Goal: Task Accomplishment & Management: Use online tool/utility

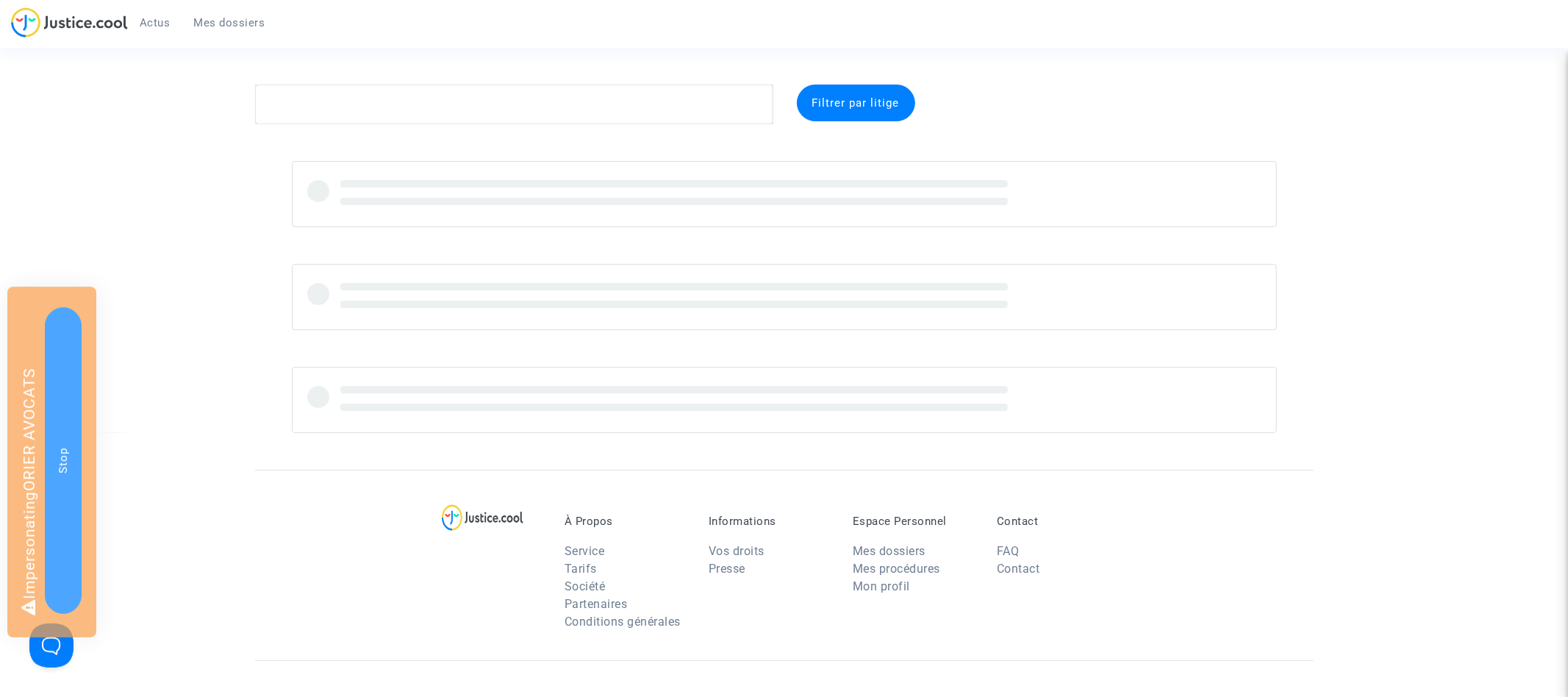
click at [220, 16] on span "Mes dossiers" at bounding box center [230, 23] width 72 height 13
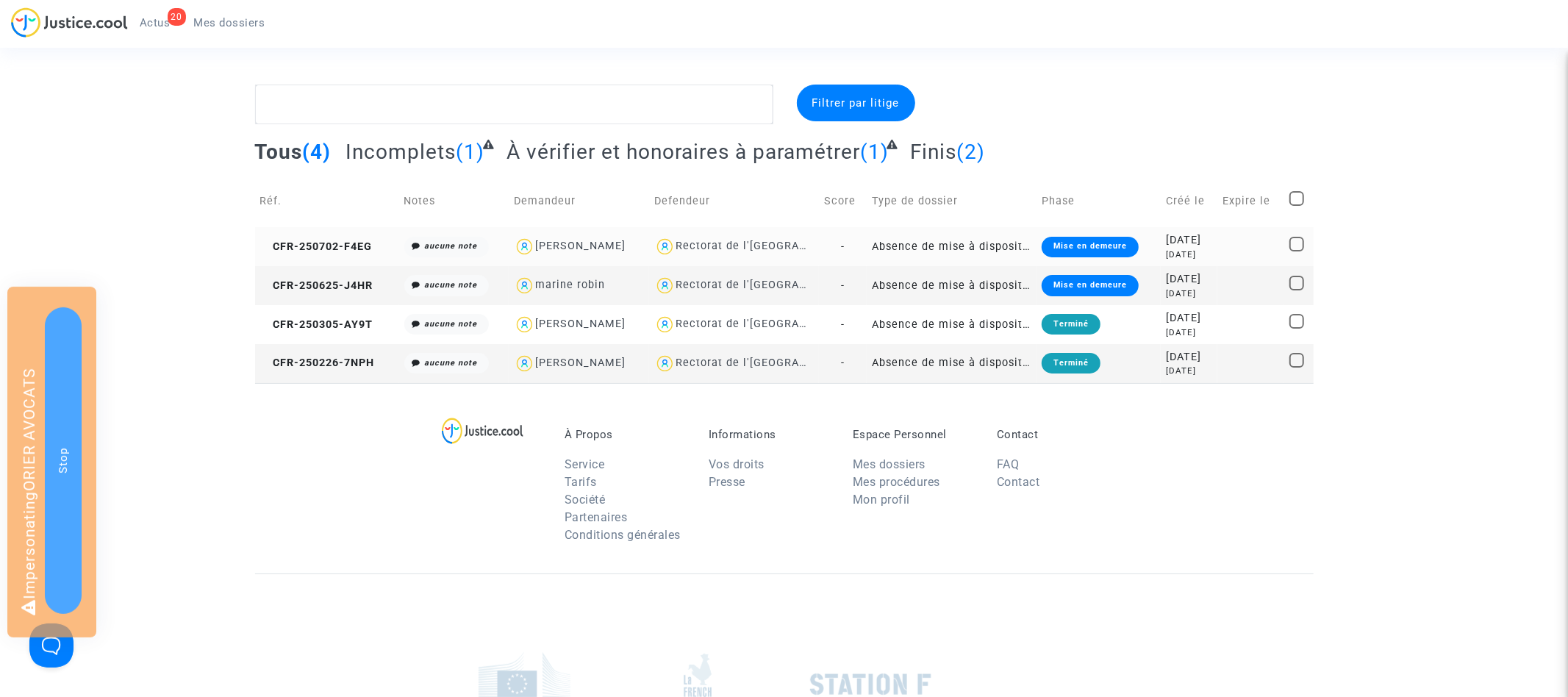
click at [354, 234] on td "CFR-250702-F4EG" at bounding box center [326, 247] width 144 height 39
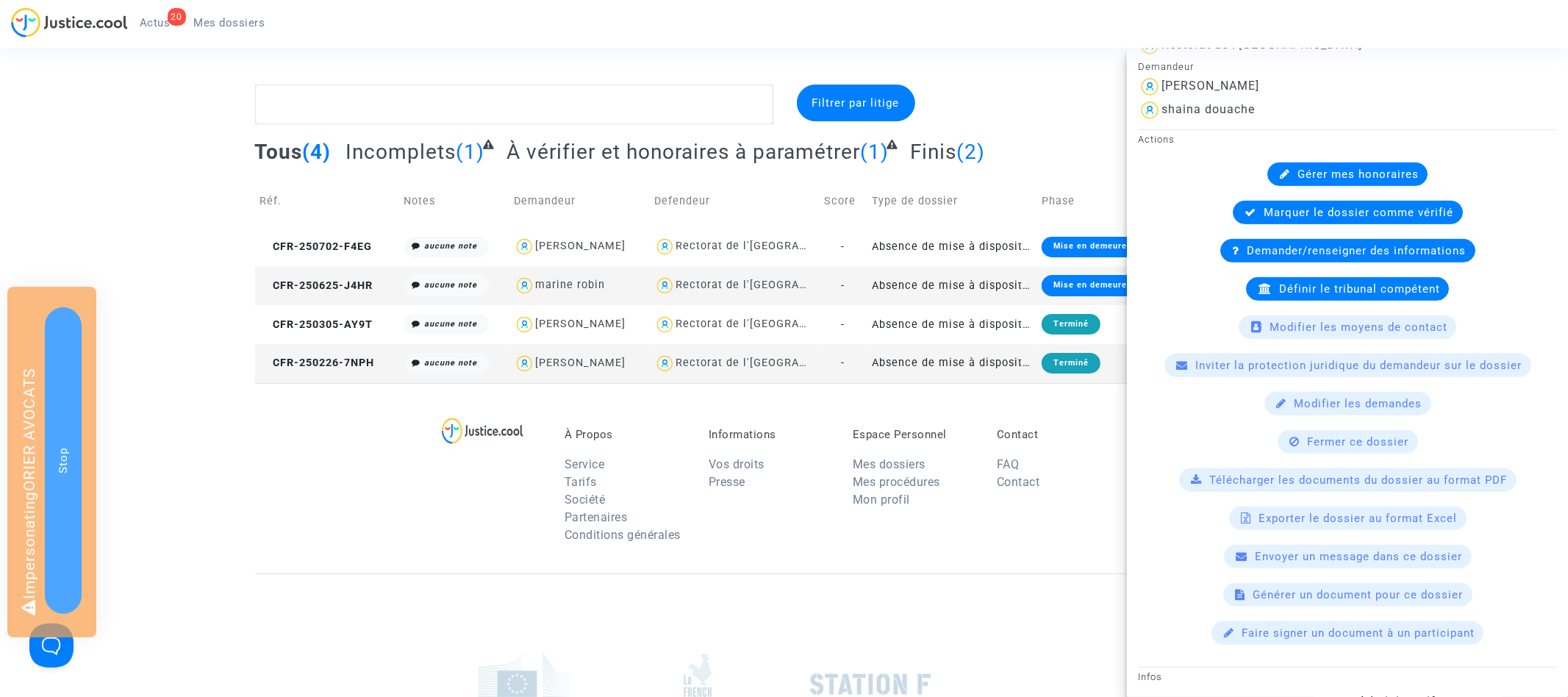
scroll to position [679, 0]
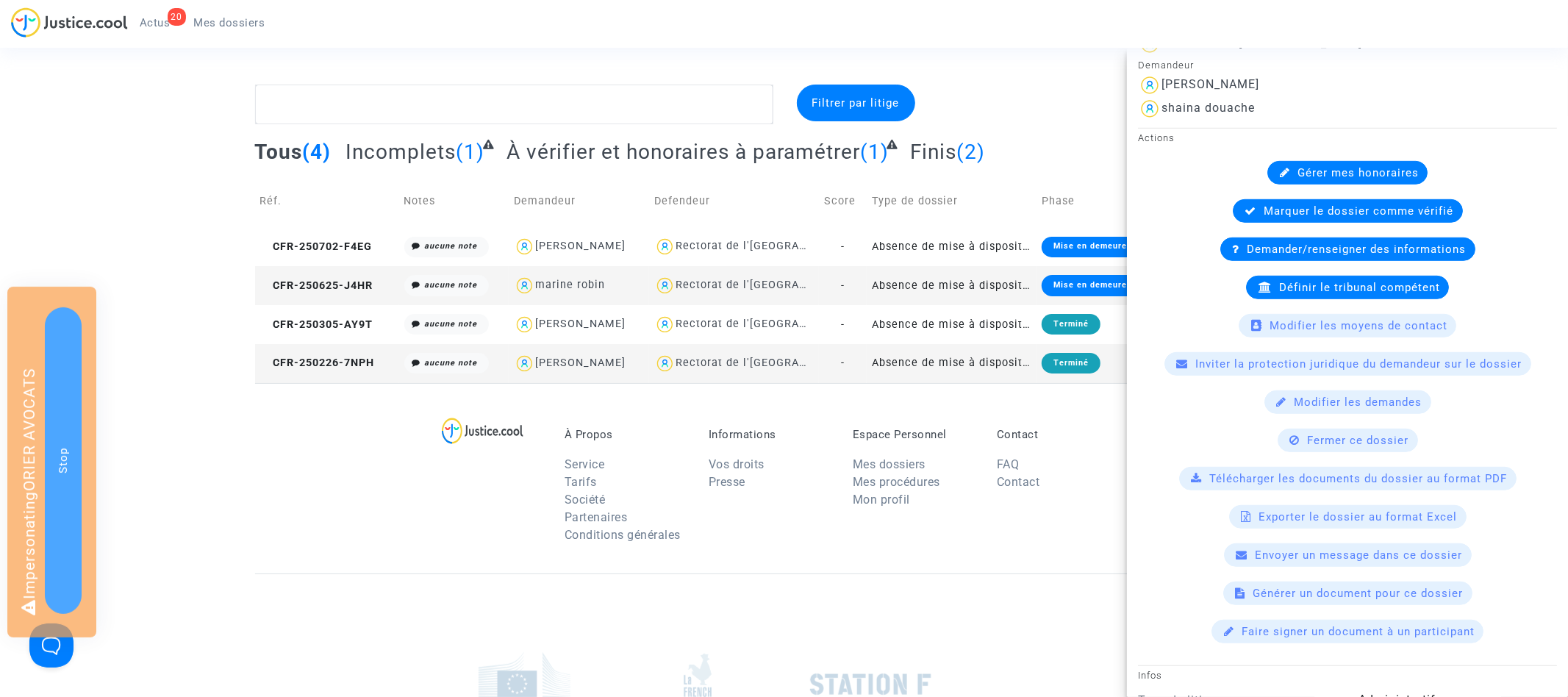
click at [1332, 586] on span "Générer un document pour ce dossier" at bounding box center [1358, 593] width 210 height 13
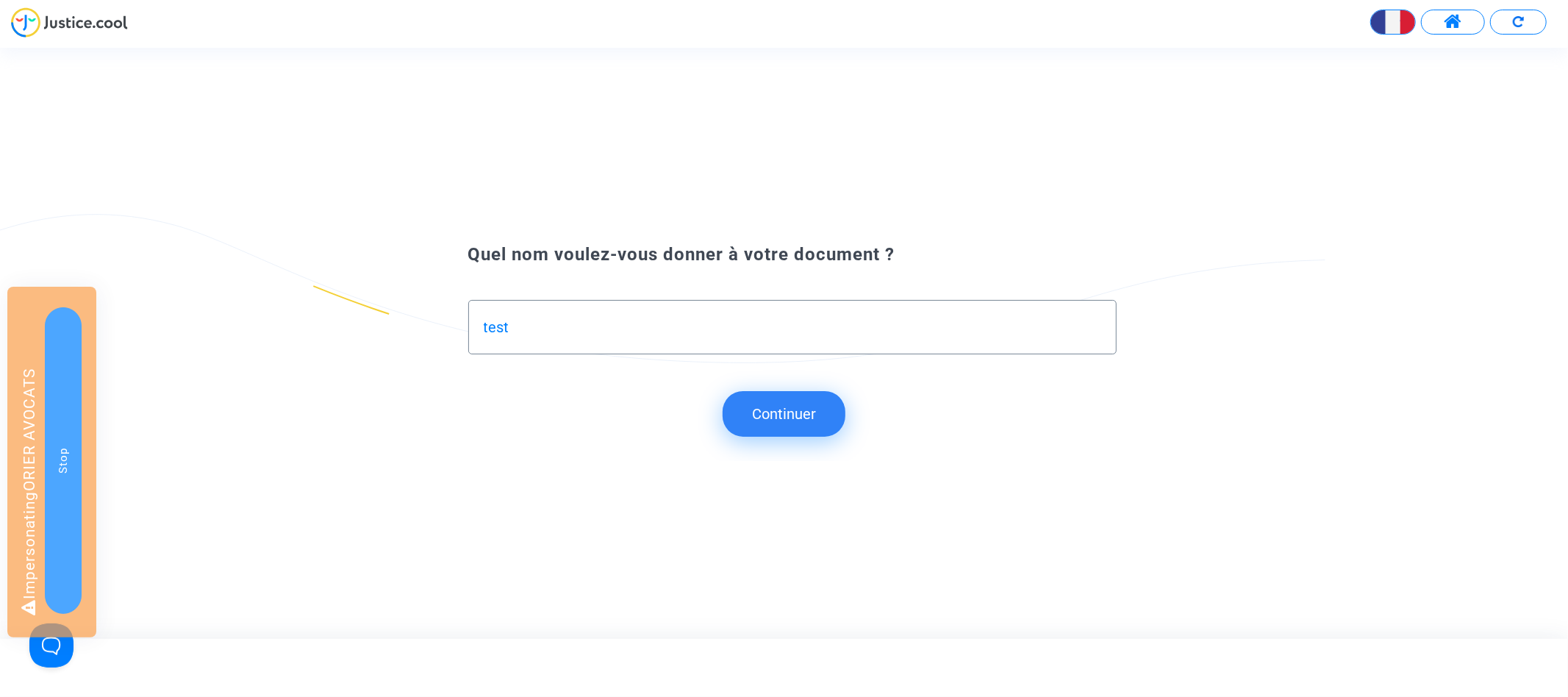
type input "test"
click at [813, 412] on button "Continuer" at bounding box center [784, 414] width 123 height 46
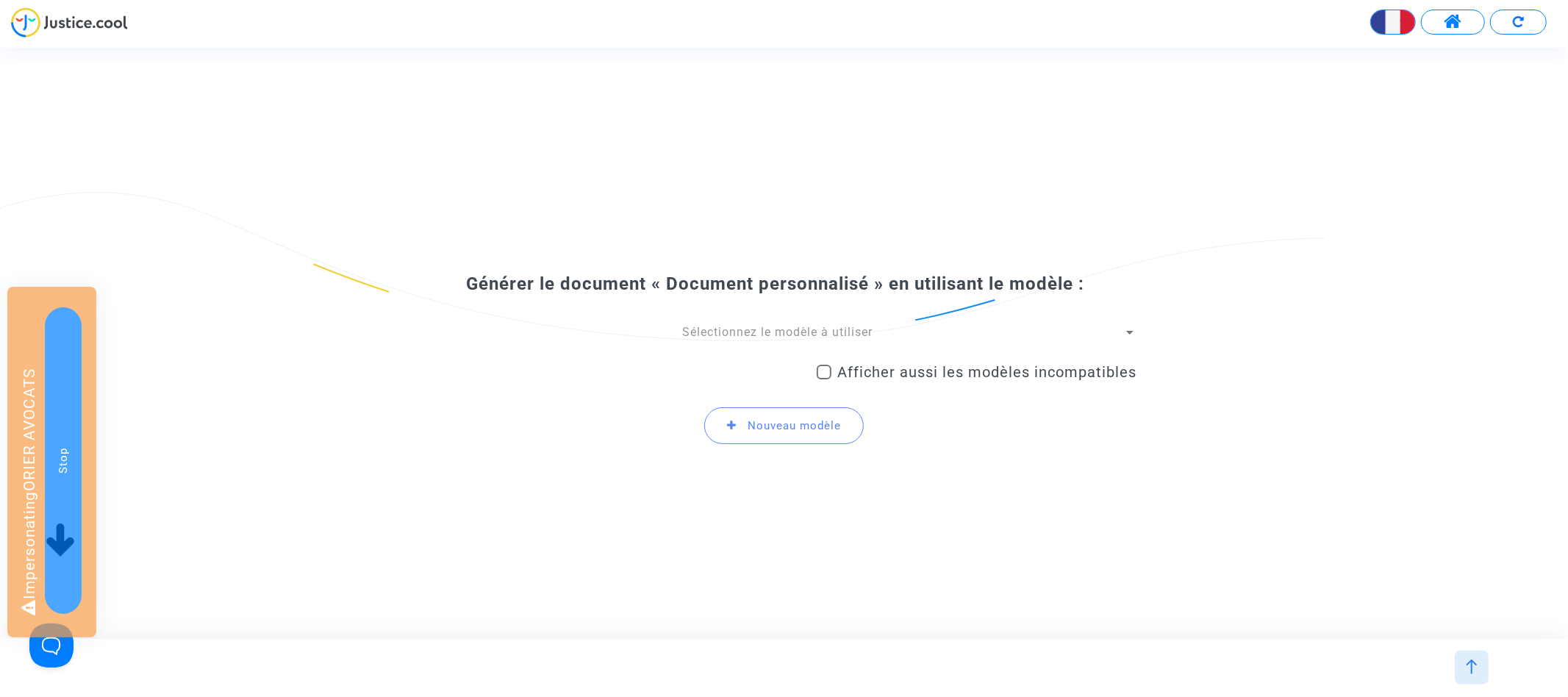
click at [774, 336] on span "Sélectionnez le modèle à utiliser" at bounding box center [777, 332] width 190 height 14
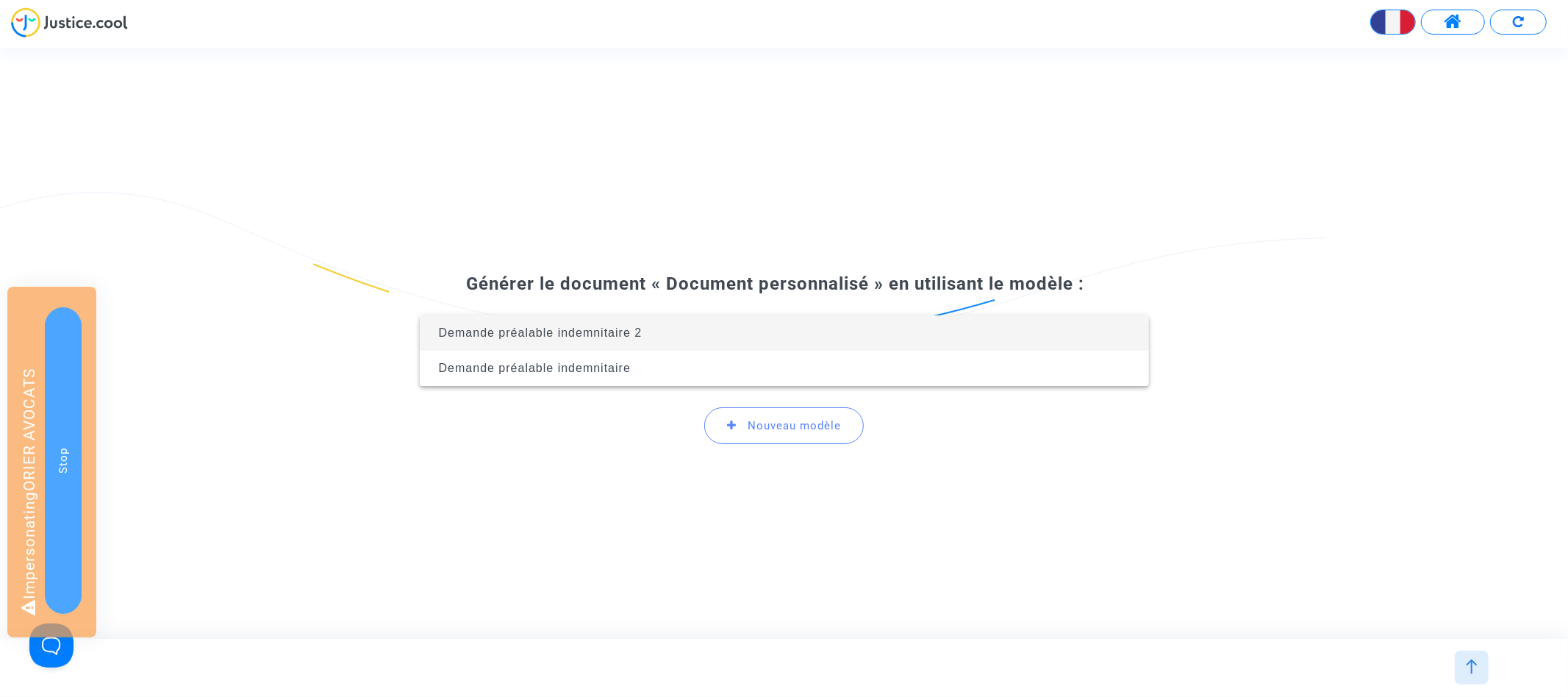
click at [537, 335] on span "Demande préalable indemnitaire 2" at bounding box center [540, 333] width 203 height 12
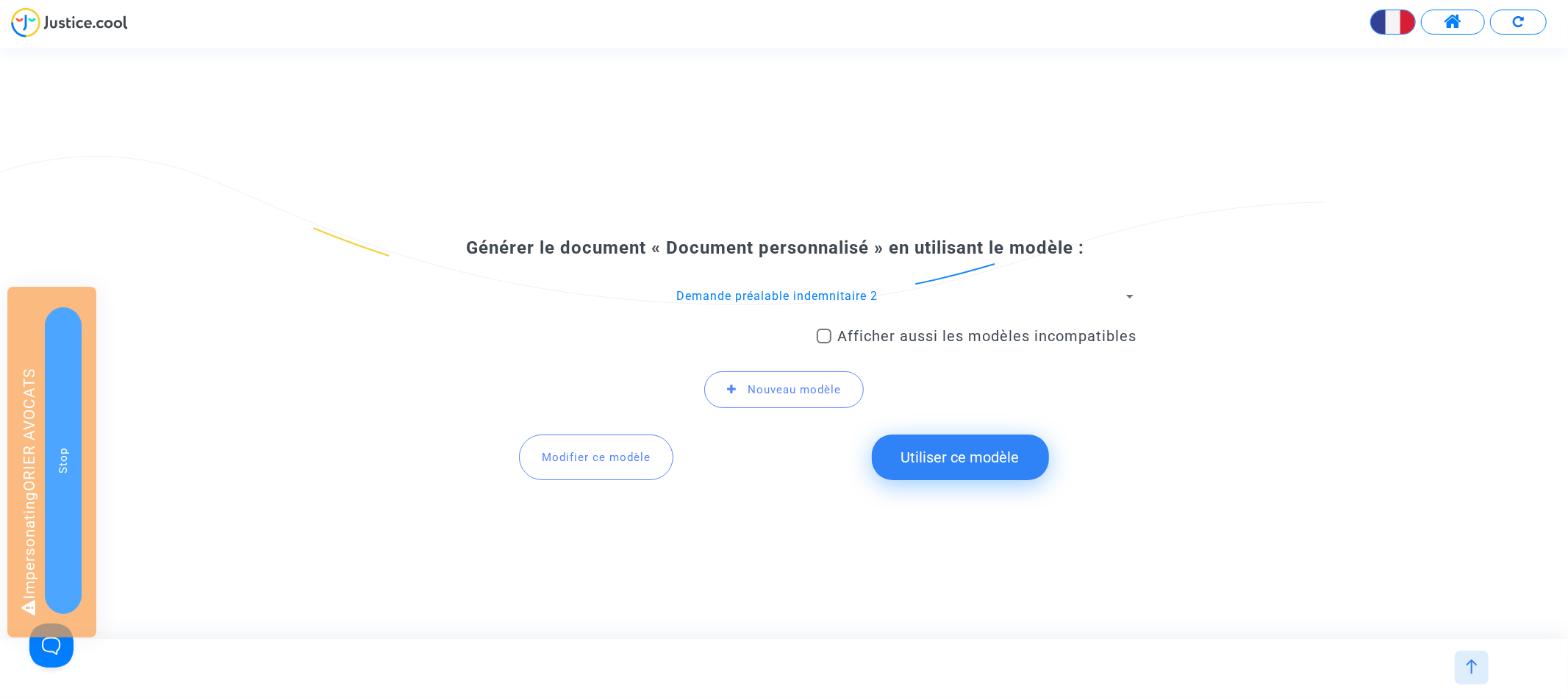
click at [968, 452] on button "Utiliser ce modèle" at bounding box center [960, 457] width 177 height 46
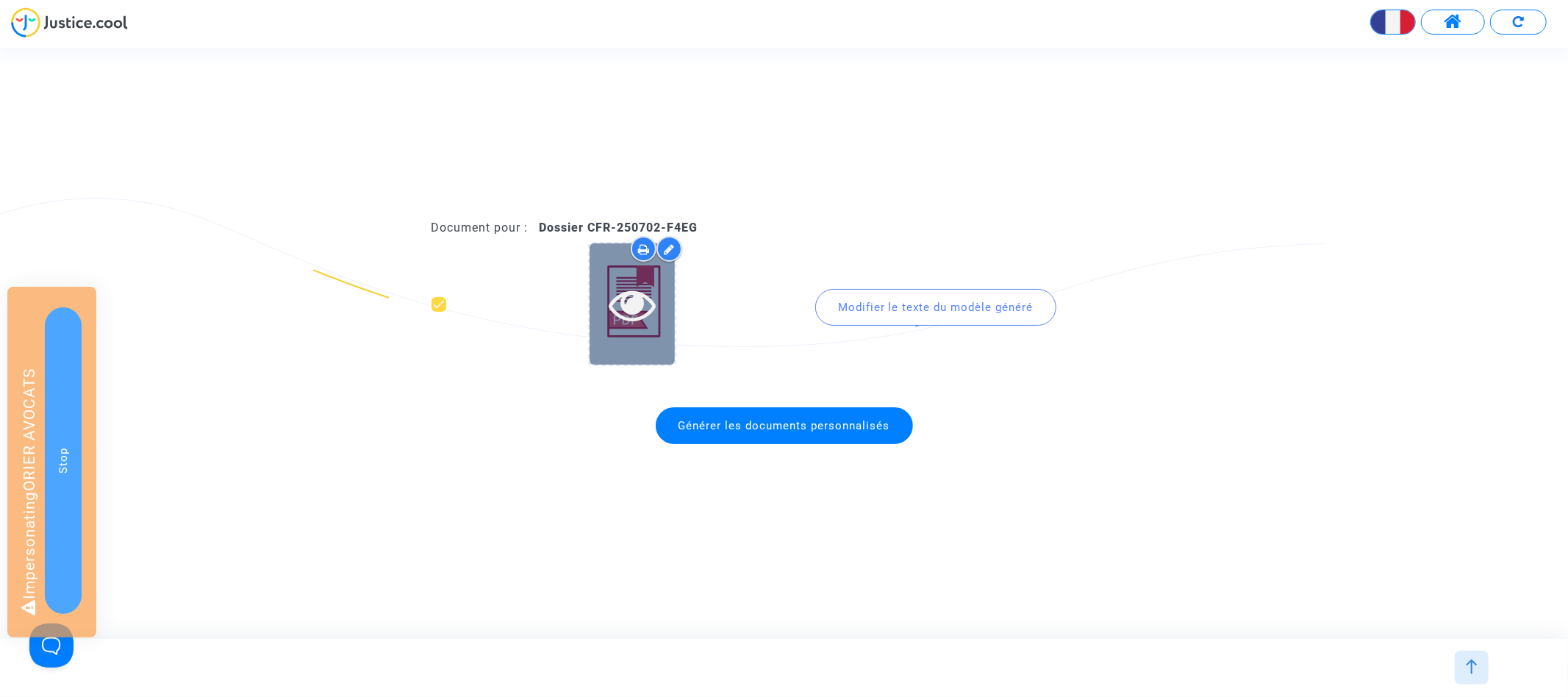
click at [632, 302] on icon at bounding box center [632, 304] width 48 height 47
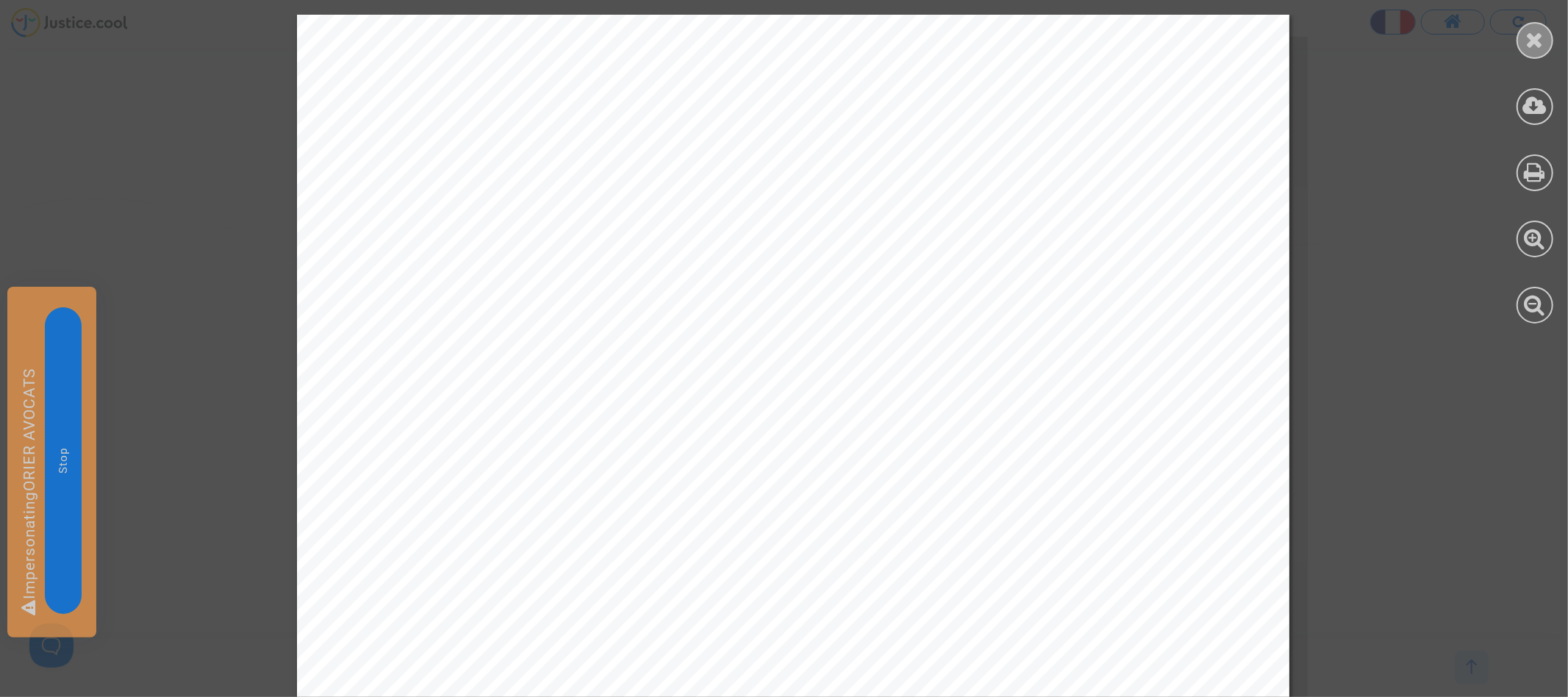
click at [1538, 40] on icon at bounding box center [1535, 40] width 19 height 22
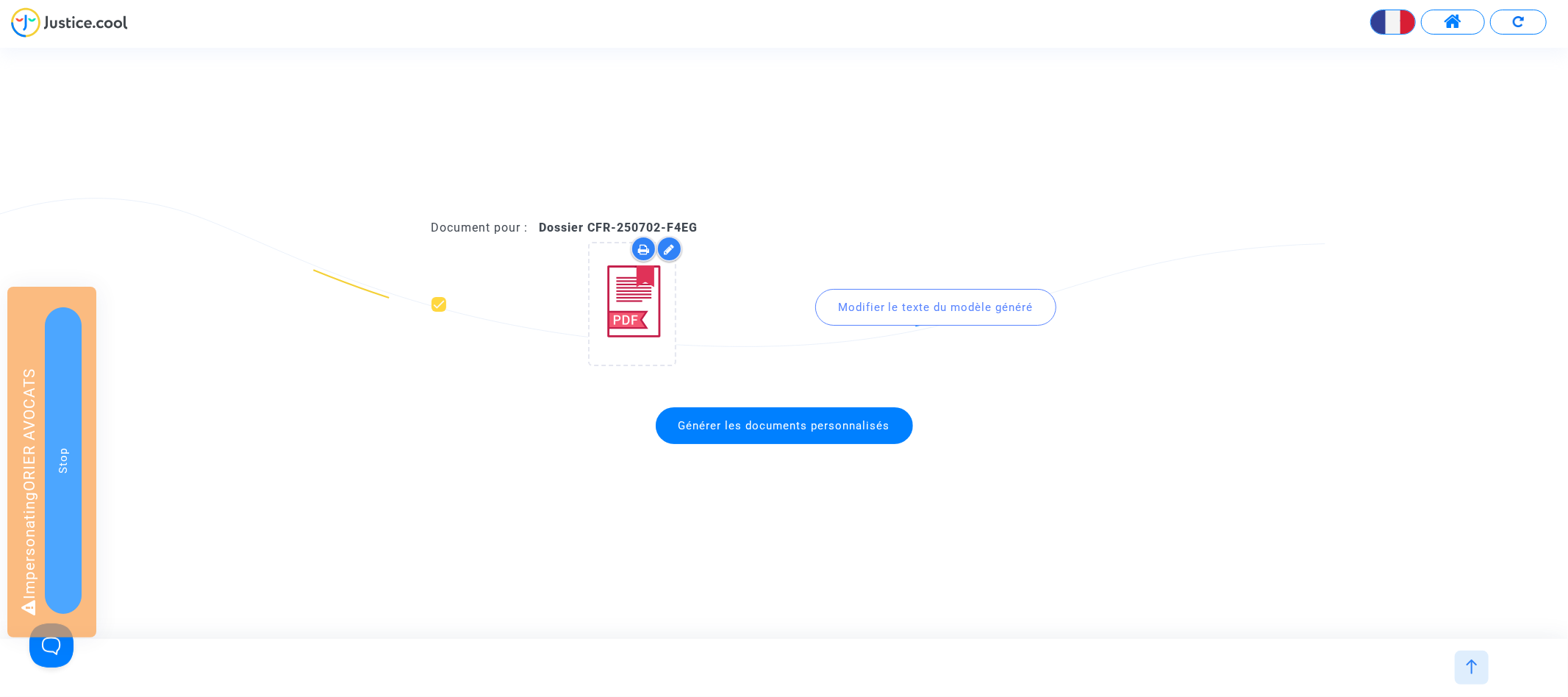
click at [1475, 660] on img at bounding box center [1471, 666] width 15 height 15
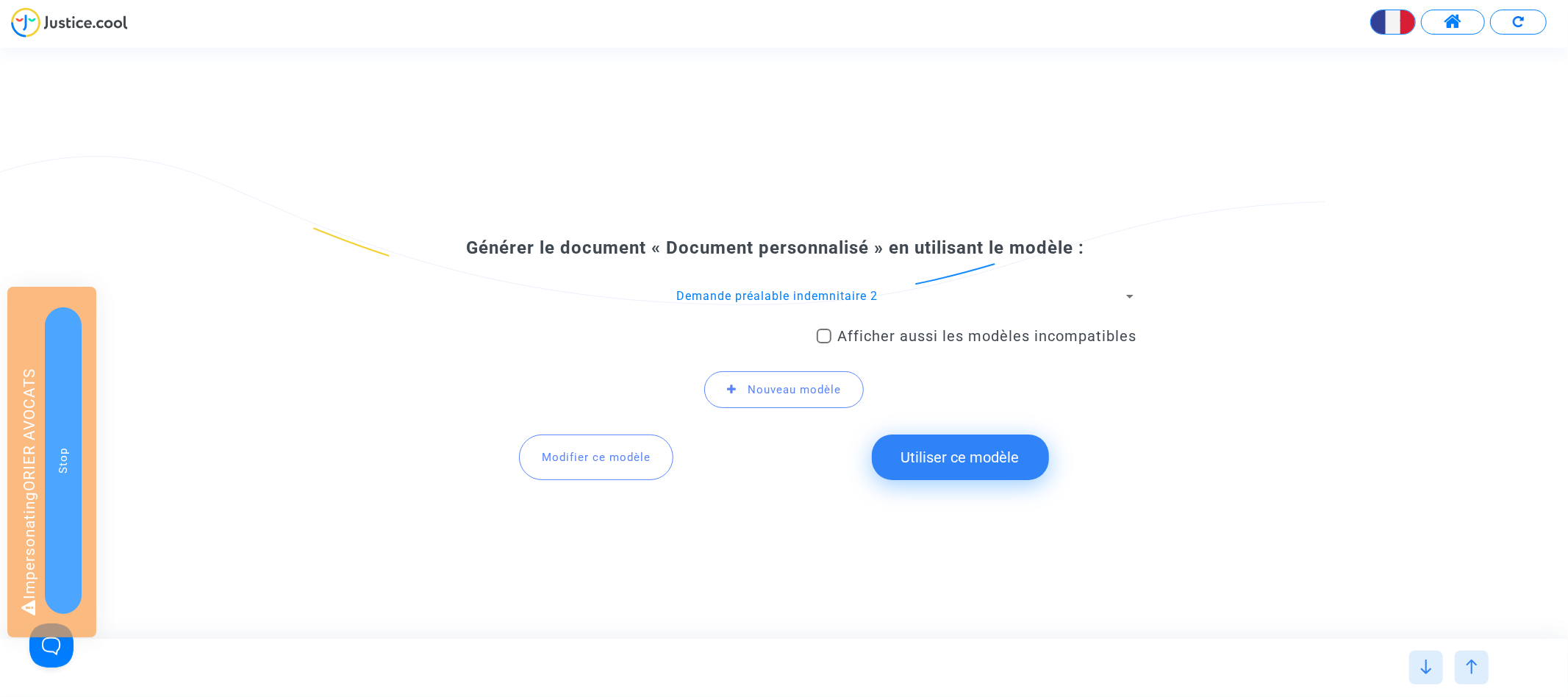
click at [578, 452] on span "Modifier ce modèle" at bounding box center [596, 456] width 109 height 13
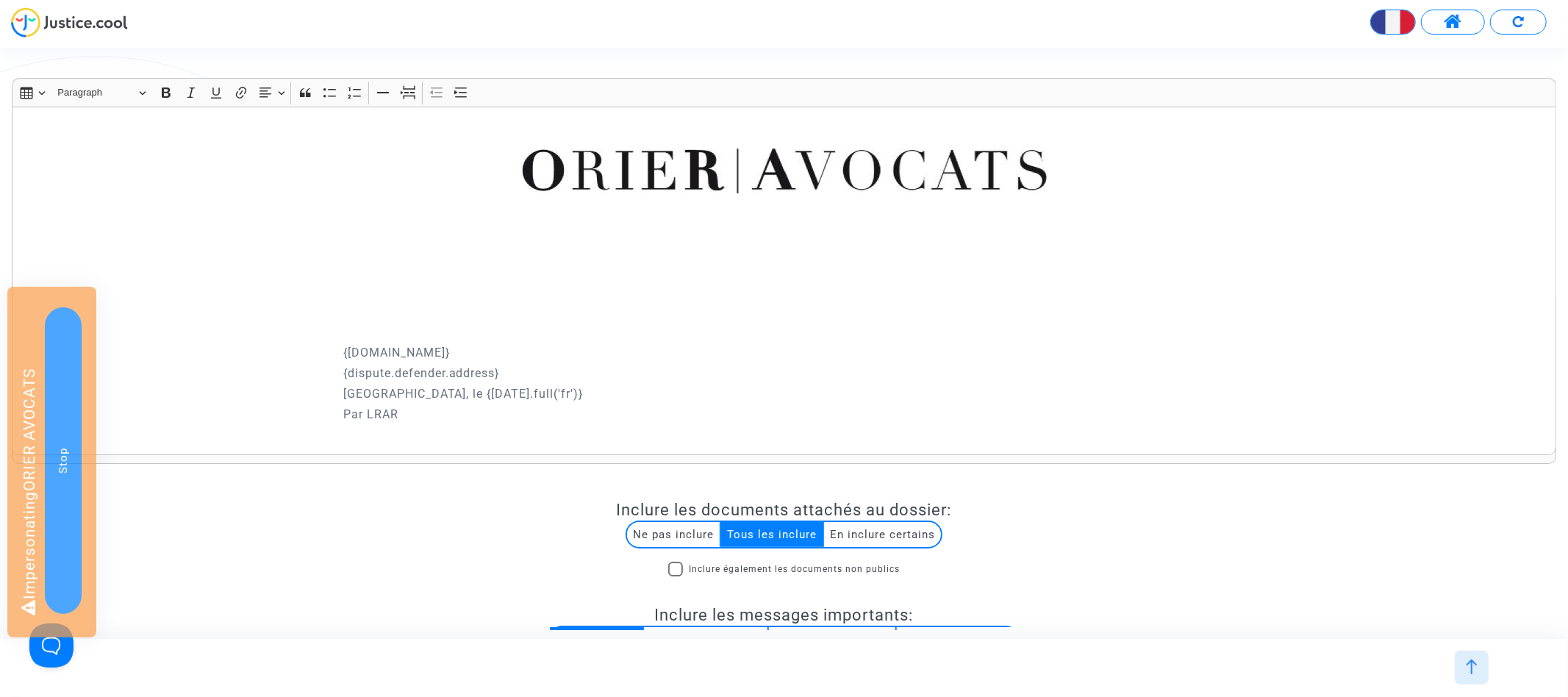
click at [629, 318] on p "Rich Text Editor, main" at bounding box center [784, 322] width 1529 height 37
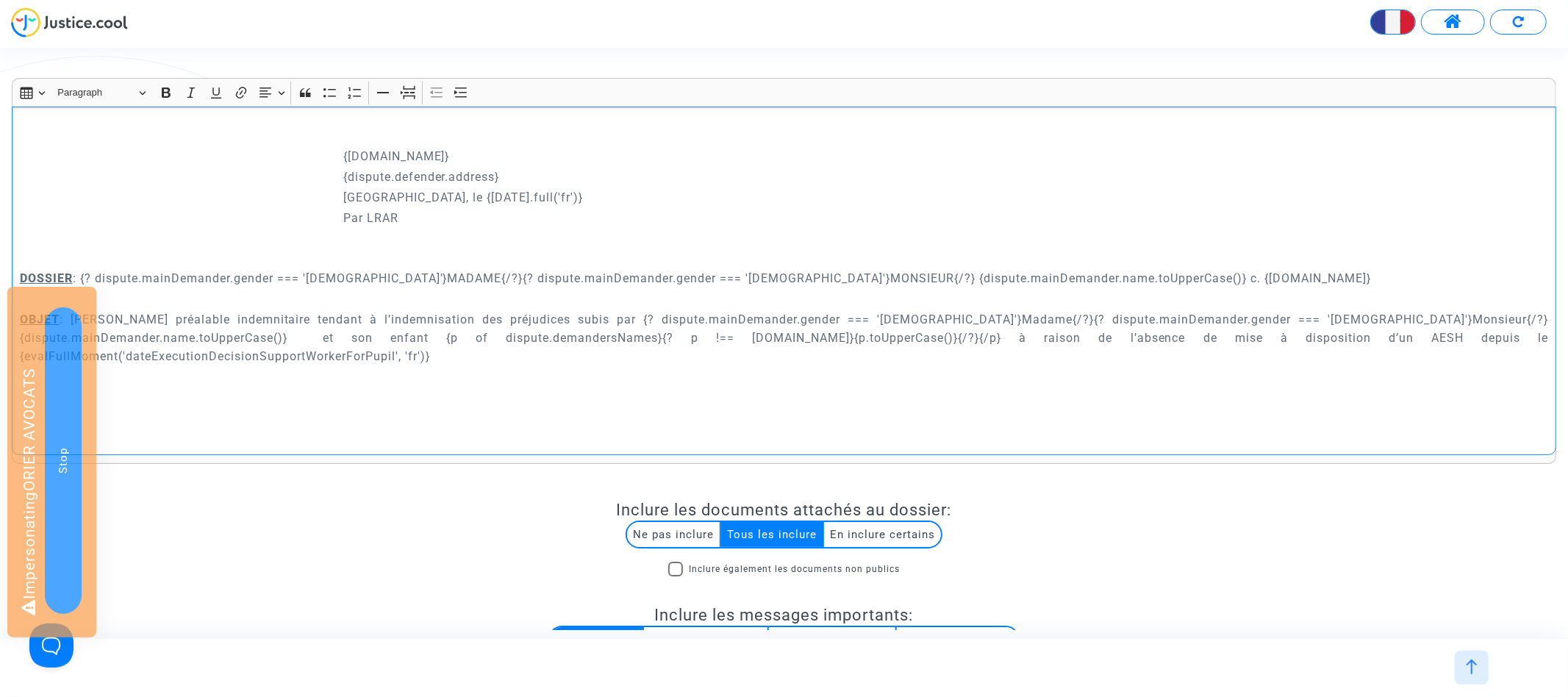
scroll to position [179, 0]
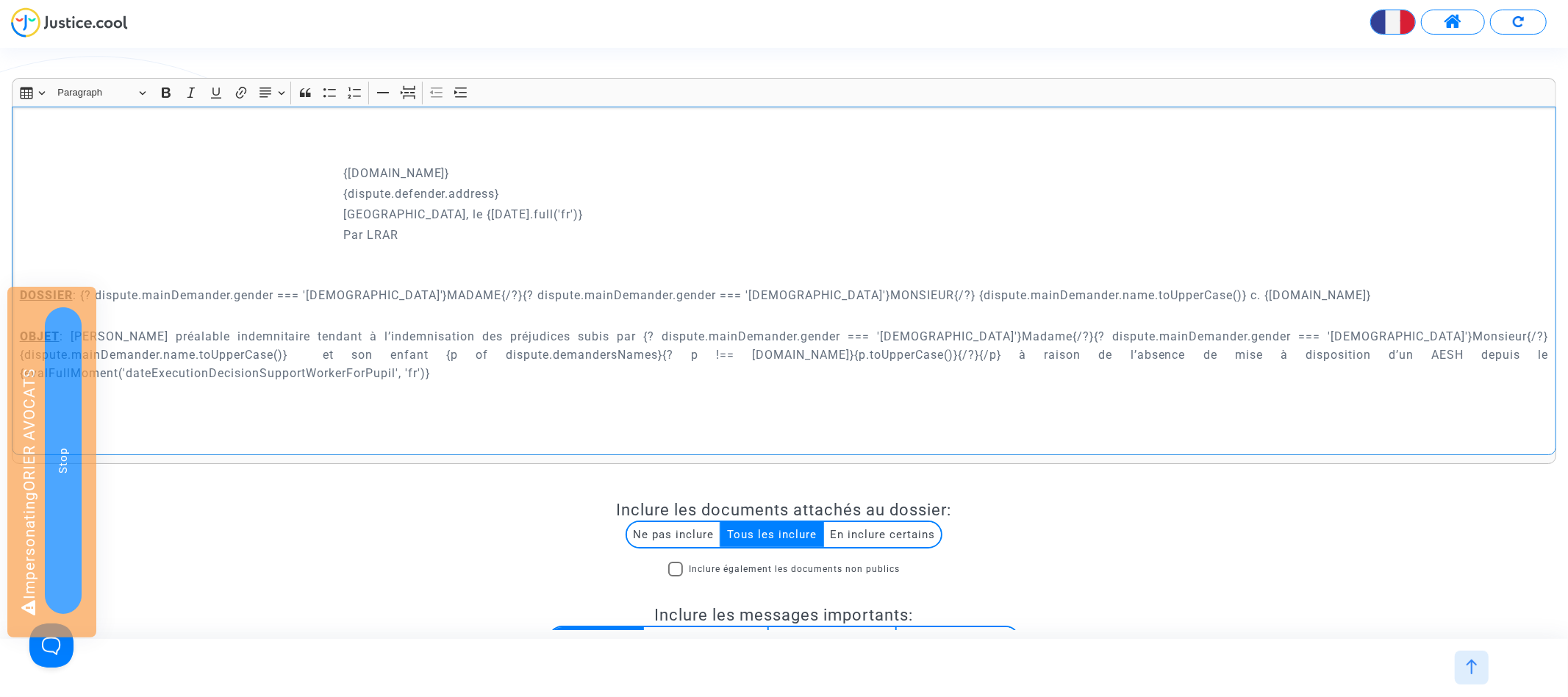
drag, startPoint x: 1075, startPoint y: 292, endPoint x: 1126, endPoint y: 294, distance: 51.0
click at [1126, 294] on p "DOSSIER : {? dispute.mainDemander.gender === 'female'}MADAME{/?}{? dispute.main…" at bounding box center [784, 295] width 1529 height 19
drag, startPoint x: 1222, startPoint y: 292, endPoint x: 1081, endPoint y: 292, distance: 141.0
click at [1081, 292] on p "DOSSIER : {? dispute.mainDemander.gender === 'female'}MADAME{/?}{? dispute.main…" at bounding box center [784, 295] width 1529 height 19
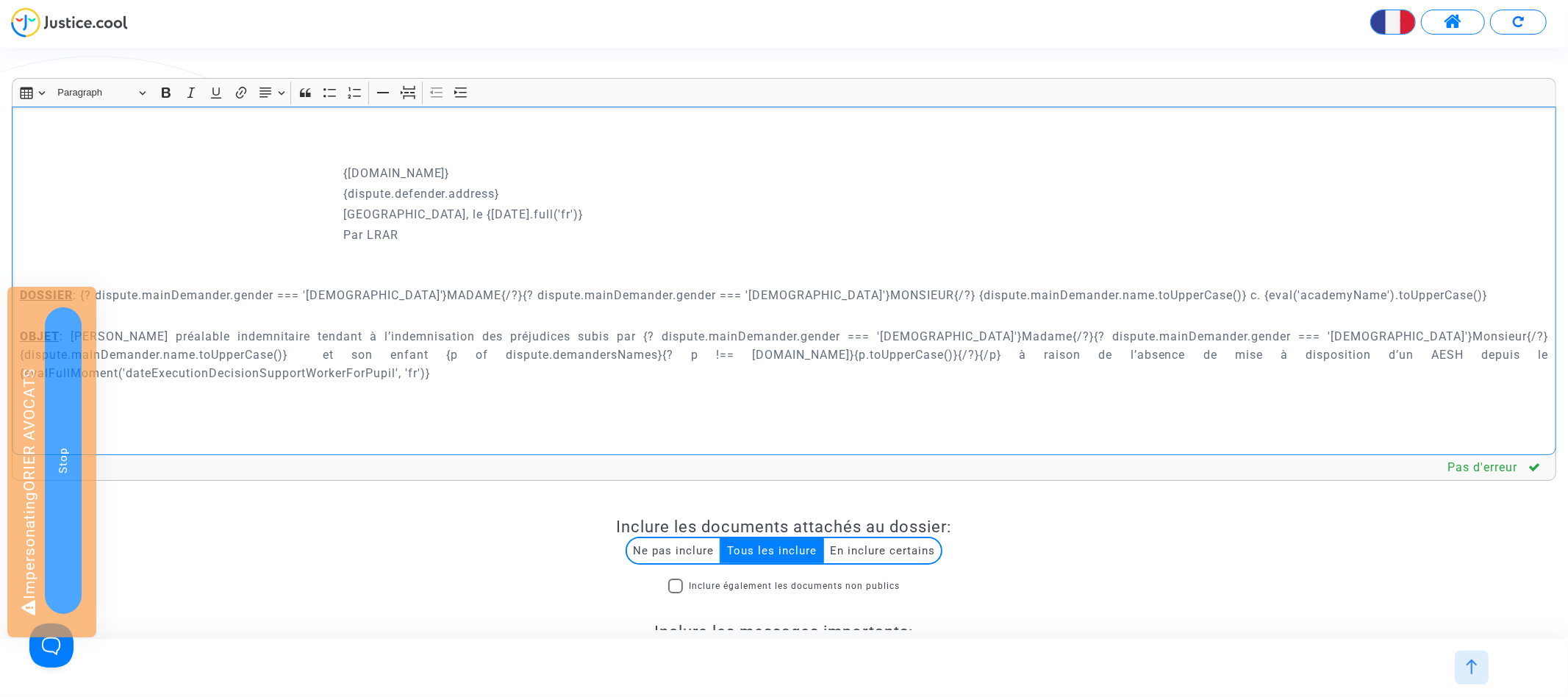
drag, startPoint x: 1076, startPoint y: 297, endPoint x: 1404, endPoint y: 295, distance: 328.0
click at [1404, 296] on p "DOSSIER : {? dispute.mainDemander.gender === 'female'}MADAME{/?}{? dispute.main…" at bounding box center [784, 295] width 1529 height 19
copy p "{eval('academyName').toUpperCase()}"
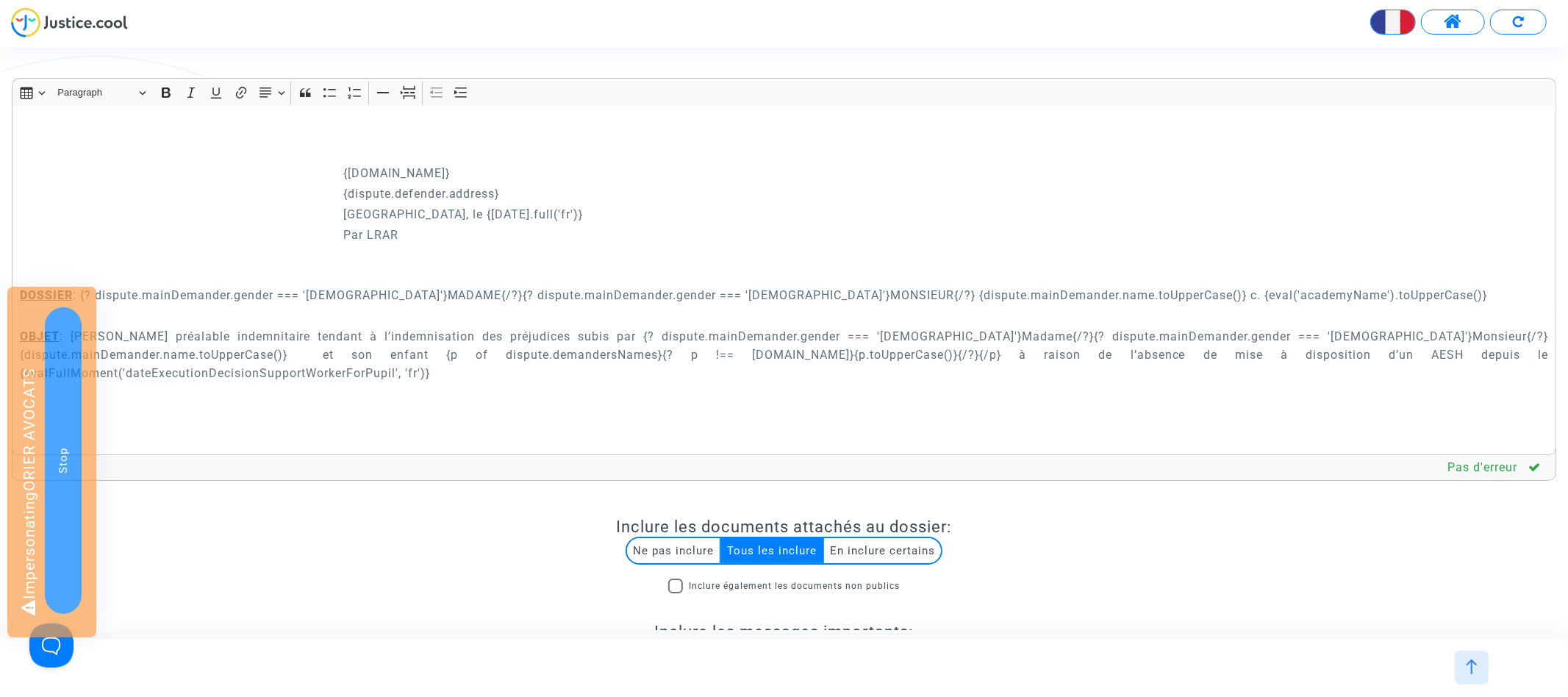
scroll to position [371, 0]
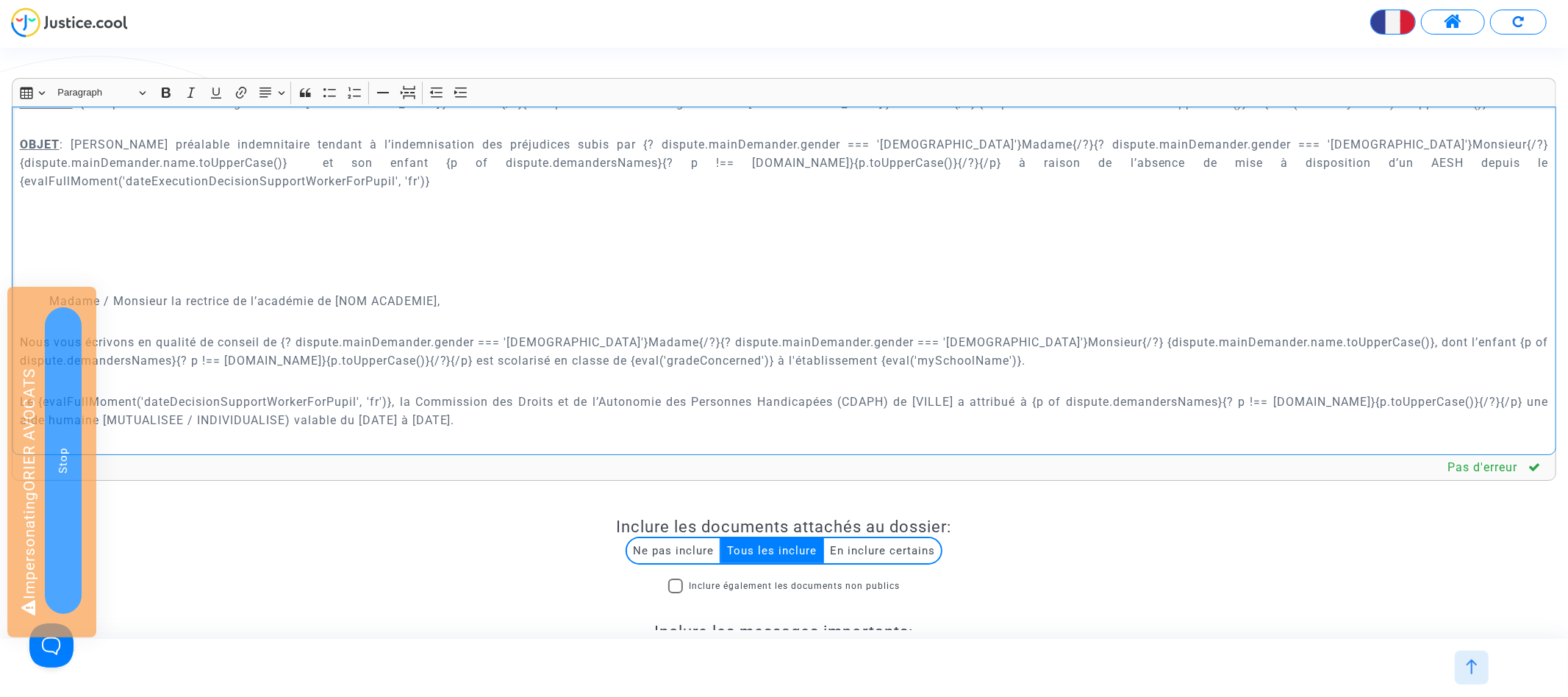
drag, startPoint x: 337, startPoint y: 280, endPoint x: 441, endPoint y: 279, distance: 104.0
click at [441, 292] on p "Madame / Monsieur la rectrice de l’académie de [NOM ACADEMIE]," at bounding box center [798, 301] width 1499 height 19
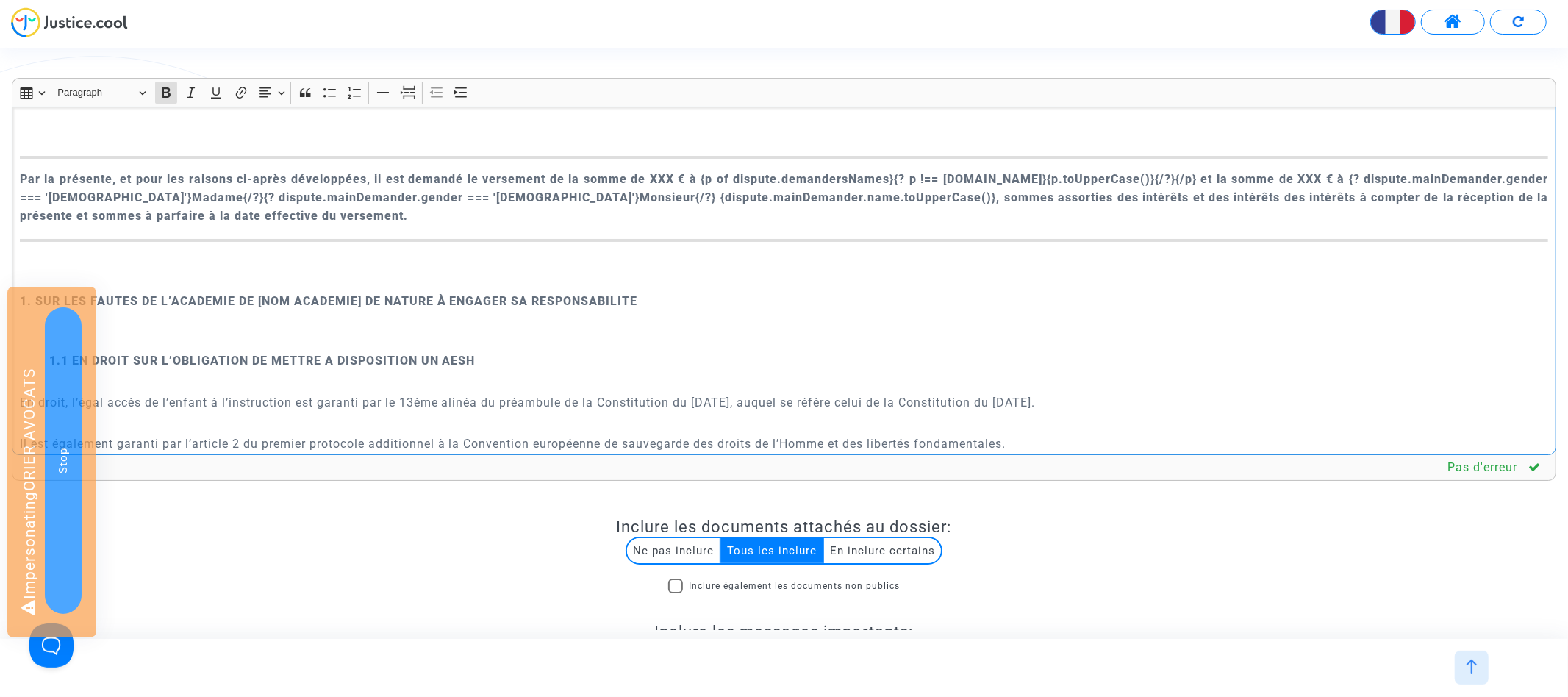
drag, startPoint x: 255, startPoint y: 280, endPoint x: 360, endPoint y: 283, distance: 105.0
click at [360, 294] on strong "1. SUR LES FAUTES DE L’ACADEMIE DE [NOM ACADEMIE] DE NATURE À ENGAGER SA RESPON…" at bounding box center [329, 301] width 618 height 14
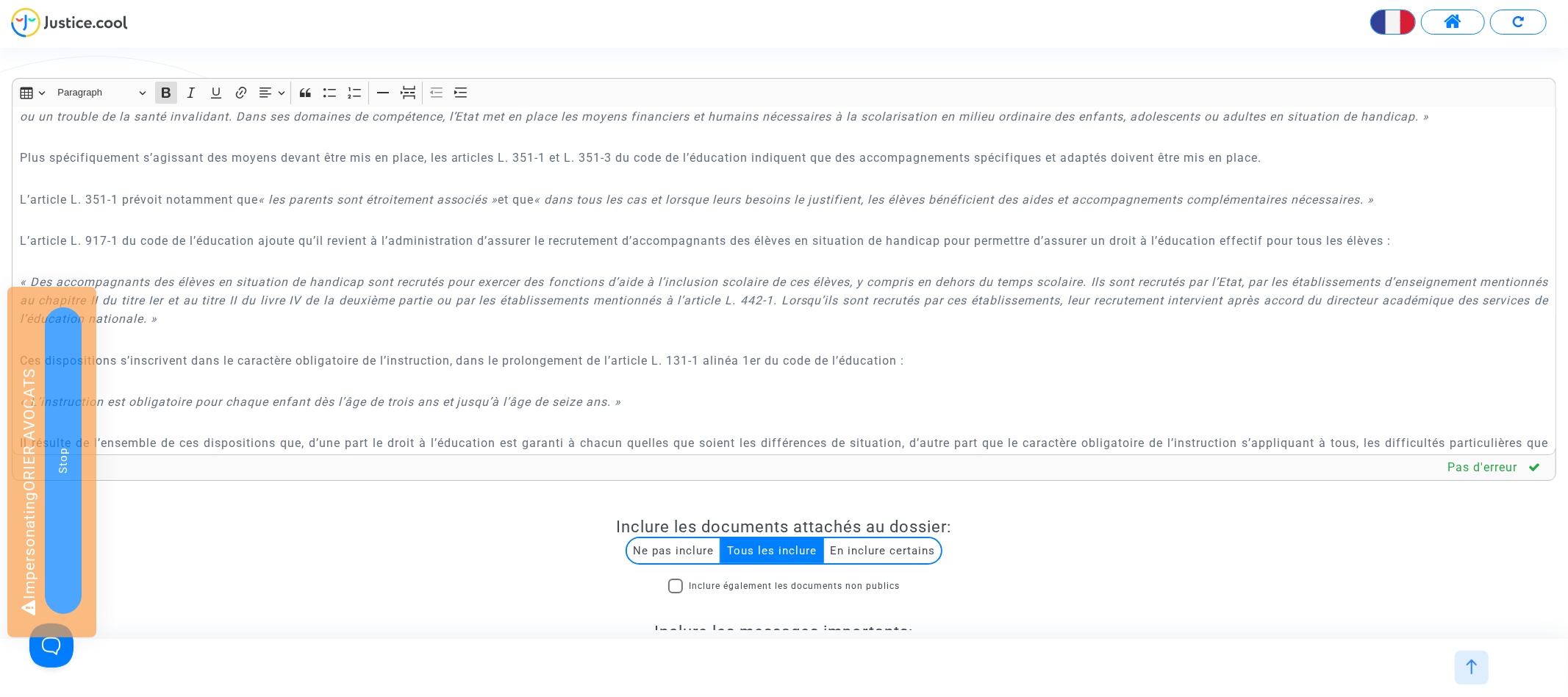
scroll to position [2749, 0]
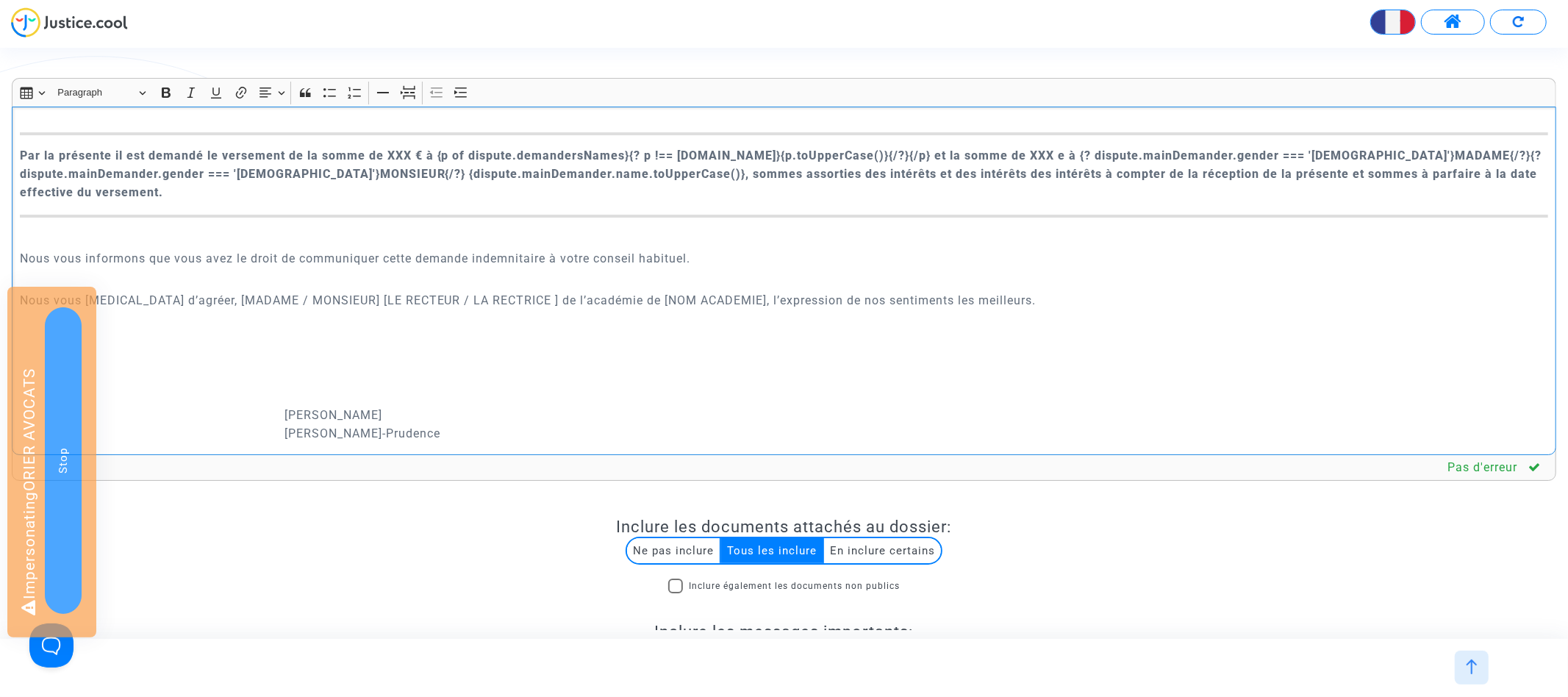
drag, startPoint x: 601, startPoint y: 283, endPoint x: 620, endPoint y: 283, distance: 19.0
click at [620, 291] on p "Nous vous prions d’agréer, [MADAME / MONSIEUR] [LE RECTEUR / LA RECTRICE ] de l…" at bounding box center [784, 301] width 1529 height 19
drag, startPoint x: 605, startPoint y: 283, endPoint x: 708, endPoint y: 284, distance: 103.0
click at [708, 291] on p "Nous vous prions d’agréer, [MADAME / MONSIEUR] [LE RECTEUR / LA RECTRICE ] de l…" at bounding box center [784, 301] width 1529 height 19
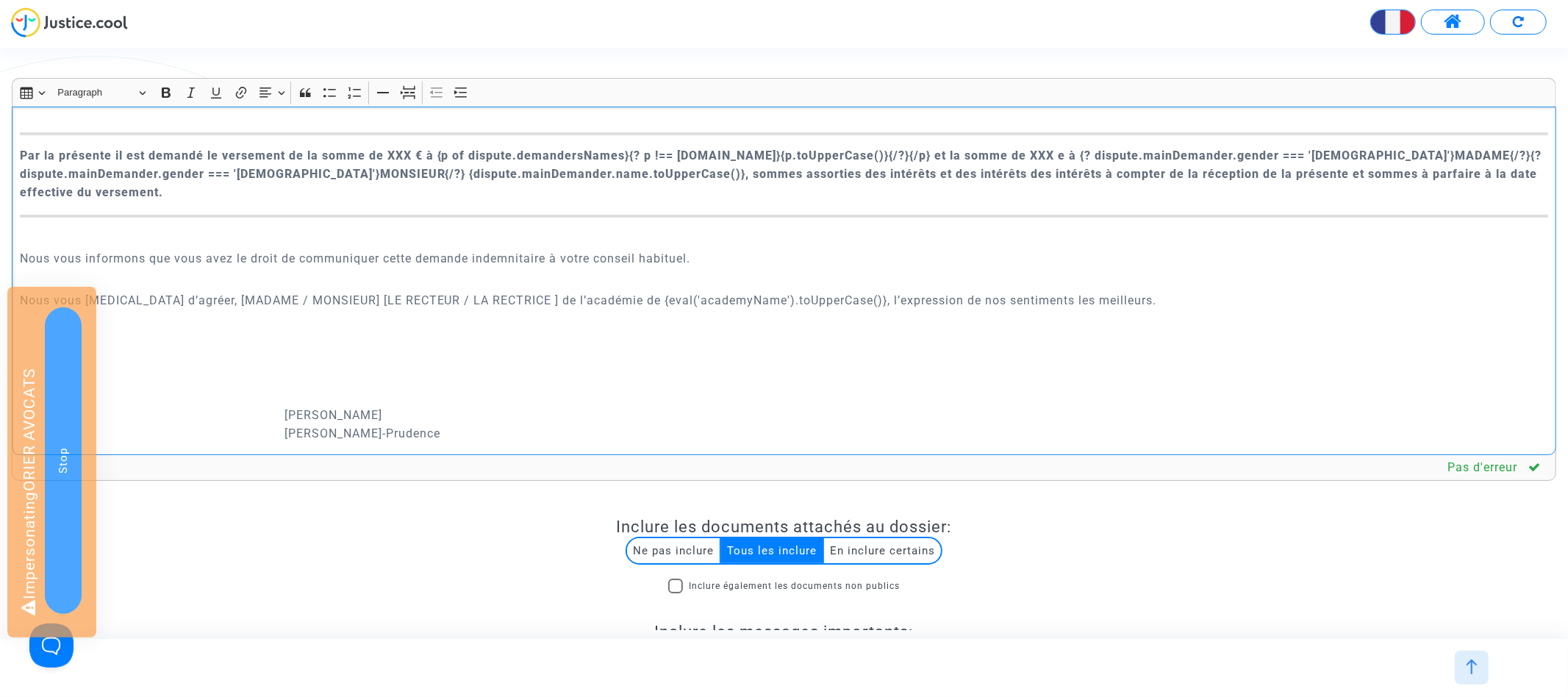
click at [182, 291] on p "Nous vous prions d’agréer, [MADAME / MONSIEUR] [LE RECTEUR / LA RECTRICE ] de l…" at bounding box center [784, 301] width 1529 height 19
drag, startPoint x: 407, startPoint y: 281, endPoint x: 495, endPoint y: 283, distance: 88.0
click at [495, 291] on p "Nous vous prions d’agréer, MADAME / MONSIEUR] [LE RECTEUR / LA RECTRICE ] de l’…" at bounding box center [784, 301] width 1529 height 19
click at [238, 291] on p "Nous vous prions d’agréer, MADAME / MONSIEUR] [LE RECTEUR / de l’académie de {e…" at bounding box center [784, 301] width 1529 height 19
drag, startPoint x: 372, startPoint y: 281, endPoint x: 471, endPoint y: 283, distance: 99.0
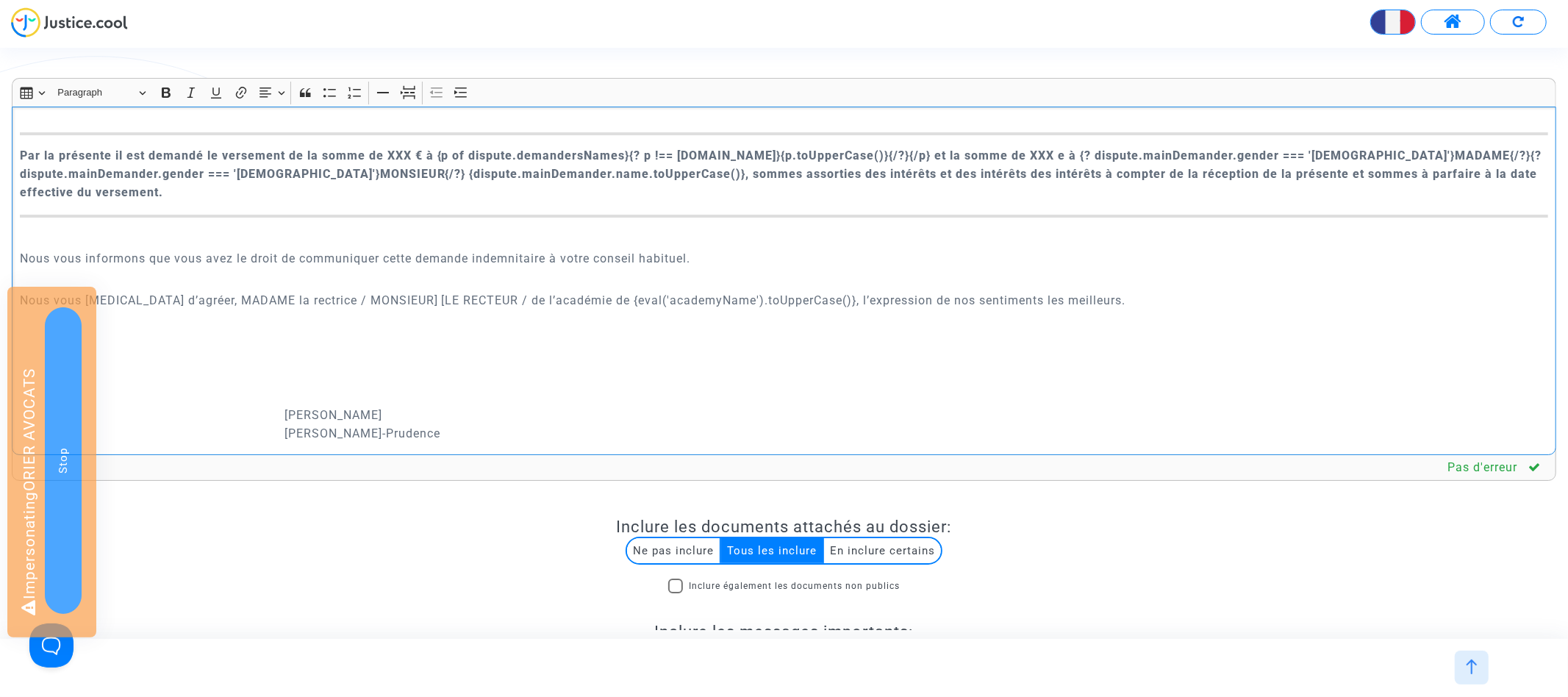
click at [471, 291] on p "Nous vous prions d’agréer, MADAME la rectrice / MONSIEUR] [LE RECTEUR / de l’ac…" at bounding box center [784, 301] width 1529 height 19
click at [666, 291] on p "Nous vous prions d’agréer, MADAME la rectrice / MONSIEUR le recteur de l’académ…" at bounding box center [784, 301] width 1529 height 19
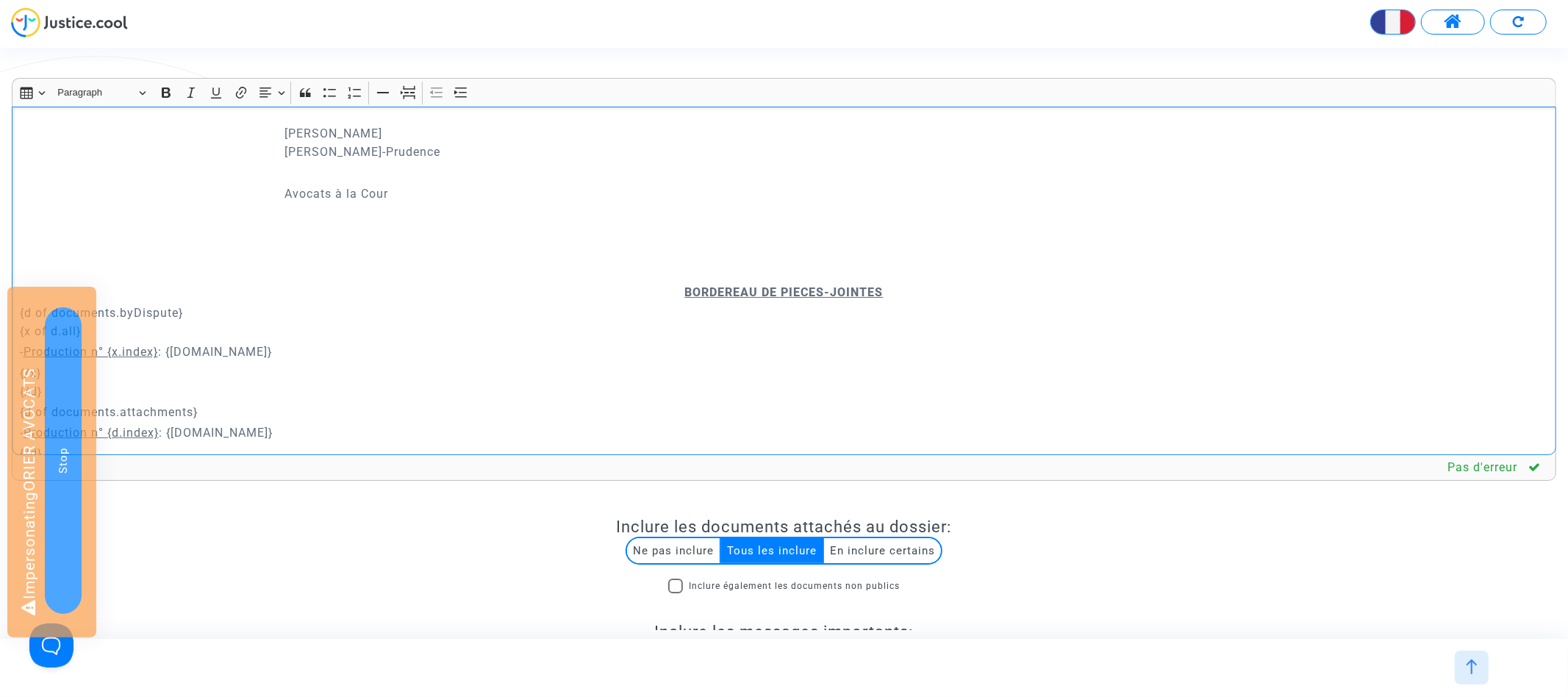
scroll to position [273, 0]
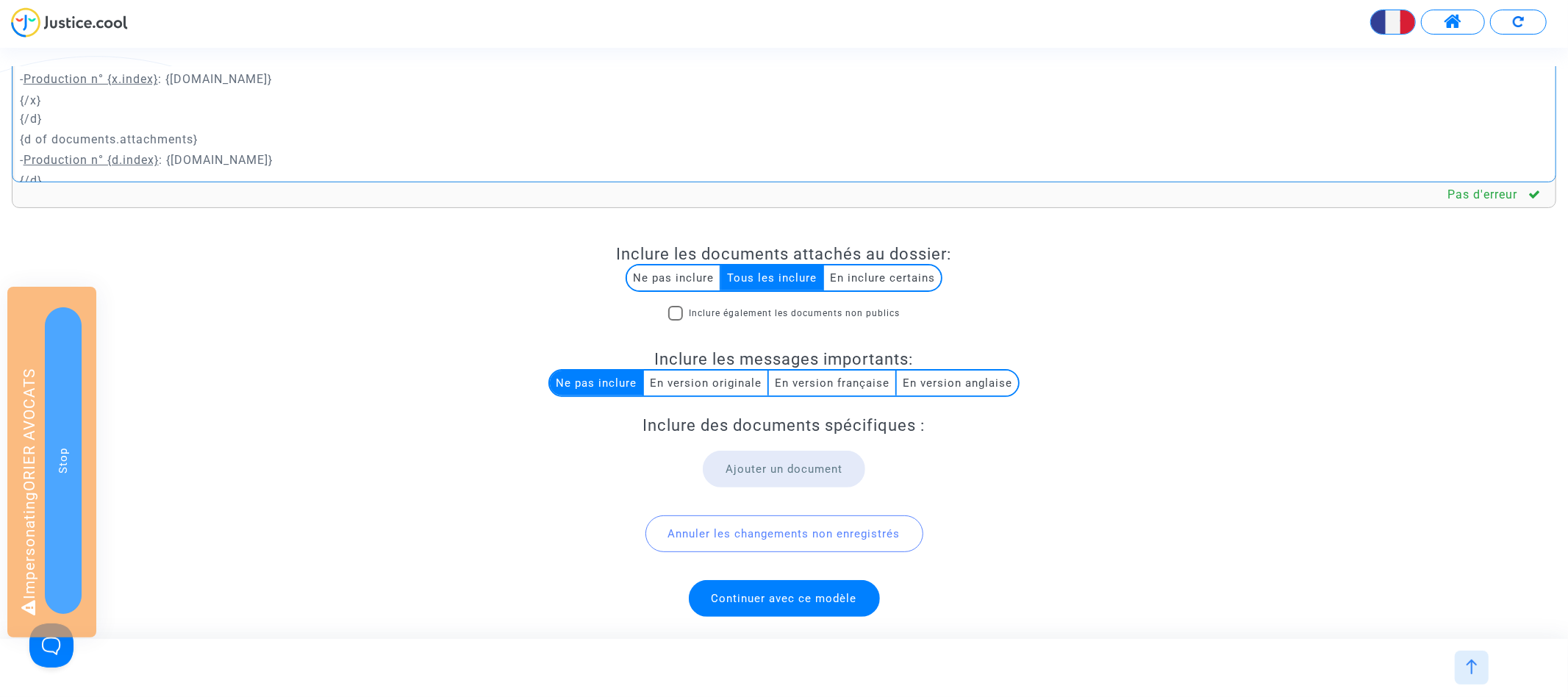
click at [797, 597] on span "Continuer avec ce modèle" at bounding box center [784, 598] width 146 height 13
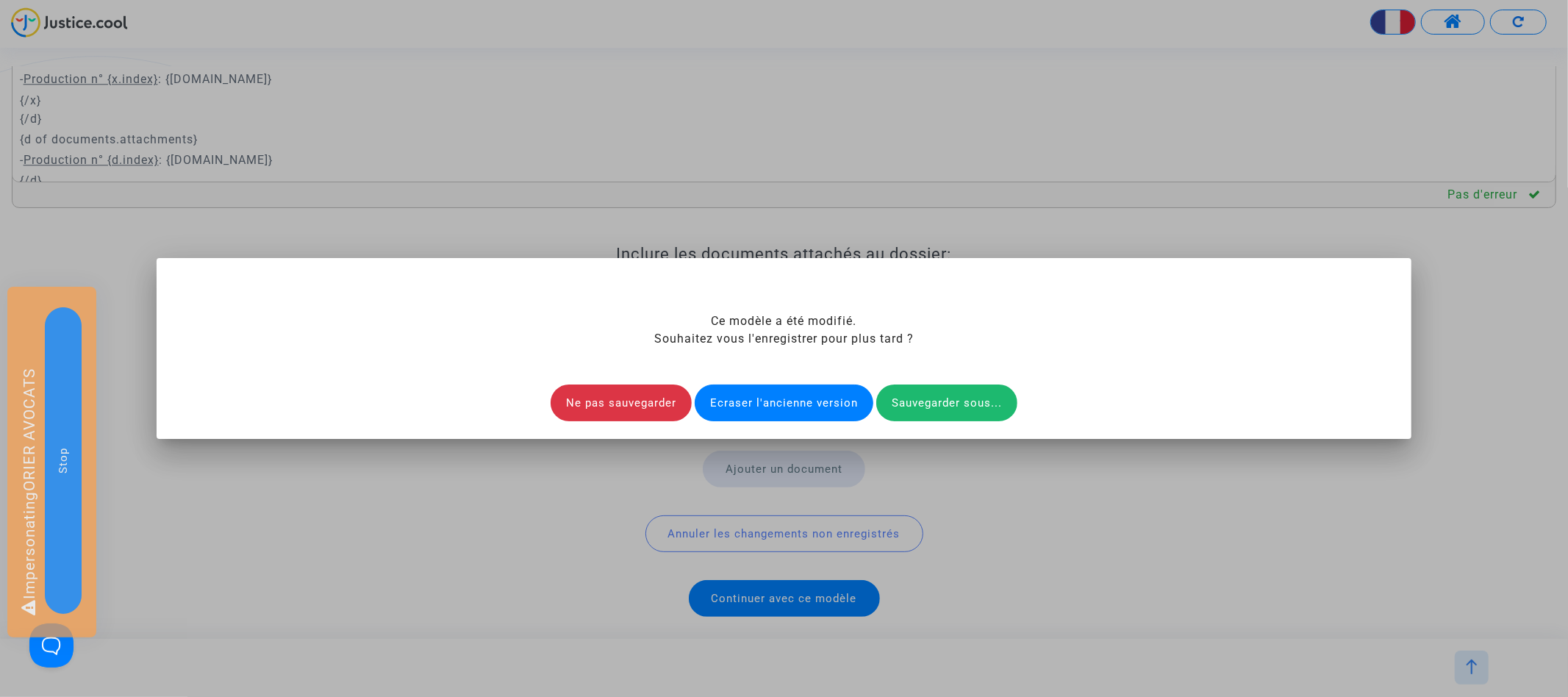
click at [794, 396] on div "Ecraser l'ancienne version" at bounding box center [784, 403] width 178 height 37
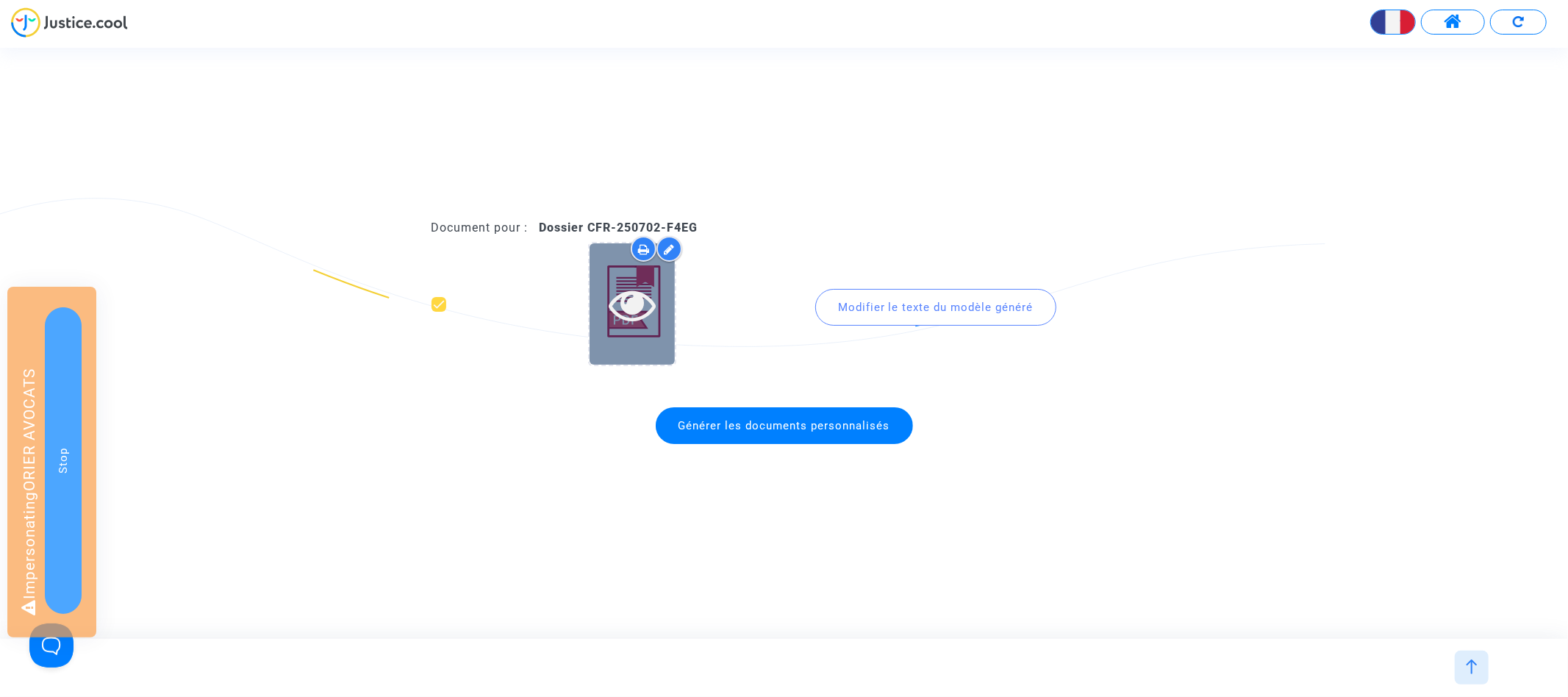
click at [615, 307] on icon at bounding box center [632, 304] width 48 height 47
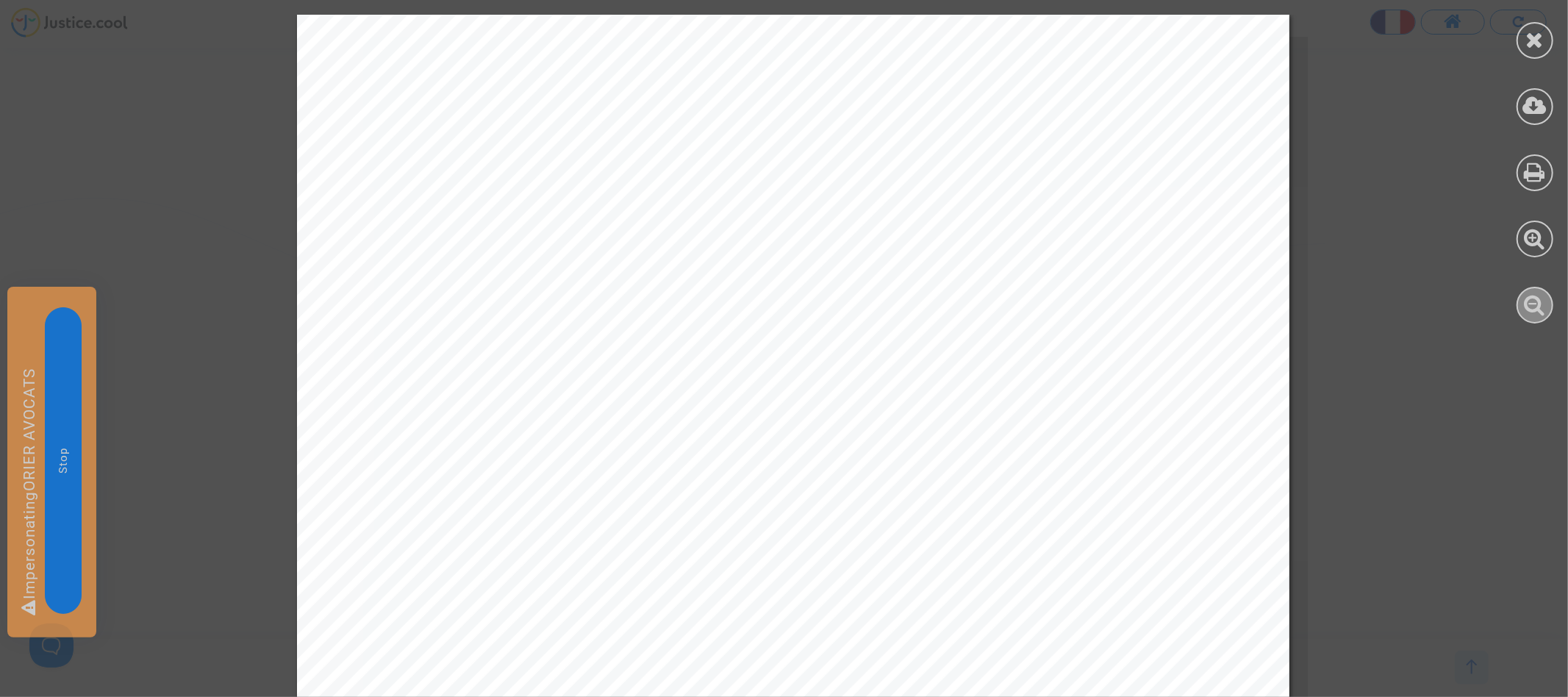
click at [1542, 306] on icon at bounding box center [1535, 304] width 21 height 22
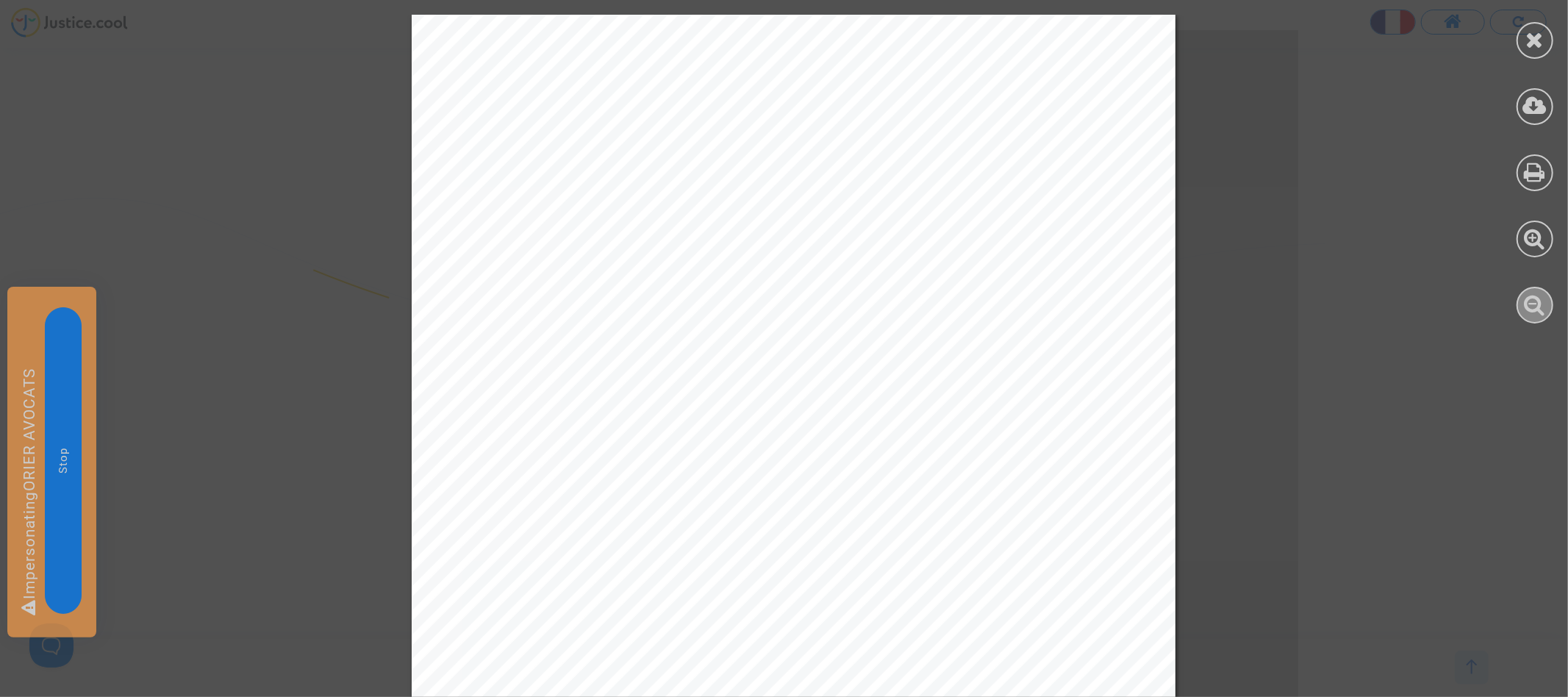
click at [1542, 306] on icon at bounding box center [1535, 304] width 21 height 22
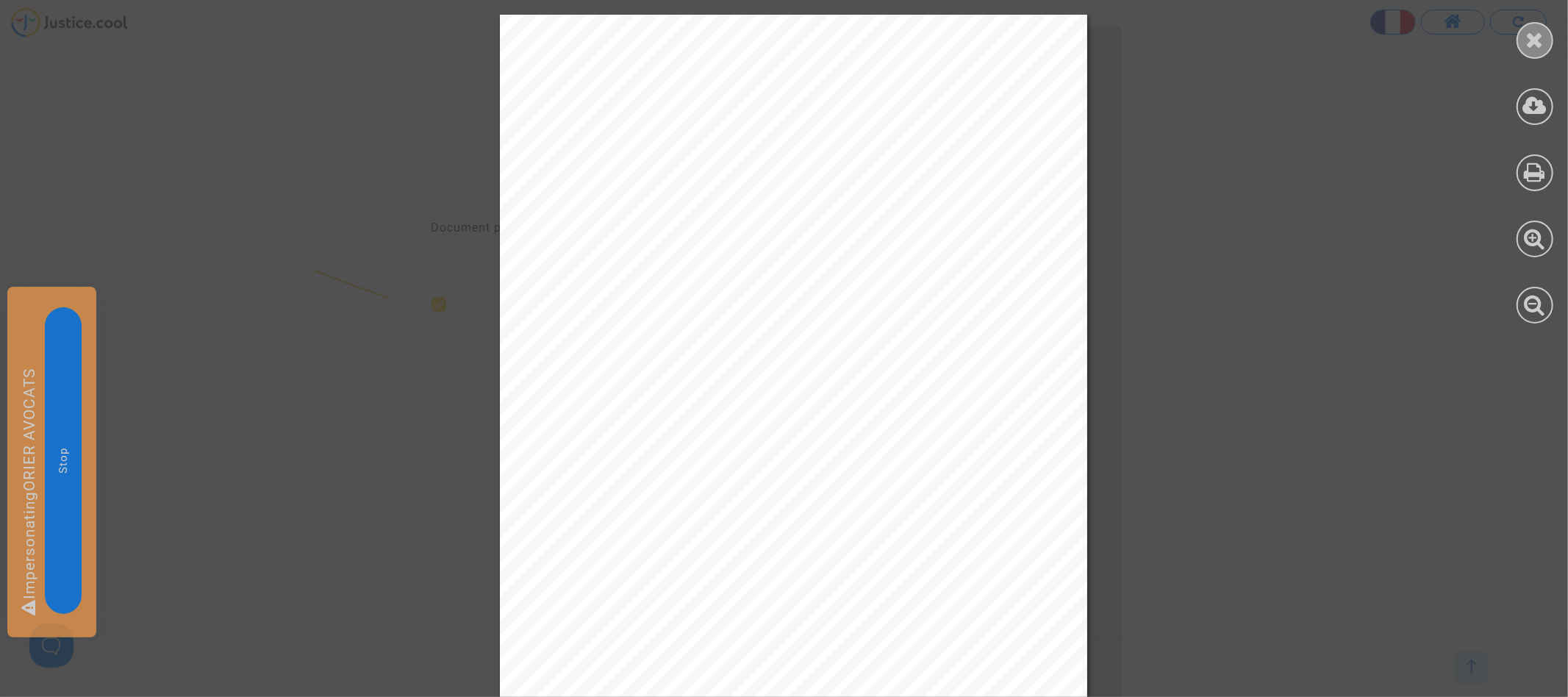
click at [1545, 47] on div at bounding box center [1535, 40] width 37 height 37
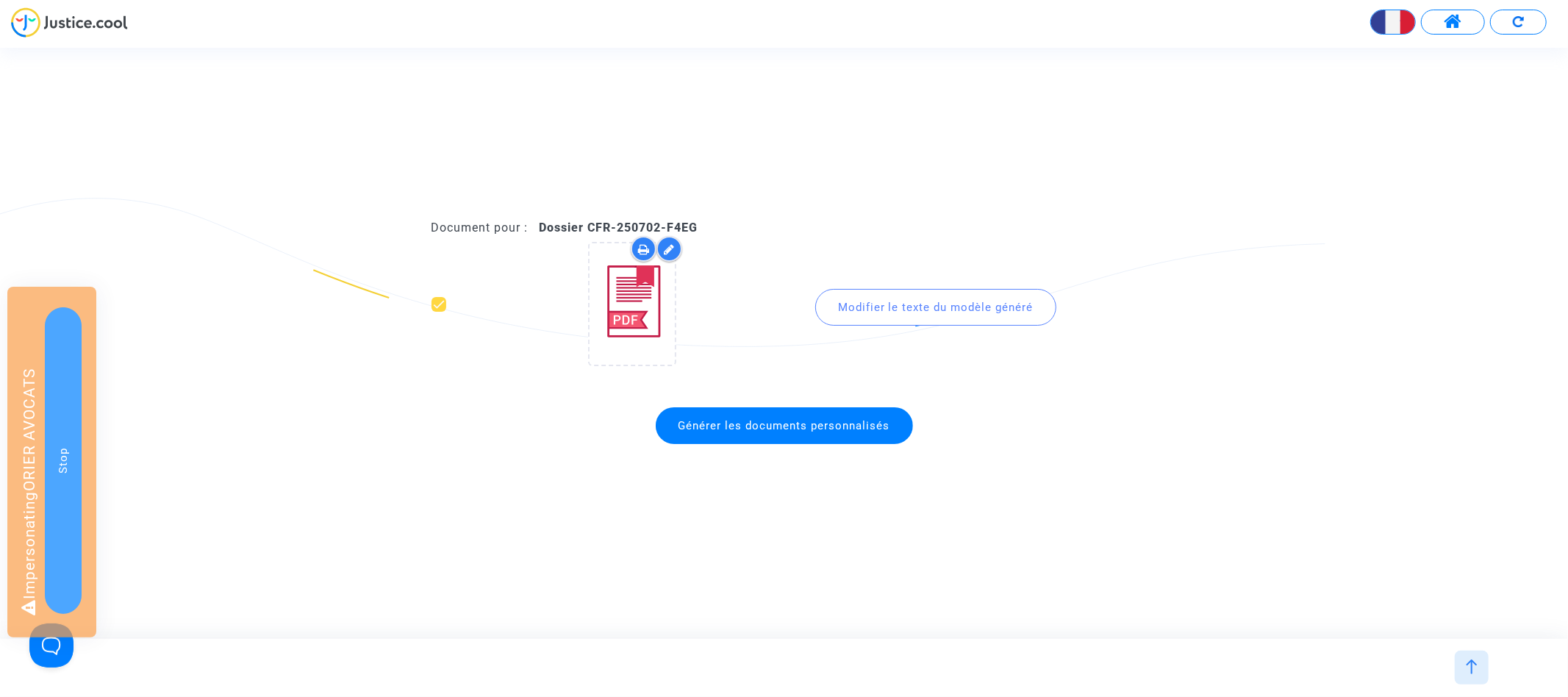
click at [1472, 660] on img at bounding box center [1471, 666] width 15 height 15
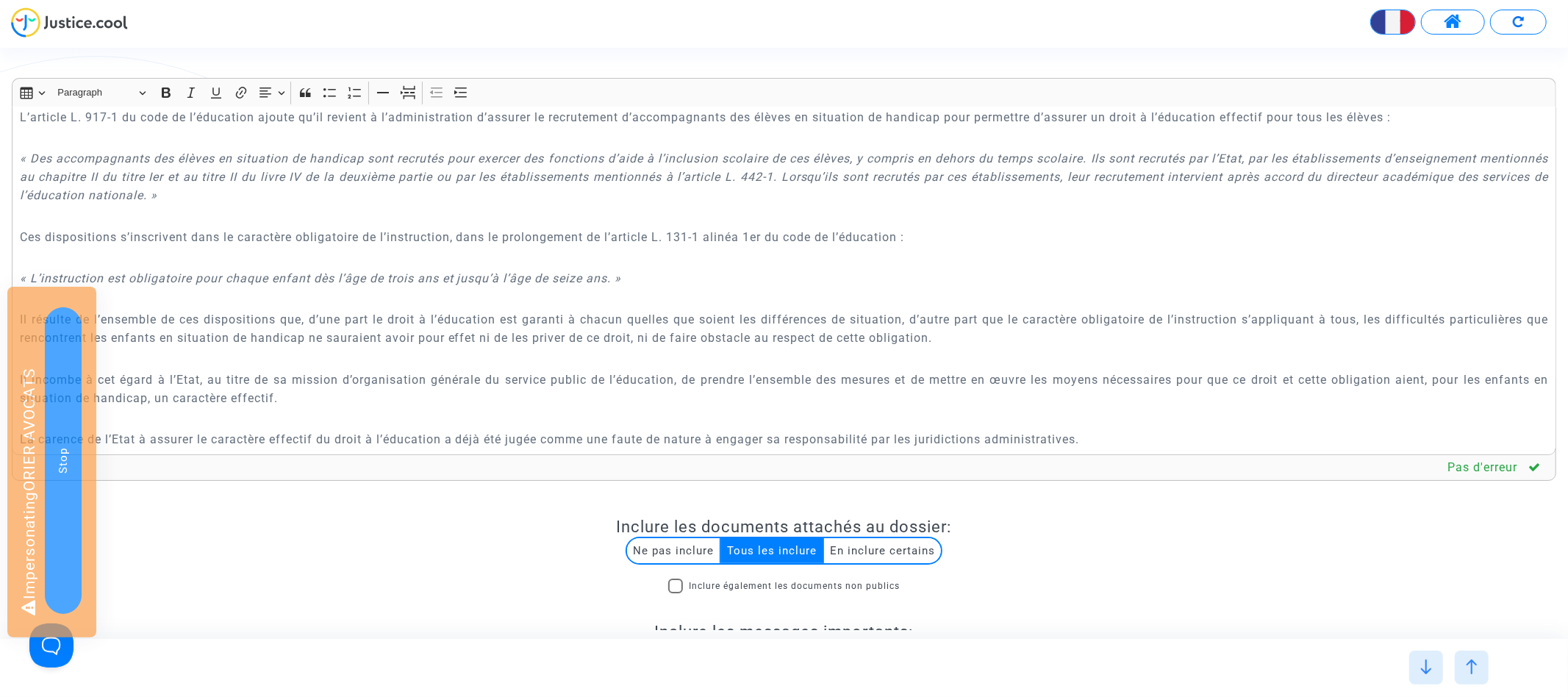
scroll to position [0, 0]
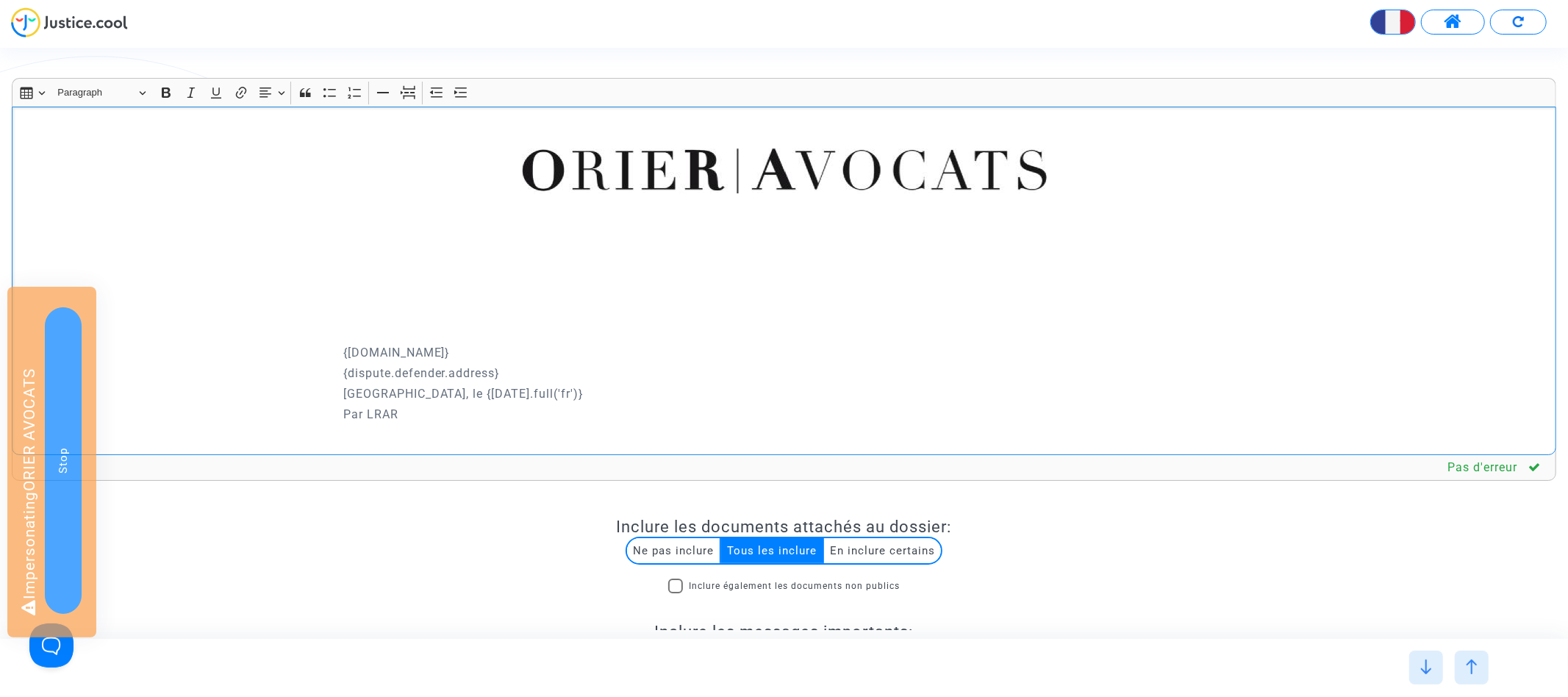
click at [345, 371] on p "{dispute.defender.address}" at bounding box center [946, 373] width 1206 height 19
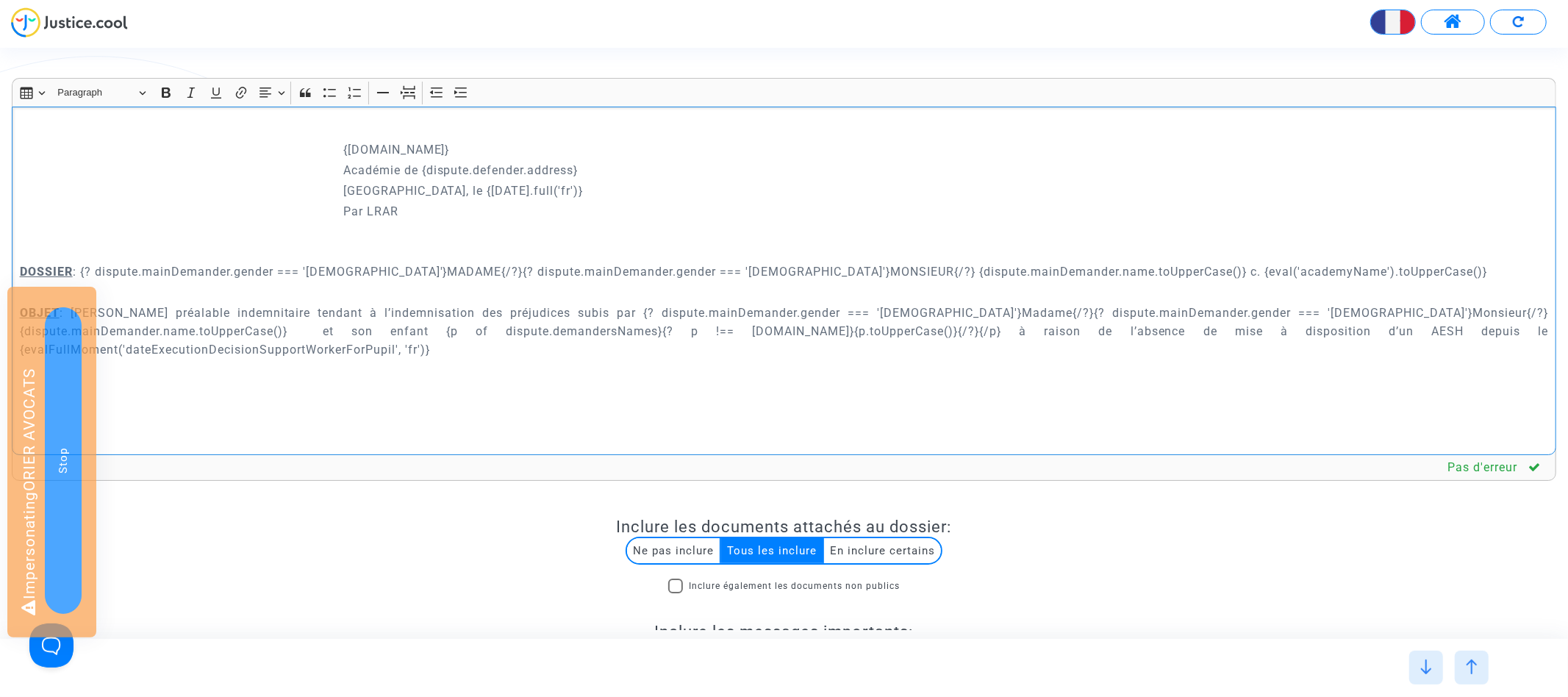
scroll to position [321, 0]
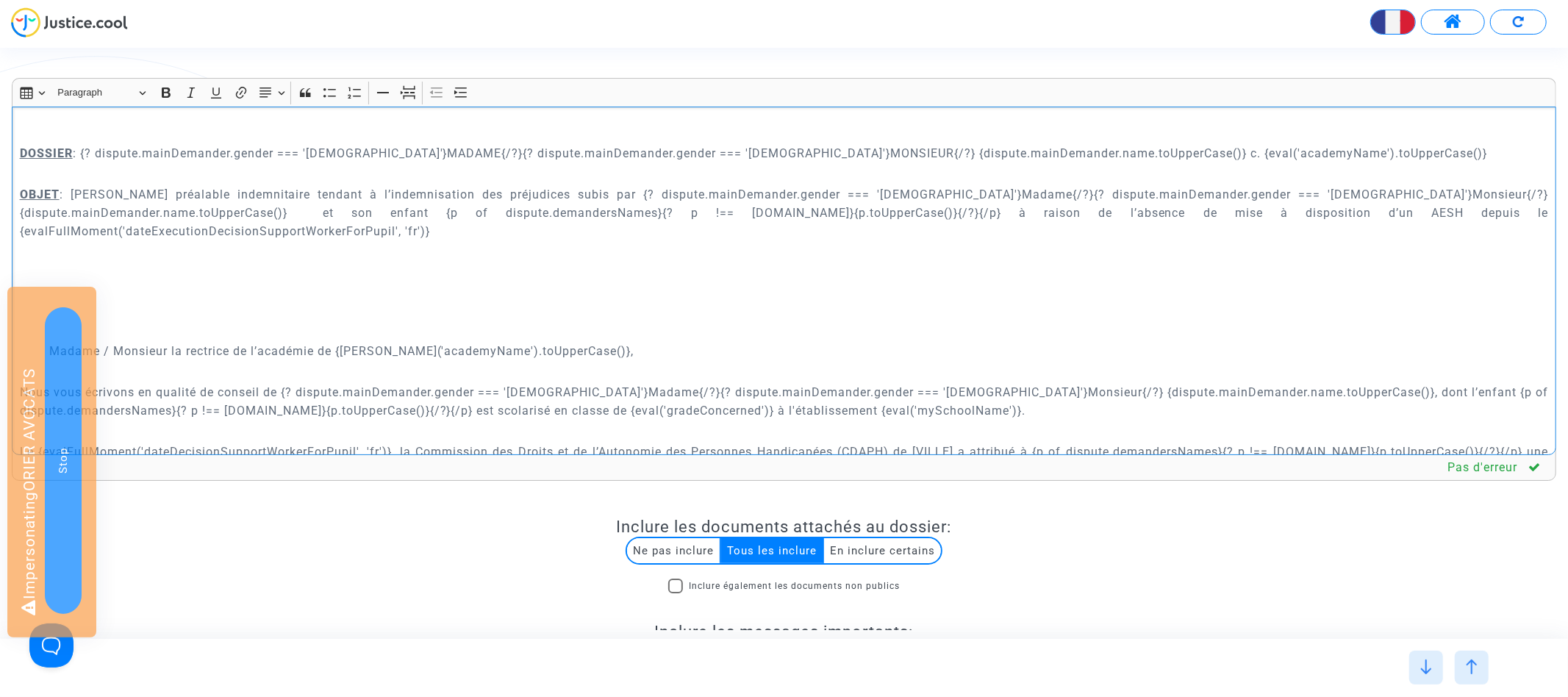
drag, startPoint x: 1076, startPoint y: 151, endPoint x: 1350, endPoint y: 151, distance: 274.0
click at [1350, 151] on p "DOSSIER : {? dispute.mainDemander.gender === 'female'}MADAME{/?}{? dispute.main…" at bounding box center [784, 153] width 1529 height 19
copy p "{eval('academyName').toUpperCase()}"
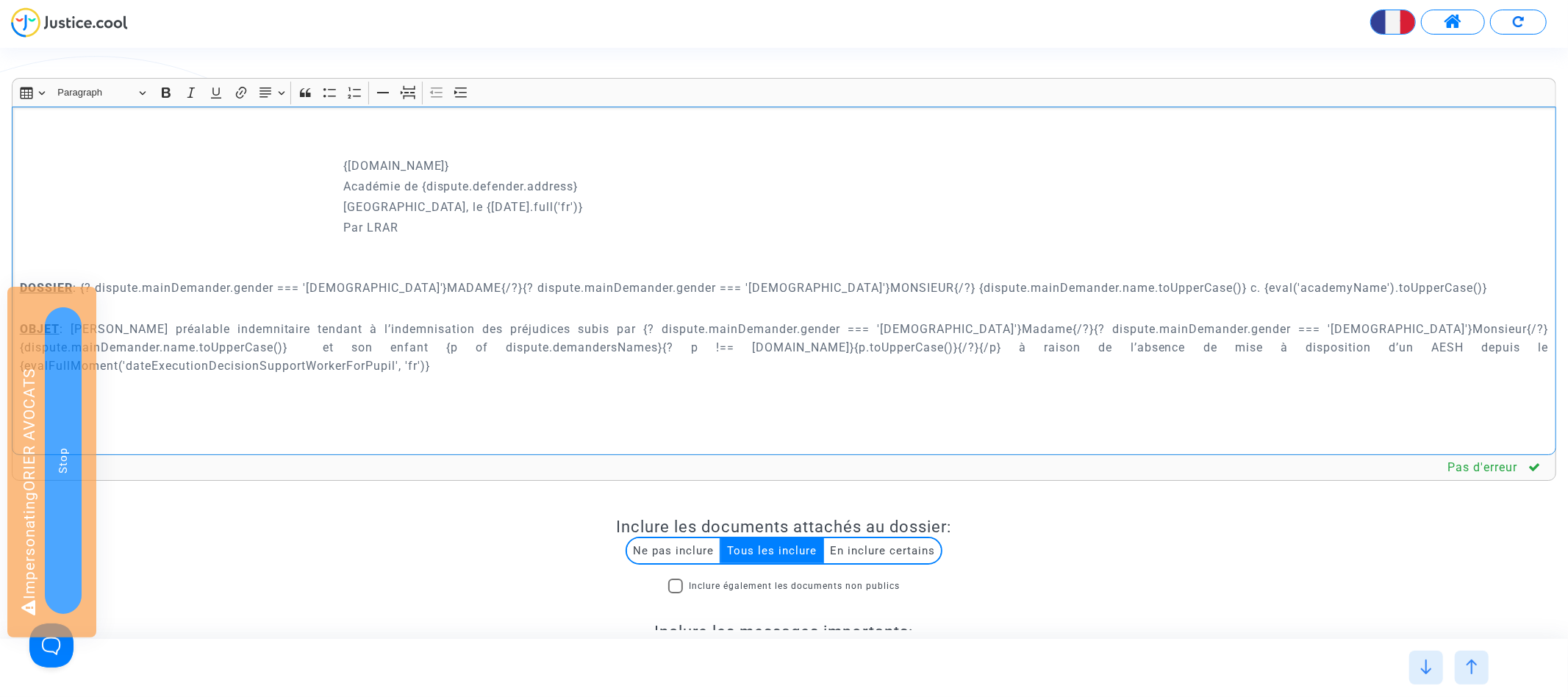
scroll to position [128, 0]
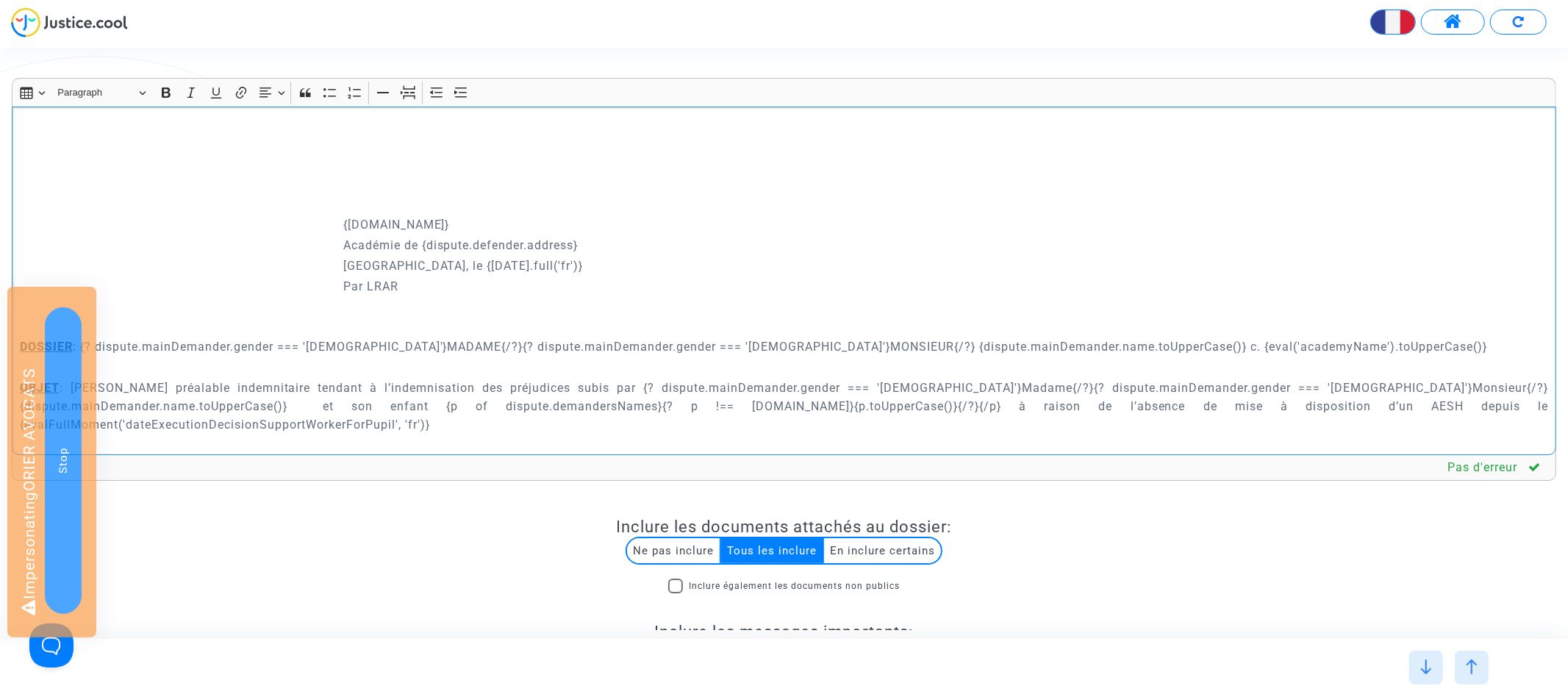
drag, startPoint x: 422, startPoint y: 242, endPoint x: 767, endPoint y: 242, distance: 345.0
click at [767, 242] on p "Académie de {dispute.defender.address}" at bounding box center [946, 245] width 1206 height 19
click at [1076, 346] on p "DOSSIER : {? dispute.mainDemander.gender === 'female'}MADAME{/?}{? dispute.main…" at bounding box center [784, 347] width 1529 height 19
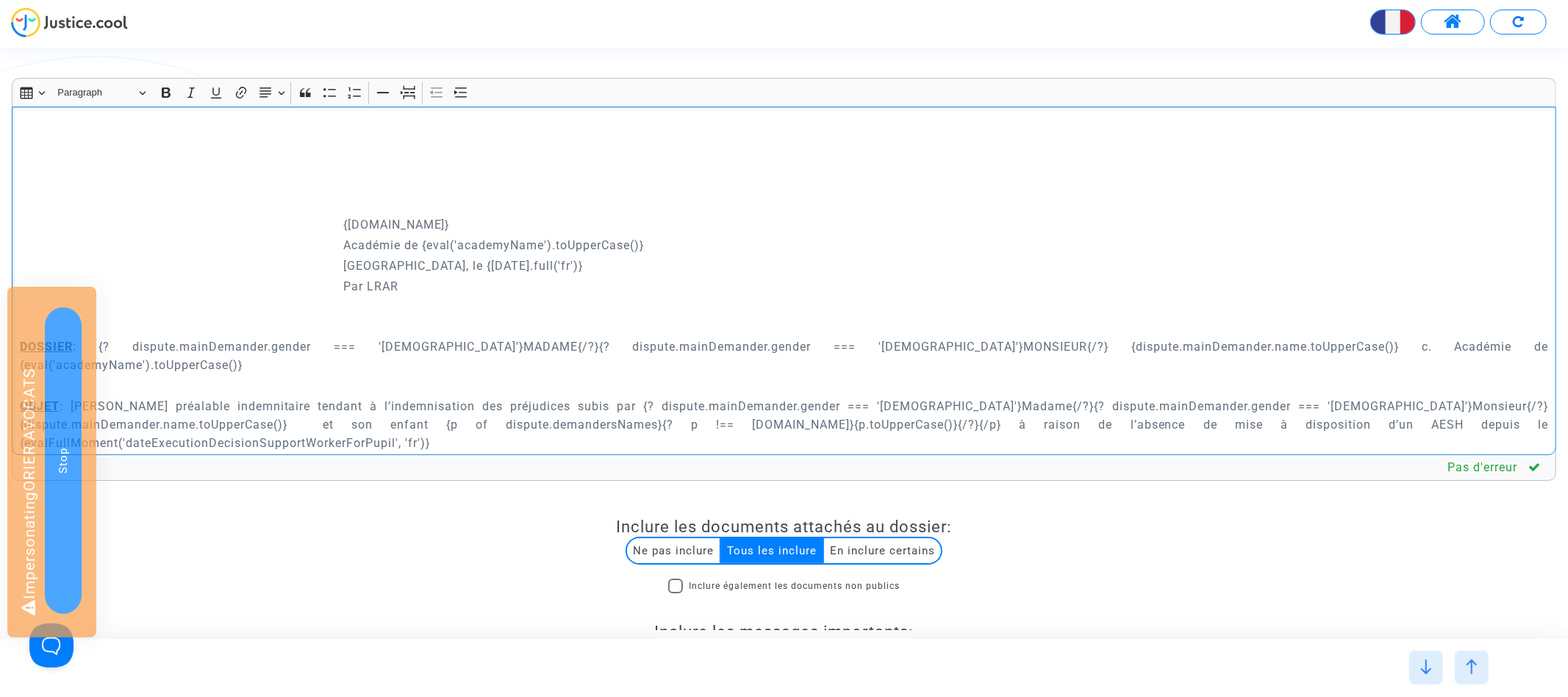
scroll to position [273, 0]
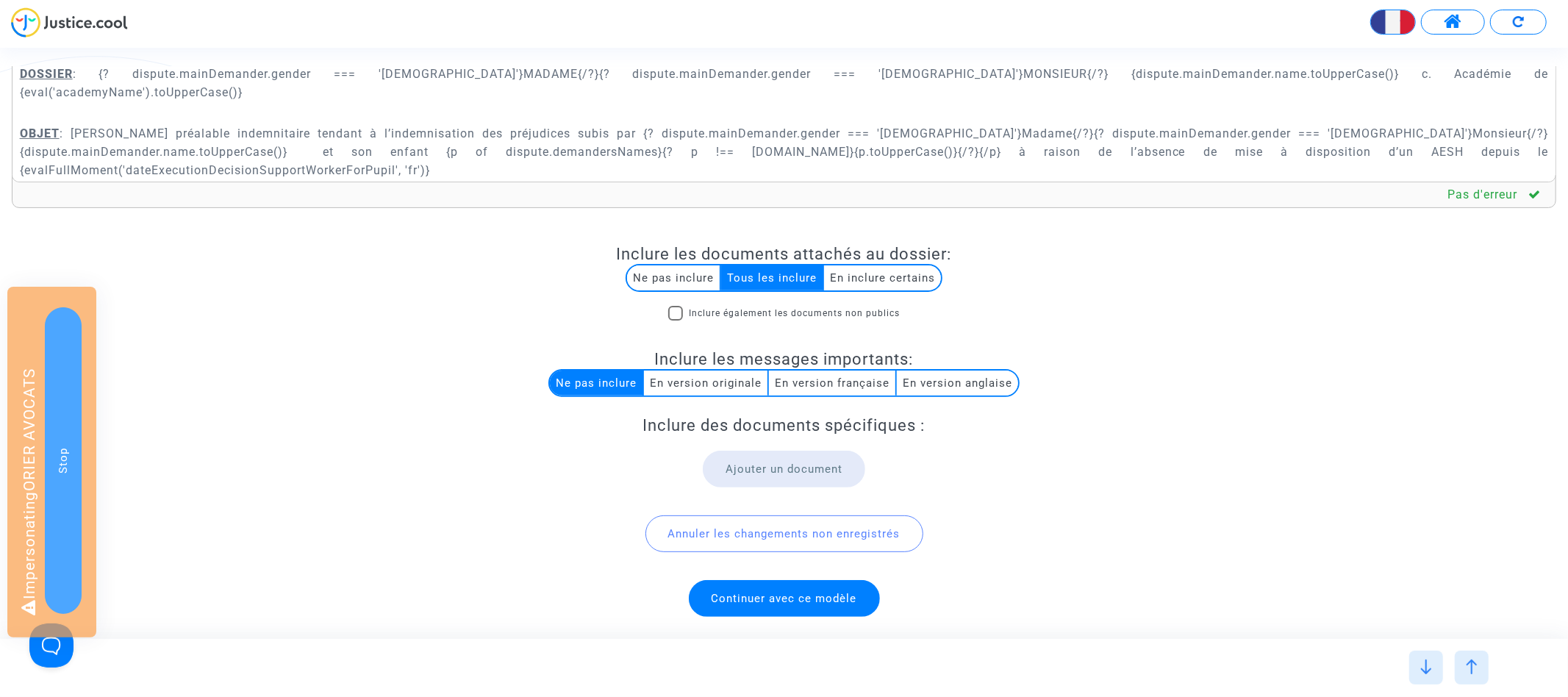
click at [794, 587] on span "Continuer avec ce modèle" at bounding box center [784, 598] width 191 height 37
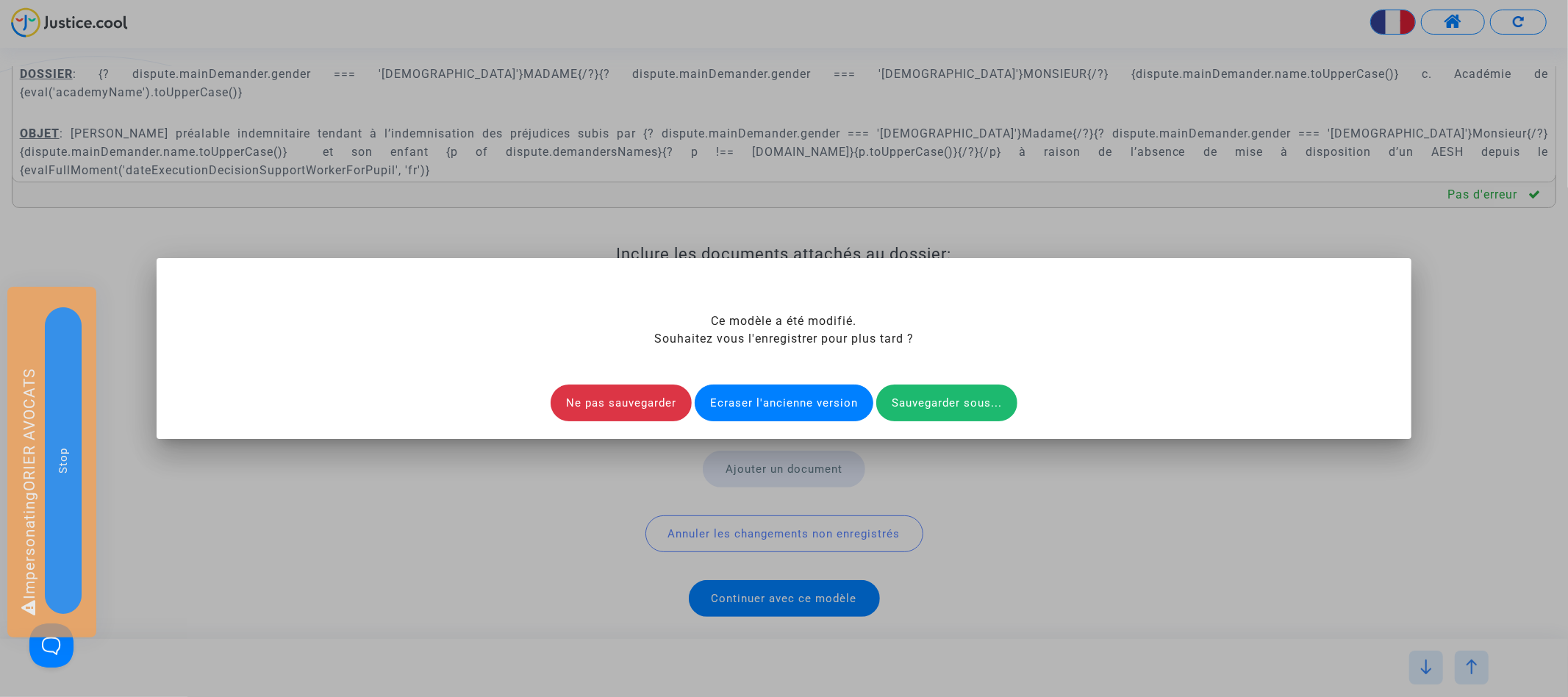
click at [787, 404] on div "Ecraser l'ancienne version" at bounding box center [784, 403] width 178 height 37
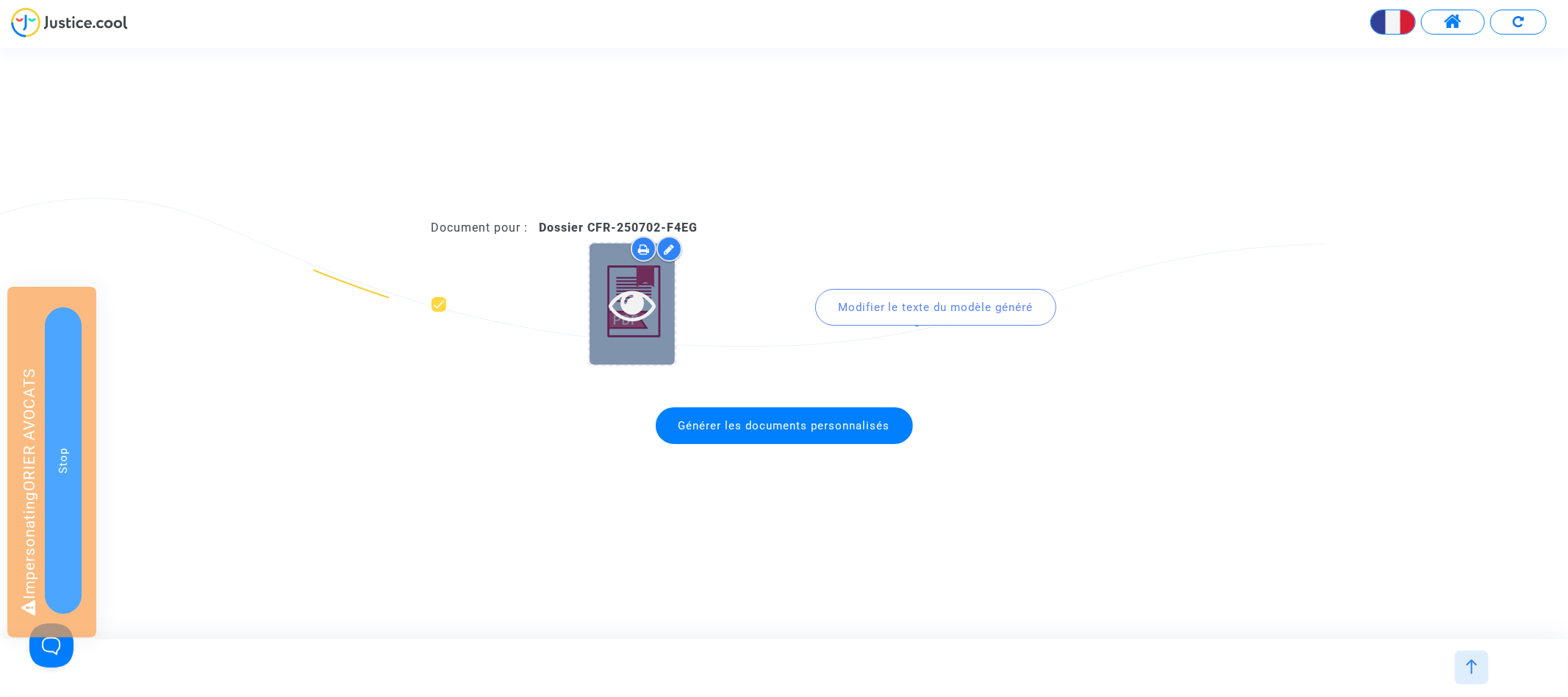
click at [628, 303] on icon at bounding box center [632, 304] width 48 height 47
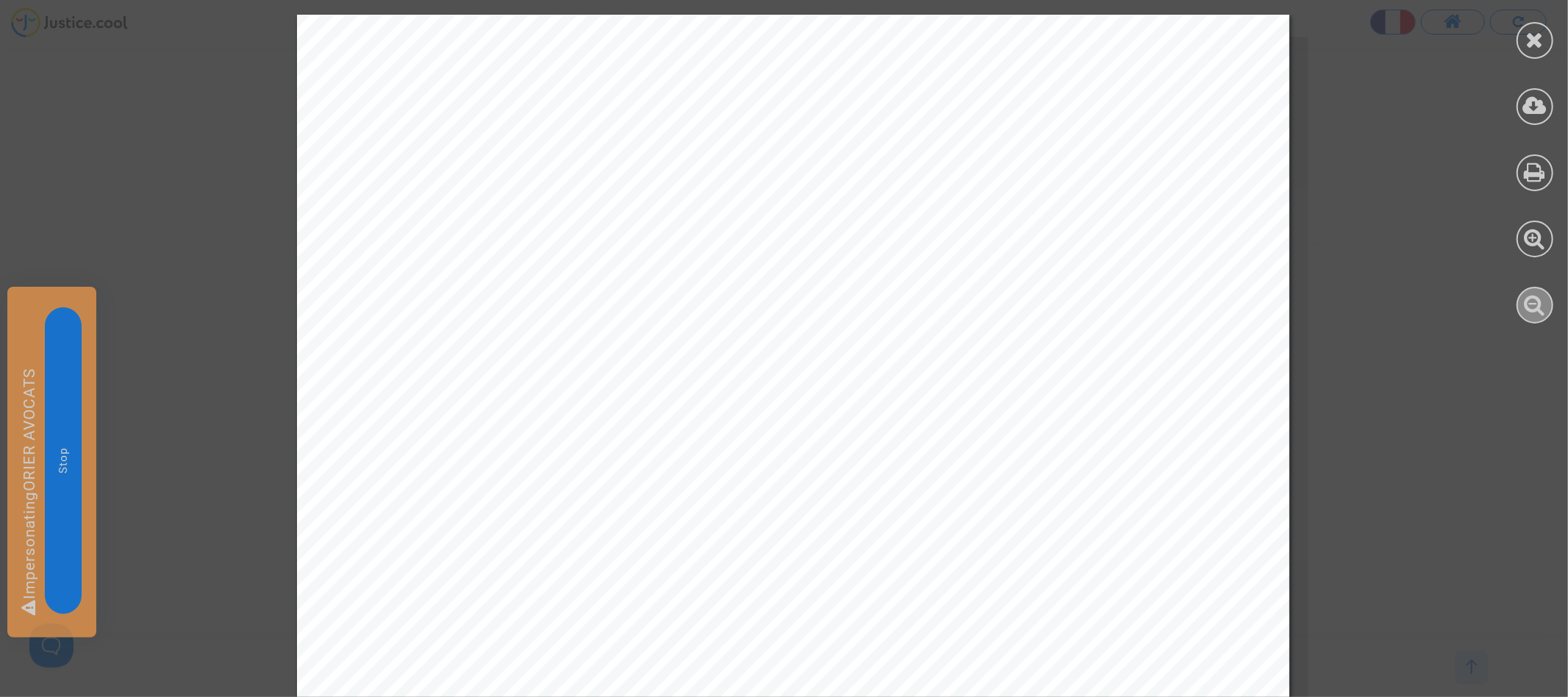
click at [1532, 306] on icon at bounding box center [1535, 304] width 21 height 22
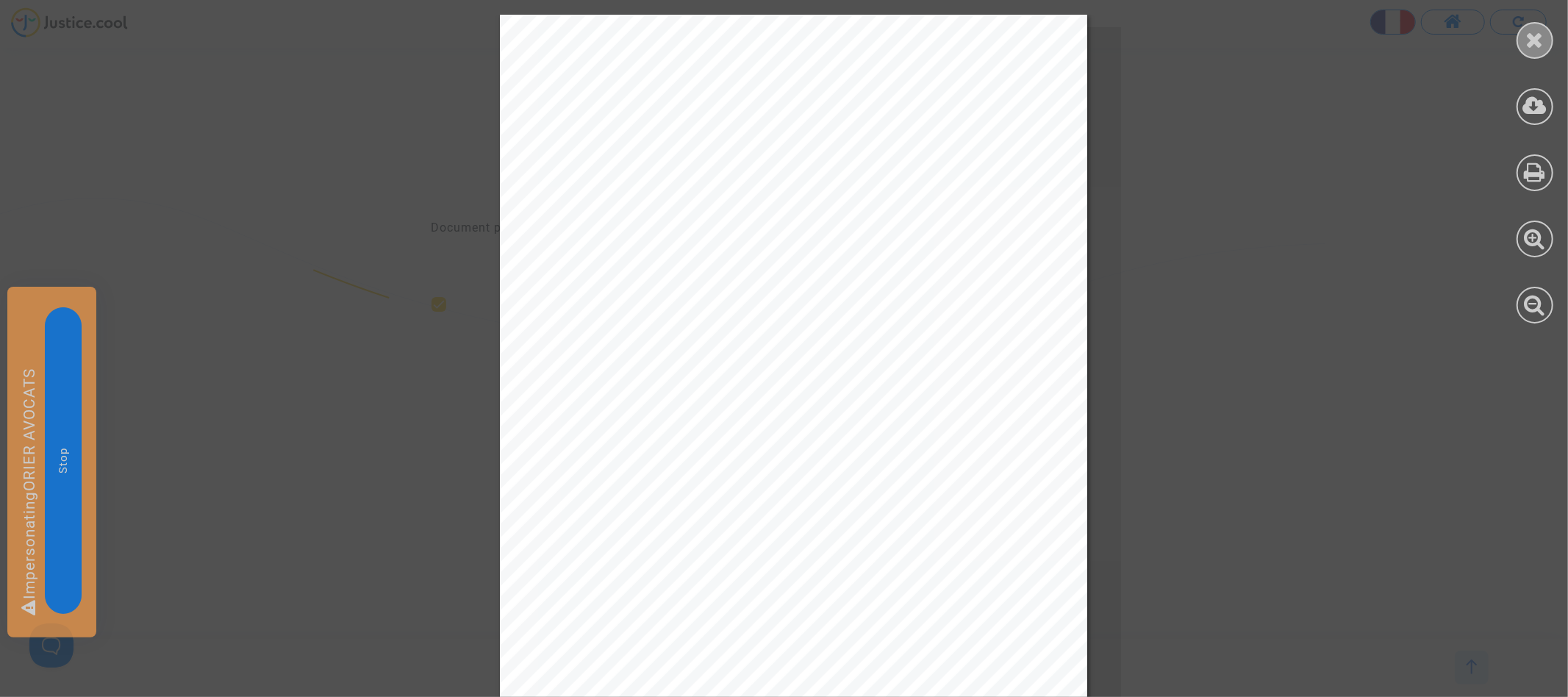
click at [1532, 46] on icon at bounding box center [1535, 40] width 19 height 22
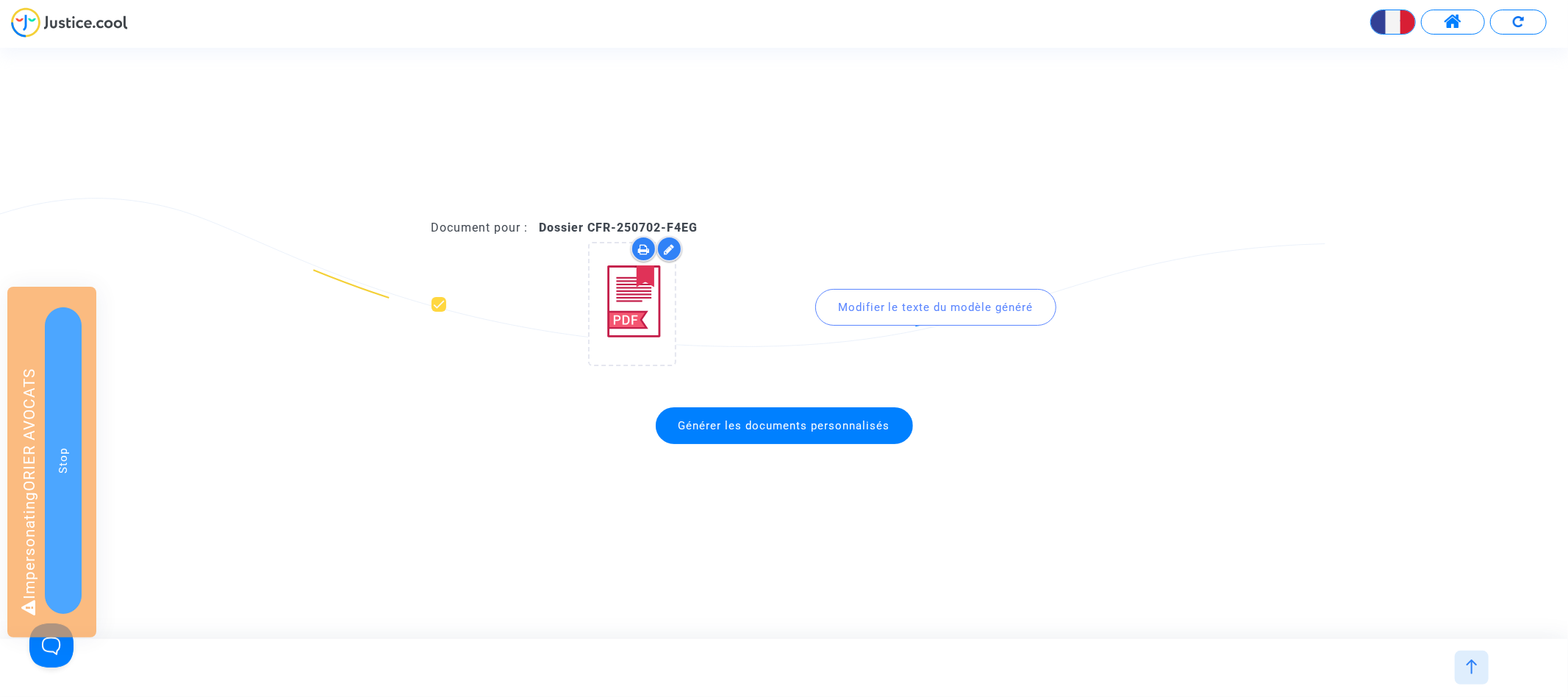
click at [1471, 657] on div at bounding box center [1471, 667] width 33 height 33
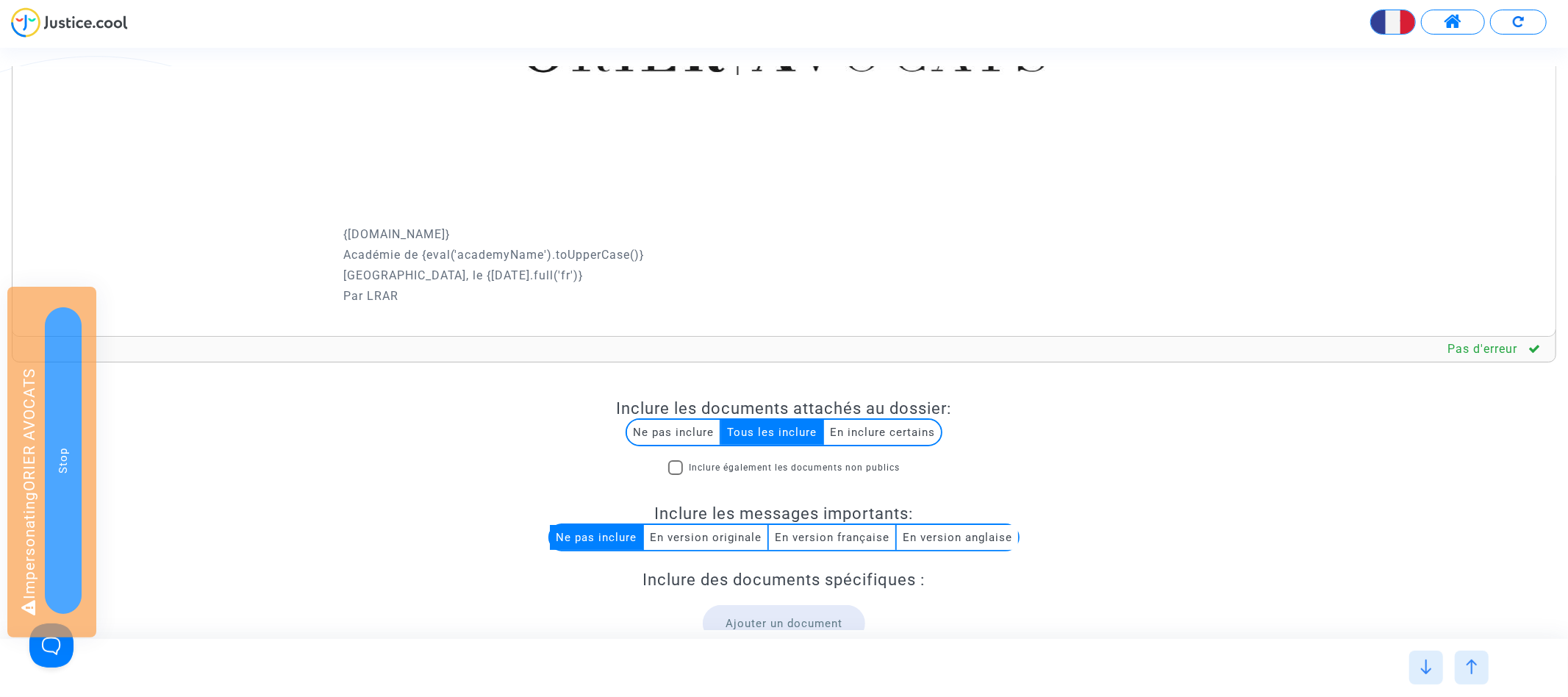
scroll to position [74, 0]
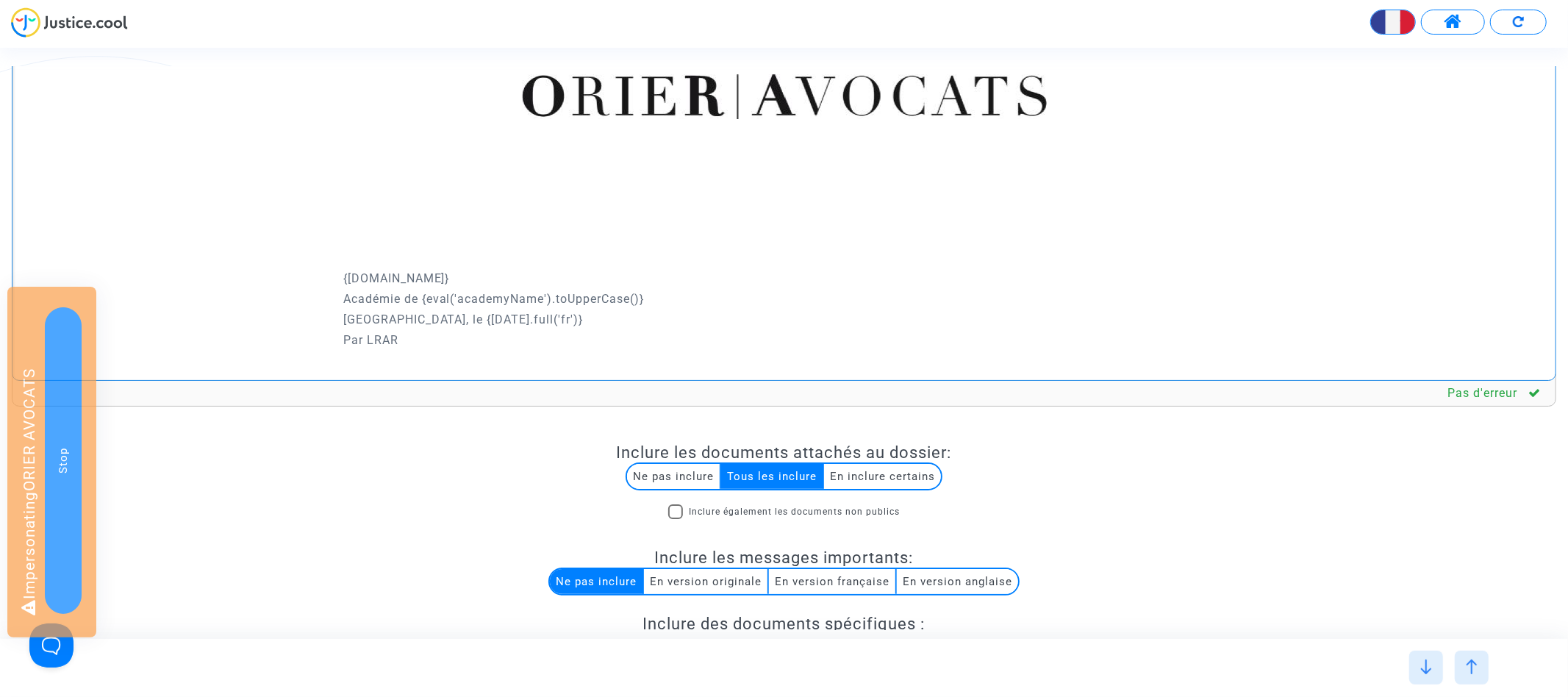
drag, startPoint x: 346, startPoint y: 278, endPoint x: 642, endPoint y: 286, distance: 296.1
click at [643, 286] on p "{dispute.defender.name}" at bounding box center [946, 278] width 1206 height 19
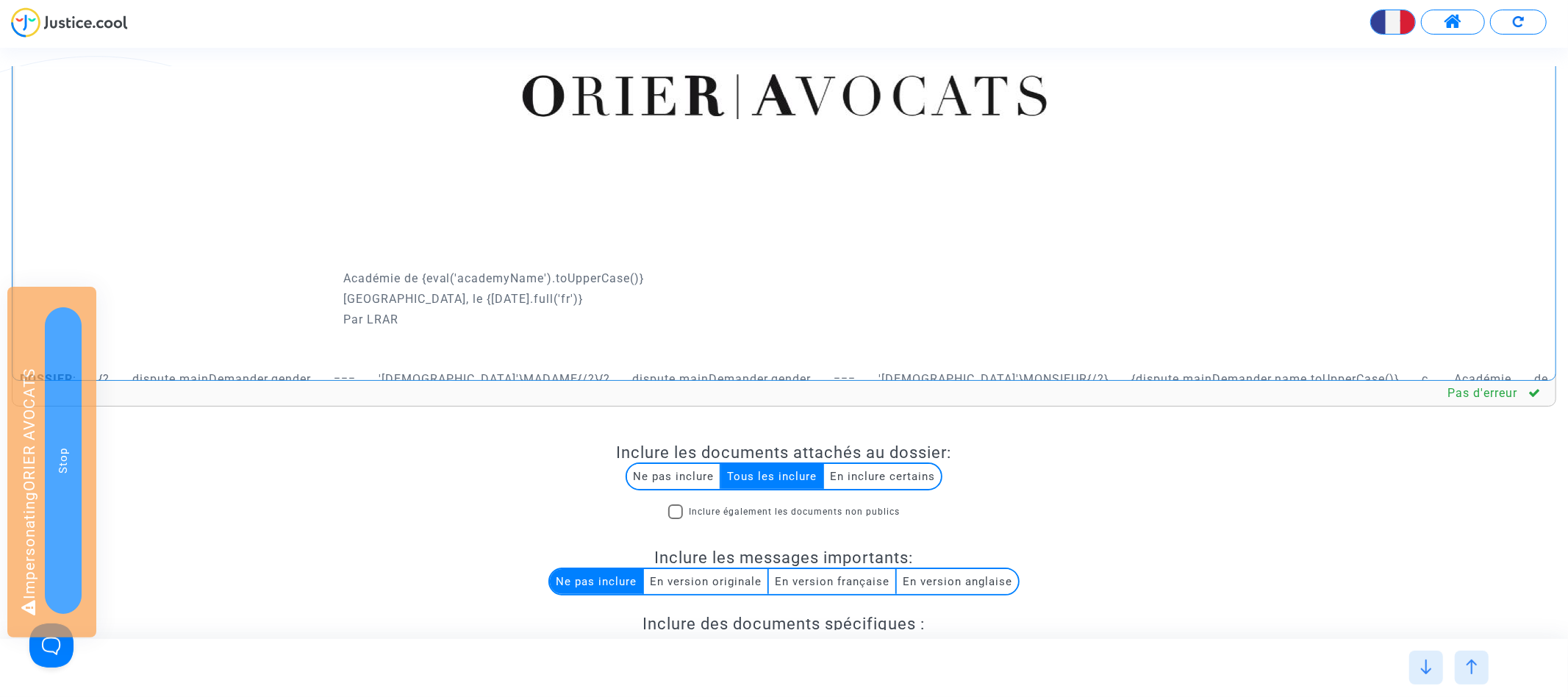
scroll to position [273, 0]
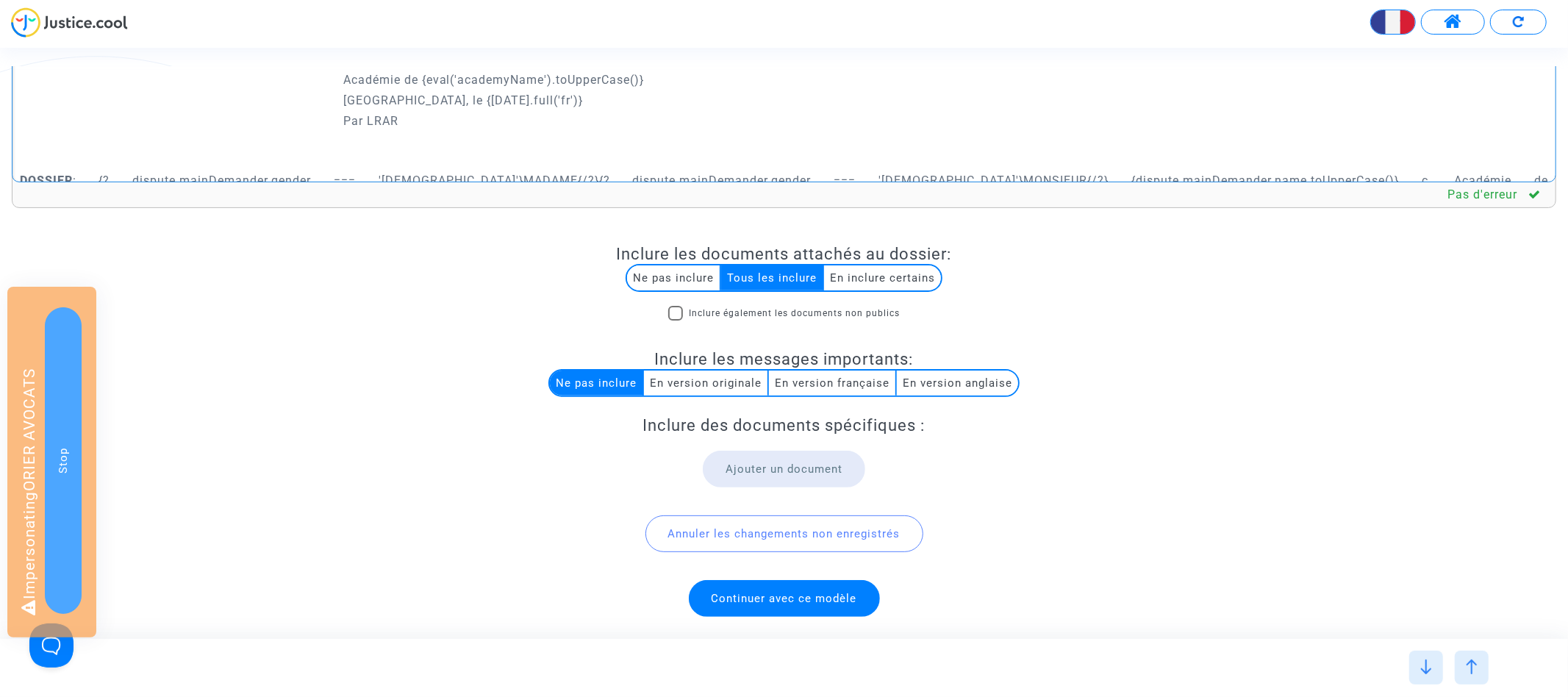
click at [784, 609] on span "Continuer avec ce modèle" at bounding box center [784, 598] width 191 height 37
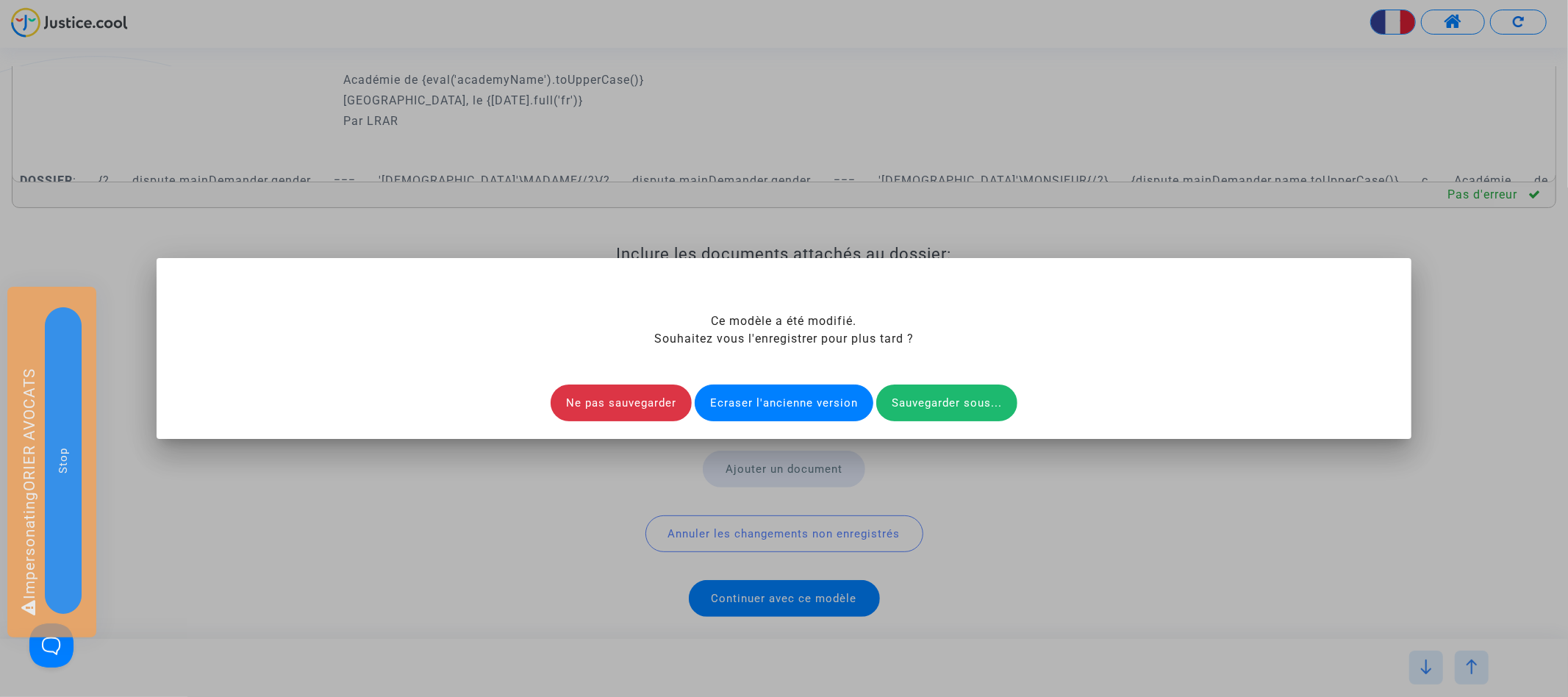
click at [780, 403] on div "Ecraser l'ancienne version" at bounding box center [784, 403] width 178 height 37
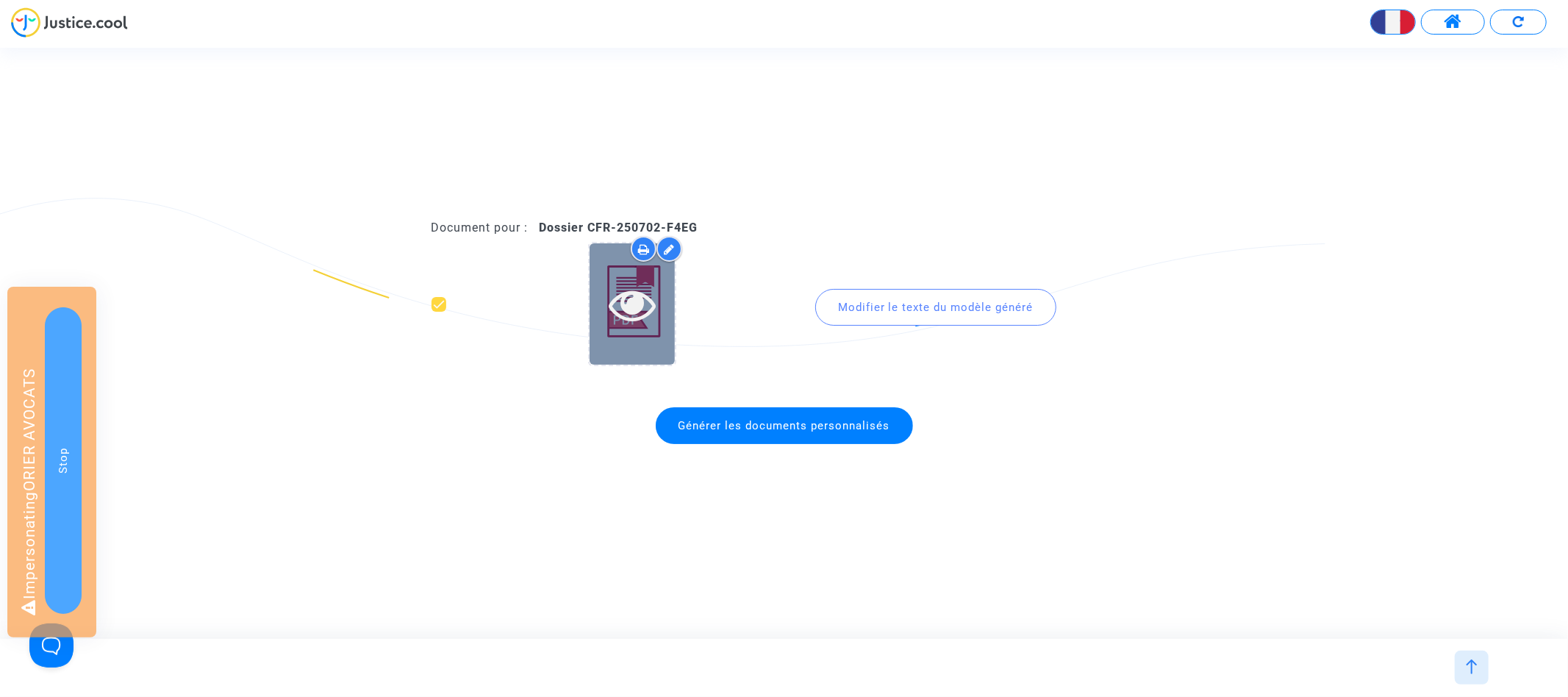
click at [617, 312] on icon at bounding box center [632, 304] width 48 height 47
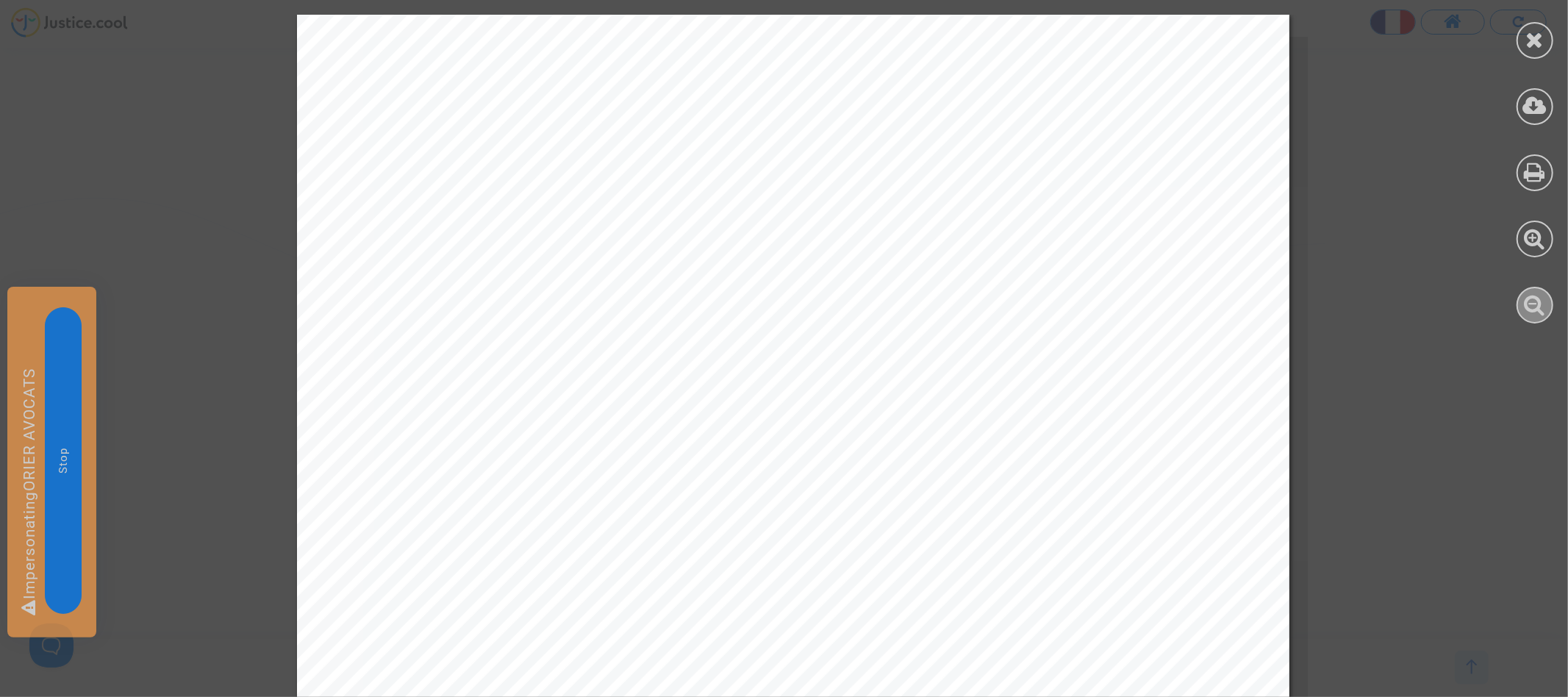
click at [1535, 307] on icon at bounding box center [1535, 304] width 21 height 22
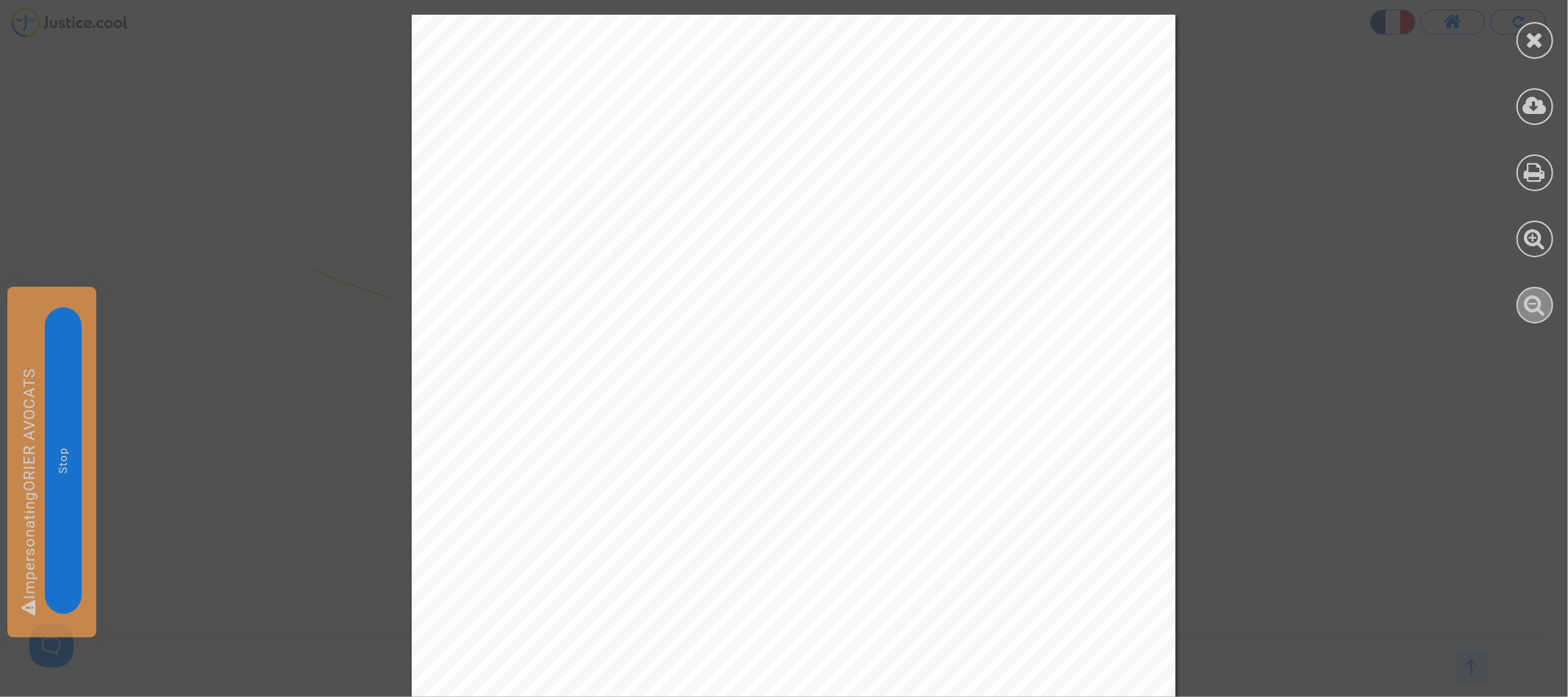
click at [1535, 307] on icon at bounding box center [1535, 304] width 21 height 22
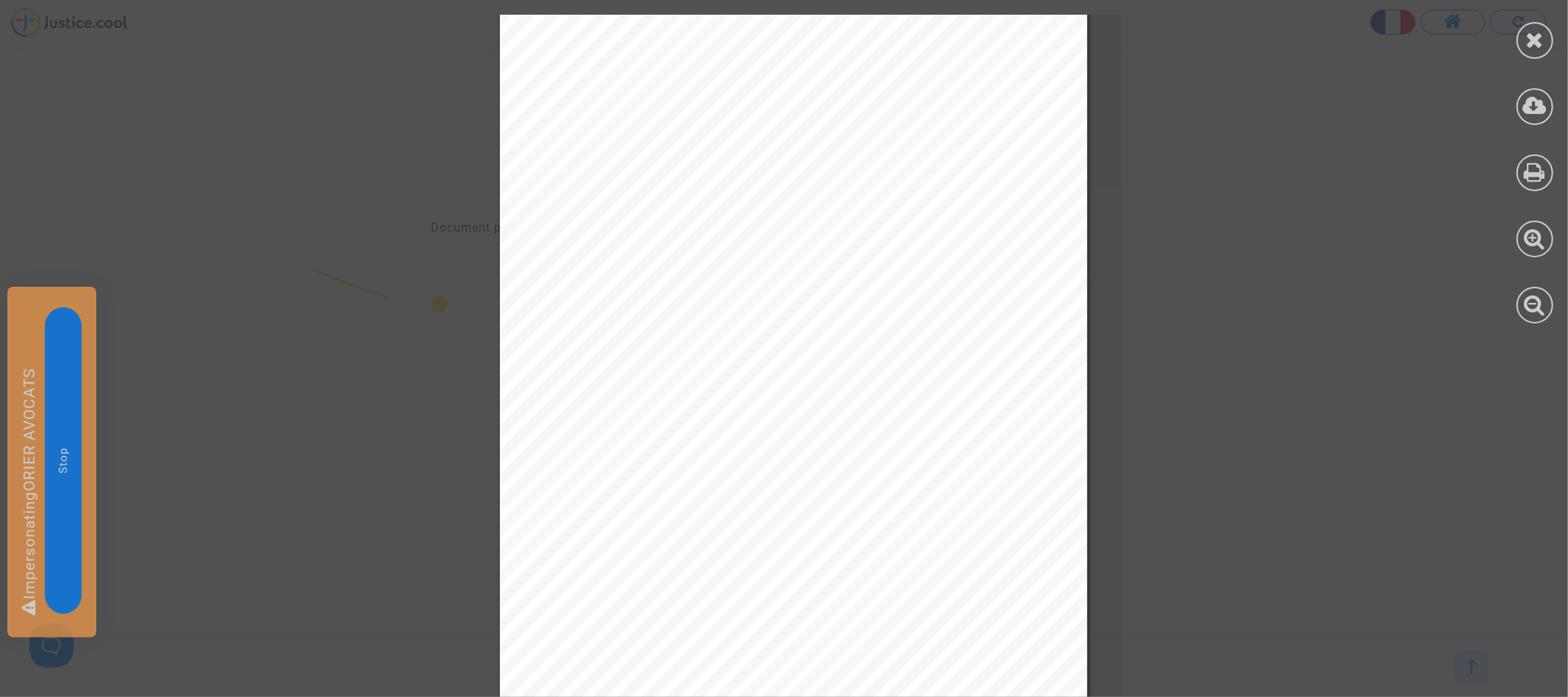
scroll to position [125, 0]
click at [1531, 50] on div at bounding box center [1535, 40] width 37 height 37
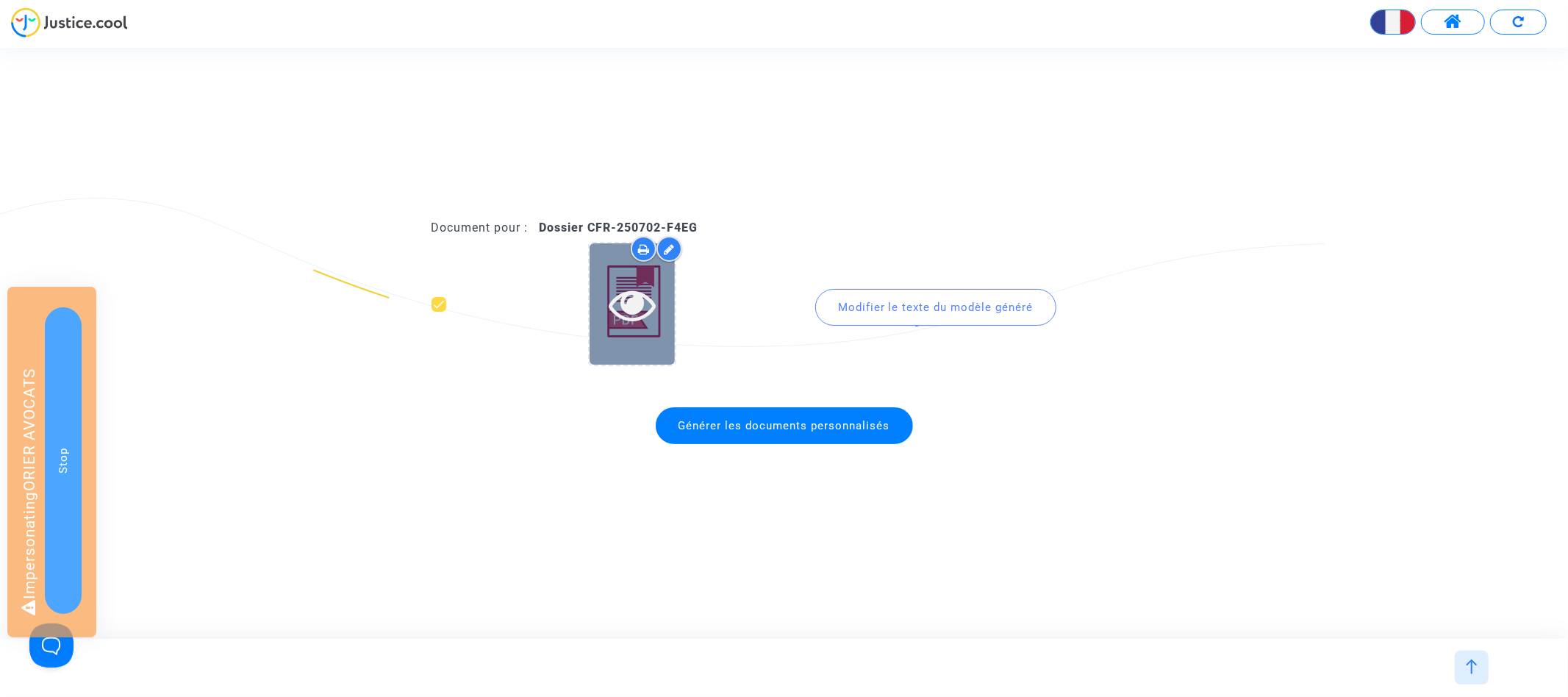
click at [634, 302] on icon at bounding box center [632, 304] width 48 height 47
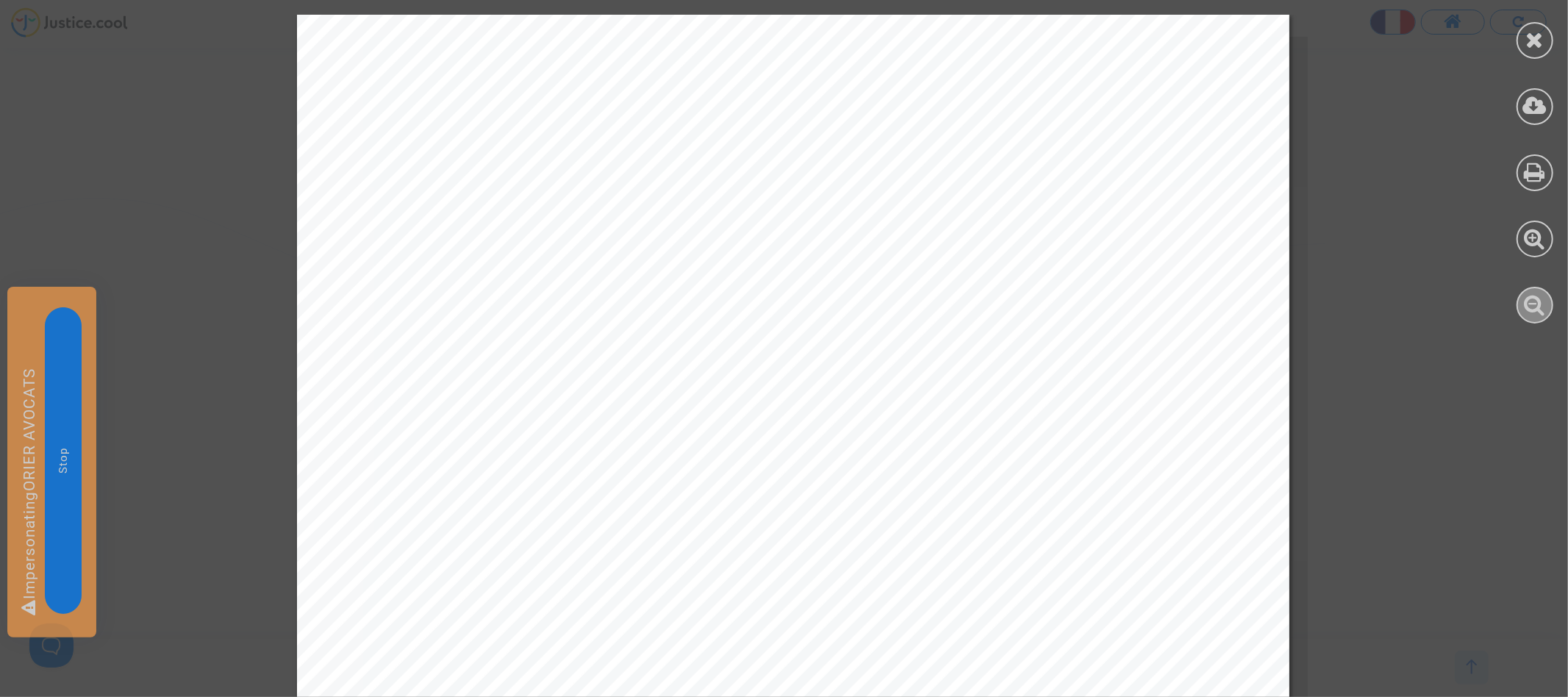
click at [1533, 305] on icon at bounding box center [1535, 304] width 21 height 22
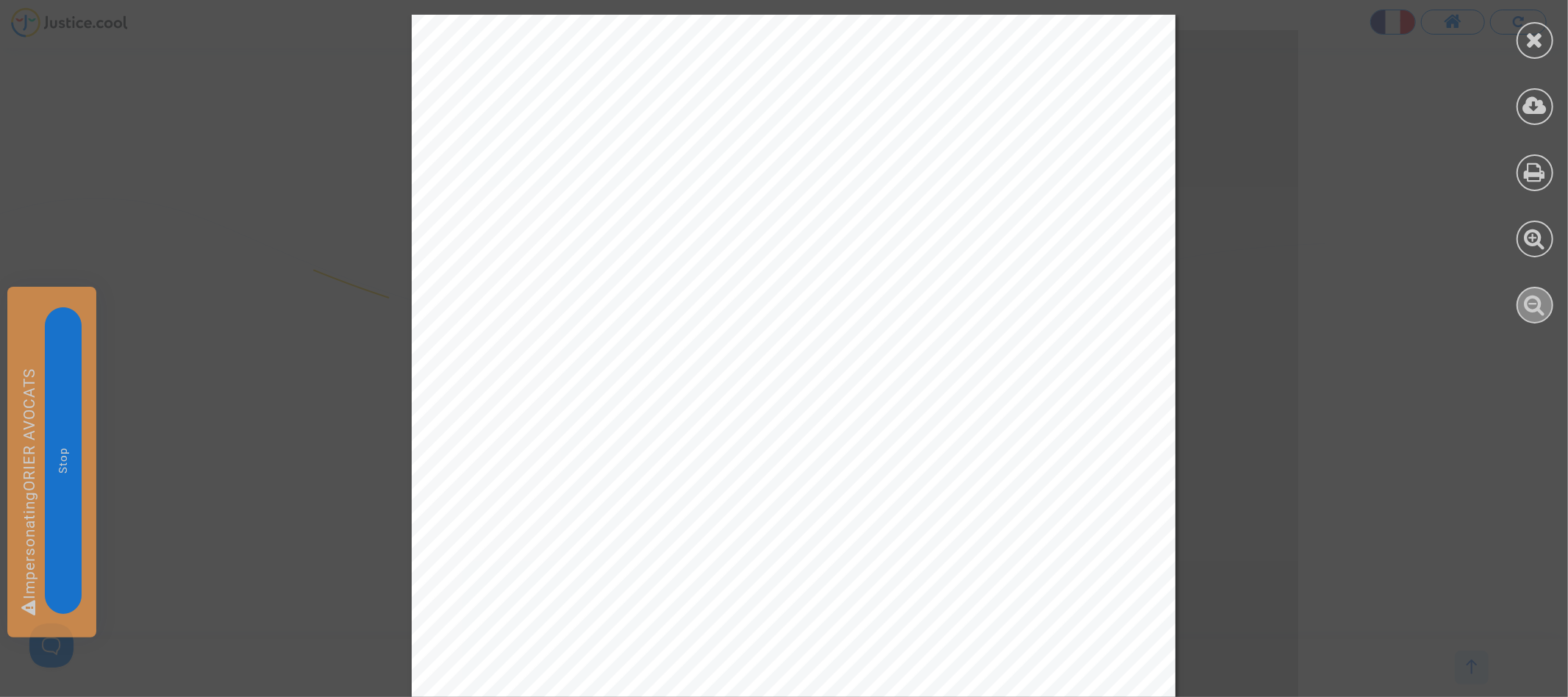
click at [1533, 305] on icon at bounding box center [1535, 304] width 21 height 22
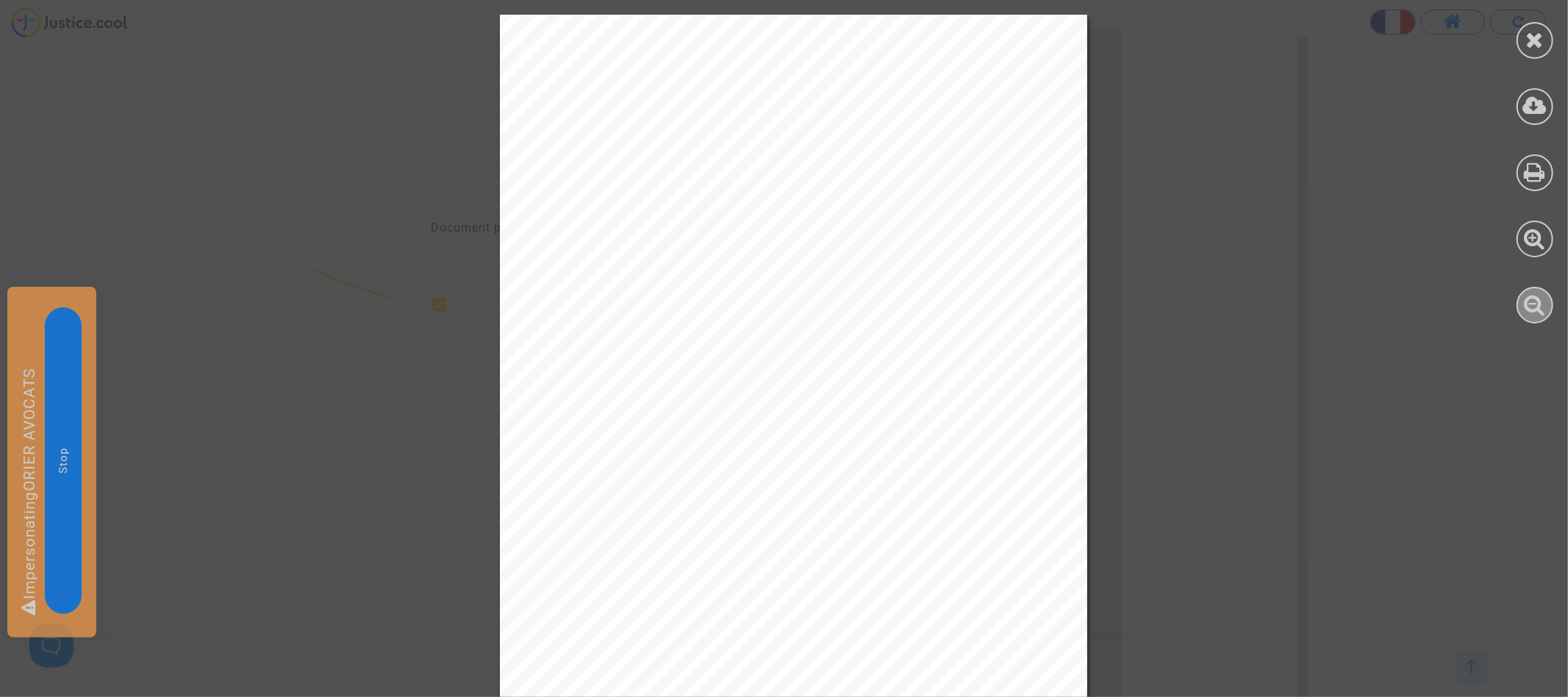
click at [1533, 305] on icon at bounding box center [1535, 304] width 21 height 22
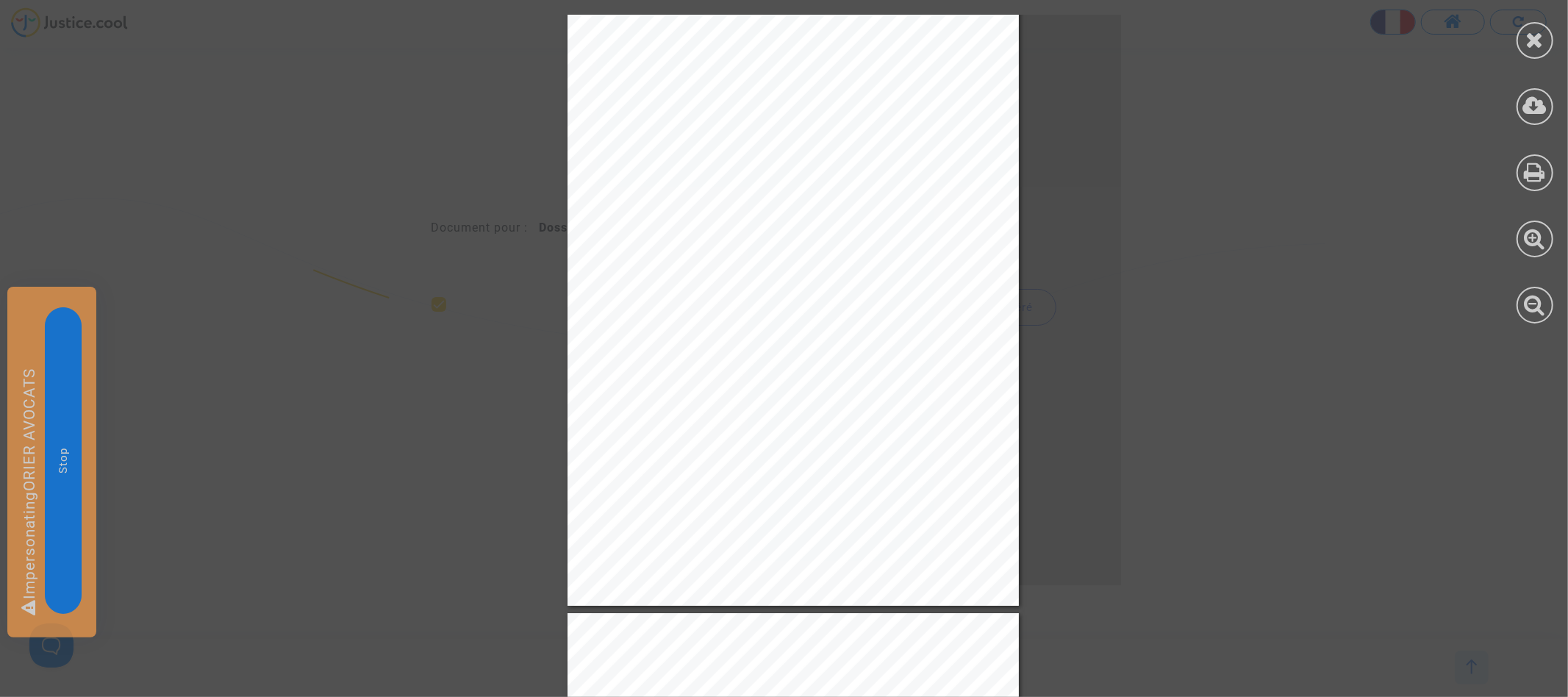
scroll to position [57, 0]
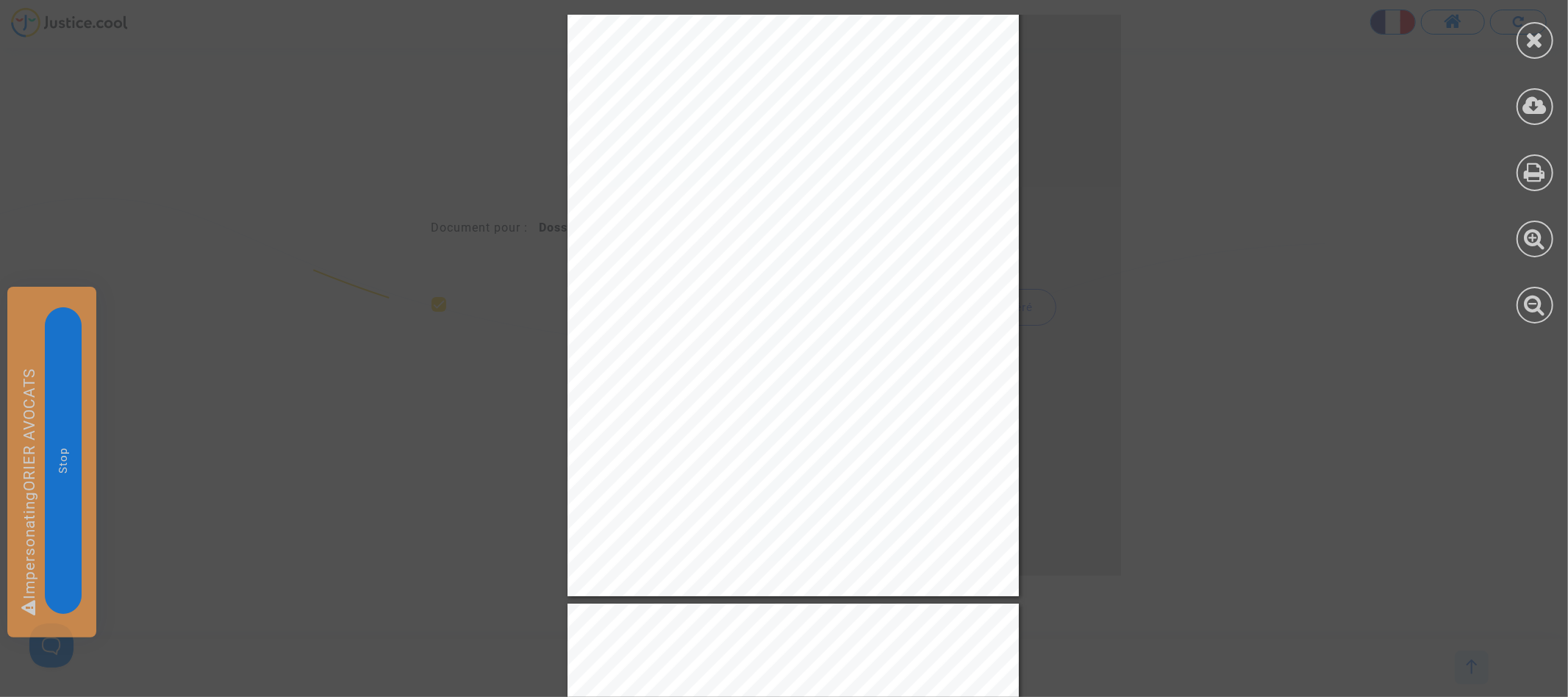
drag, startPoint x: 1535, startPoint y: 49, endPoint x: 1521, endPoint y: 64, distance: 20.5
click at [1535, 48] on icon at bounding box center [1535, 40] width 19 height 22
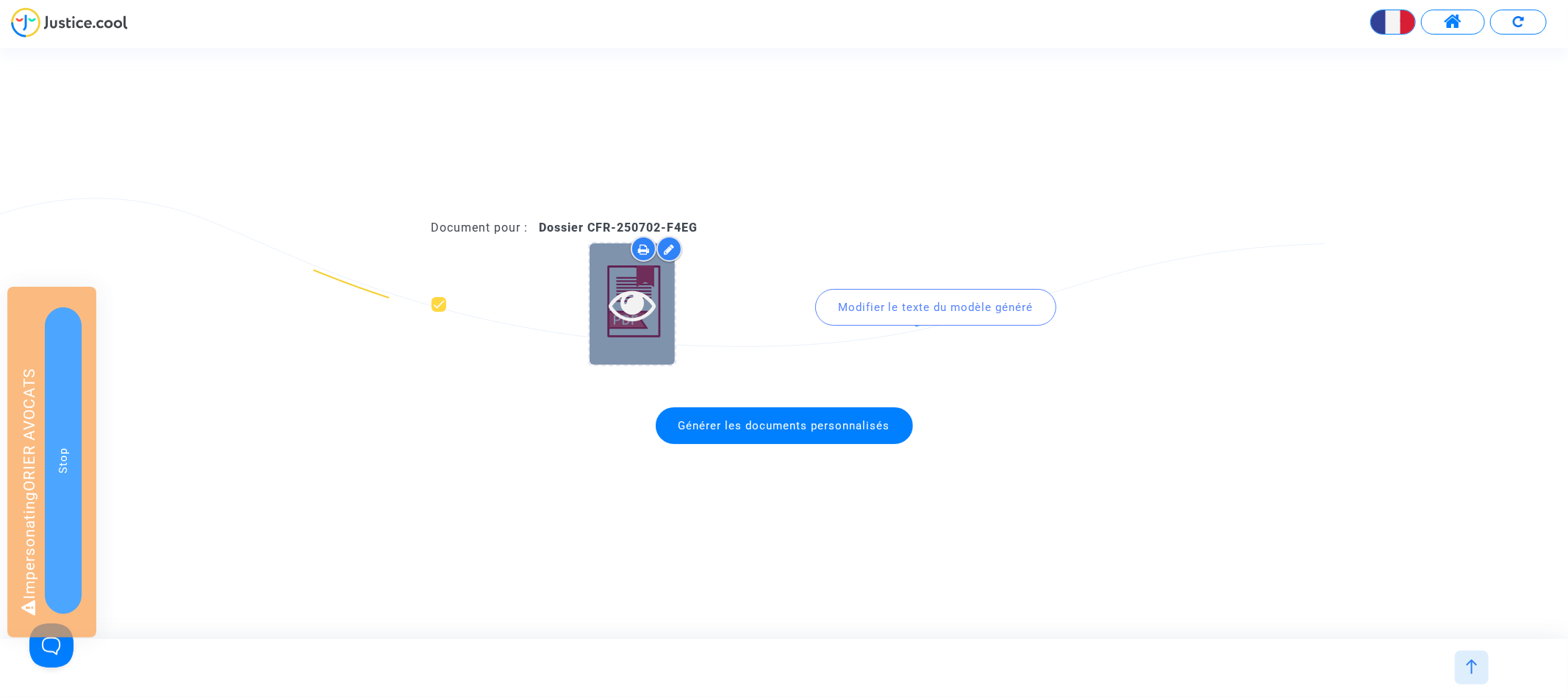
click at [635, 304] on icon at bounding box center [632, 304] width 48 height 47
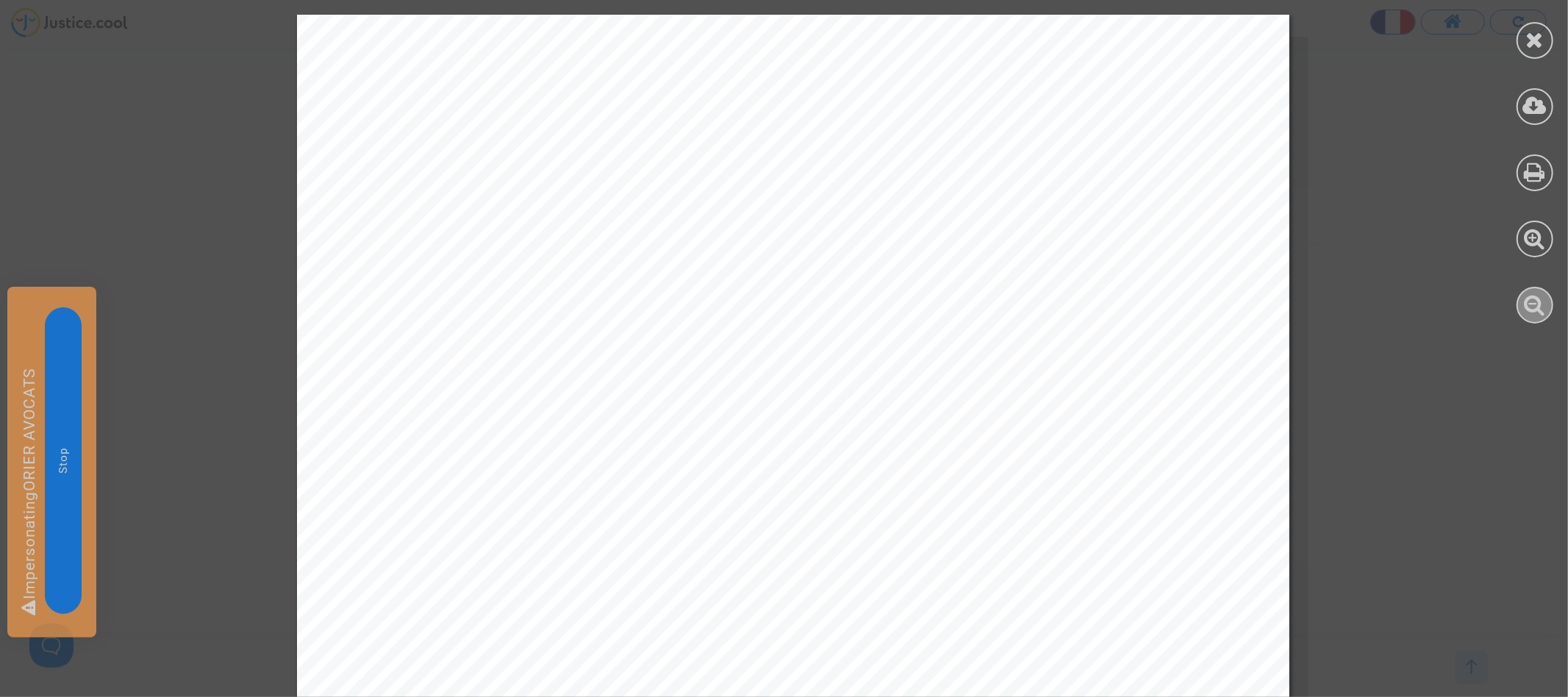
click at [1549, 311] on div at bounding box center [1535, 304] width 37 height 37
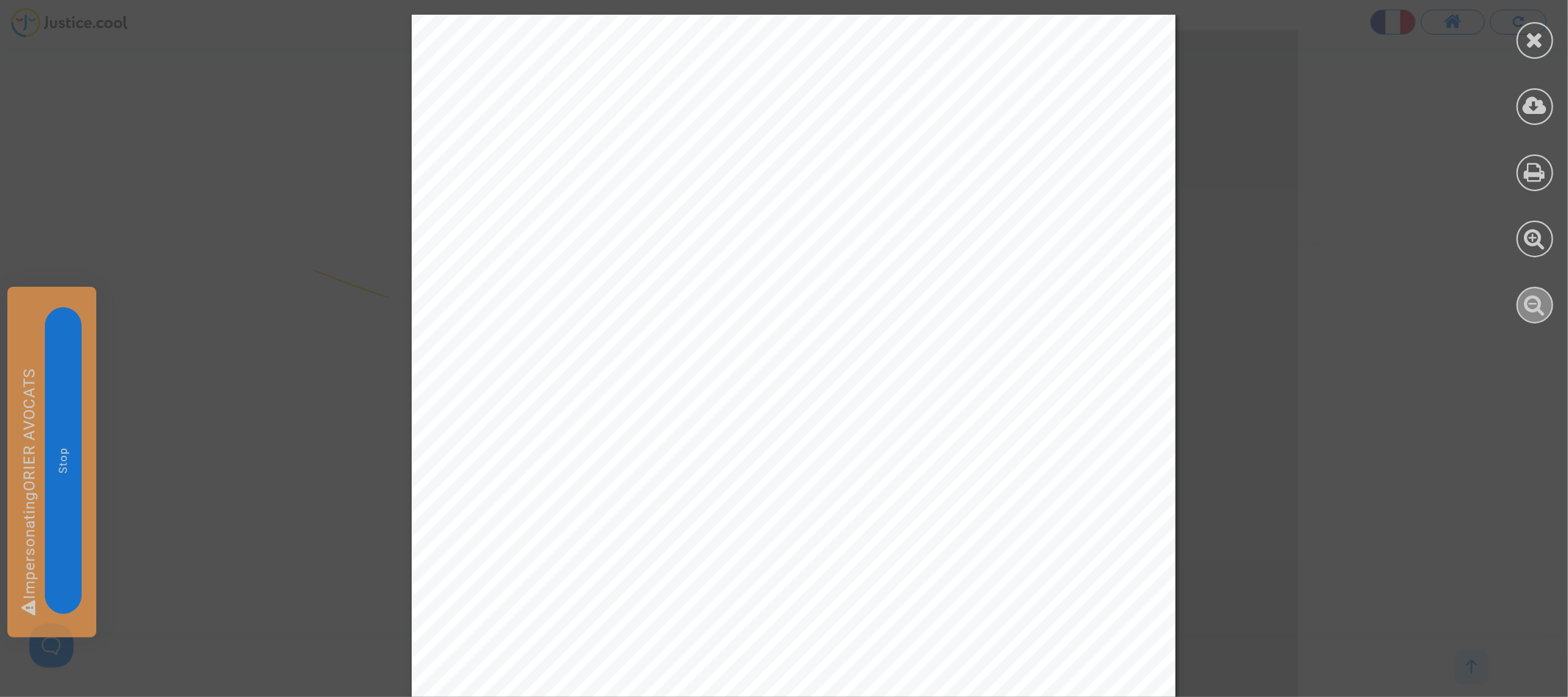
click at [1549, 311] on div at bounding box center [1535, 304] width 37 height 37
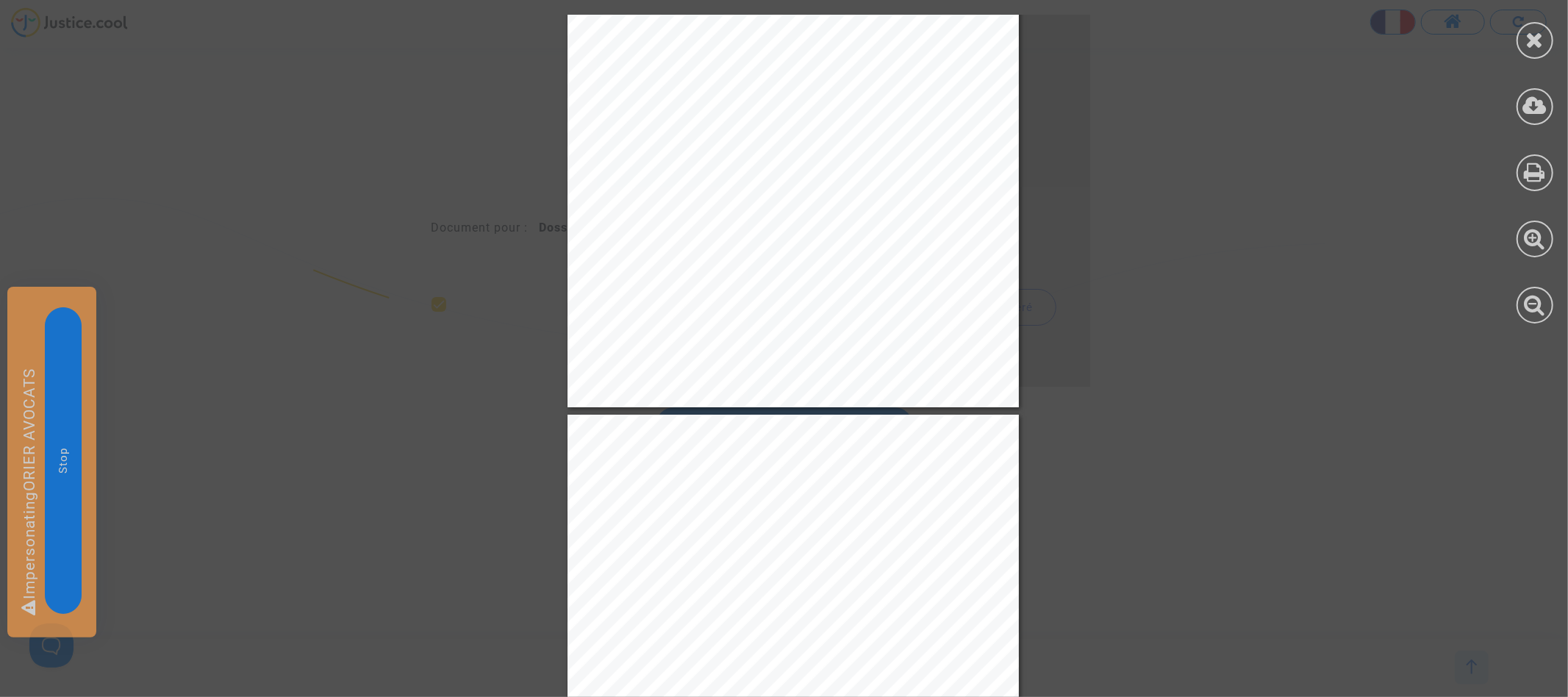
scroll to position [2084, 0]
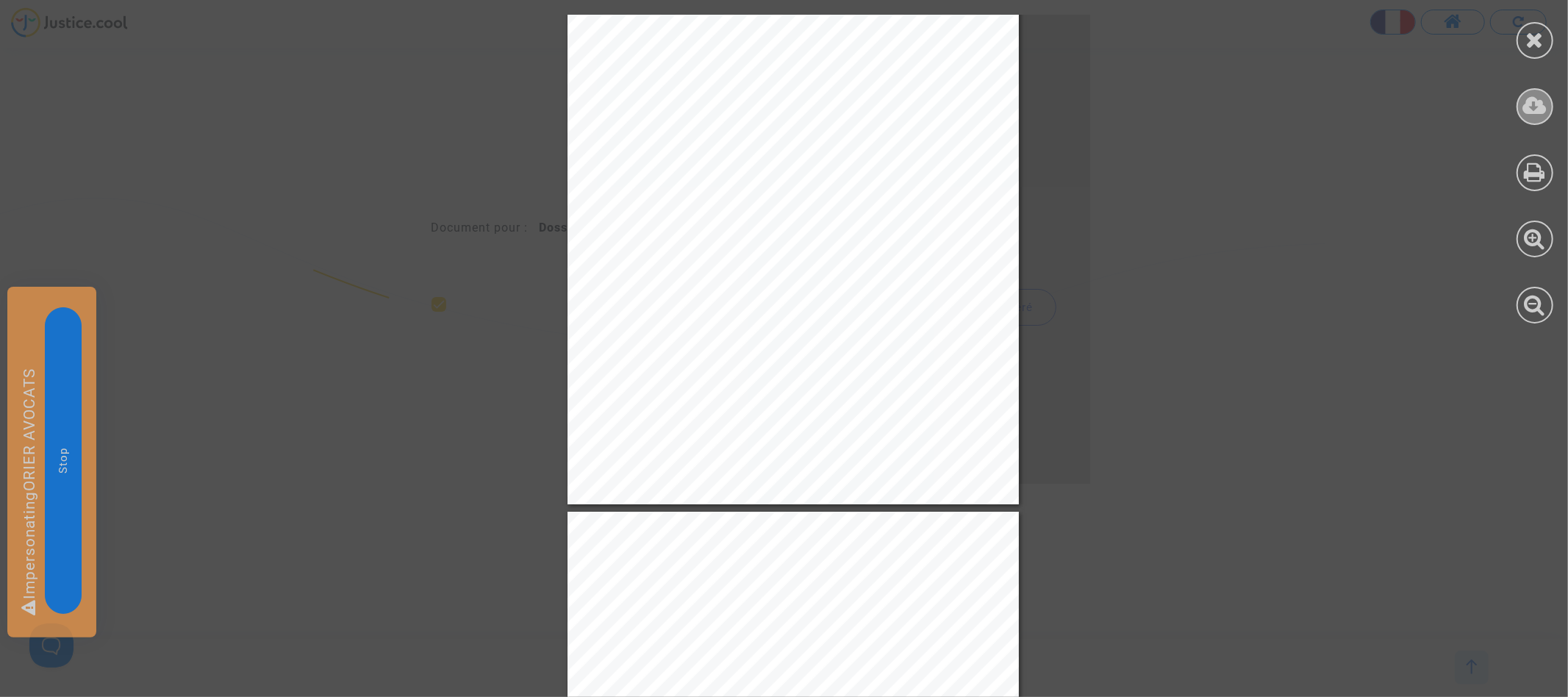
click at [1535, 105] on icon at bounding box center [1535, 106] width 24 height 22
click at [1542, 107] on icon at bounding box center [1535, 106] width 24 height 22
click at [1536, 36] on icon at bounding box center [1535, 40] width 19 height 22
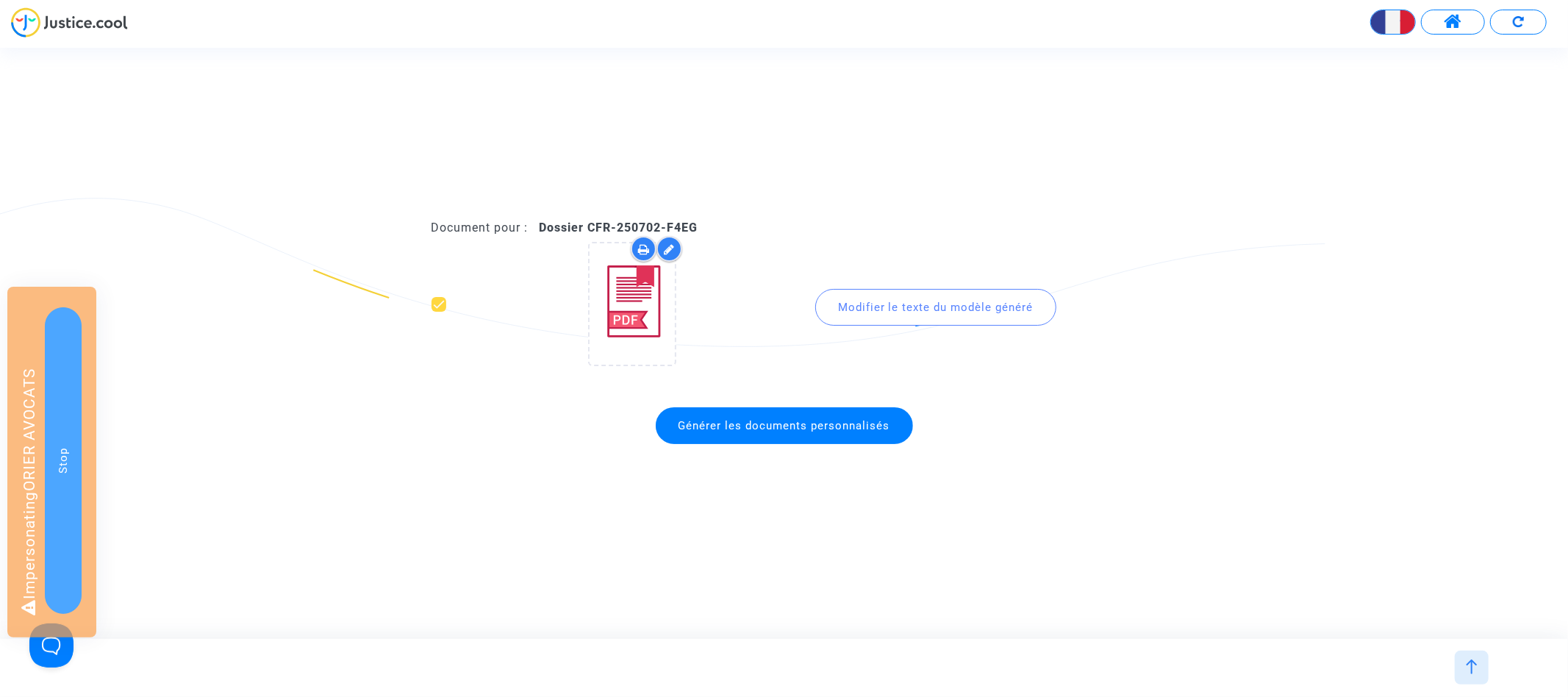
click at [1473, 664] on img at bounding box center [1471, 666] width 15 height 15
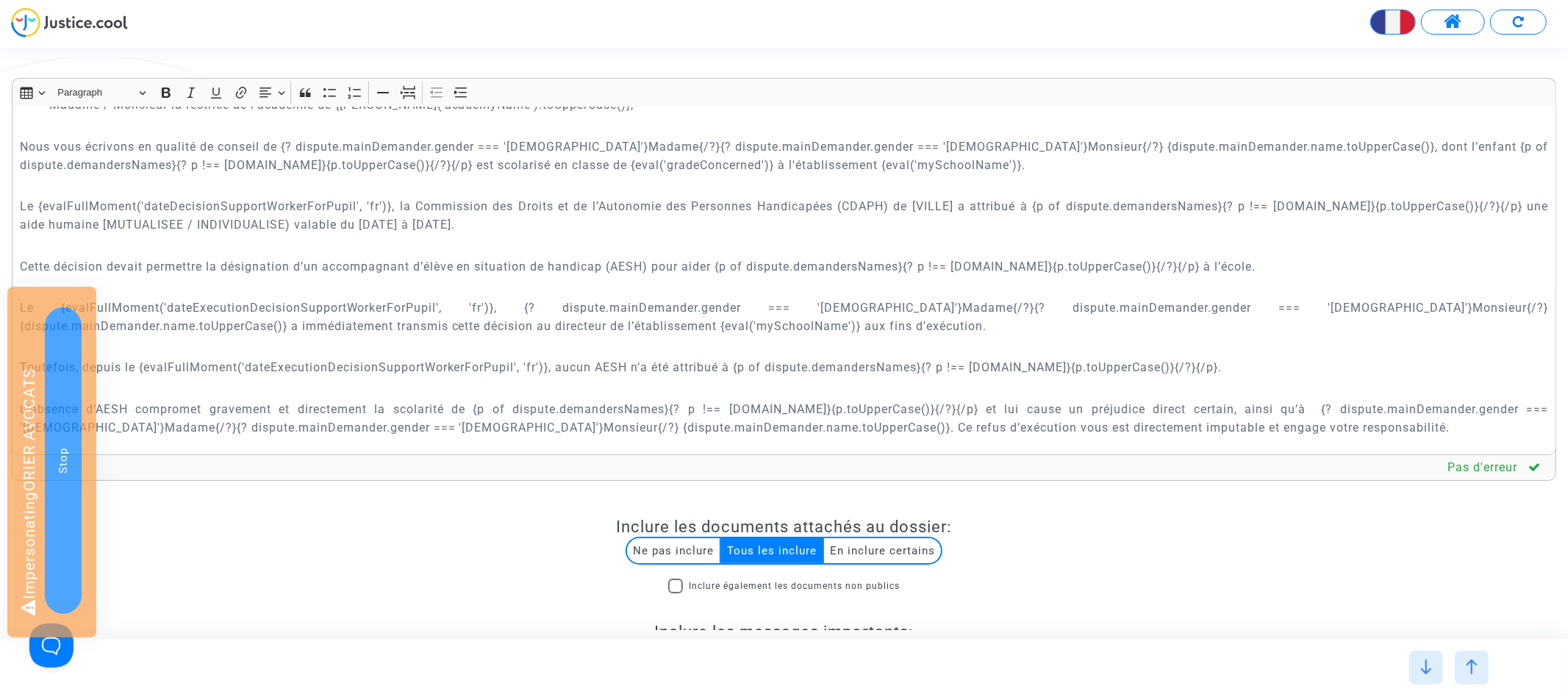
scroll to position [492, 0]
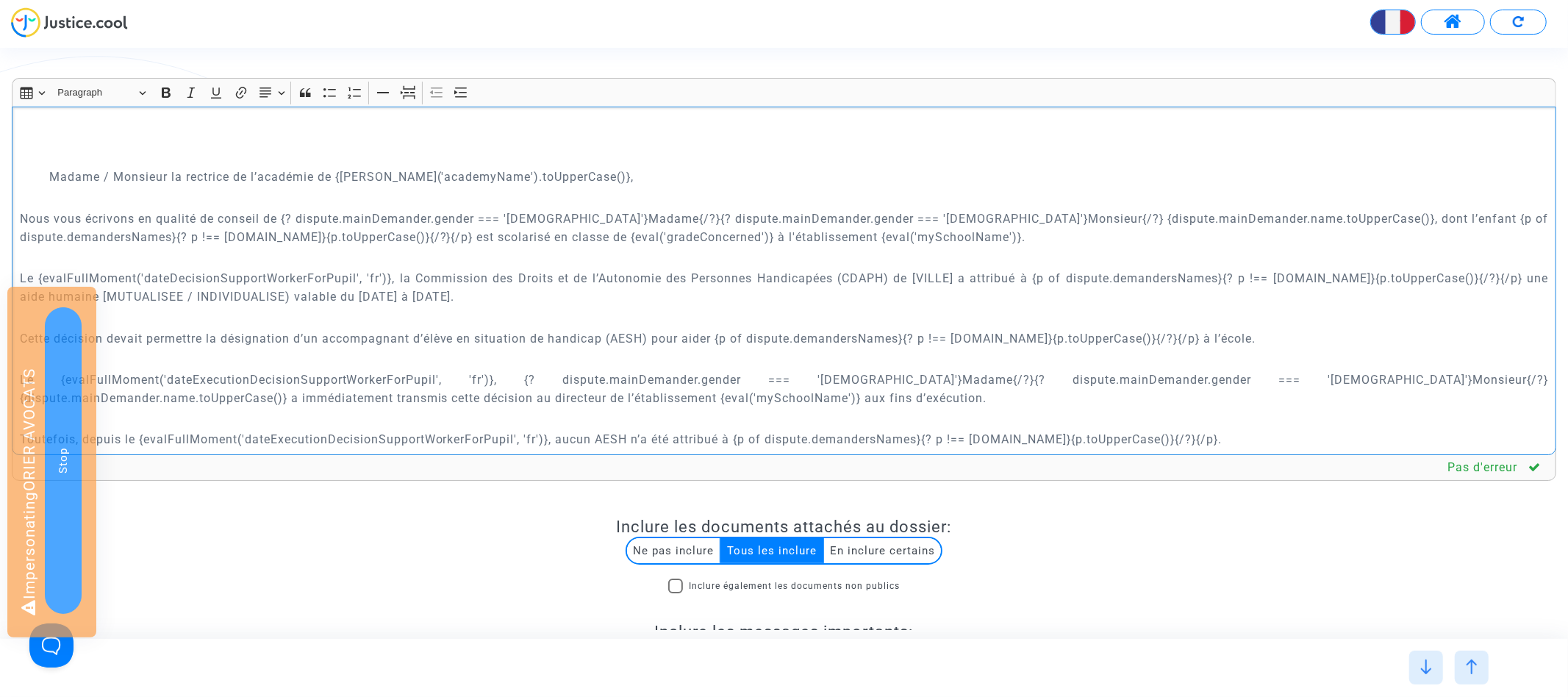
click at [527, 209] on p "Nous vous écrivons en qualité de conseil de {? dispute.mainDemander.gender === …" at bounding box center [784, 227] width 1529 height 37
click at [525, 209] on p "Nous vous écrivons en qualité de conseil de {? dispute.mainDemander.gender === …" at bounding box center [784, 227] width 1529 height 37
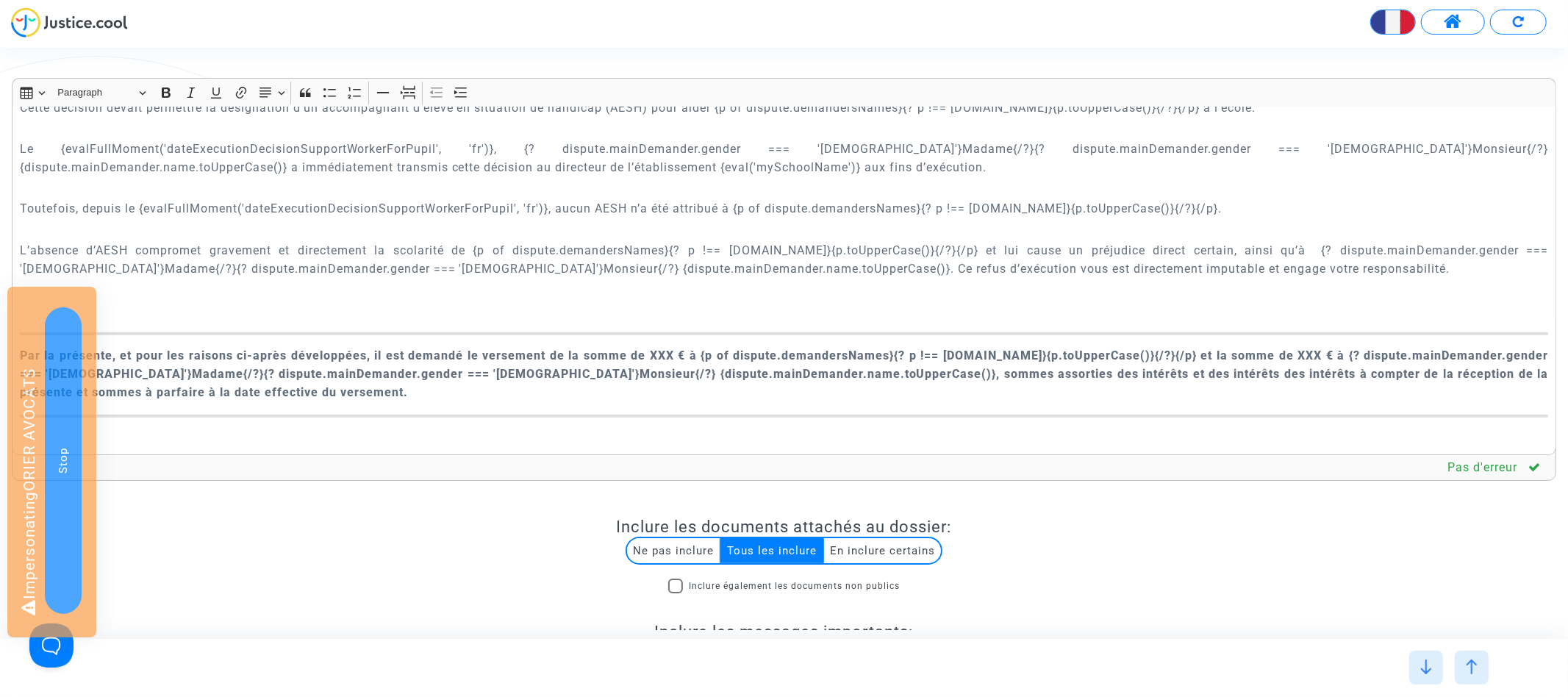
scroll to position [753, 0]
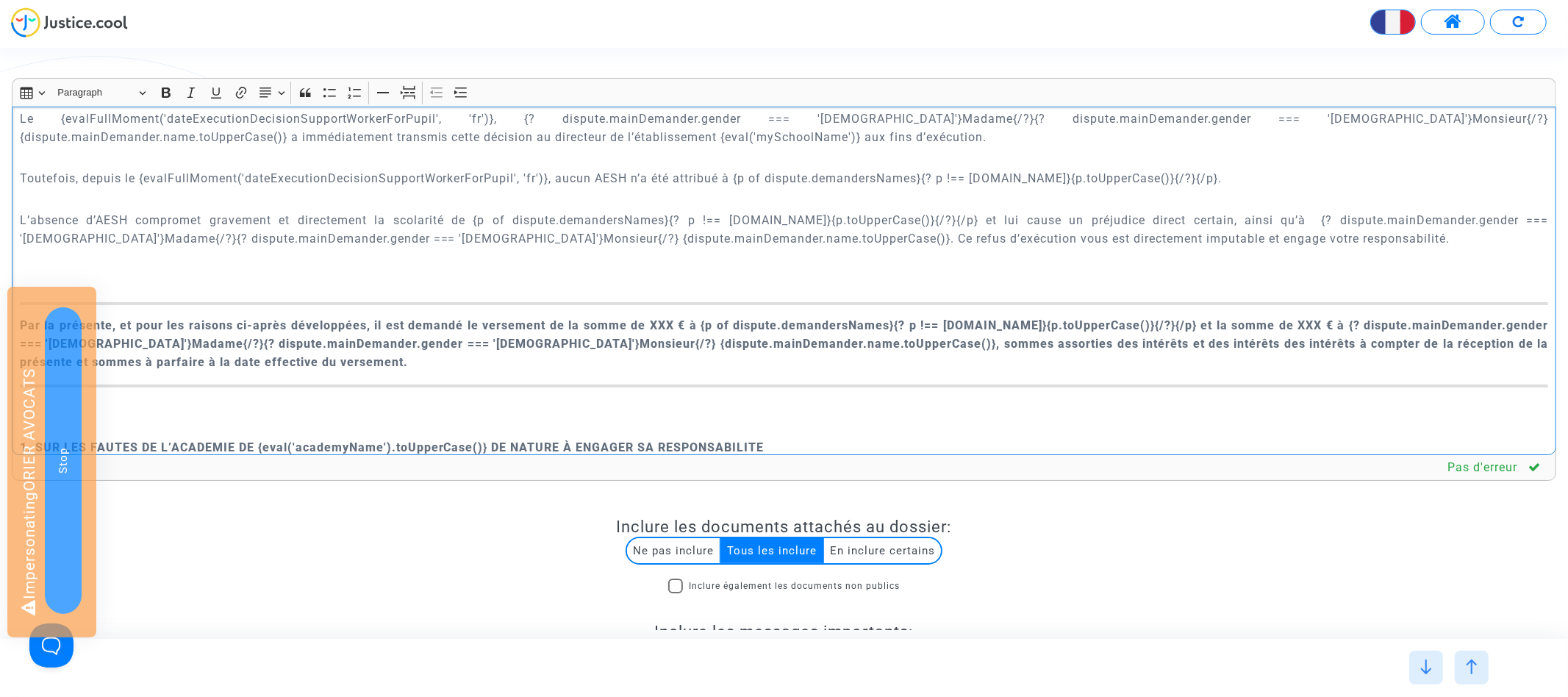
click at [708, 319] on strong "Par la présente, et pour les raisons ci-après développées, il est demandé le ve…" at bounding box center [784, 343] width 1529 height 51
click at [740, 250] on p "Rich Text Editor, main" at bounding box center [784, 259] width 1529 height 19
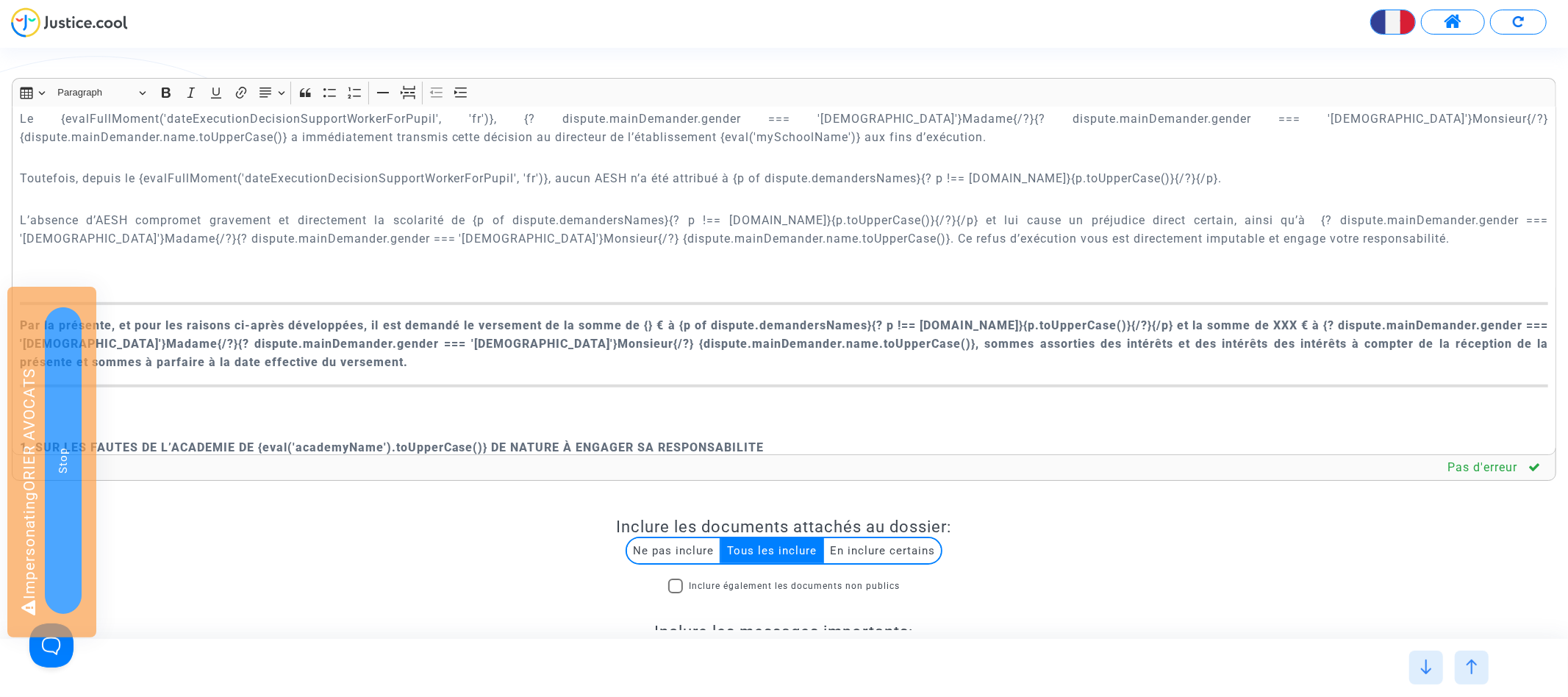
click at [724, 319] on strong "Par la présente, et pour les raisons ci-après développées, il est demandé le ve…" at bounding box center [784, 343] width 1529 height 51
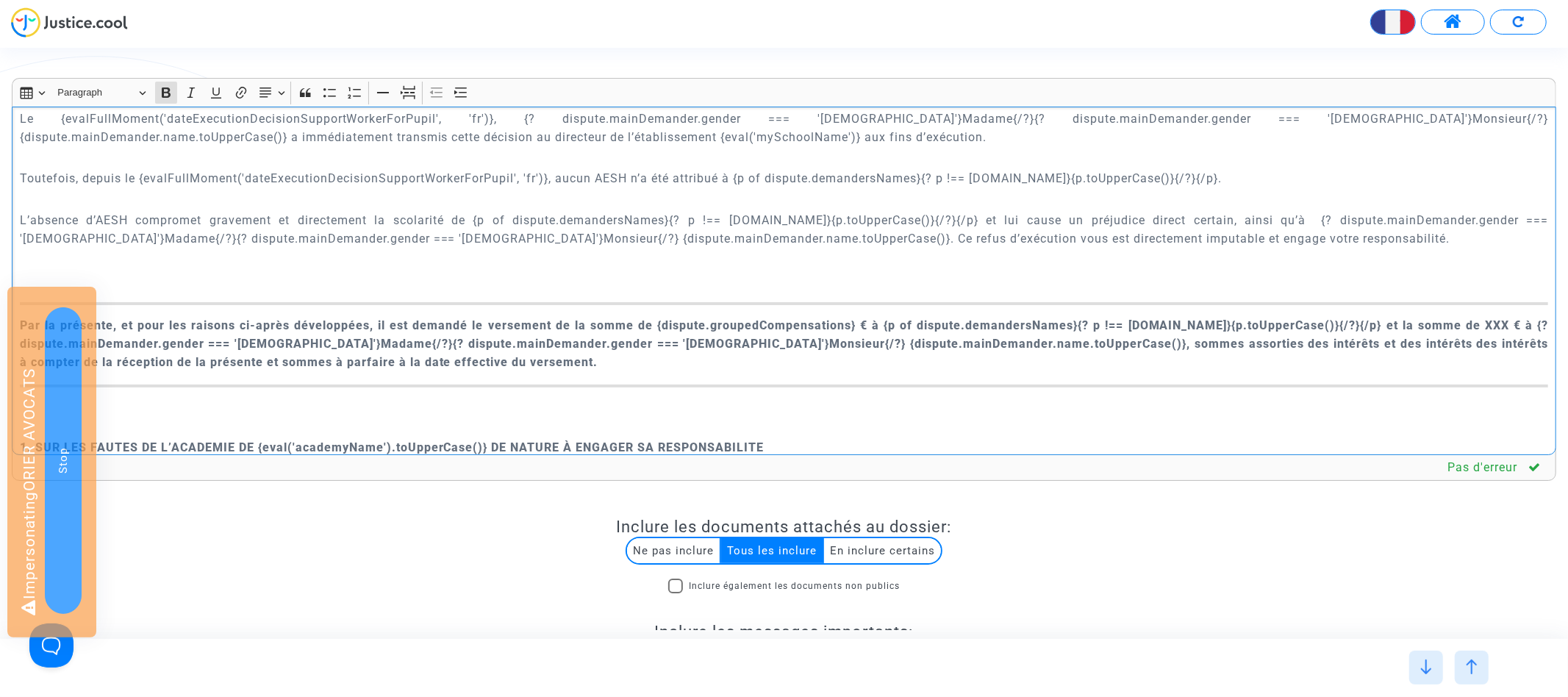
click at [659, 319] on strong "Par la présente, et pour les raisons ci-après développées, il est demandé le ve…" at bounding box center [784, 343] width 1529 height 51
click at [874, 319] on strong "Par la présente, et pour les raisons ci-après développées, il est demandé le ve…" at bounding box center [784, 343] width 1529 height 51
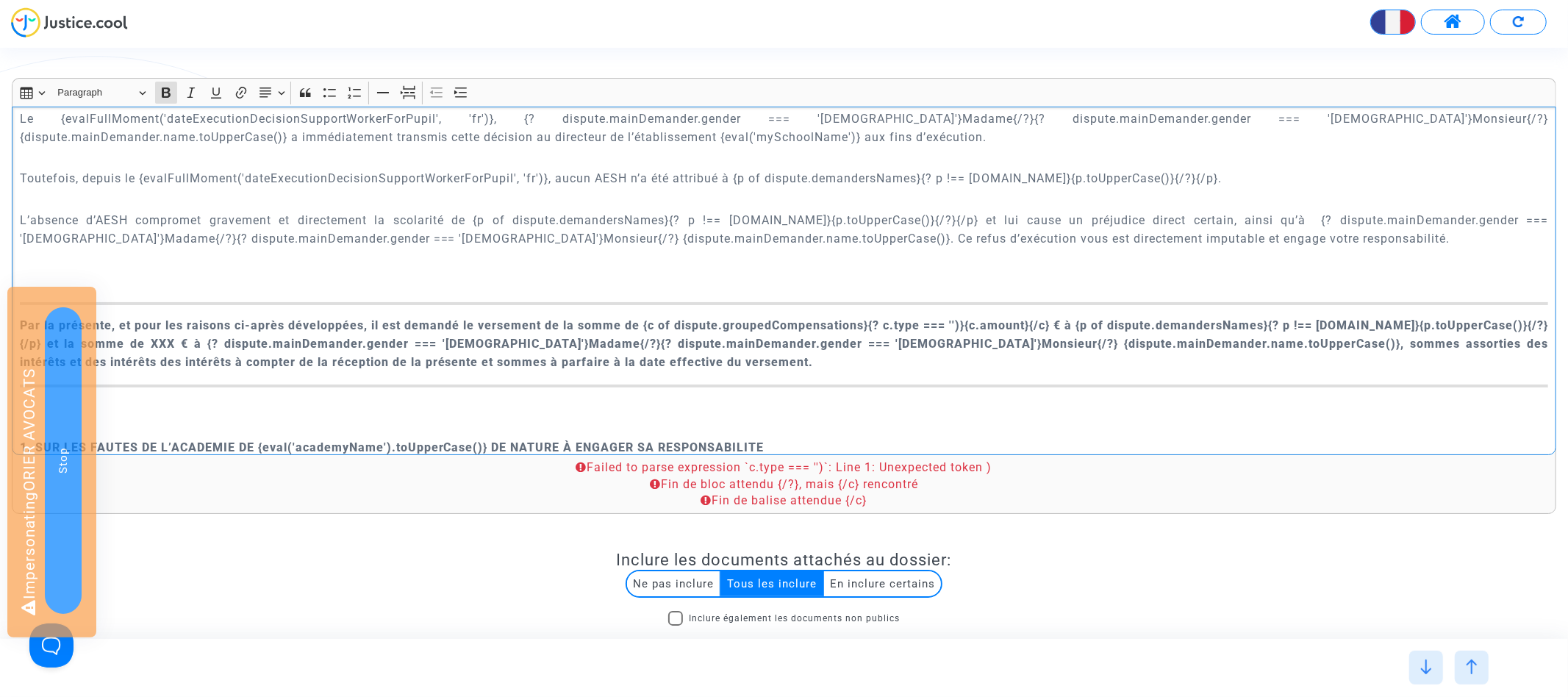
click at [1069, 319] on strong "Par la présente, et pour les raisons ci-après développées, il est demandé le ve…" at bounding box center [784, 343] width 1529 height 51
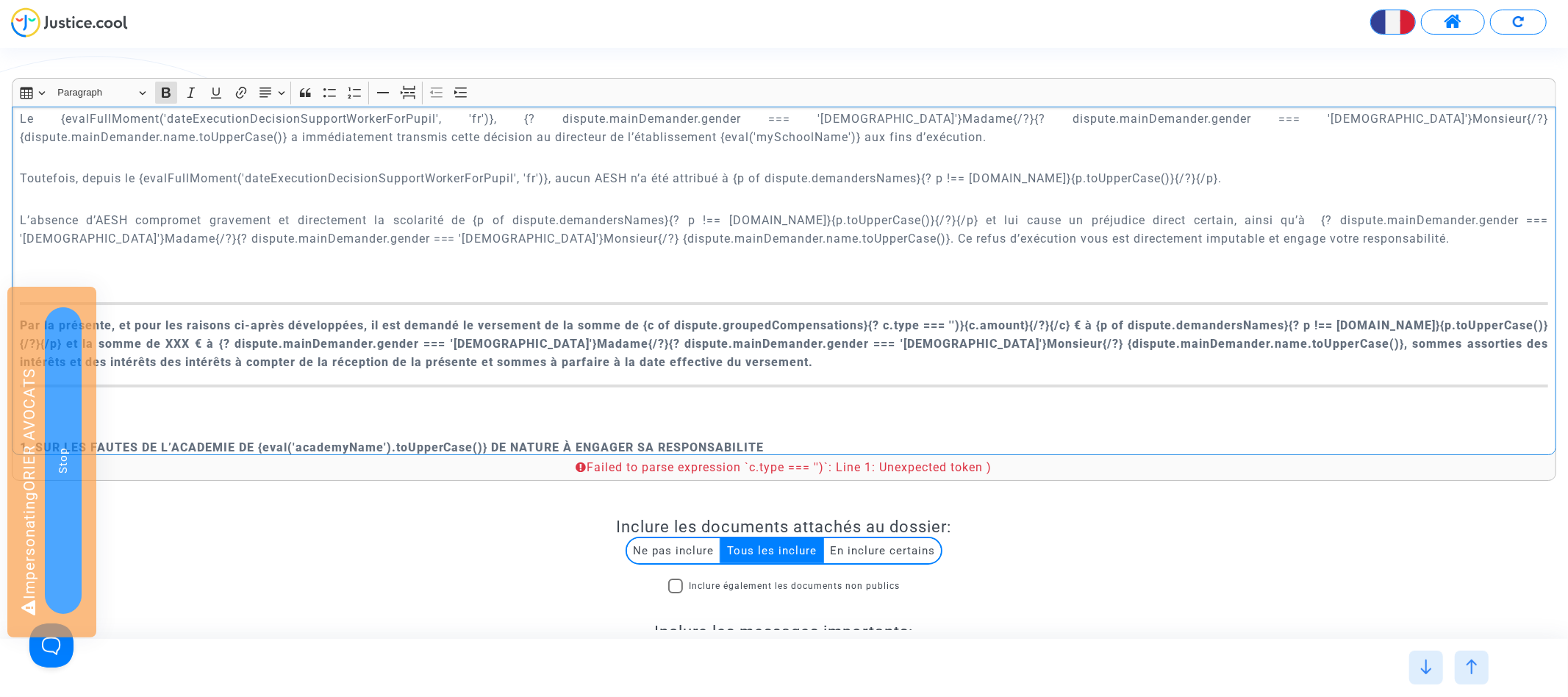
click at [1037, 319] on strong "Par la présente, et pour les raisons ci-après développées, il est demandé le ve…" at bounding box center [784, 343] width 1529 height 51
click at [981, 319] on strong "Par la présente, et pour les raisons ci-après développées, il est demandé le ve…" at bounding box center [784, 343] width 1529 height 51
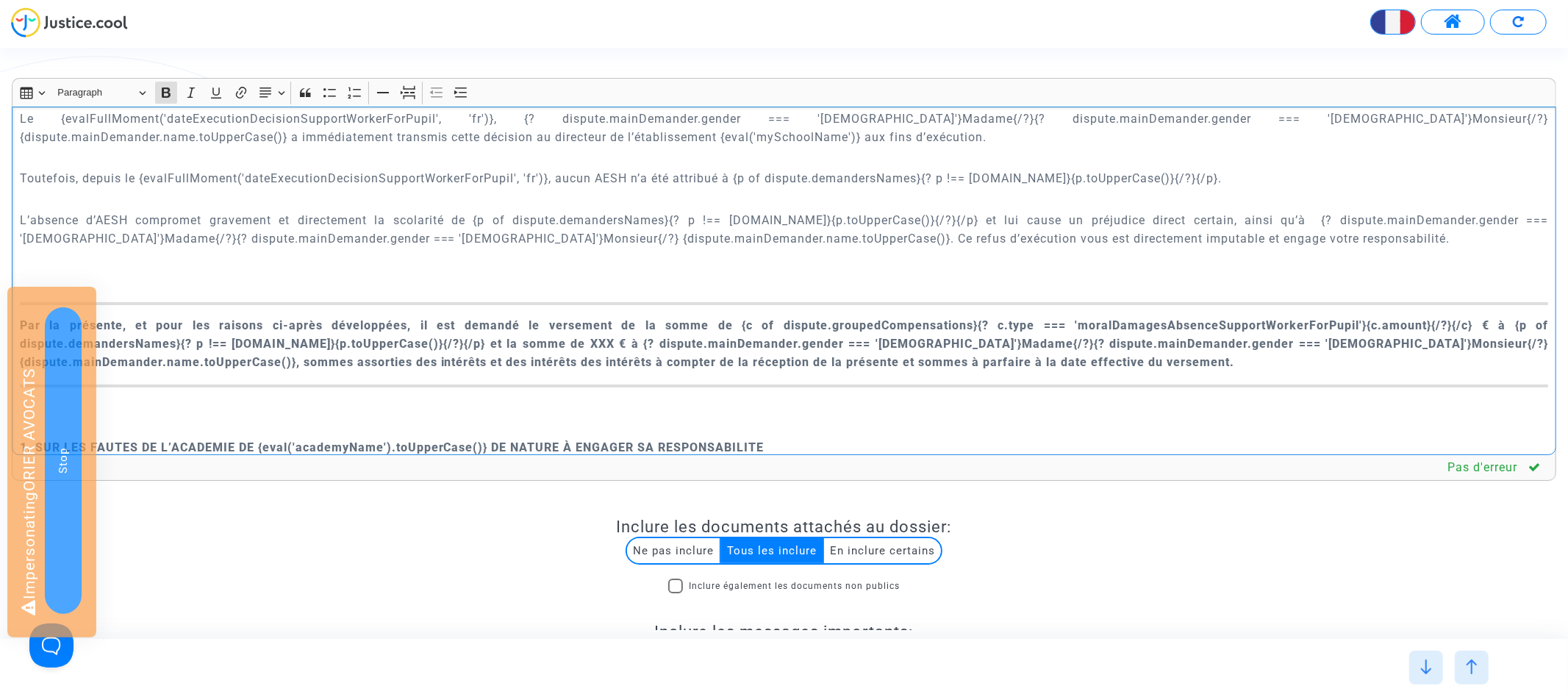
click at [738, 319] on strong "Par la présente, et pour les raisons ci-après développées, il est demandé le ve…" at bounding box center [784, 343] width 1529 height 51
click at [1475, 319] on strong "Par la présente, et pour les raisons ci-après développées, il est demandé le ve…" at bounding box center [784, 343] width 1529 height 51
copy strong "{c of dispute.groupedCompensations}{? c.type === 'moralDamagesAbsenceSupportWor…"
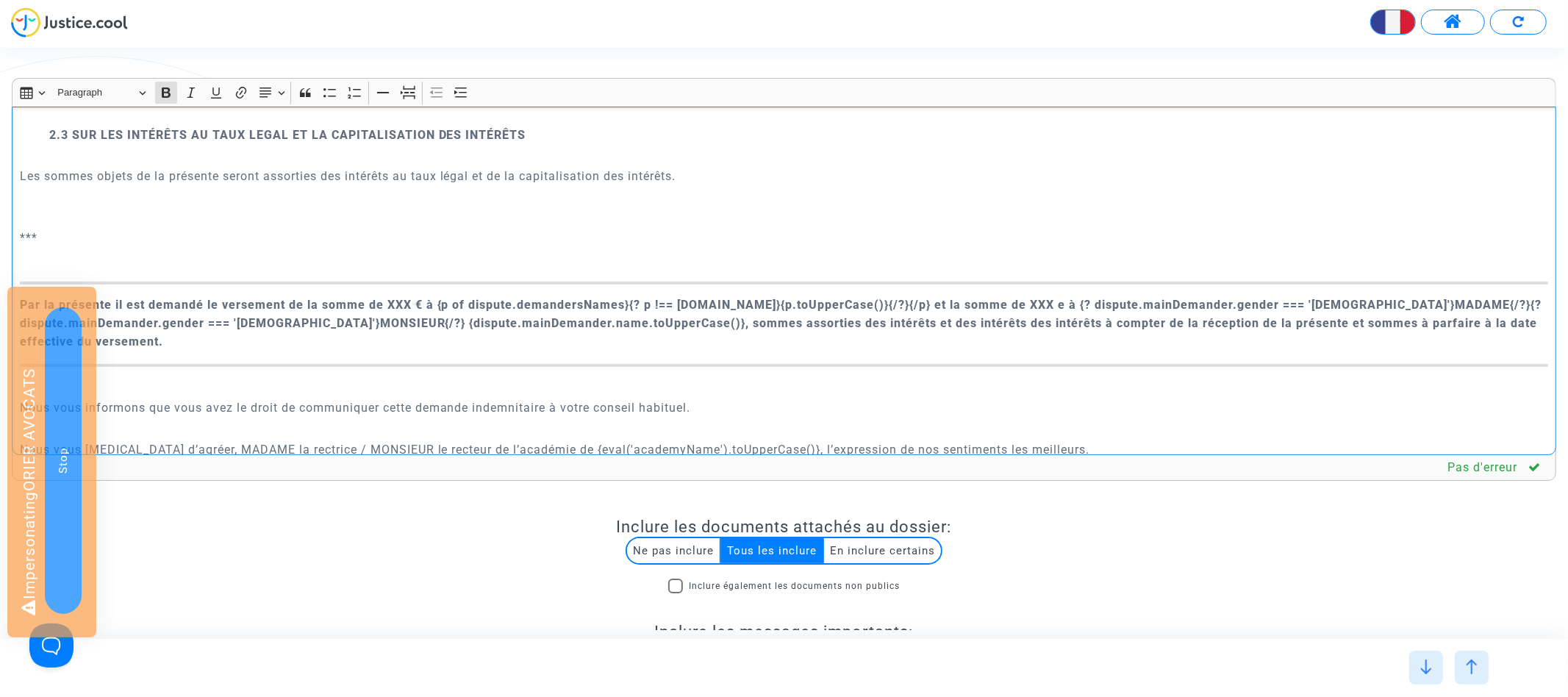
scroll to position [2603, 0]
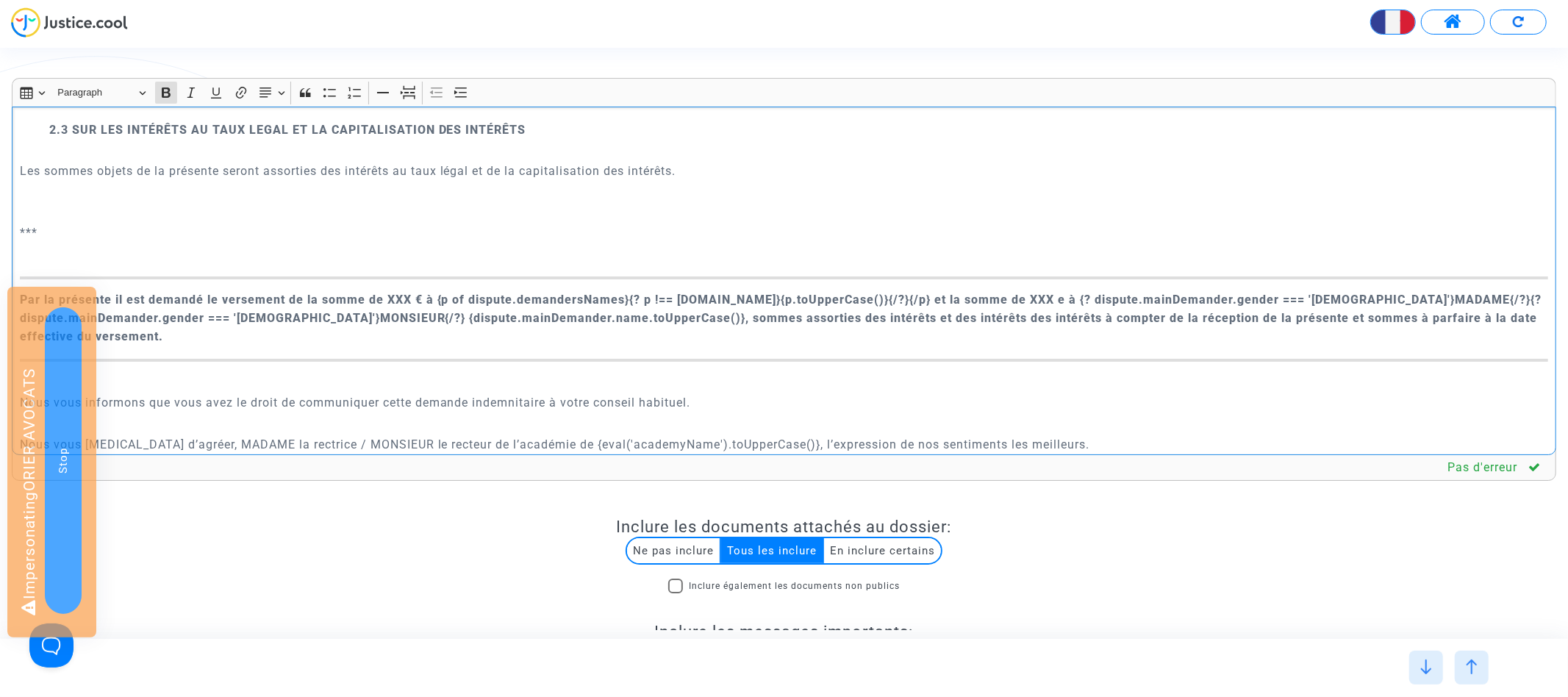
click at [398, 293] on strong "Par la présente il est demandé le versement de la somme de XXX € à {p of disput…" at bounding box center [780, 318] width 1522 height 51
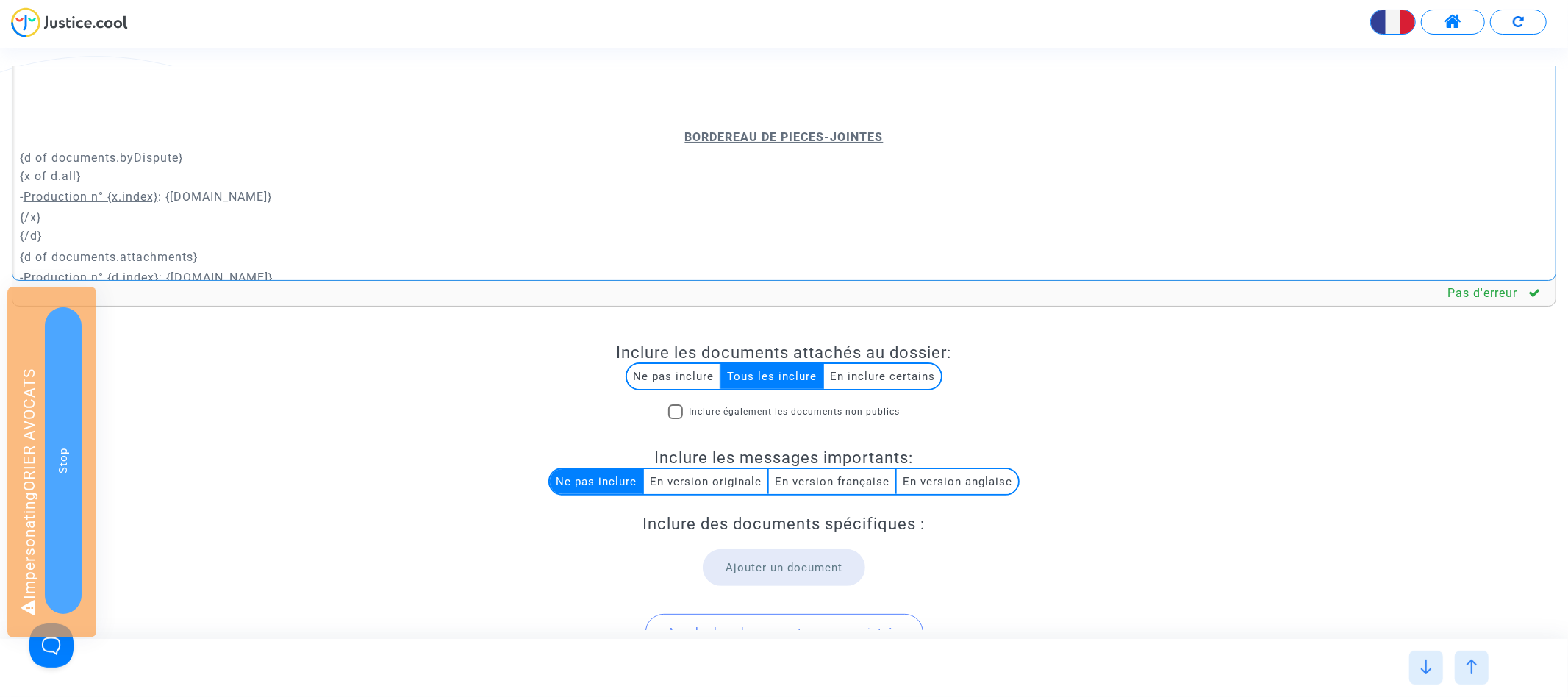
scroll to position [273, 0]
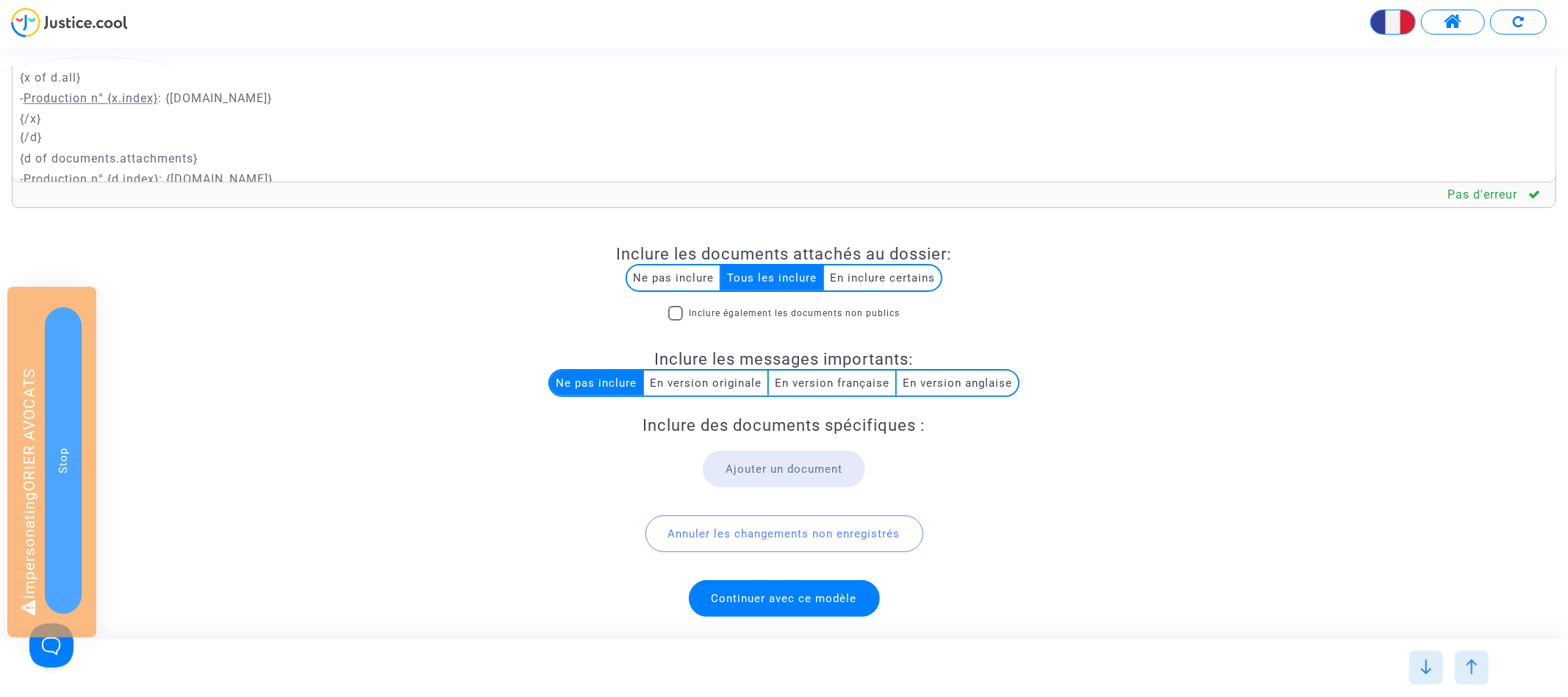
click at [794, 600] on span "Continuer avec ce modèle" at bounding box center [784, 598] width 146 height 13
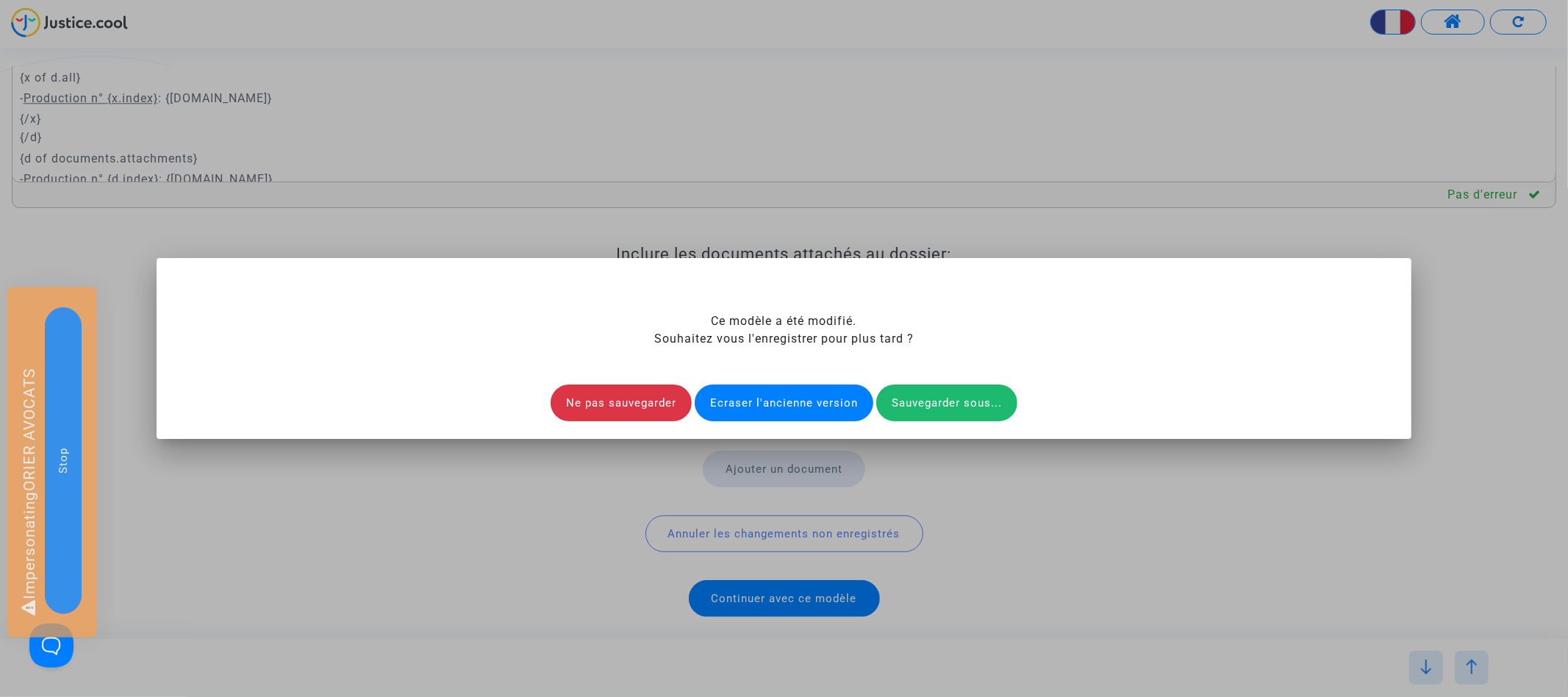
click at [766, 406] on div "Ecraser l'ancienne version" at bounding box center [784, 403] width 178 height 37
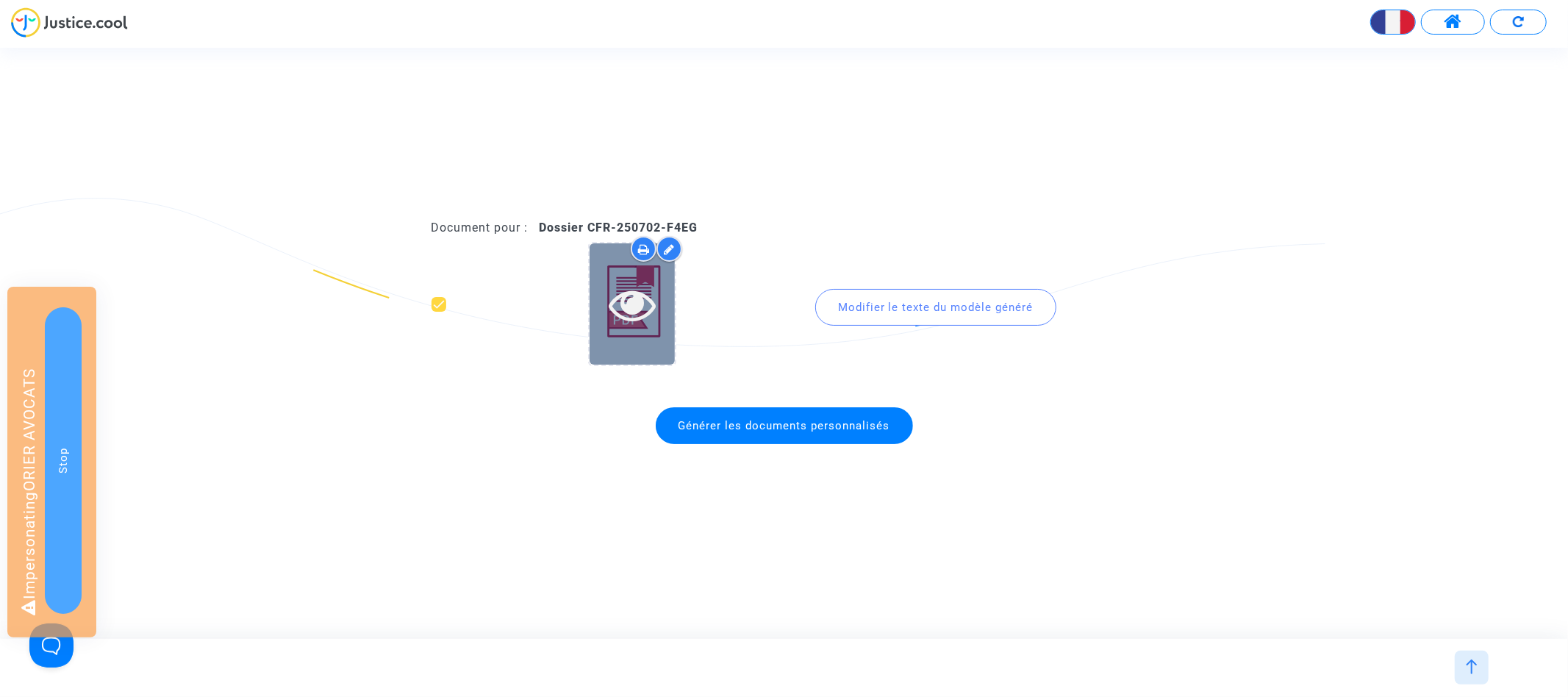
click at [628, 300] on icon at bounding box center [632, 304] width 48 height 47
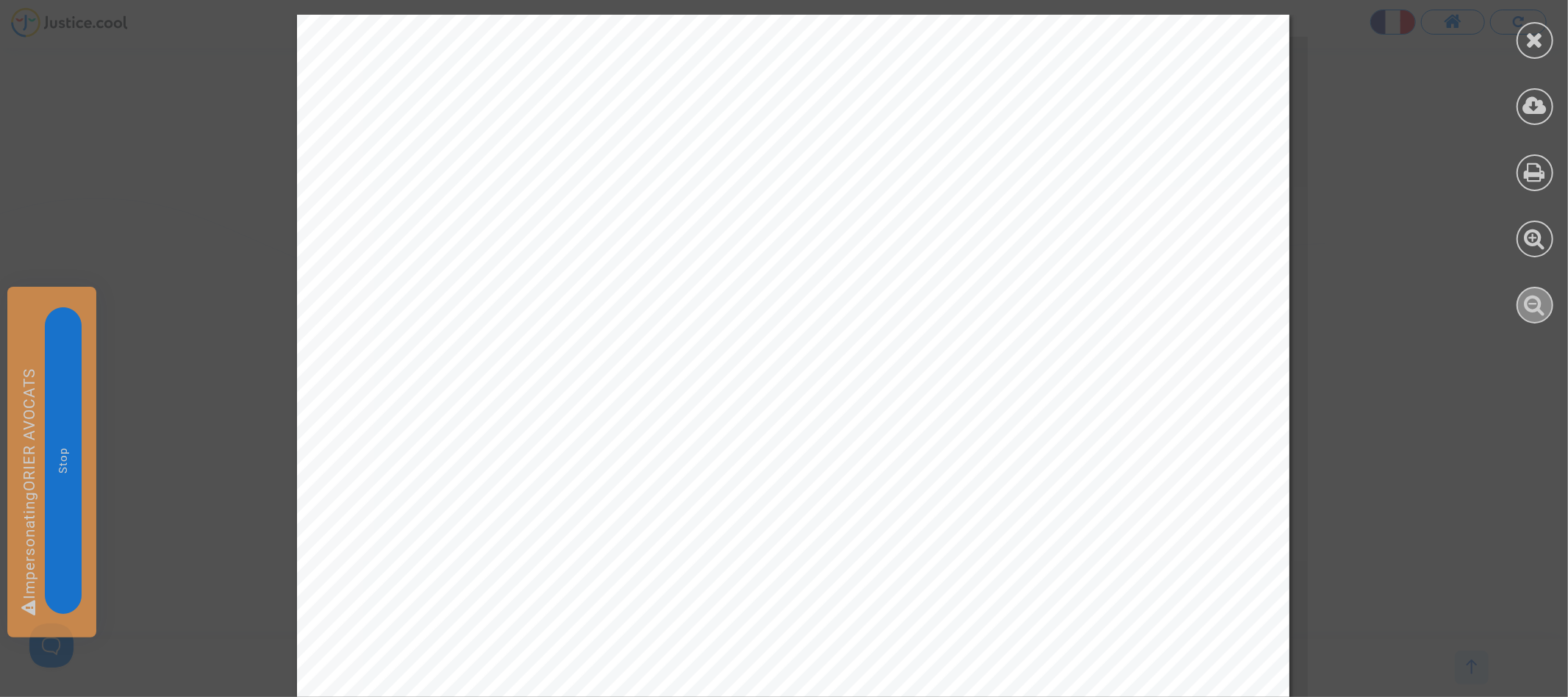
click at [1542, 313] on icon at bounding box center [1535, 304] width 21 height 22
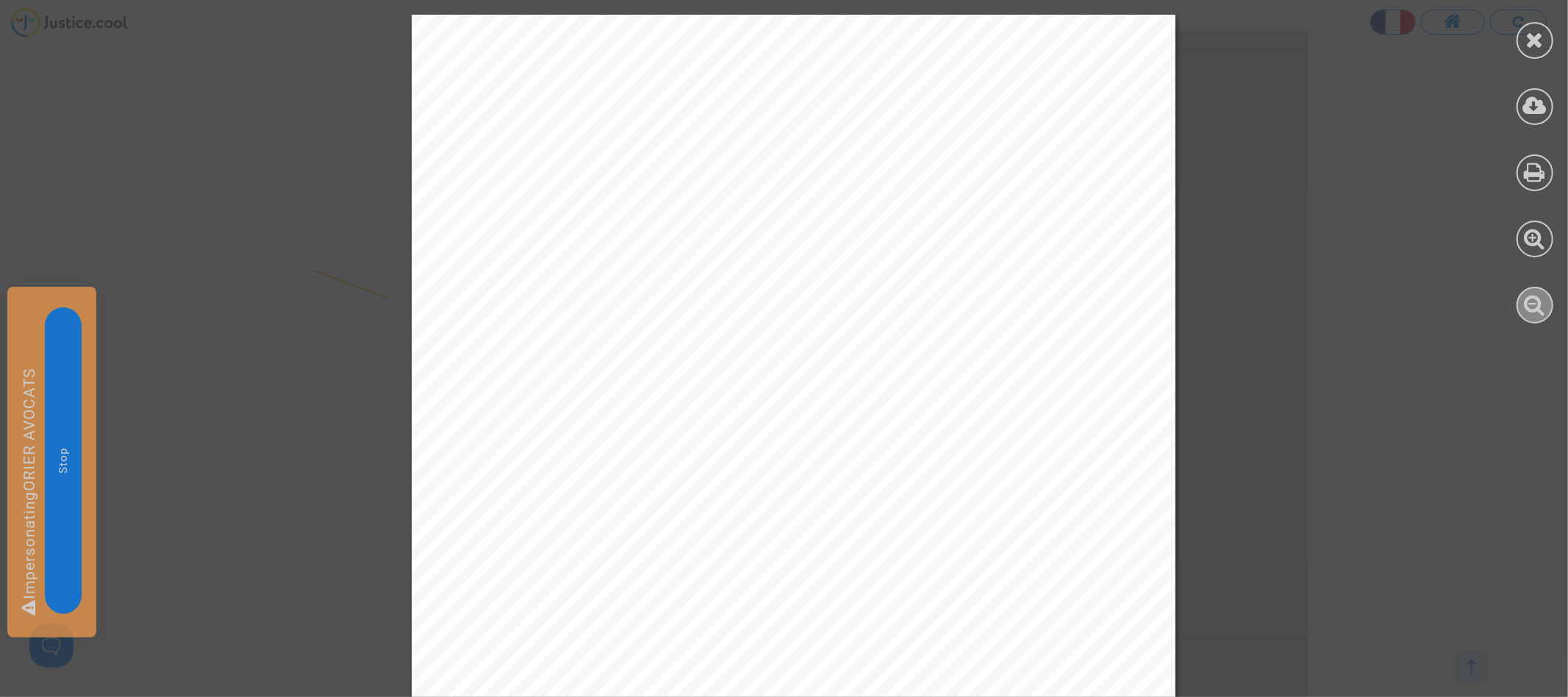
click at [1542, 313] on icon at bounding box center [1535, 304] width 21 height 22
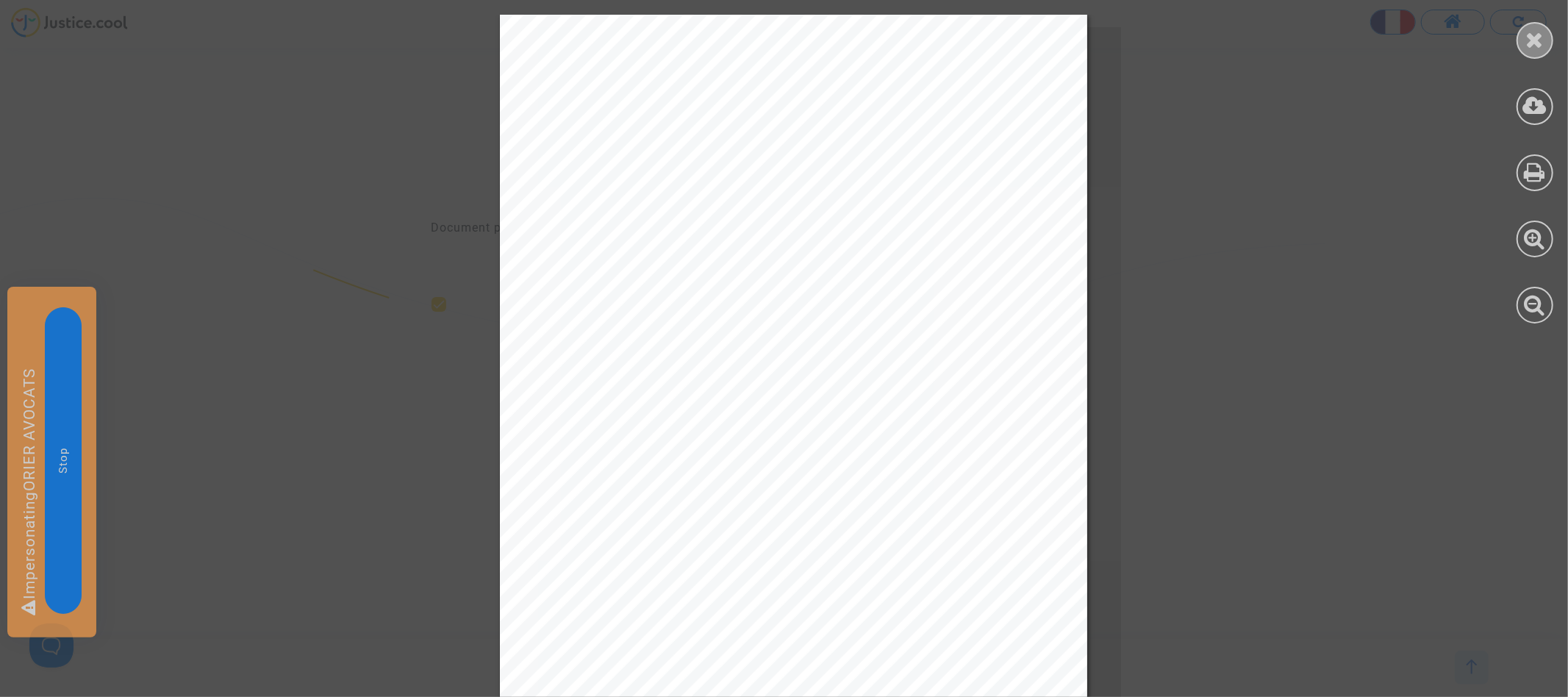
click at [1537, 48] on icon at bounding box center [1535, 40] width 19 height 22
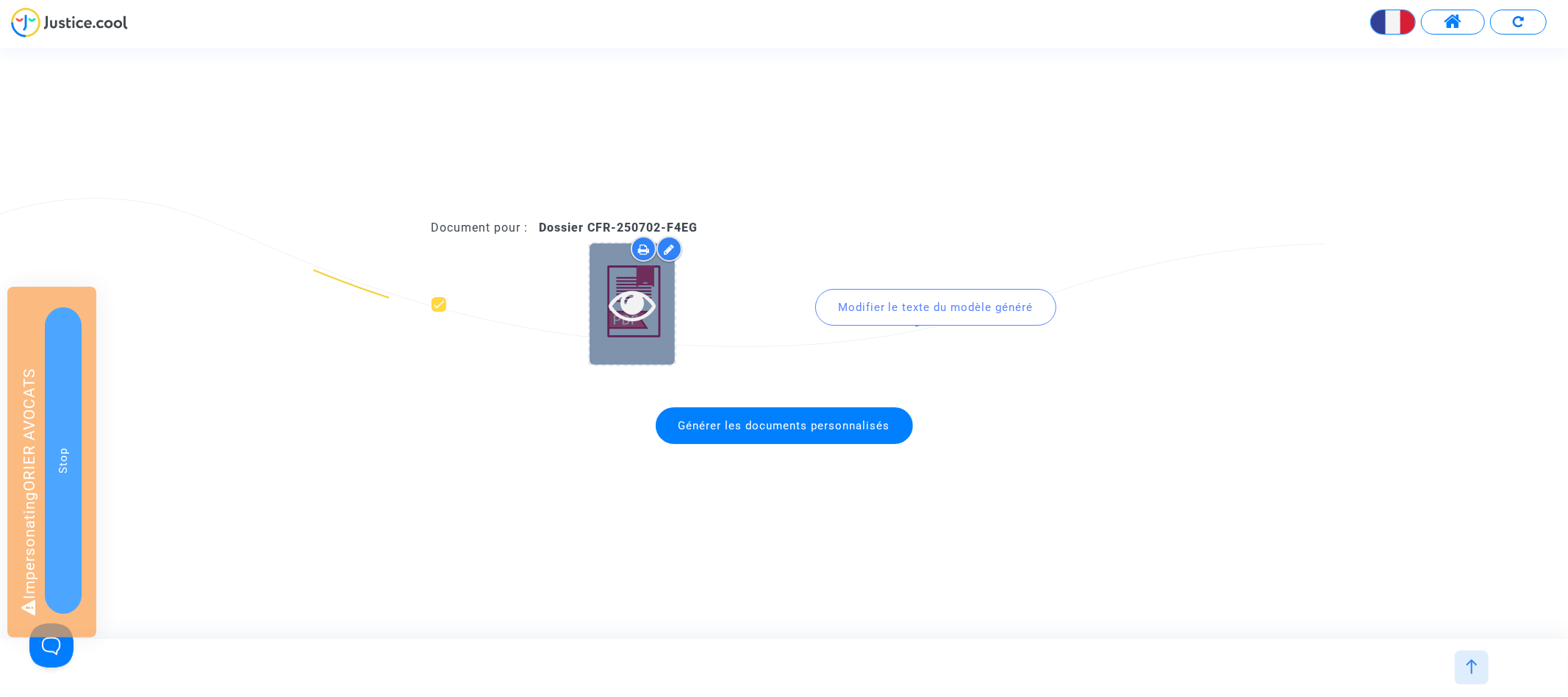
click at [626, 294] on icon at bounding box center [632, 304] width 48 height 47
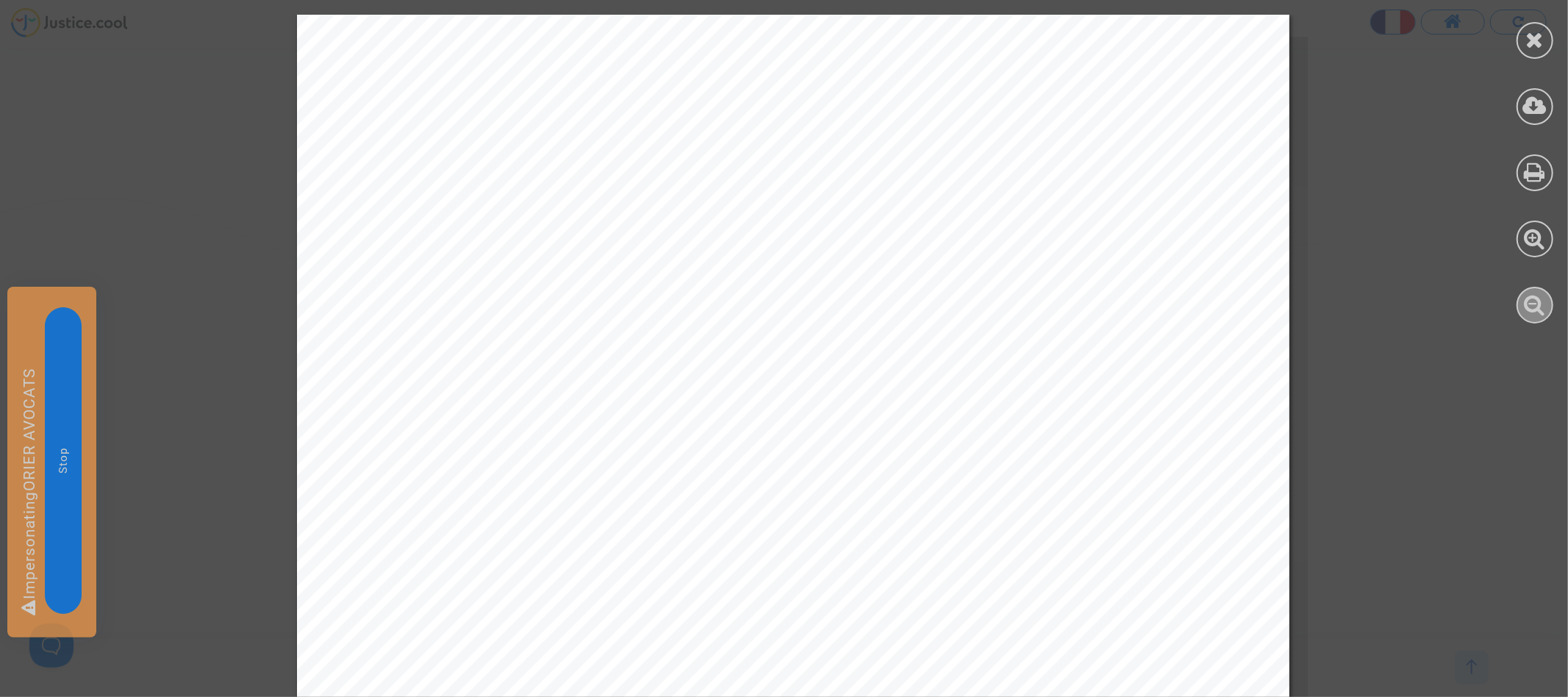
click at [1526, 314] on icon at bounding box center [1535, 304] width 21 height 22
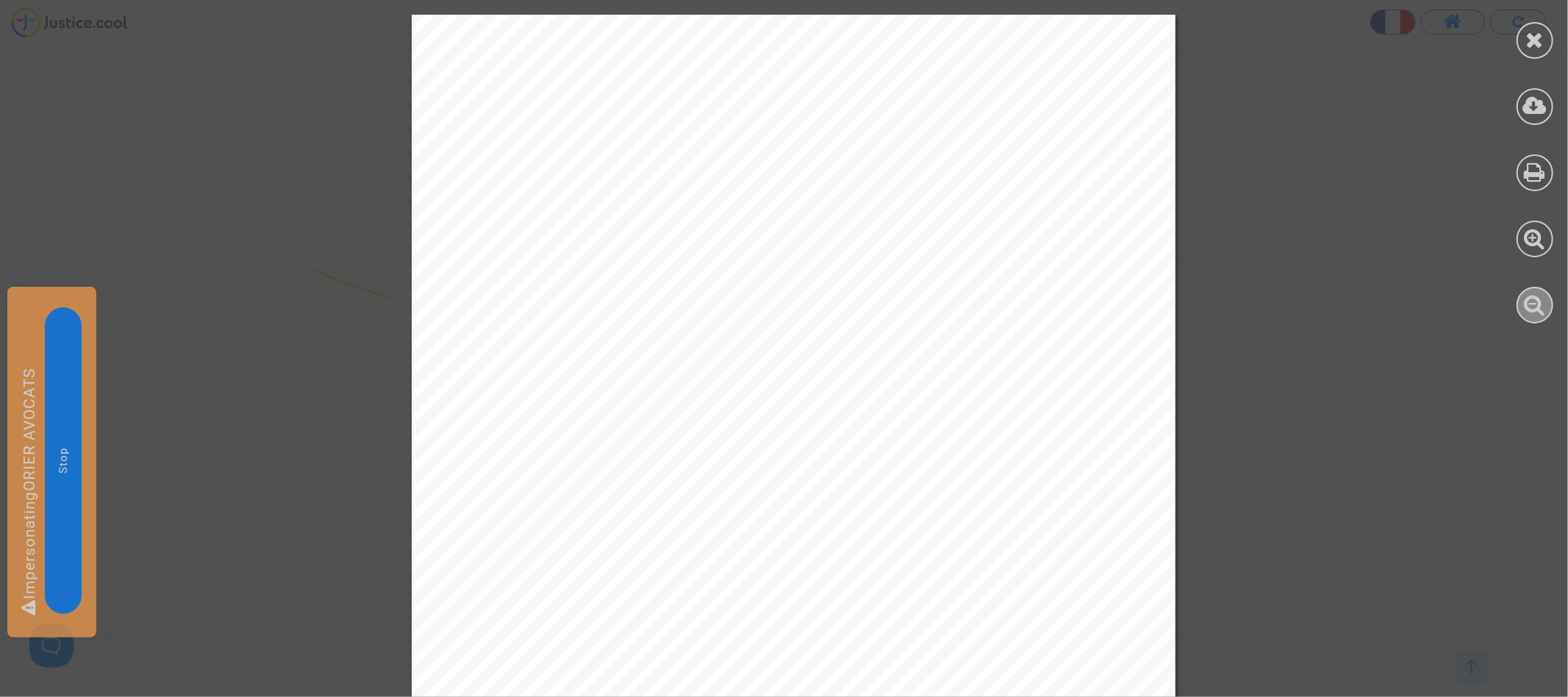
click at [1526, 314] on icon at bounding box center [1535, 304] width 21 height 22
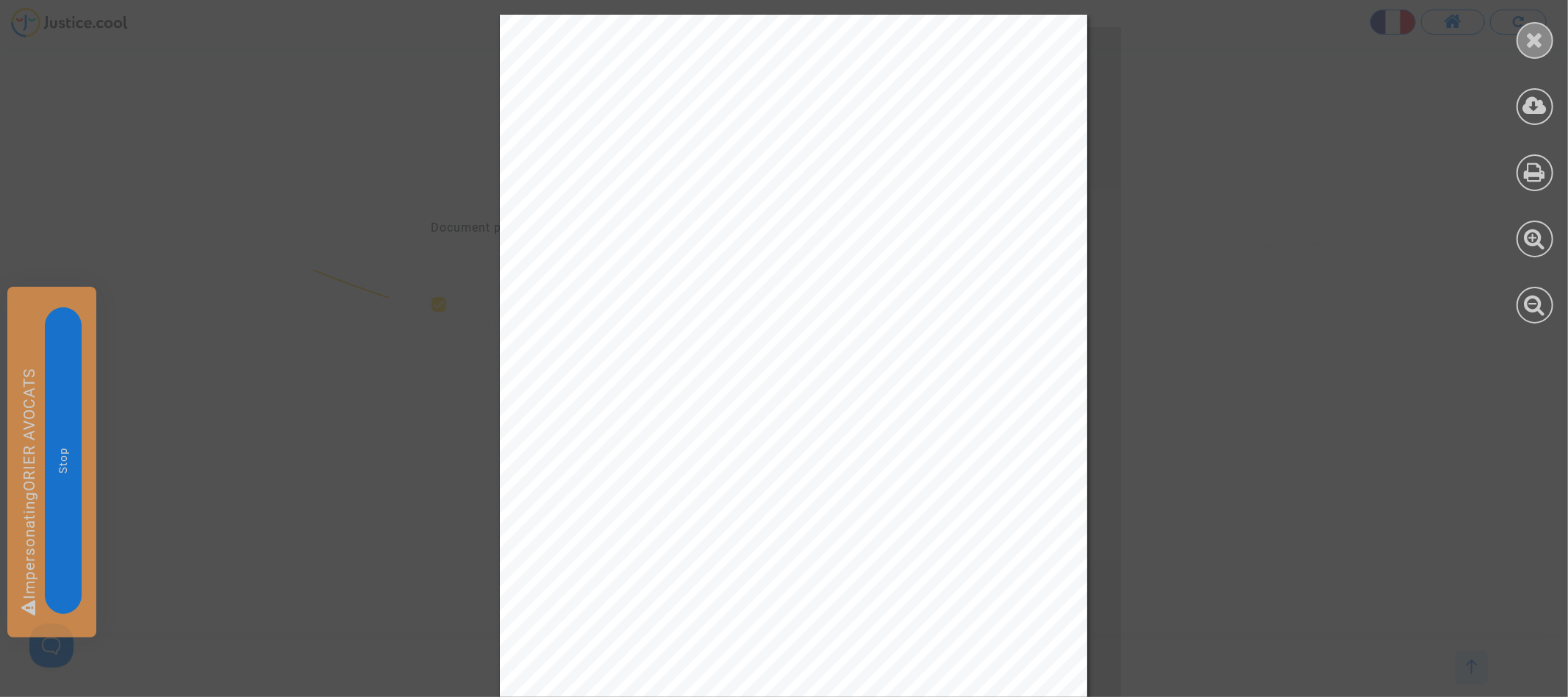
click at [1543, 48] on icon at bounding box center [1535, 40] width 19 height 22
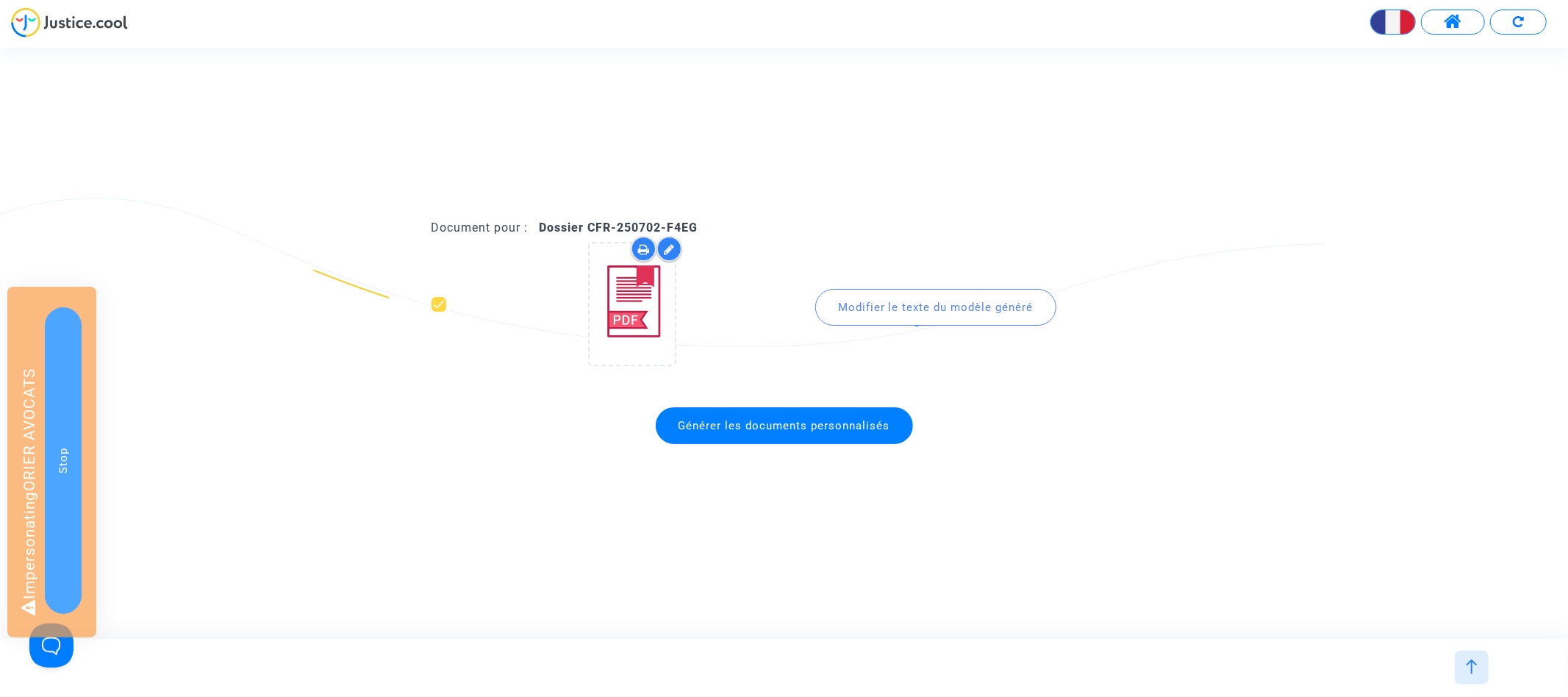
click at [1465, 672] on img at bounding box center [1471, 666] width 15 height 15
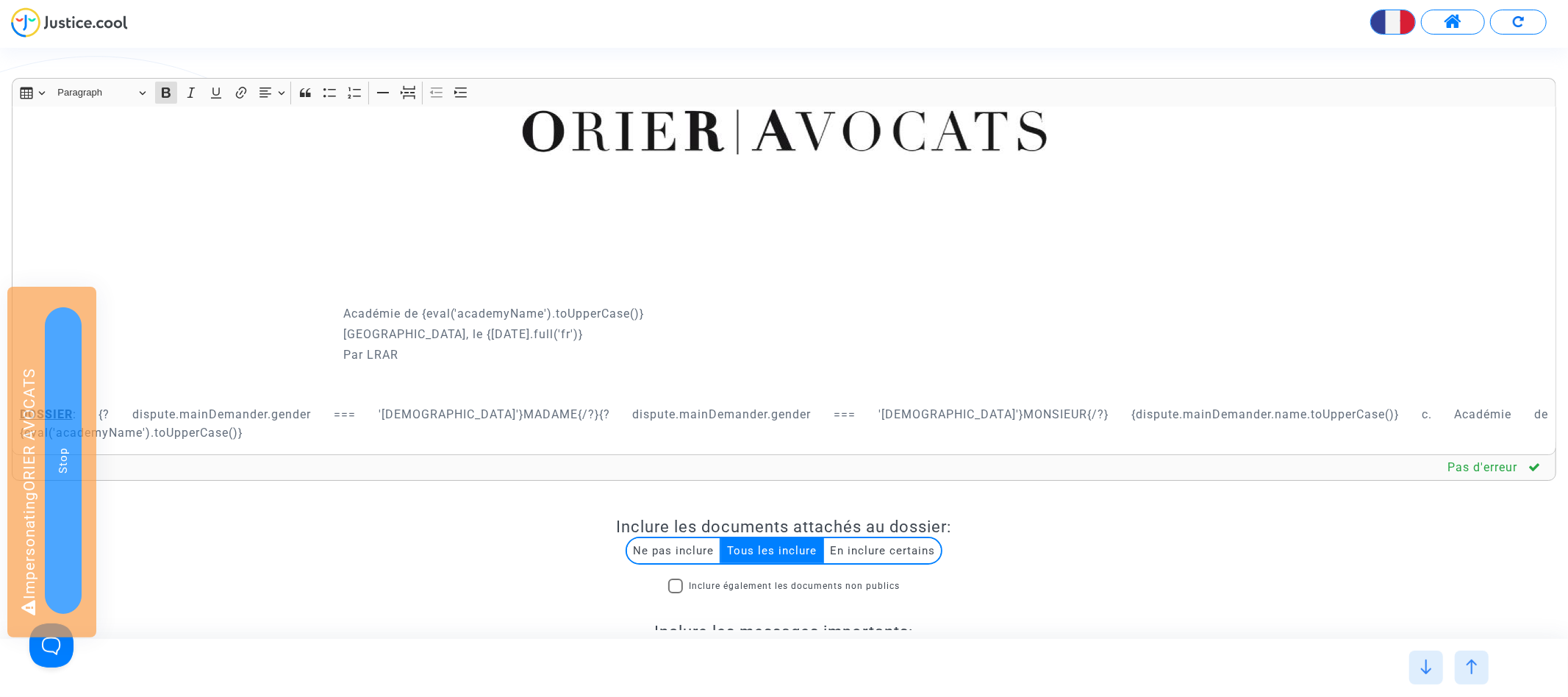
scroll to position [0, 0]
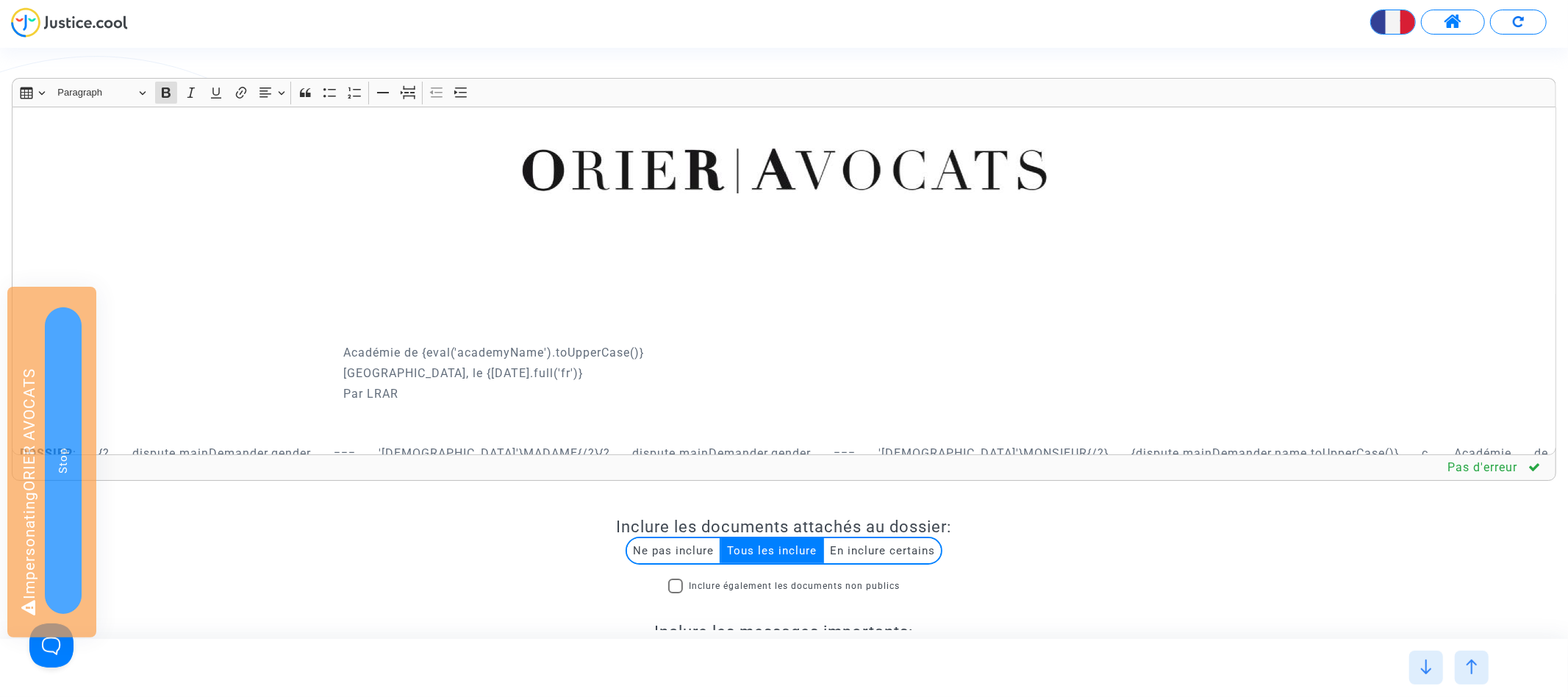
click at [341, 347] on div "Académie de {eval('academyName').toUpperCase()} Paris, le {today.full('fr')} Pa…" at bounding box center [784, 280] width 1545 height 348
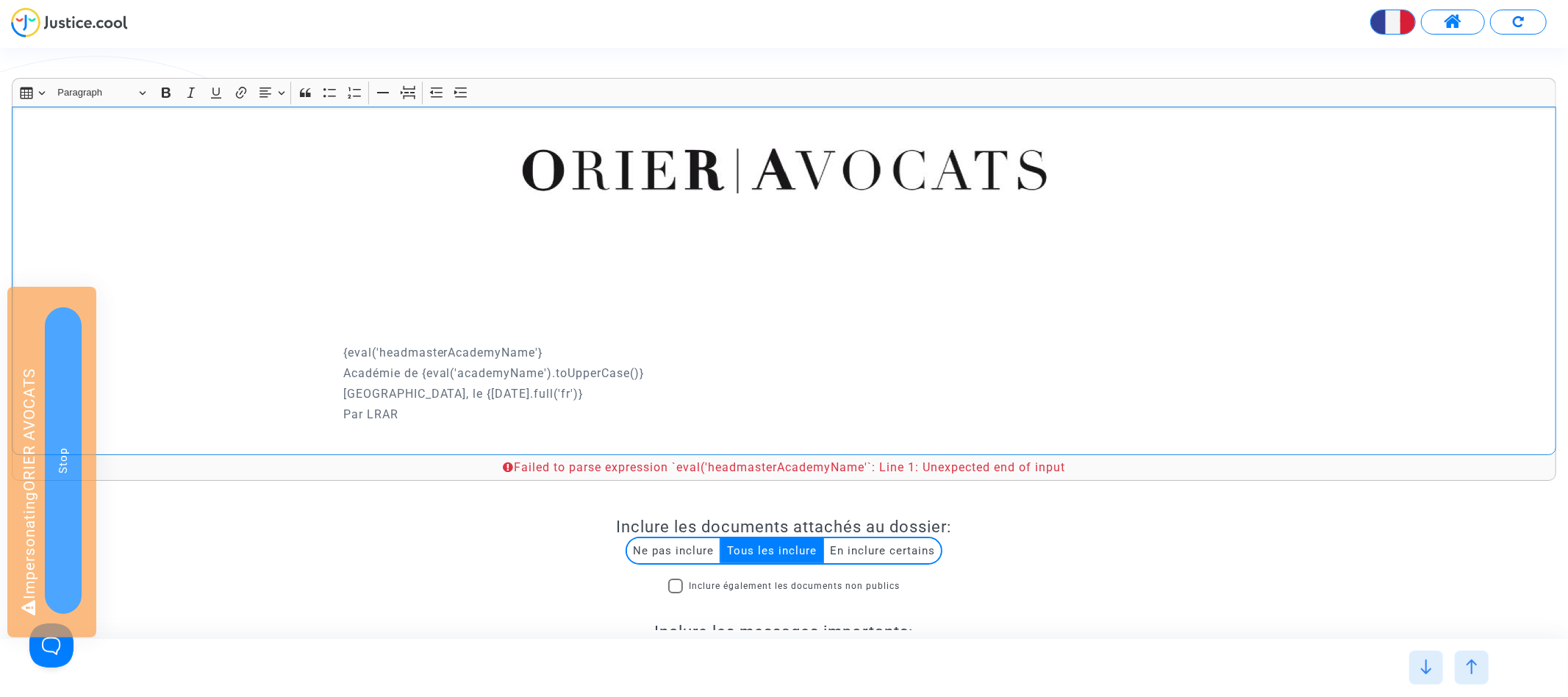
click at [540, 350] on p "{eval('headmasterAcademyName'}" at bounding box center [946, 353] width 1206 height 19
click at [541, 353] on p "{eval('headmasterAcademyName'.toUpperCase()}" at bounding box center [946, 353] width 1206 height 19
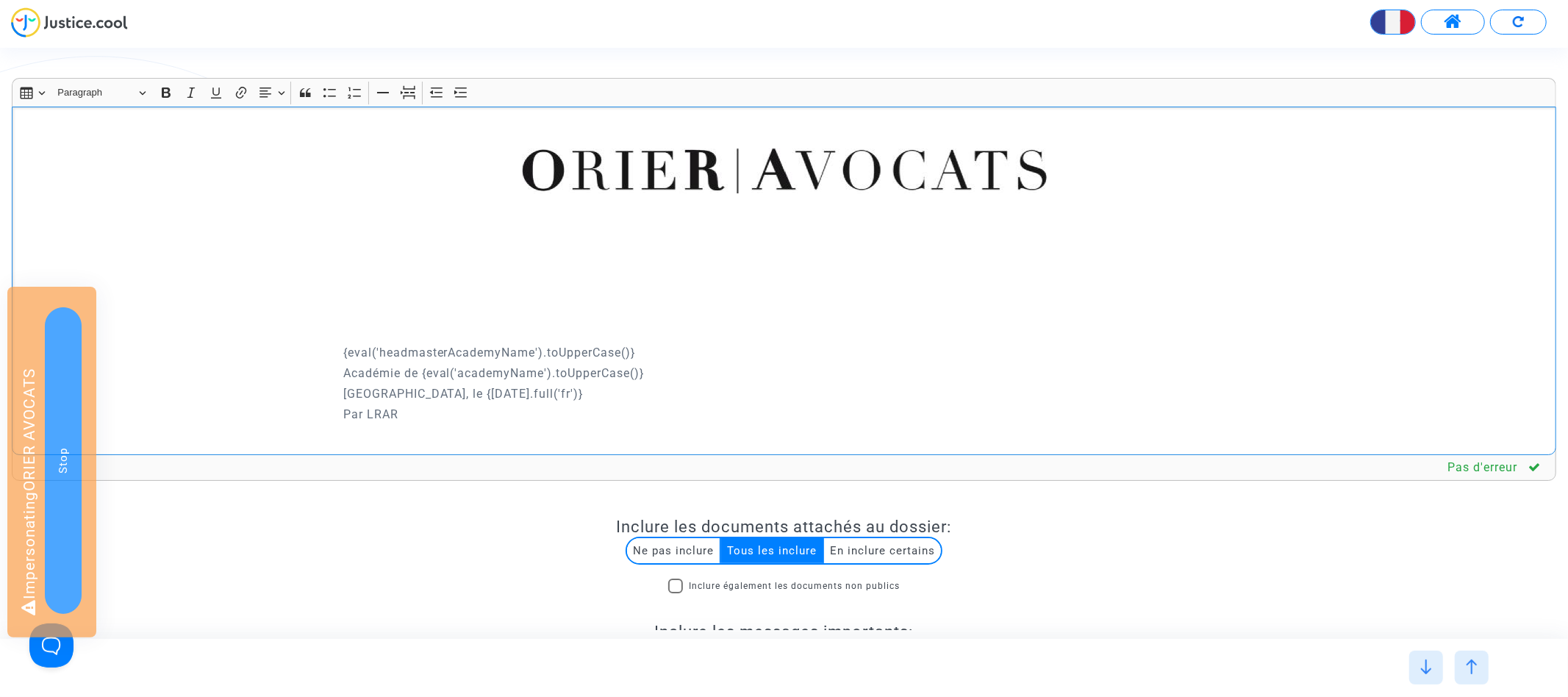
click at [632, 351] on p "{eval('headmasterAcademyName').toUpperCase()}" at bounding box center [946, 353] width 1206 height 19
click at [344, 347] on p "{eval('headmasterAcademyName').toUpperCase()}" at bounding box center [946, 353] width 1206 height 19
drag, startPoint x: 343, startPoint y: 350, endPoint x: 742, endPoint y: 350, distance: 399.0
click at [742, 350] on p "{eval('headmasterAcademyName').toUpperCase()}" at bounding box center [946, 353] width 1206 height 19
copy p "{eval('headmasterAcademyName').toUpperCase()}"
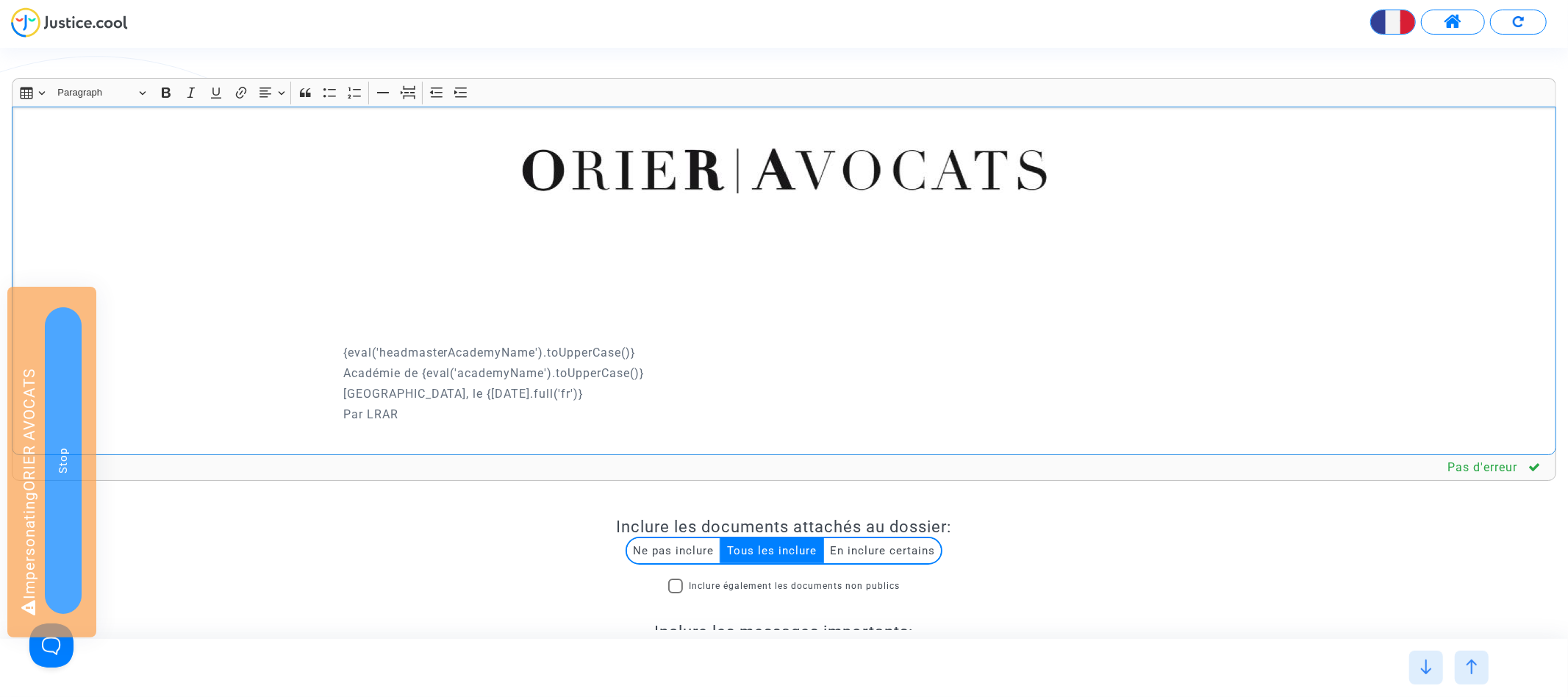
click at [344, 350] on p "{eval('headmasterAcademyName').toUpperCase()}" at bounding box center [946, 353] width 1206 height 19
click at [379, 349] on p "{eval('headmasterAcademyName').toUpperCase()} {eval('headmasterAcademyName').to…" at bounding box center [946, 353] width 1206 height 19
drag, startPoint x: 672, startPoint y: 350, endPoint x: 583, endPoint y: 350, distance: 89.0
click at [583, 350] on p "{eval('genderheadmasterAcademyName').toUpperCase()} {eval('headmasterAcademyNam…" at bounding box center [946, 353] width 1206 height 19
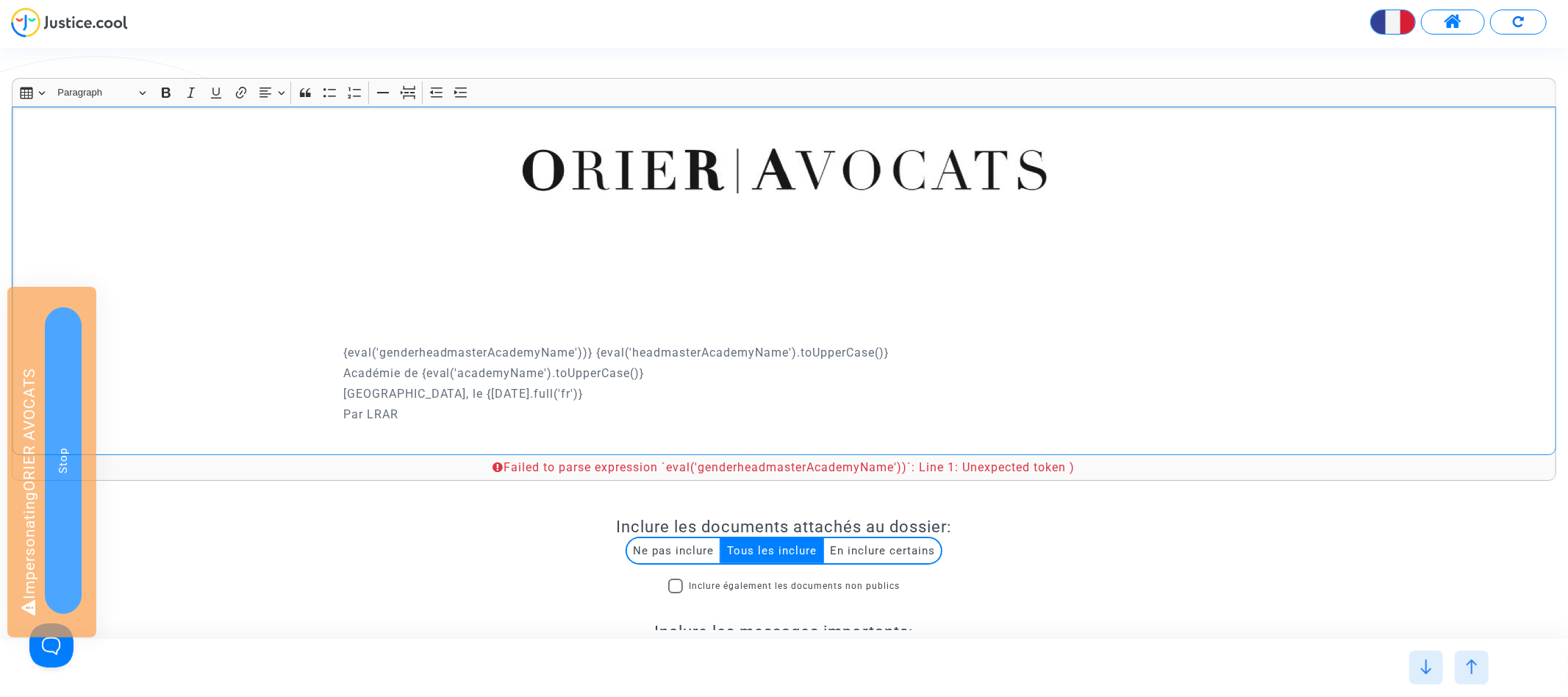
click at [633, 360] on p "{eval('genderheadmasterAcademyName'))} {eval('headmasterAcademyName').toUpperCa…" at bounding box center [946, 353] width 1206 height 19
click at [588, 351] on p "{eval('genderheadmasterAcademyName'))} {eval('headmasterAcademyName').toUpperCa…" at bounding box center [946, 353] width 1206 height 19
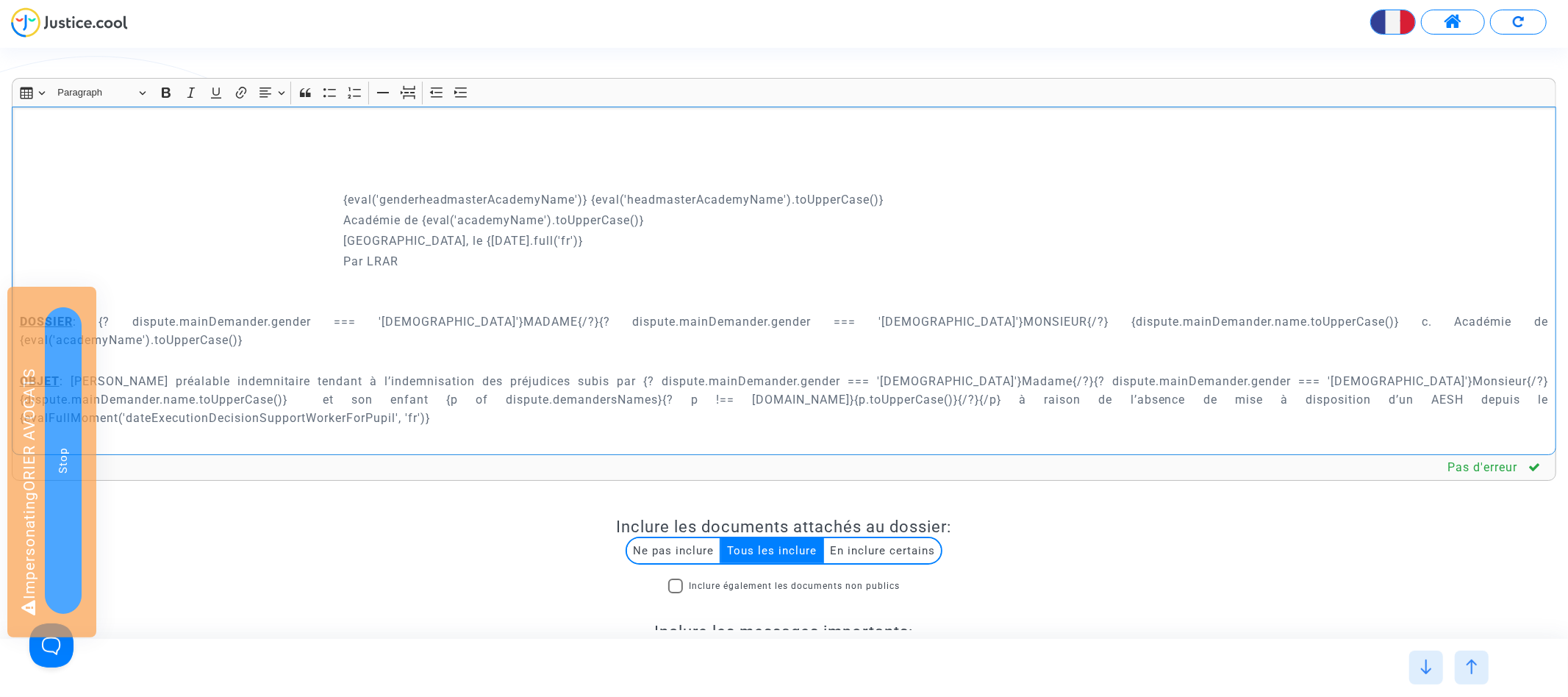
scroll to position [119, 0]
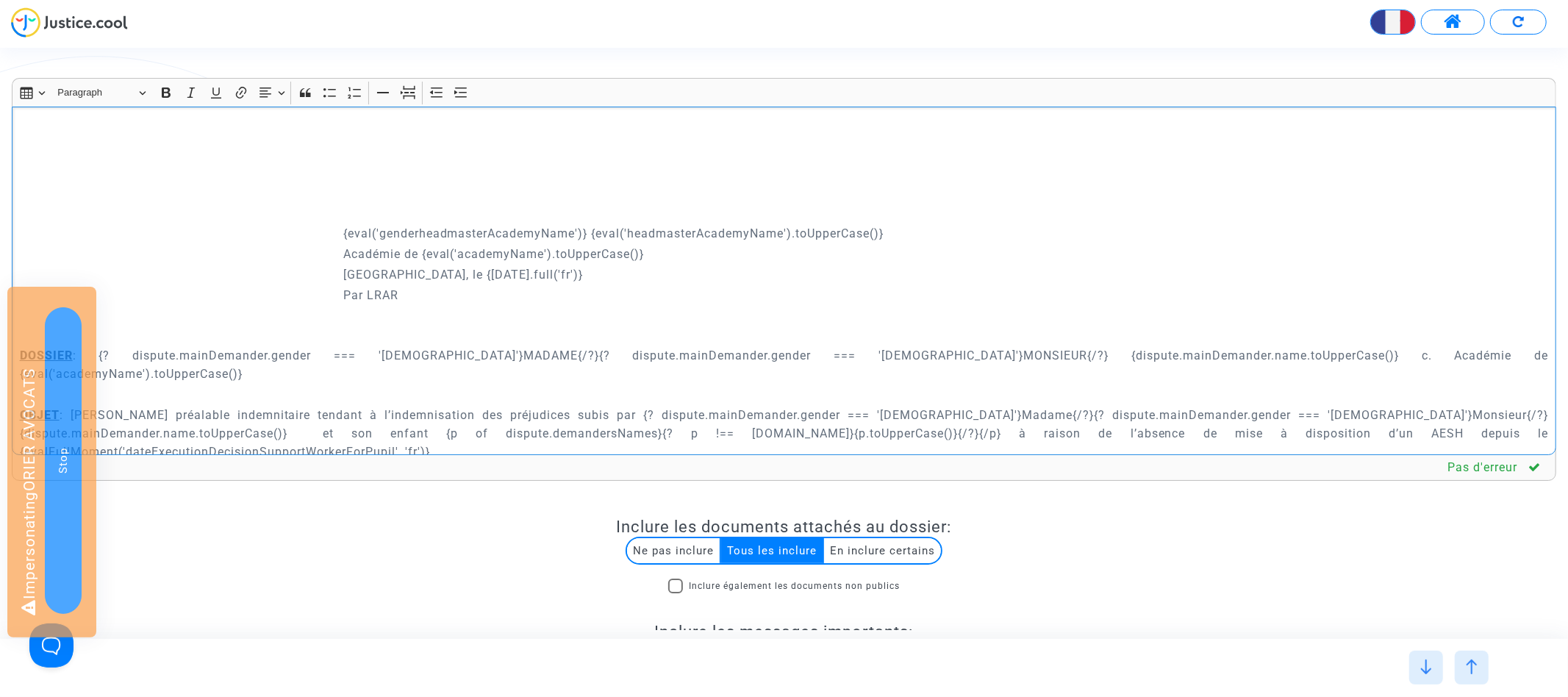
drag, startPoint x: 344, startPoint y: 231, endPoint x: 590, endPoint y: 229, distance: 246.0
click at [590, 229] on p "{eval('genderheadmasterAcademyName')} {eval('headmasterAcademyName').toUpperCas…" at bounding box center [946, 234] width 1206 height 19
copy p "{eval('genderheadmasterAcademyName')}"
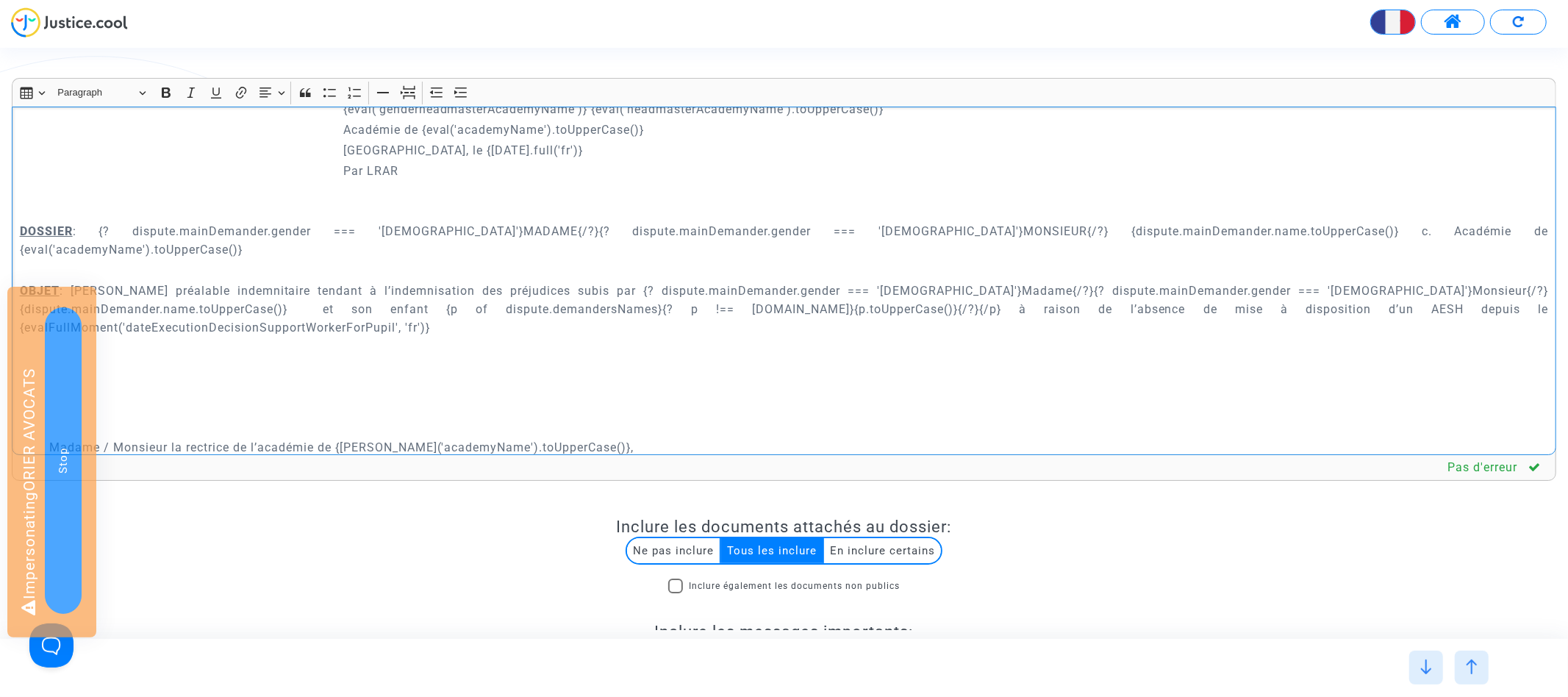
scroll to position [384, 0]
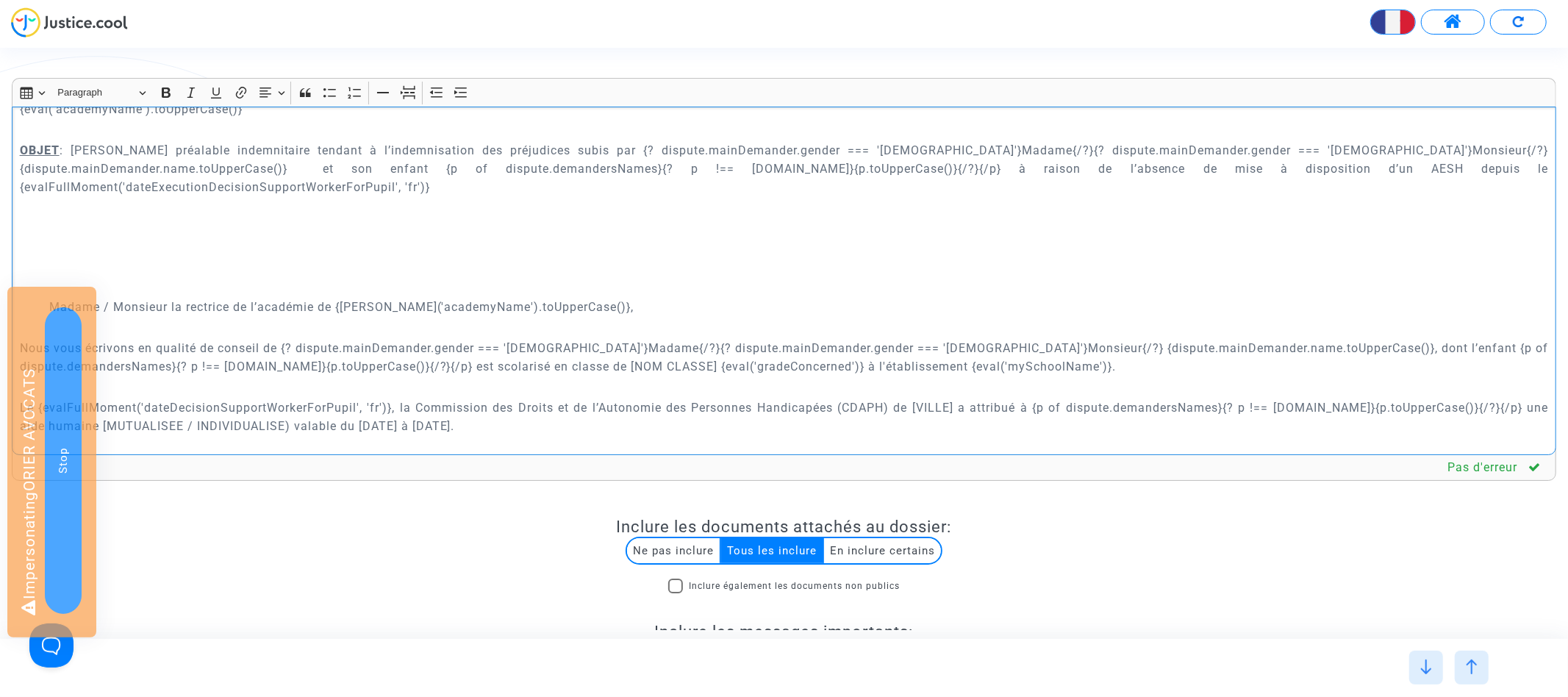
click at [72, 297] on p "Madame / Monsieur la rectrice de l’académie de {eval('academyName').toUpperCase…" at bounding box center [798, 307] width 1499 height 19
click at [136, 297] on p "Madame / Monsieur la rectrice de l’académie de {eval('academyName').toUpperCase…" at bounding box center [798, 307] width 1499 height 19
drag, startPoint x: 167, startPoint y: 266, endPoint x: 52, endPoint y: 266, distance: 115.0
click at [52, 297] on p "Madame / Monsieur la rectrice de l’académie de {eval('academyName').toUpperCase…" at bounding box center [798, 307] width 1499 height 19
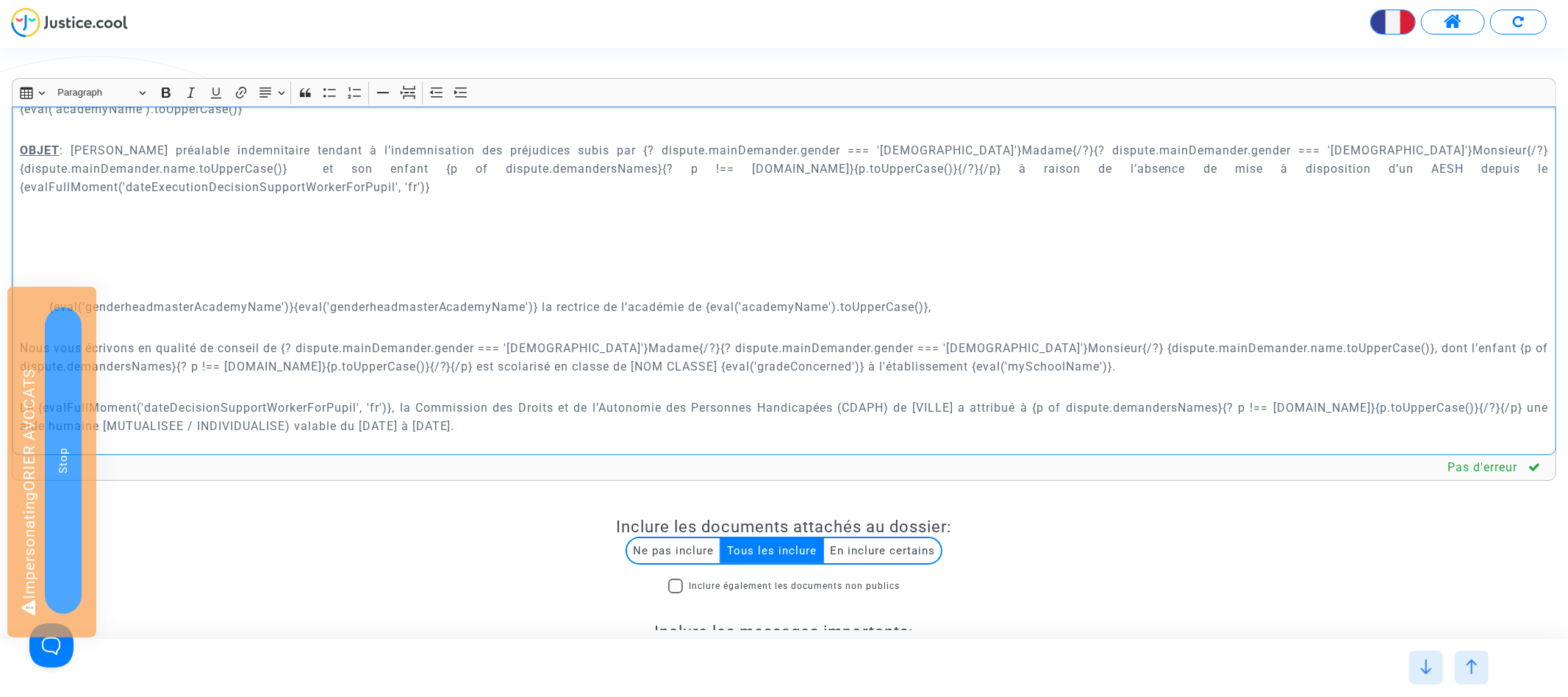
click at [303, 297] on p "{eval('genderheadmasterAcademyName')}{eval('genderheadmasterAcademyName')} la r…" at bounding box center [798, 307] width 1499 height 19
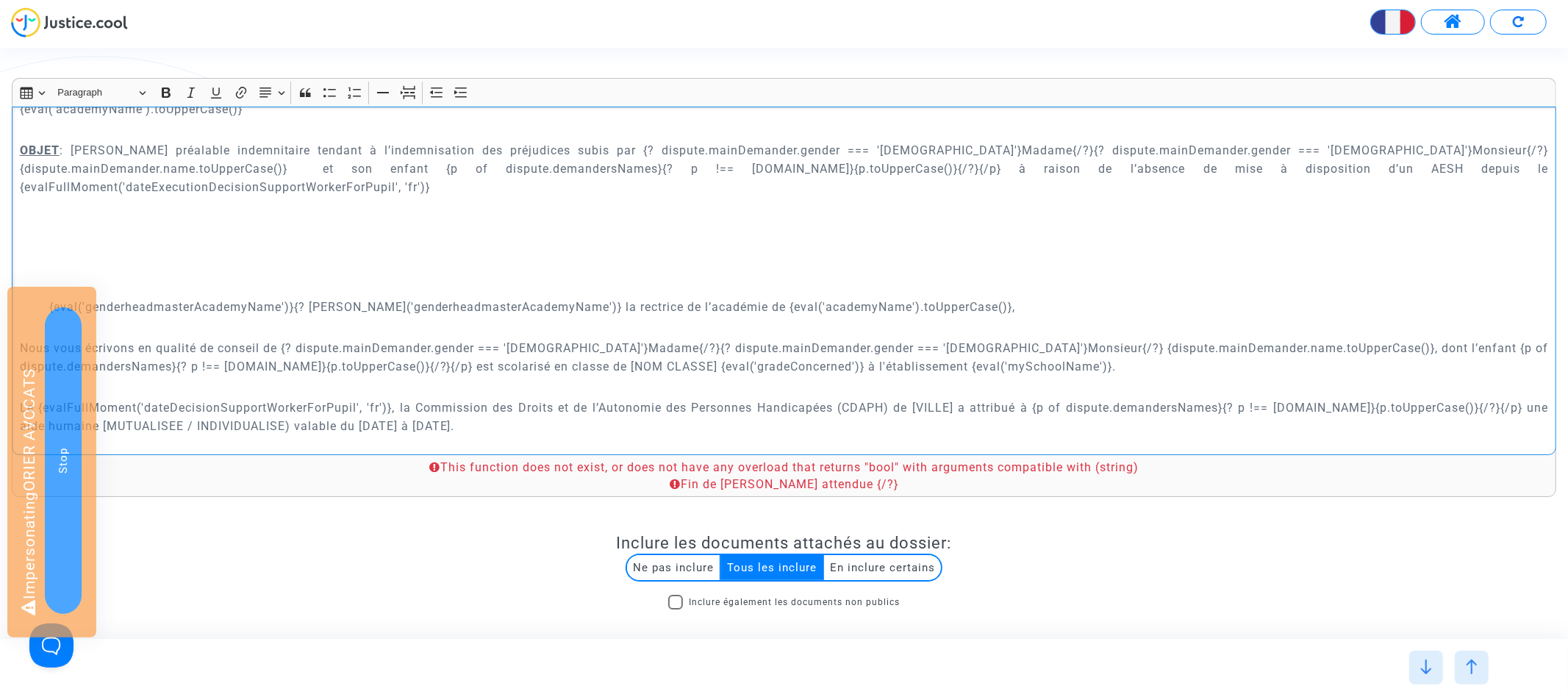
click at [549, 297] on p "{eval('genderheadmasterAcademyName')}{? eval('genderheadmasterAcademyName')} la…" at bounding box center [798, 307] width 1499 height 19
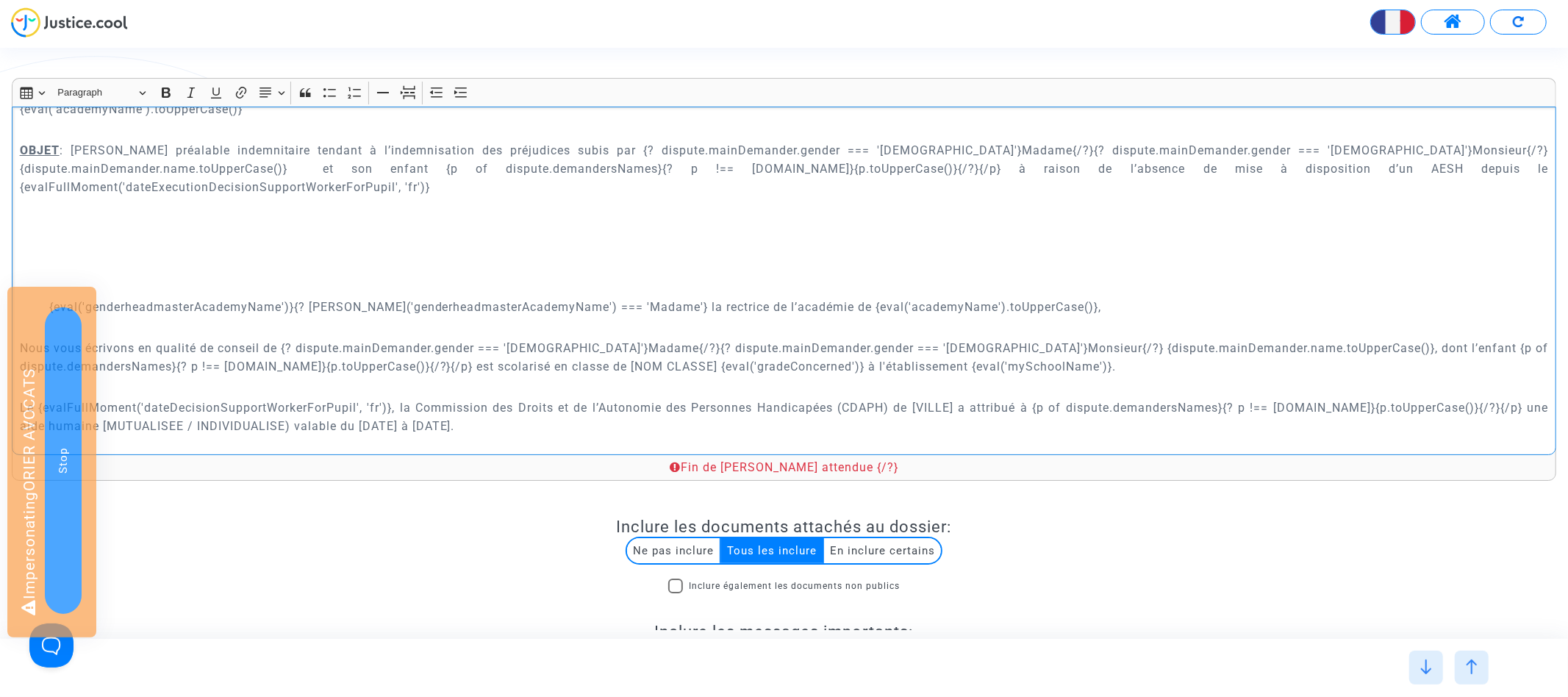
click at [702, 297] on p "{eval('genderheadmasterAcademyName')}{? eval('genderheadmasterAcademyName') ===…" at bounding box center [798, 307] width 1499 height 19
drag, startPoint x: 297, startPoint y: 266, endPoint x: 723, endPoint y: 266, distance: 426.0
click at [723, 297] on p "{eval('genderheadmasterAcademyName')}{? eval('genderheadmasterAcademyName') ===…" at bounding box center [798, 307] width 1499 height 19
copy p "{? eval('genderheadmasterAcademyName') === 'Madame'} la rectrice{/?}"
click at [723, 297] on p "{eval('genderheadmasterAcademyName')}{? eval('genderheadmasterAcademyName') ===…" at bounding box center [798, 307] width 1499 height 19
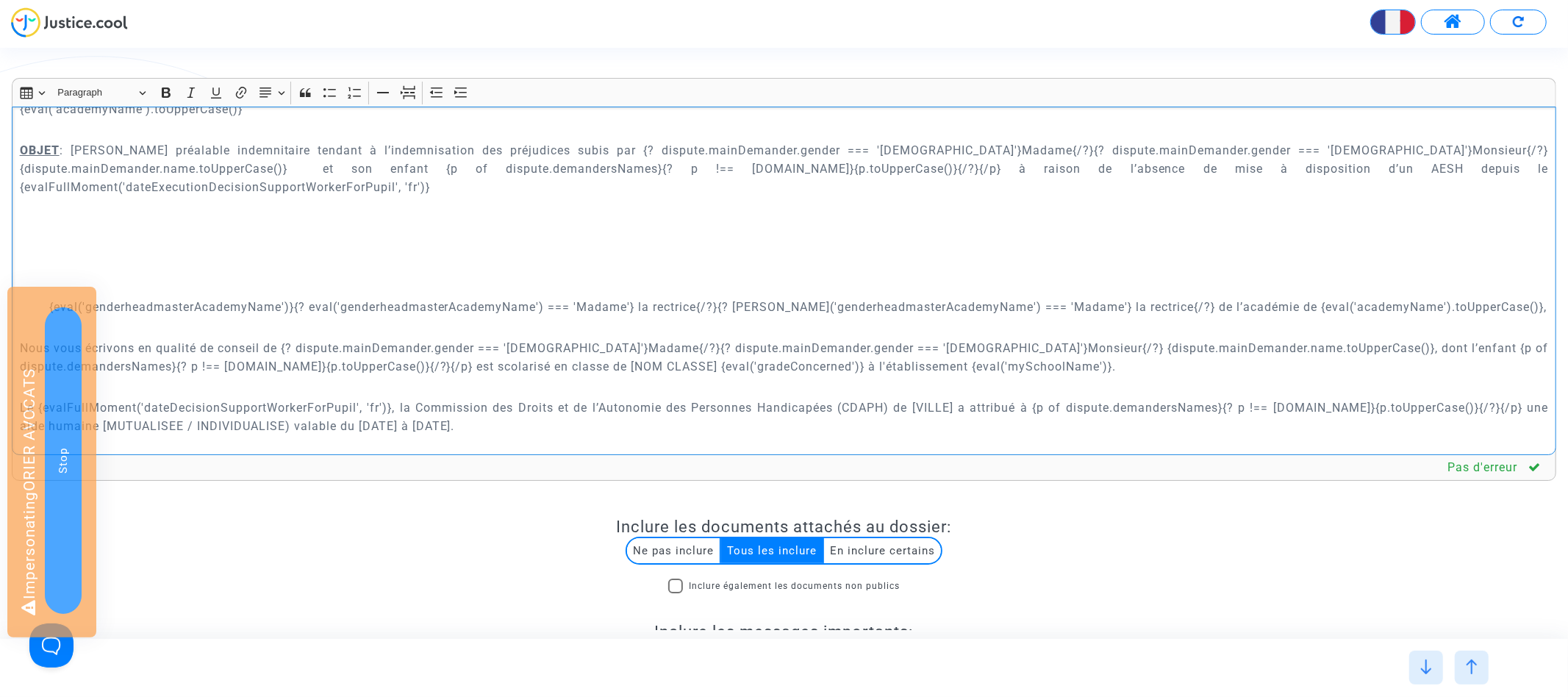
click at [1027, 297] on p "{eval('genderheadmasterAcademyName')}{? eval('genderheadmasterAcademyName') ===…" at bounding box center [798, 307] width 1499 height 19
drag, startPoint x: 1131, startPoint y: 267, endPoint x: 1078, endPoint y: 267, distance: 53.0
click at [1078, 297] on p "{eval('genderheadmasterAcademyName')}{? eval('genderheadmasterAcademyName') ===…" at bounding box center [798, 307] width 1499 height 19
click at [1151, 297] on p "{eval('genderheadmasterAcademyName')}{? eval('genderheadmasterAcademyName') ===…" at bounding box center [798, 307] width 1499 height 19
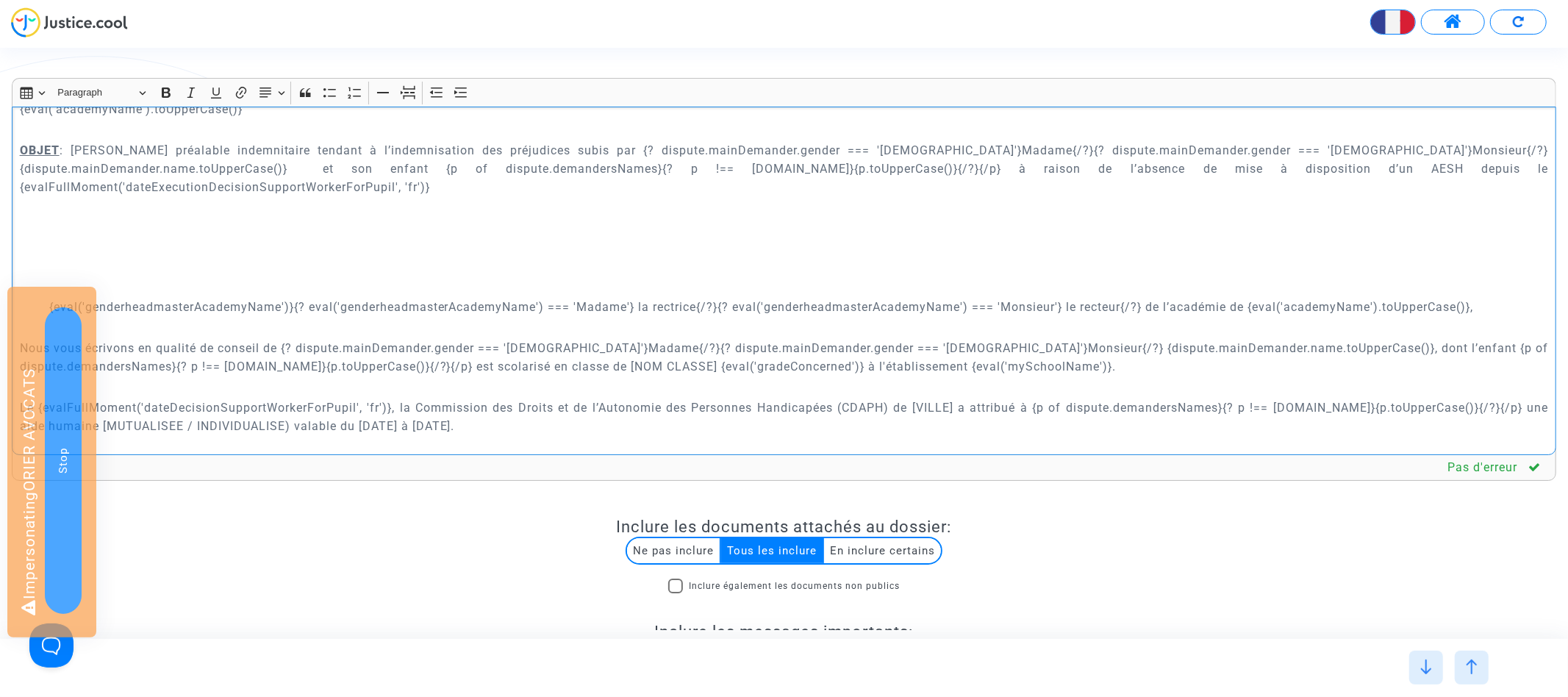
scroll to position [411, 0]
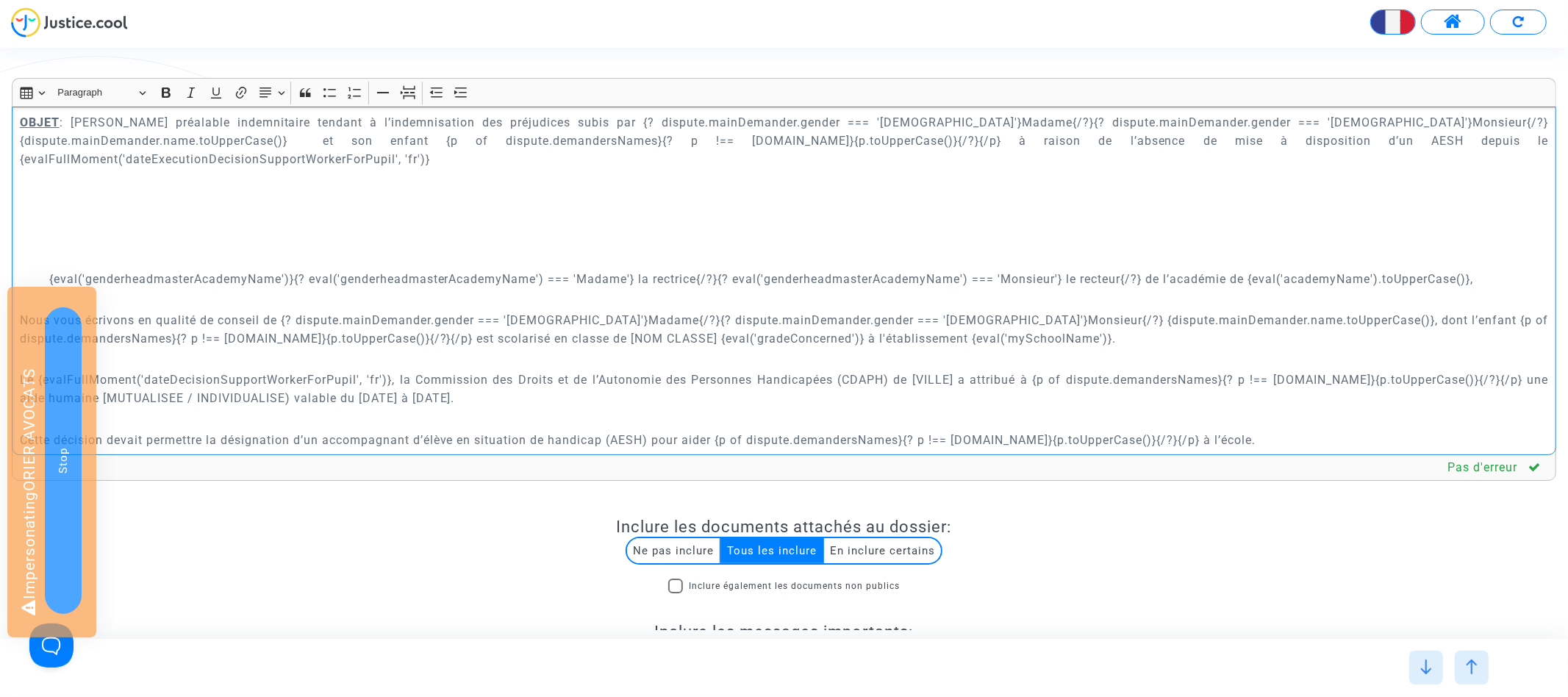
click at [49, 269] on p "{eval('genderheadmasterAcademyName')}{? eval('genderheadmasterAcademyName') ===…" at bounding box center [798, 279] width 1499 height 19
copy p "{eval('genderheadmasterAcademyName')}{? eval('genderheadmasterAcademyName') ===…"
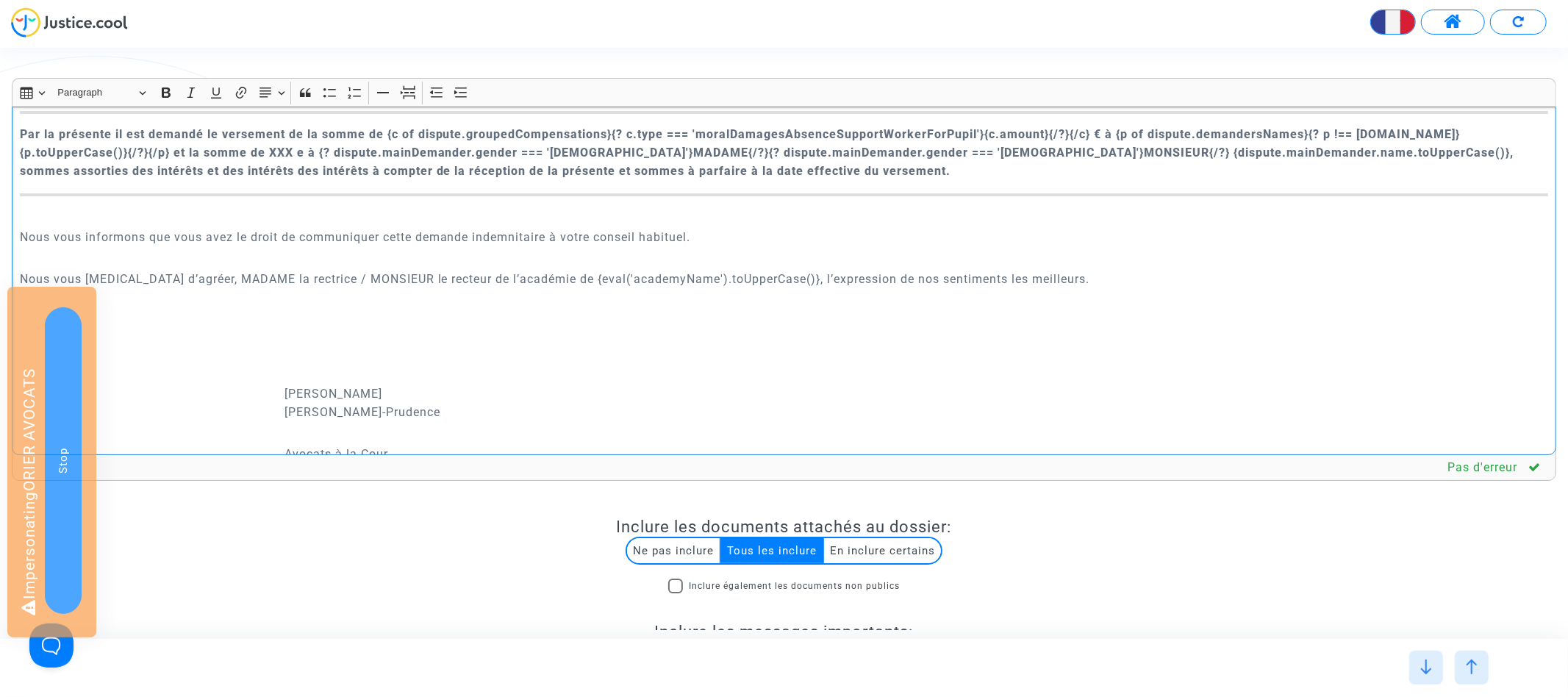
scroll to position [2796, 0]
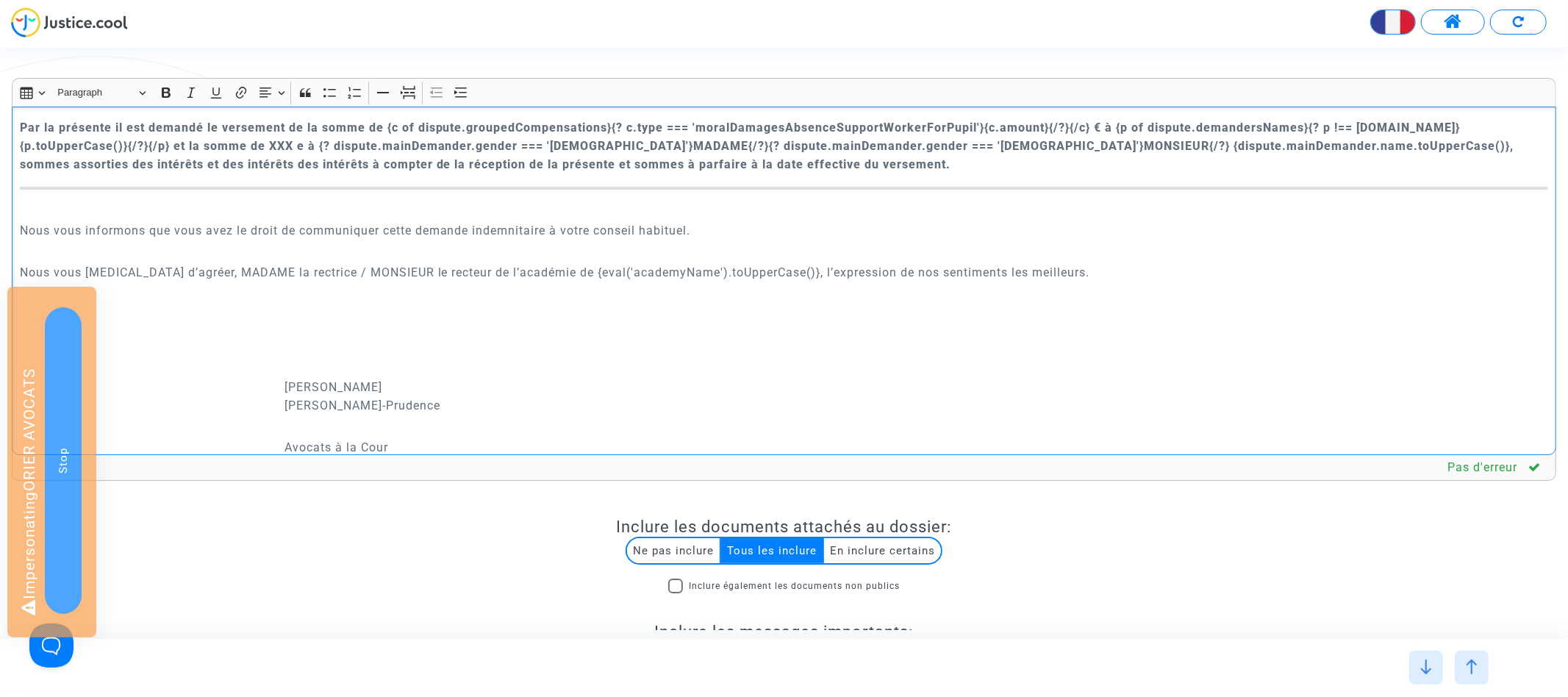
drag, startPoint x: 182, startPoint y: 231, endPoint x: 434, endPoint y: 231, distance: 252.0
click at [434, 263] on p "Nous vous prions d’agréer, MADAME la rectrice / MONSIEUR le recteur de l’académ…" at bounding box center [784, 273] width 1529 height 19
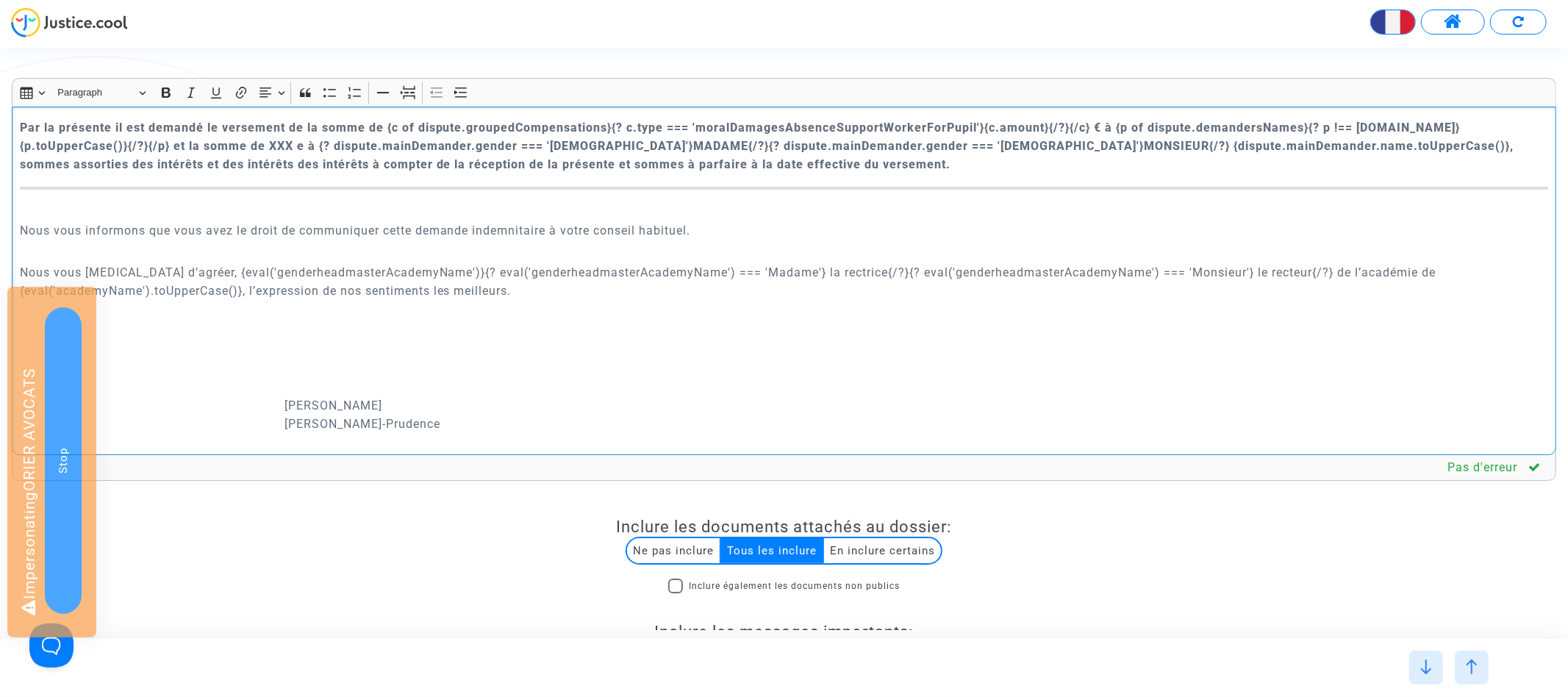
scroll to position [273, 0]
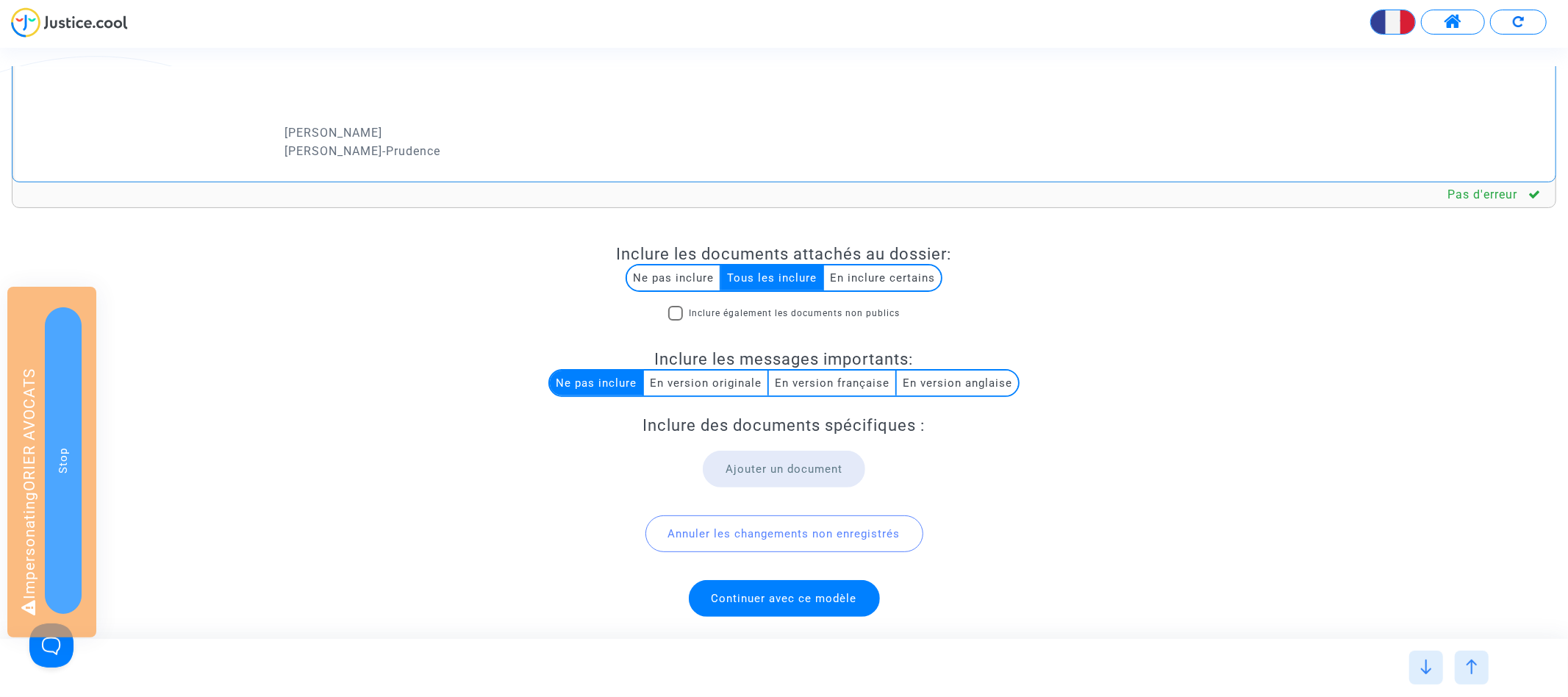
click at [763, 587] on span "Continuer avec ce modèle" at bounding box center [784, 598] width 191 height 37
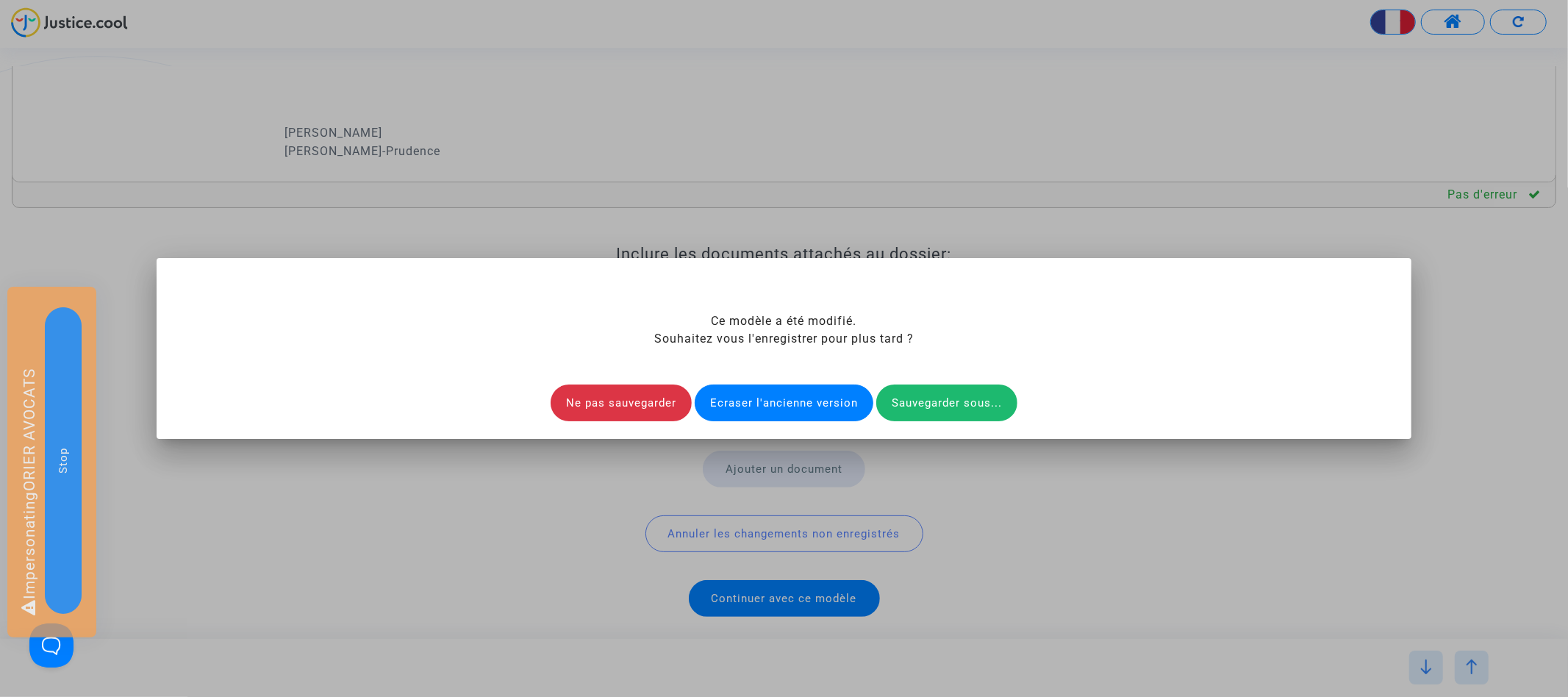
click at [765, 402] on div "Ecraser l'ancienne version" at bounding box center [784, 403] width 178 height 37
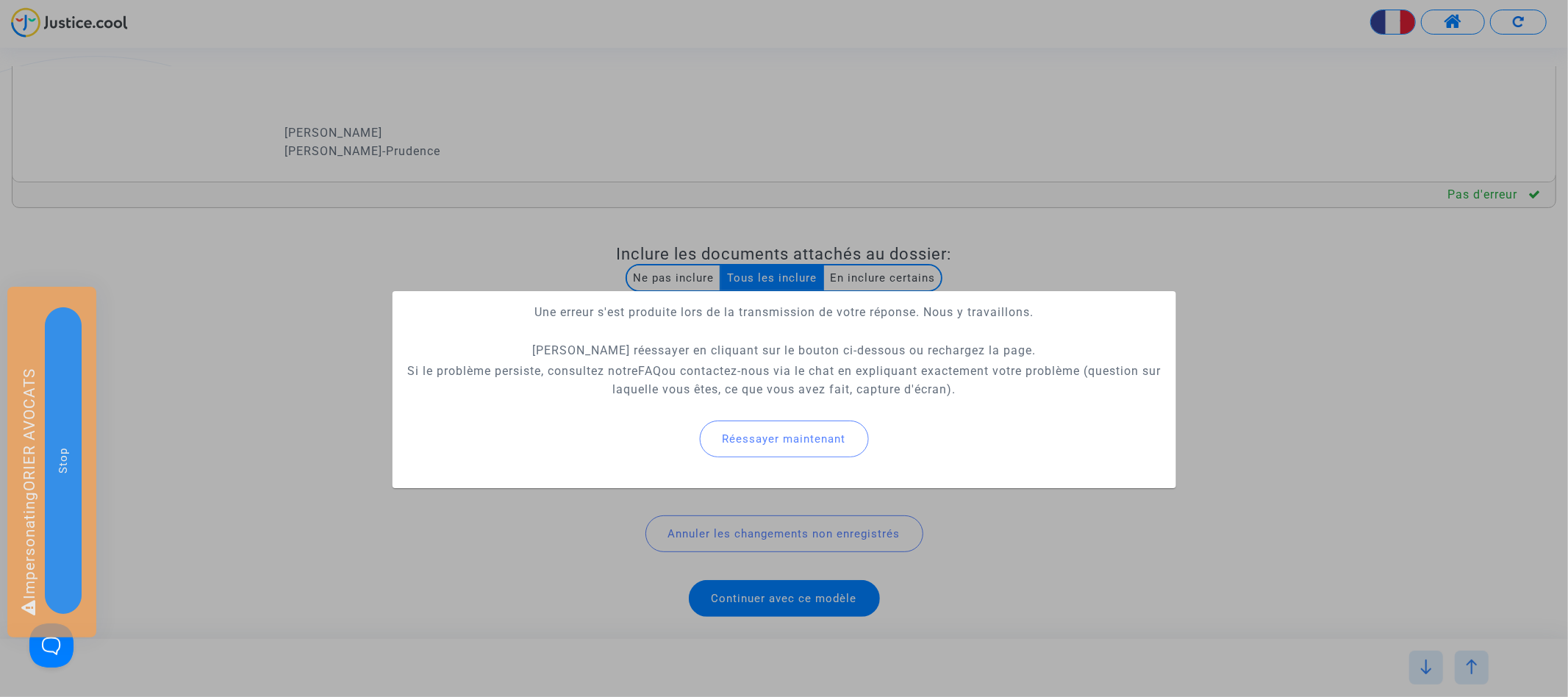
click at [1036, 246] on div at bounding box center [784, 348] width 1568 height 697
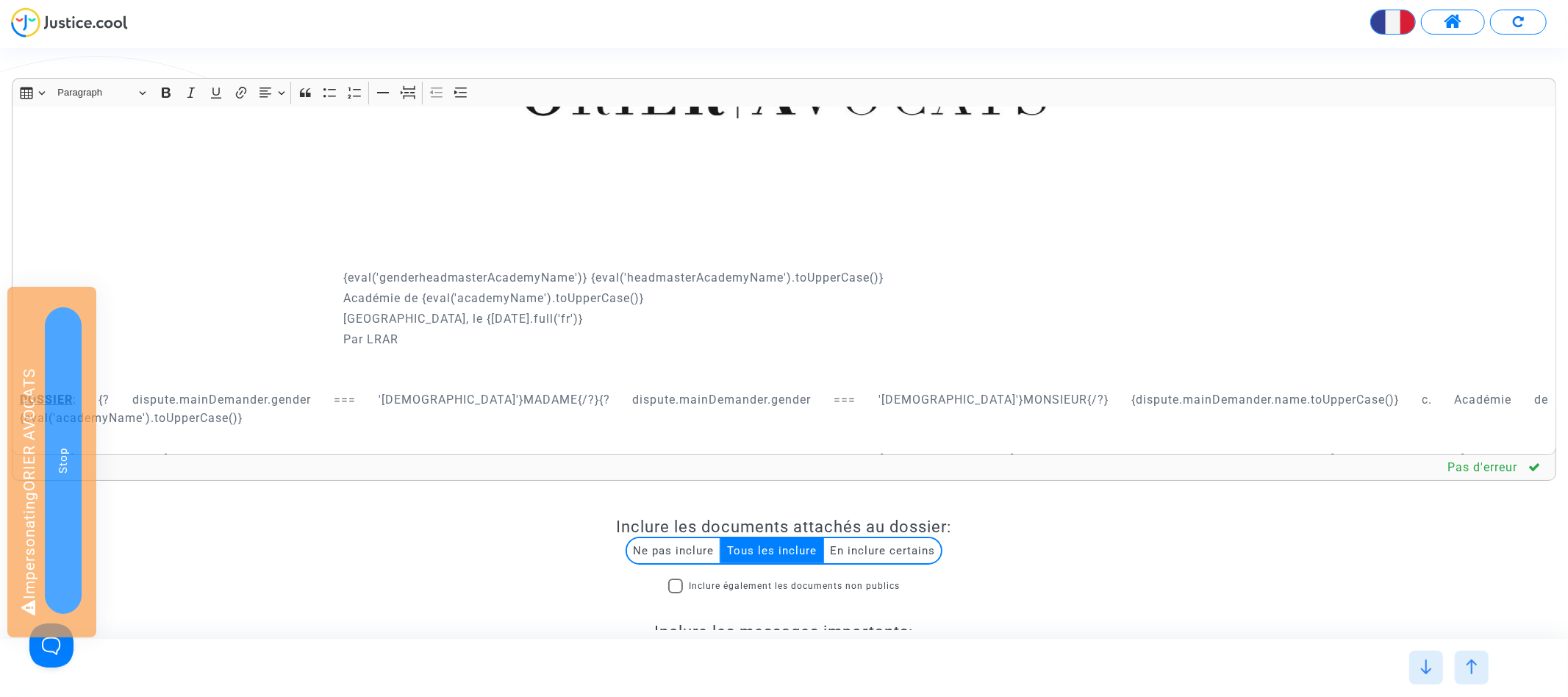
scroll to position [62, 0]
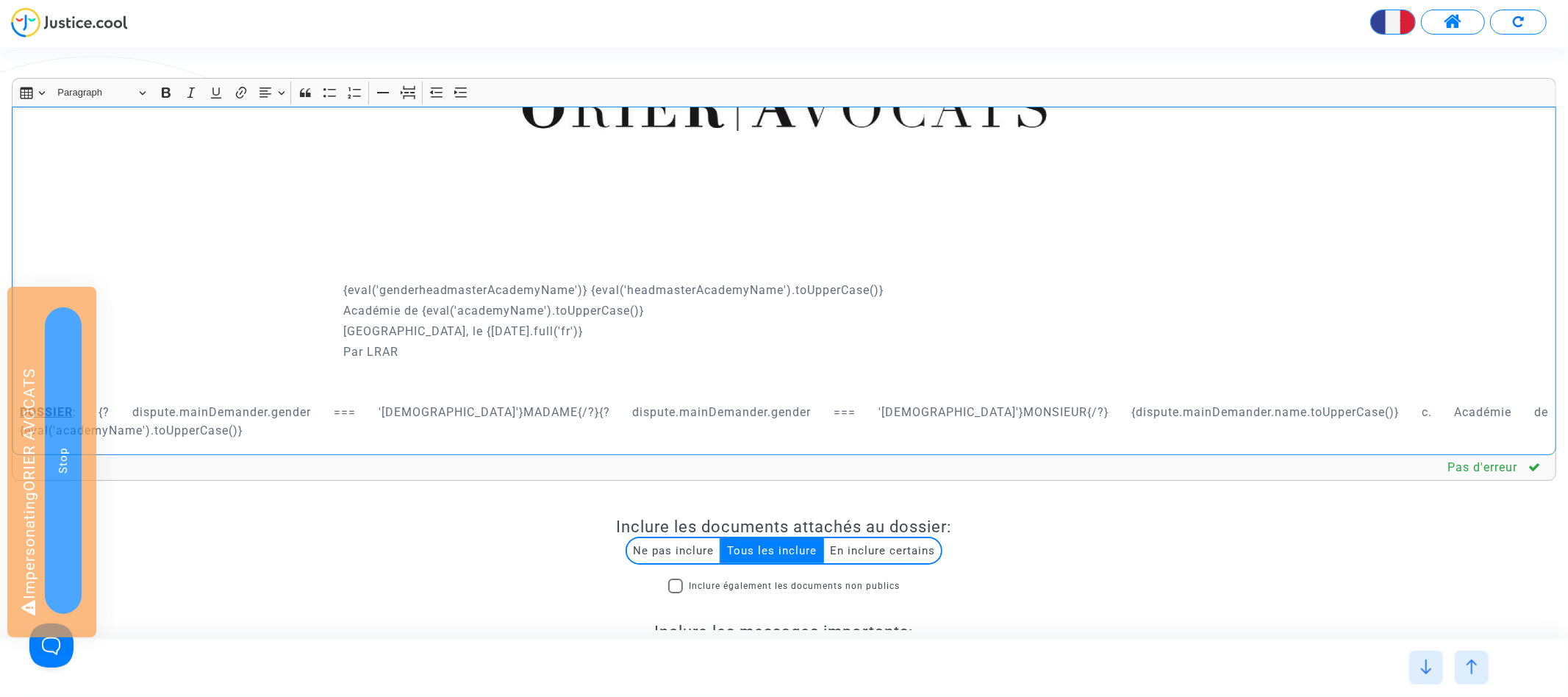
click at [897, 284] on p "{eval('genderheadmasterAcademyName')} {eval('headmasterAcademyName').toUpperCas…" at bounding box center [946, 290] width 1206 height 19
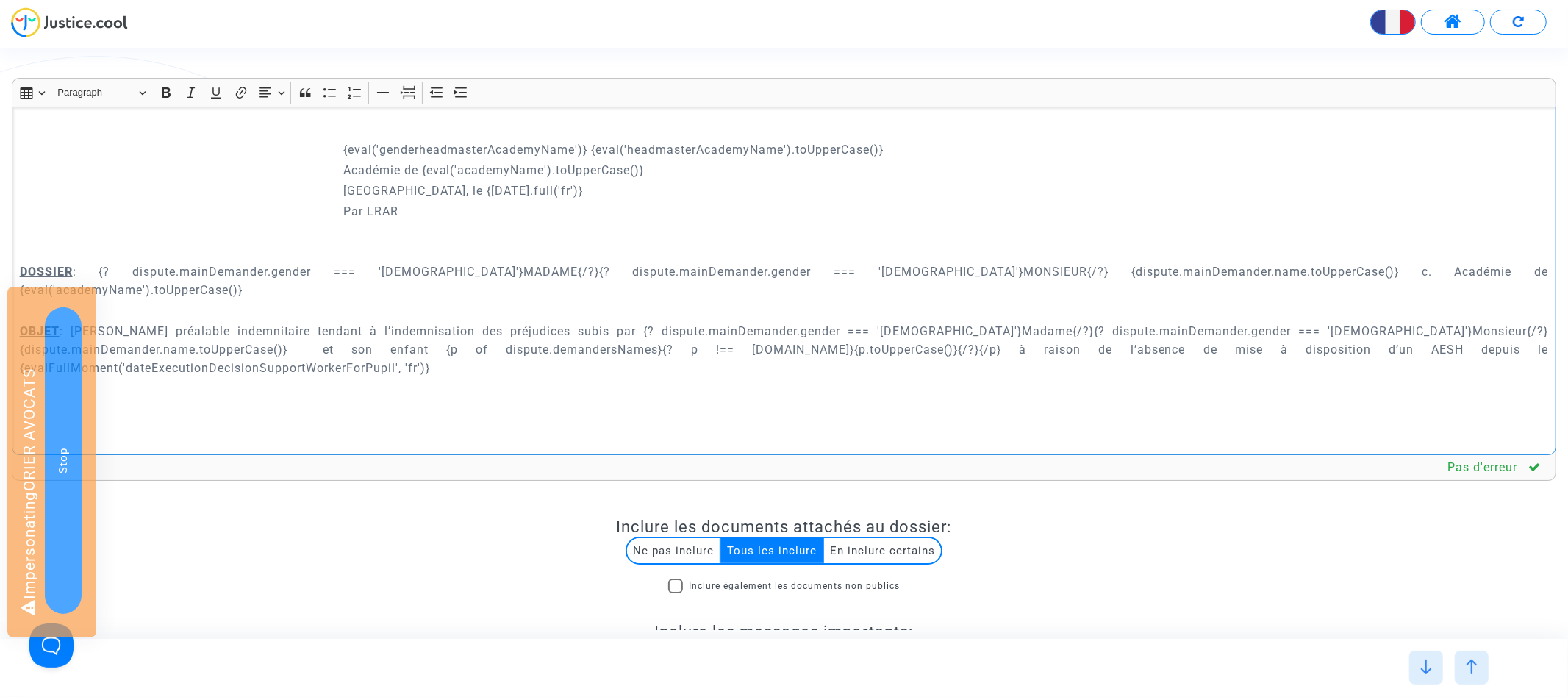
scroll to position [195, 0]
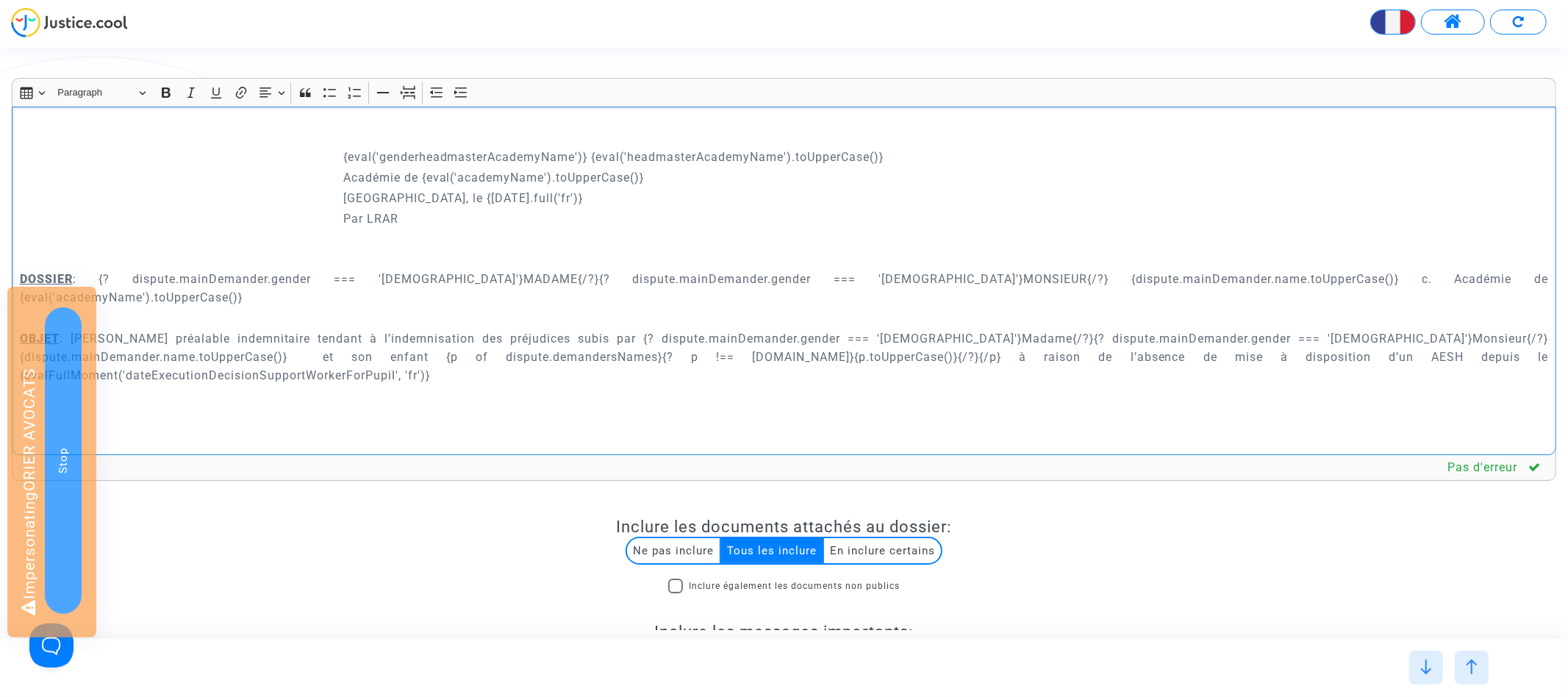
click at [432, 169] on p "Académie de {eval('academyName').toUpperCase()}" at bounding box center [946, 178] width 1206 height 19
click at [428, 158] on p "{eval('genderheadmasterAcademyName')} {eval('headmasterAcademyName').toUpperCas…" at bounding box center [946, 157] width 1206 height 19
click at [426, 158] on p "{eval('genderHeadmasterAcademyName')} {eval('headmasterAcademyName').toUpperCas…" at bounding box center [946, 157] width 1206 height 19
copy p "genderHeadmasterAcademyName"
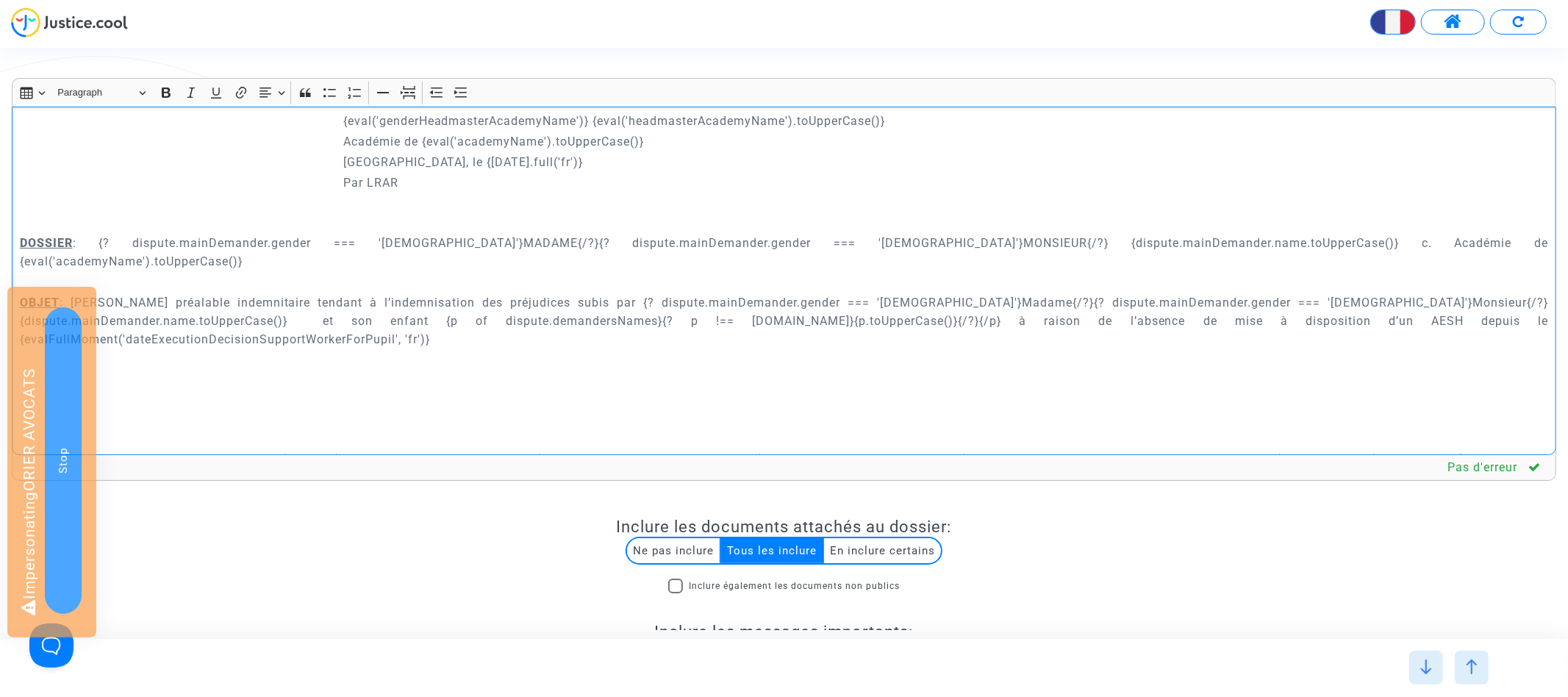
scroll to position [233, 0]
click at [762, 292] on p "OBJET : Demande préalable indemnitaire tendant à l’indemnisation des préjudices…" at bounding box center [784, 319] width 1529 height 55
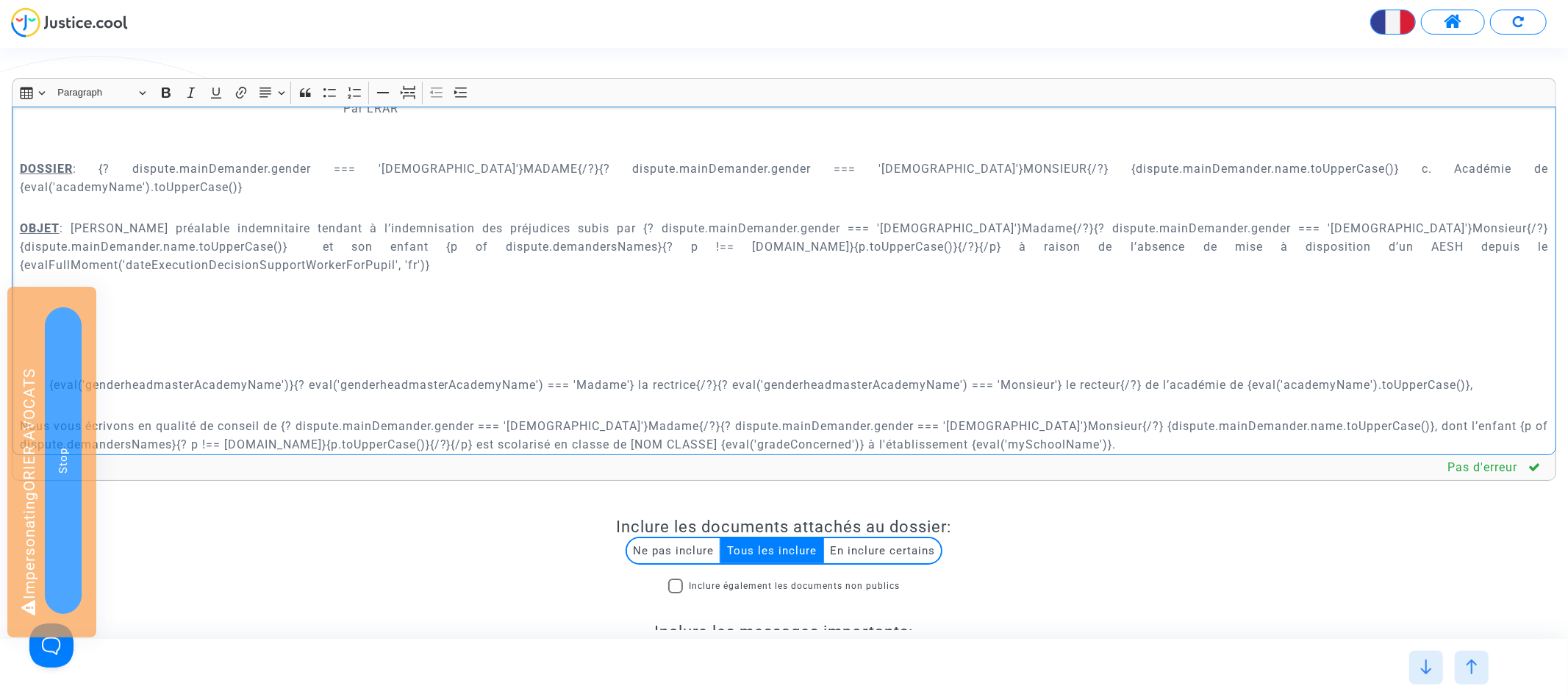
scroll to position [347, 0]
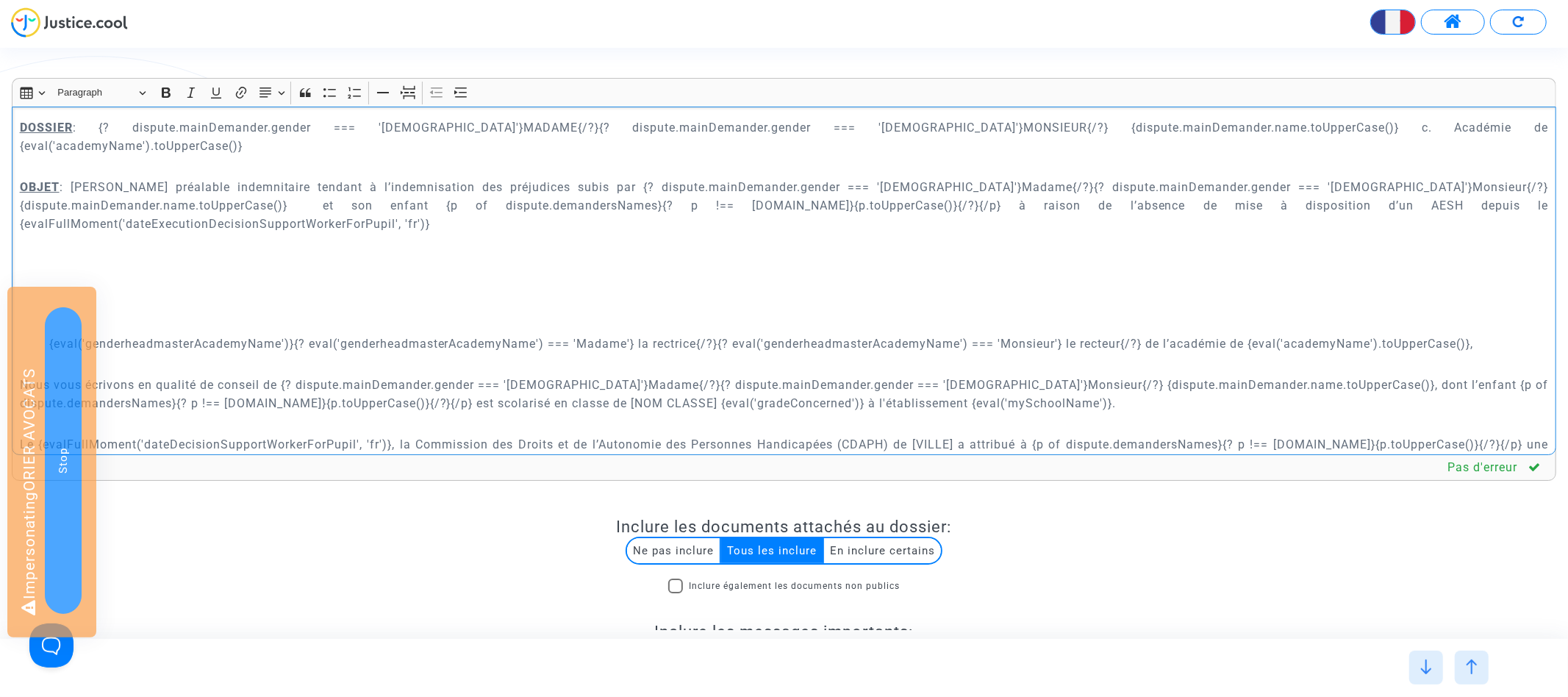
click at [393, 334] on p "{eval('genderheadmasterAcademyName')}{? eval('genderheadmasterAcademyName') ===…" at bounding box center [798, 343] width 1499 height 19
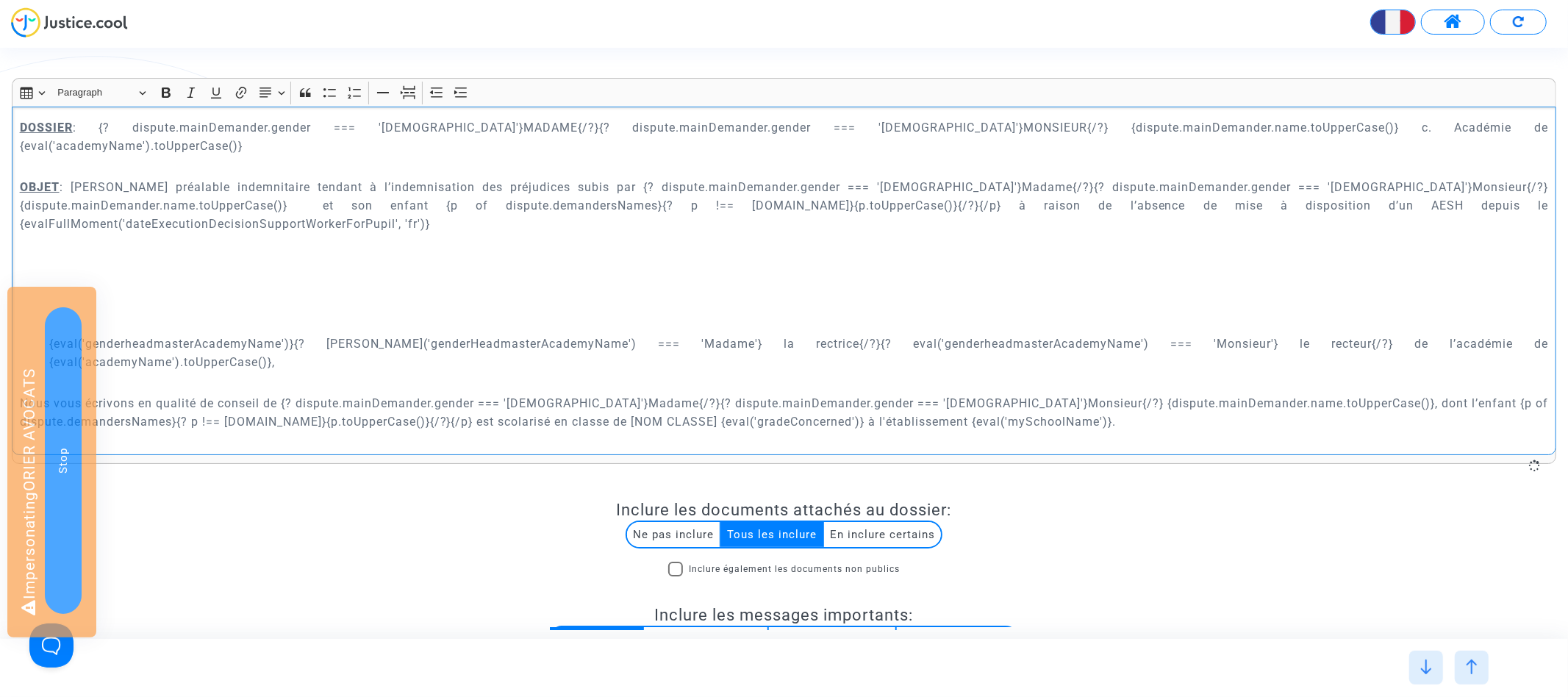
click at [225, 334] on p "{eval('genderheadmasterAcademyName')}{? eval('genderHeadmasterAcademyName') ===…" at bounding box center [798, 352] width 1499 height 37
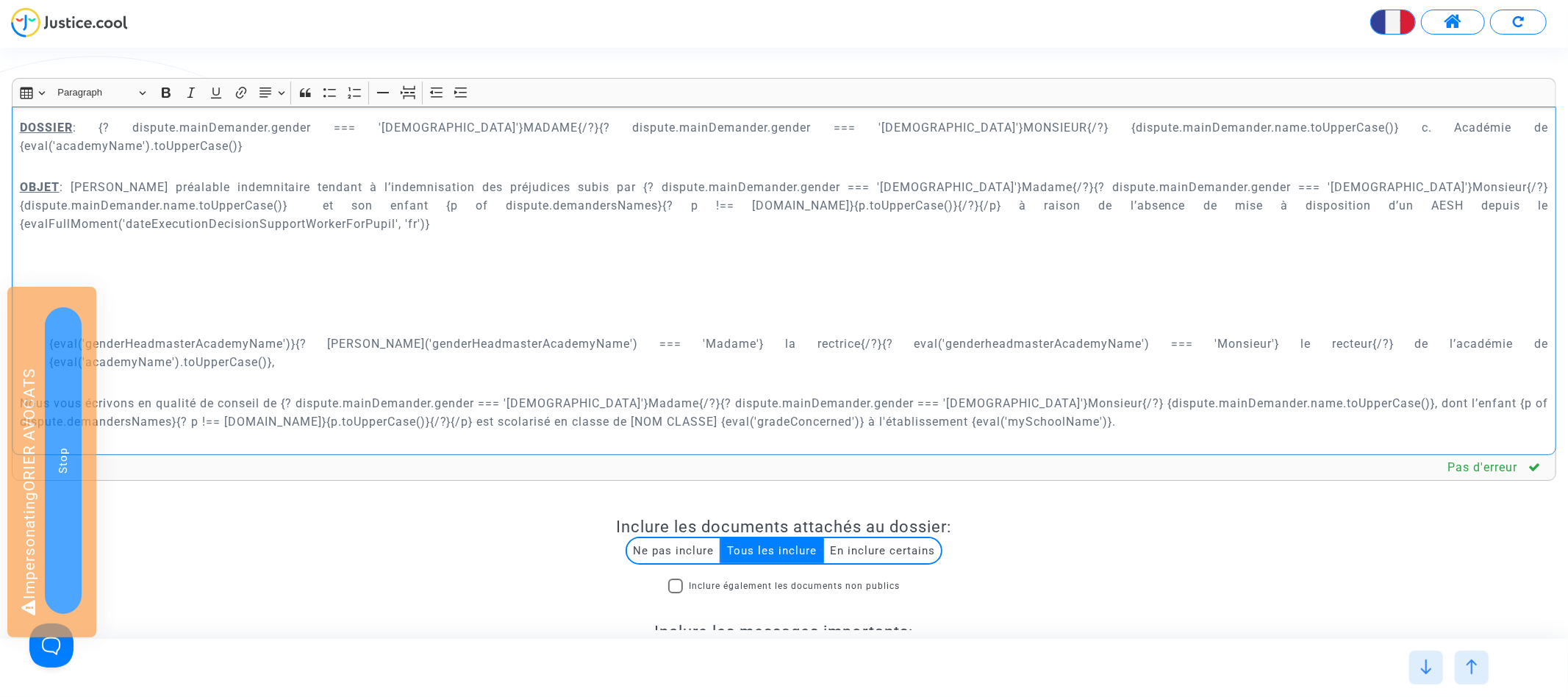
click at [813, 334] on p "{eval('genderHeadmasterAcademyName')}{? eval('genderHeadmasterAcademyName') ===…" at bounding box center [798, 352] width 1499 height 37
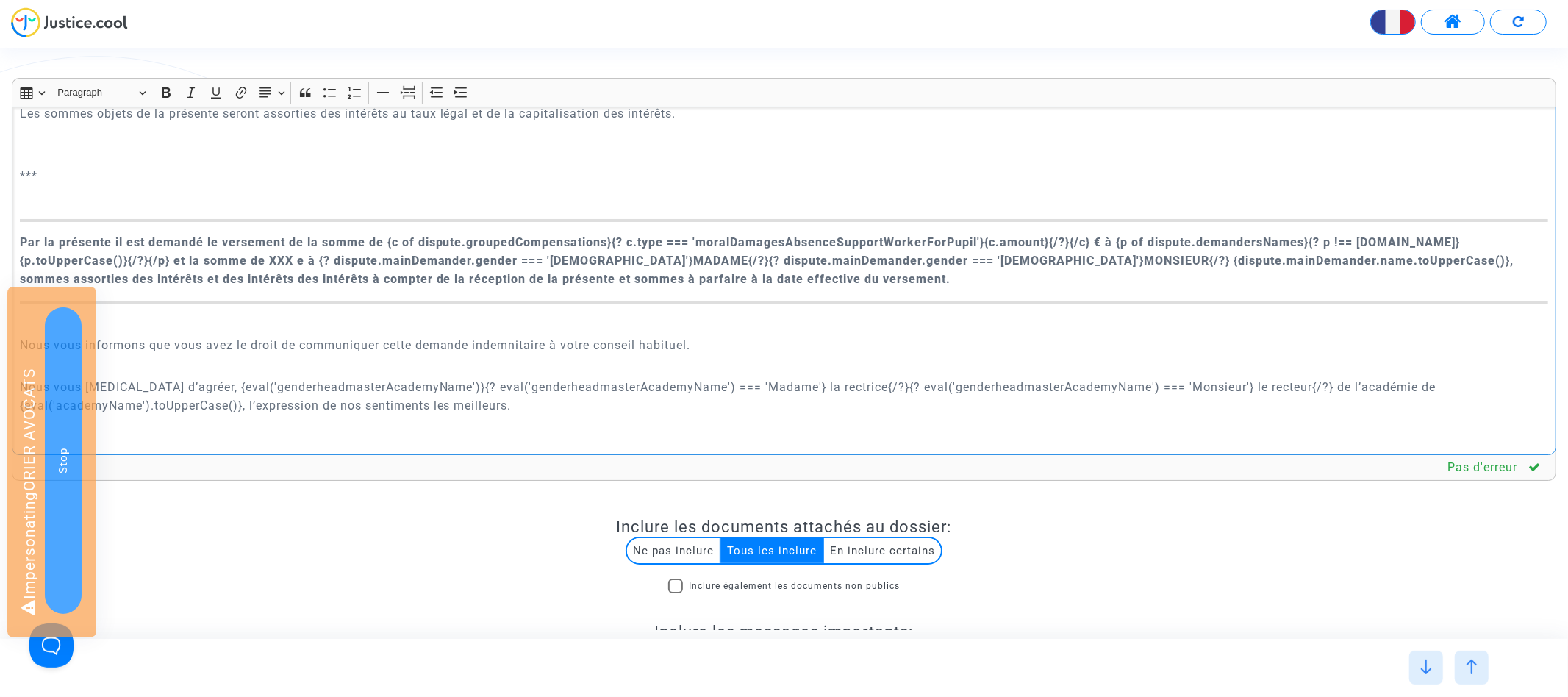
scroll to position [2739, 0]
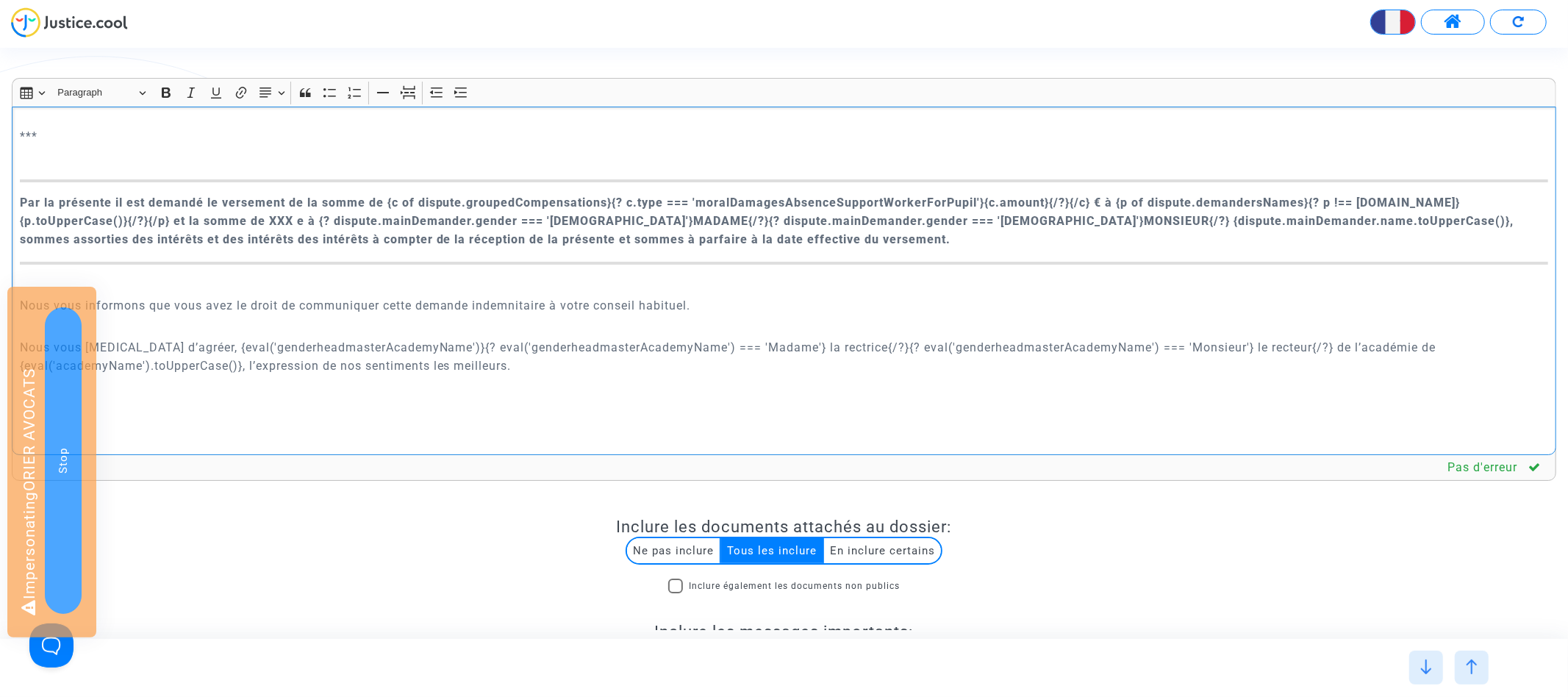
click at [307, 338] on p "Nous vous prions d’agréer, {eval('genderheadmasterAcademyName')}{? eval('gender…" at bounding box center [784, 356] width 1529 height 37
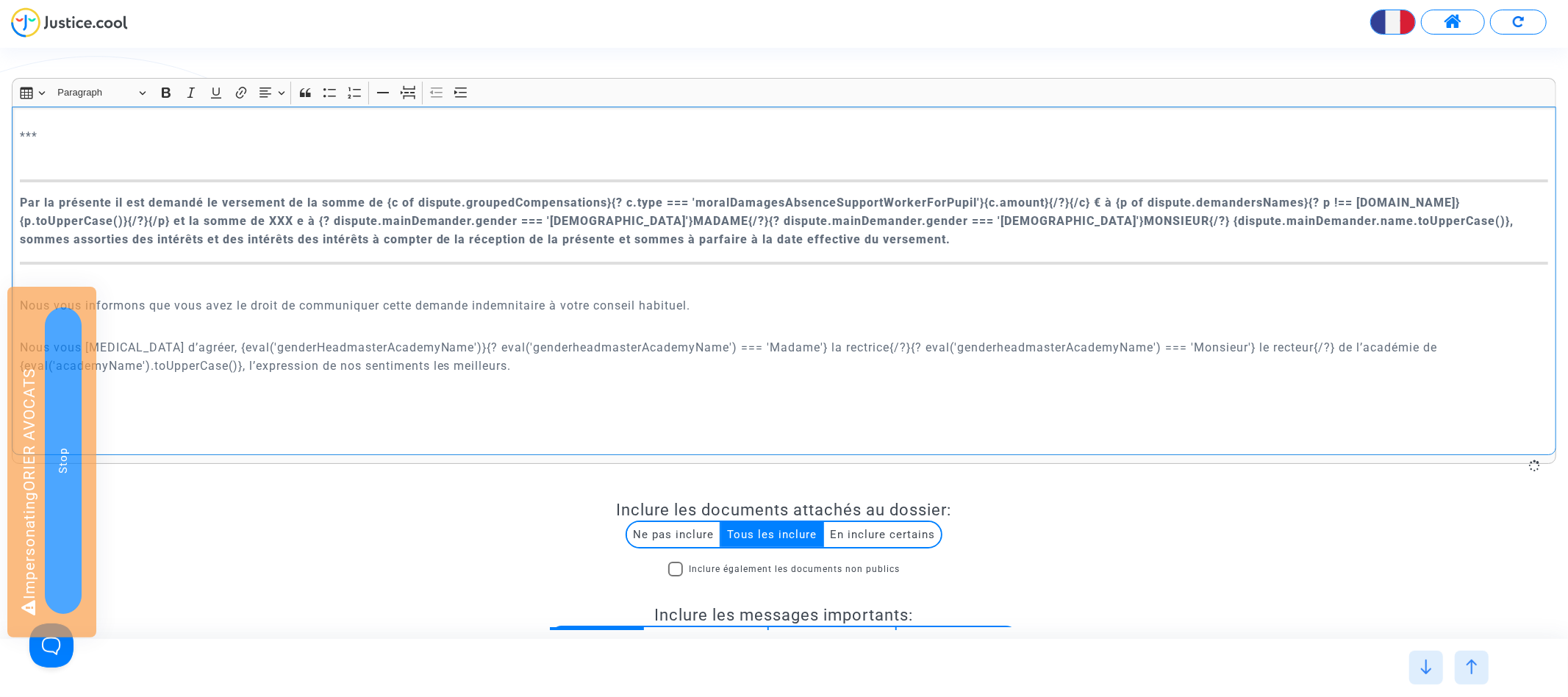
click at [555, 338] on p "Nous vous prions d’agréer, {eval('genderHeadmasterAcademyName')}{? eval('gender…" at bounding box center [784, 356] width 1529 height 37
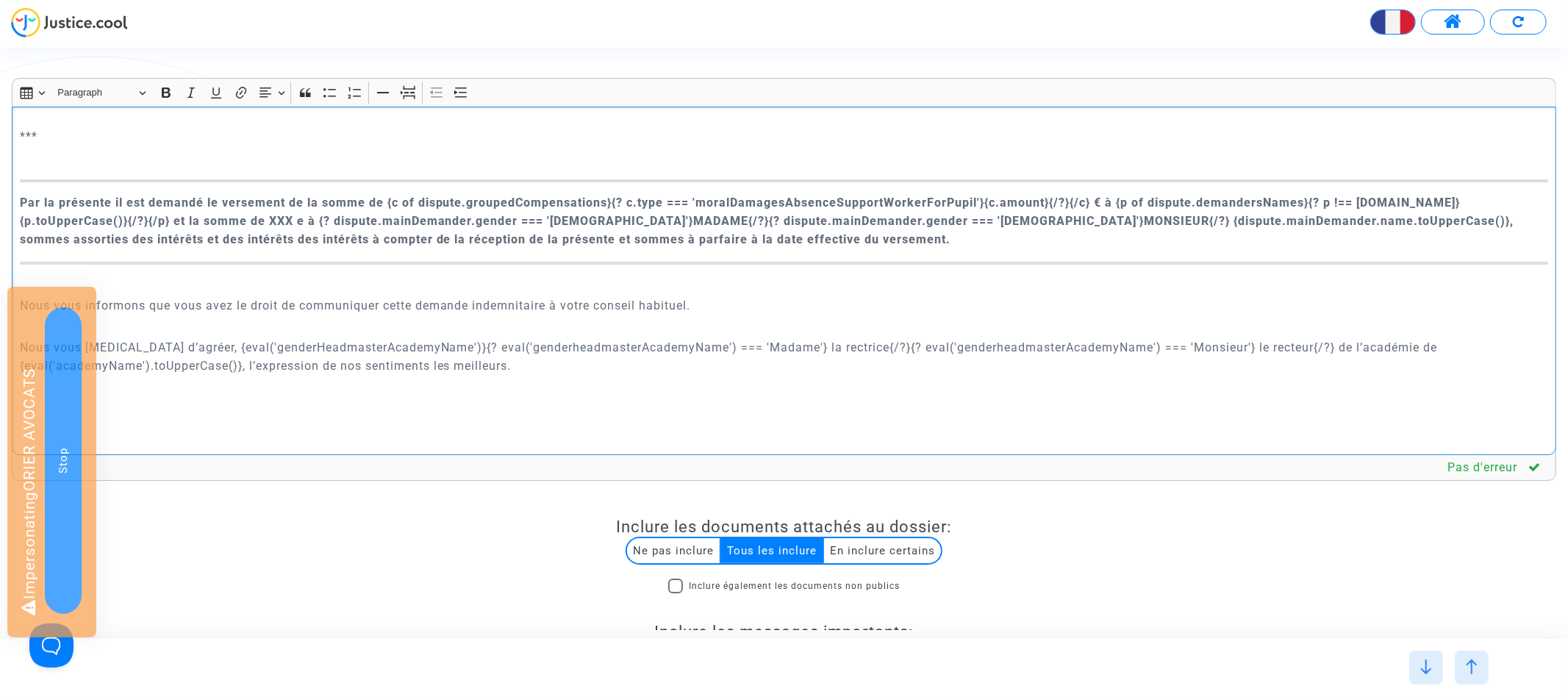
click at [555, 338] on p "Nous vous prions d’agréer, {eval('genderHeadmasterAcademyName')}{? eval('gender…" at bounding box center [784, 356] width 1529 height 37
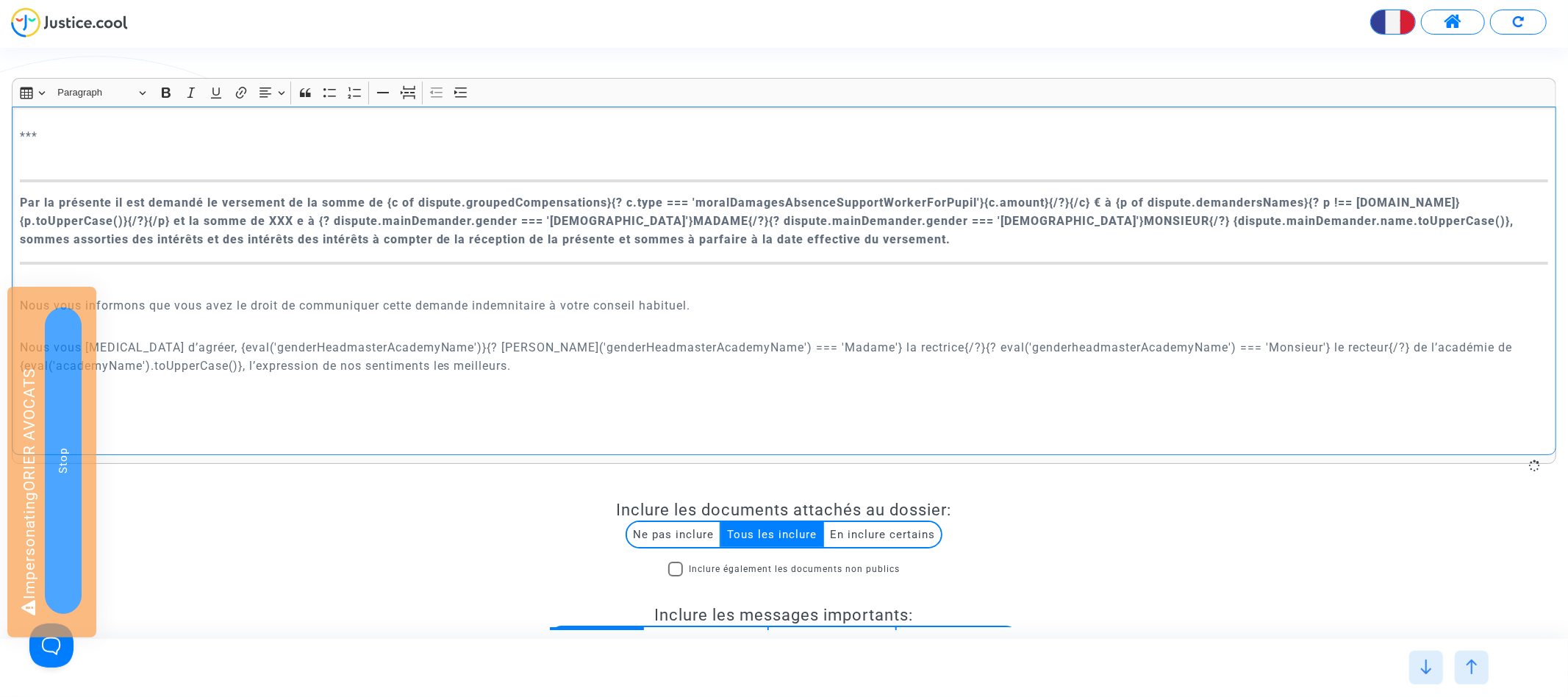
click at [945, 338] on p "Nous vous prions d’agréer, {eval('genderHeadmasterAcademyName')}{? eval('gender…" at bounding box center [784, 356] width 1529 height 37
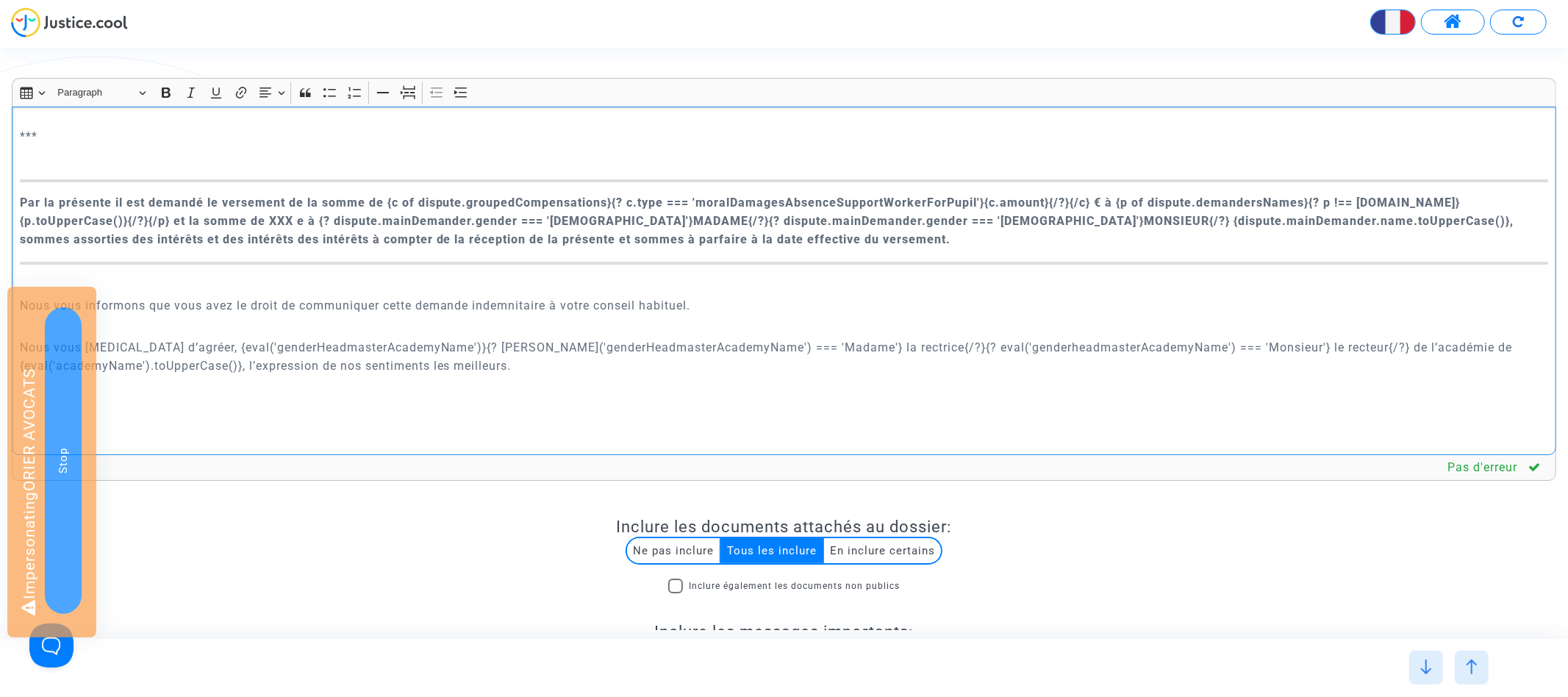
click at [945, 338] on p "Nous vous prions d’agréer, {eval('genderHeadmasterAcademyName')}{? eval('gender…" at bounding box center [784, 356] width 1529 height 37
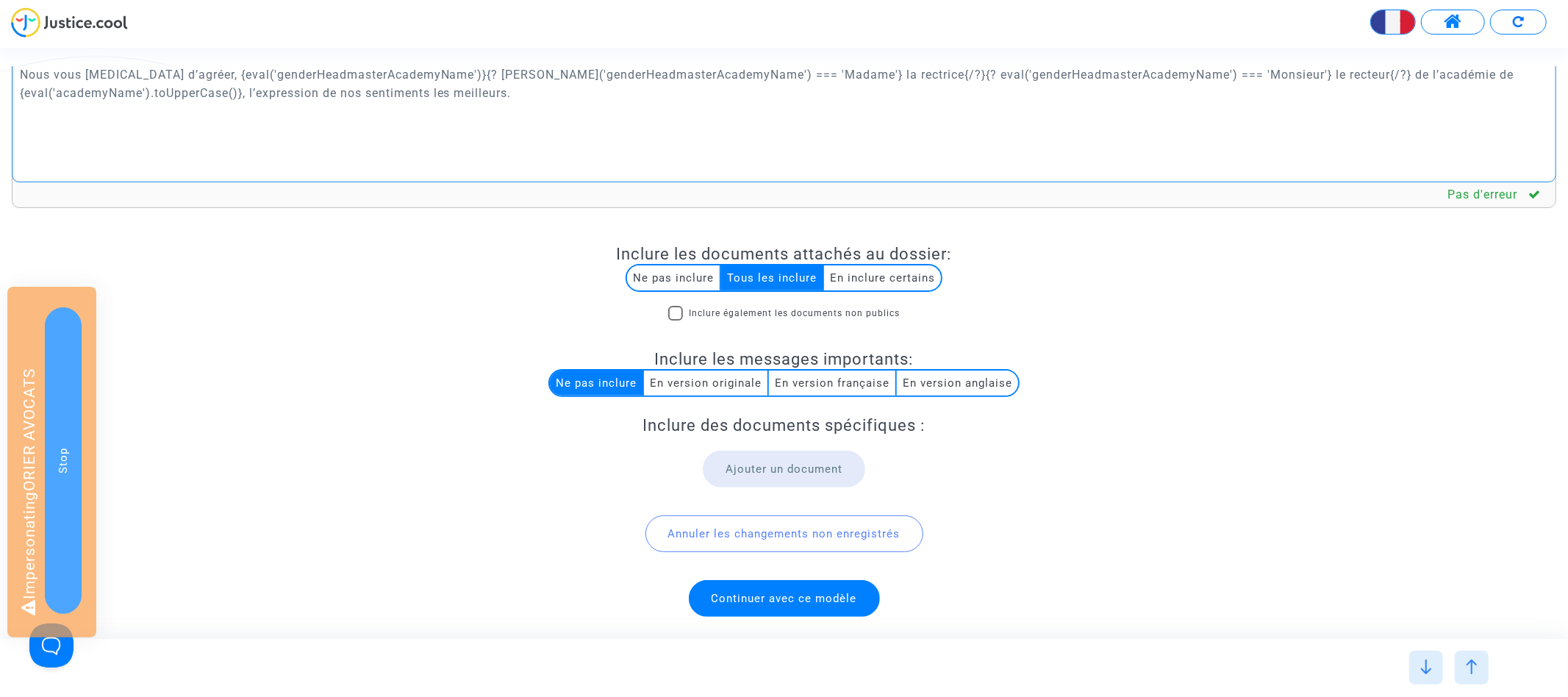
click at [739, 586] on span "Continuer avec ce modèle" at bounding box center [784, 598] width 191 height 37
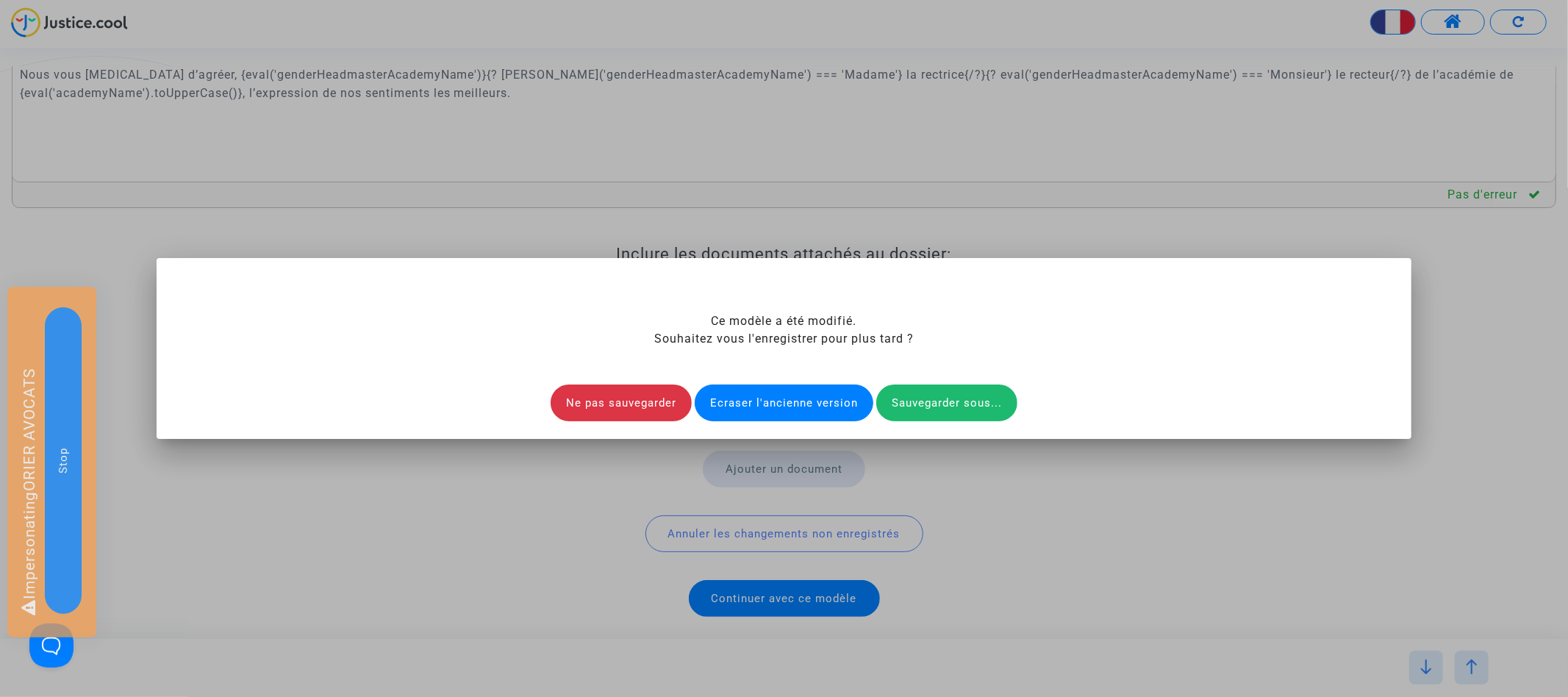
click at [752, 402] on div "Ecraser l'ancienne version" at bounding box center [784, 403] width 178 height 37
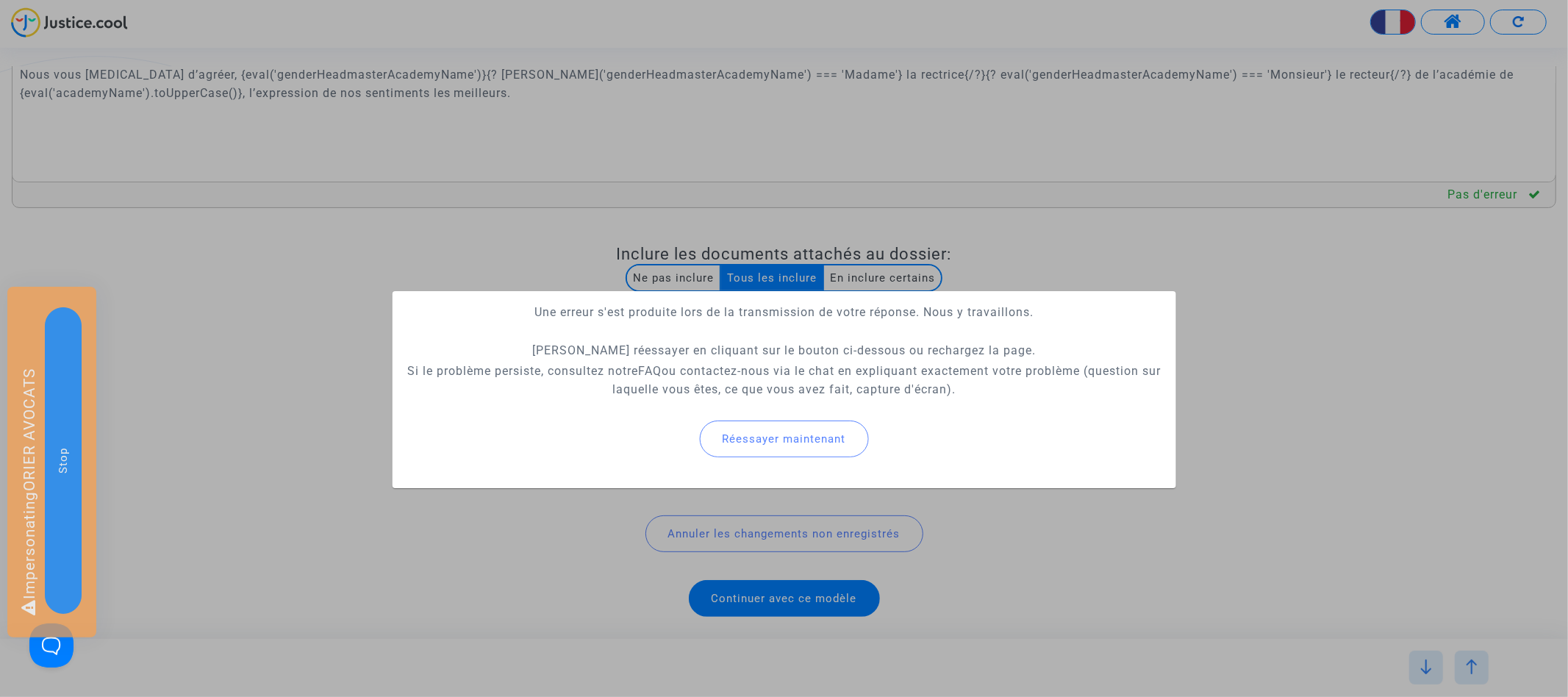
click at [780, 443] on span "Réessayer maintenant" at bounding box center [784, 438] width 124 height 13
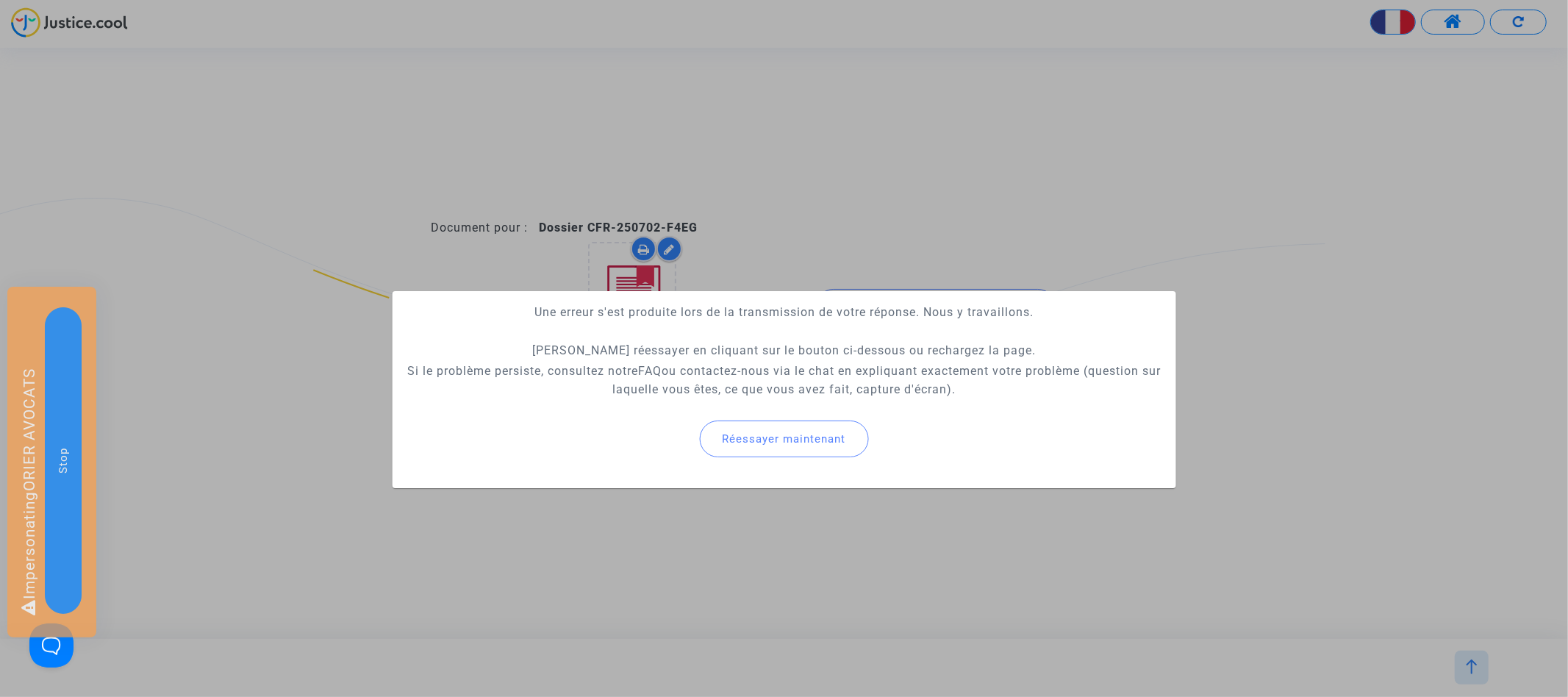
click at [818, 178] on div at bounding box center [784, 348] width 1568 height 697
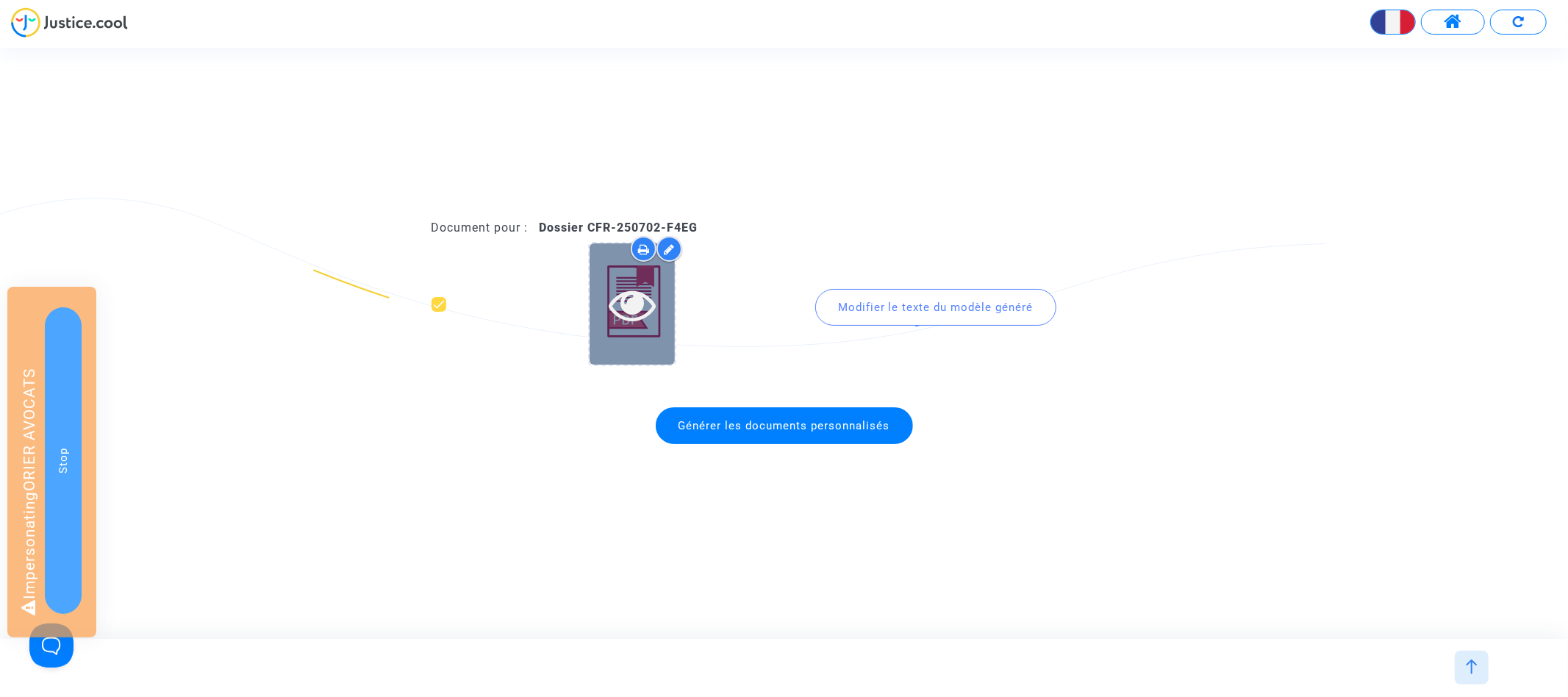
click at [628, 304] on icon at bounding box center [632, 304] width 48 height 47
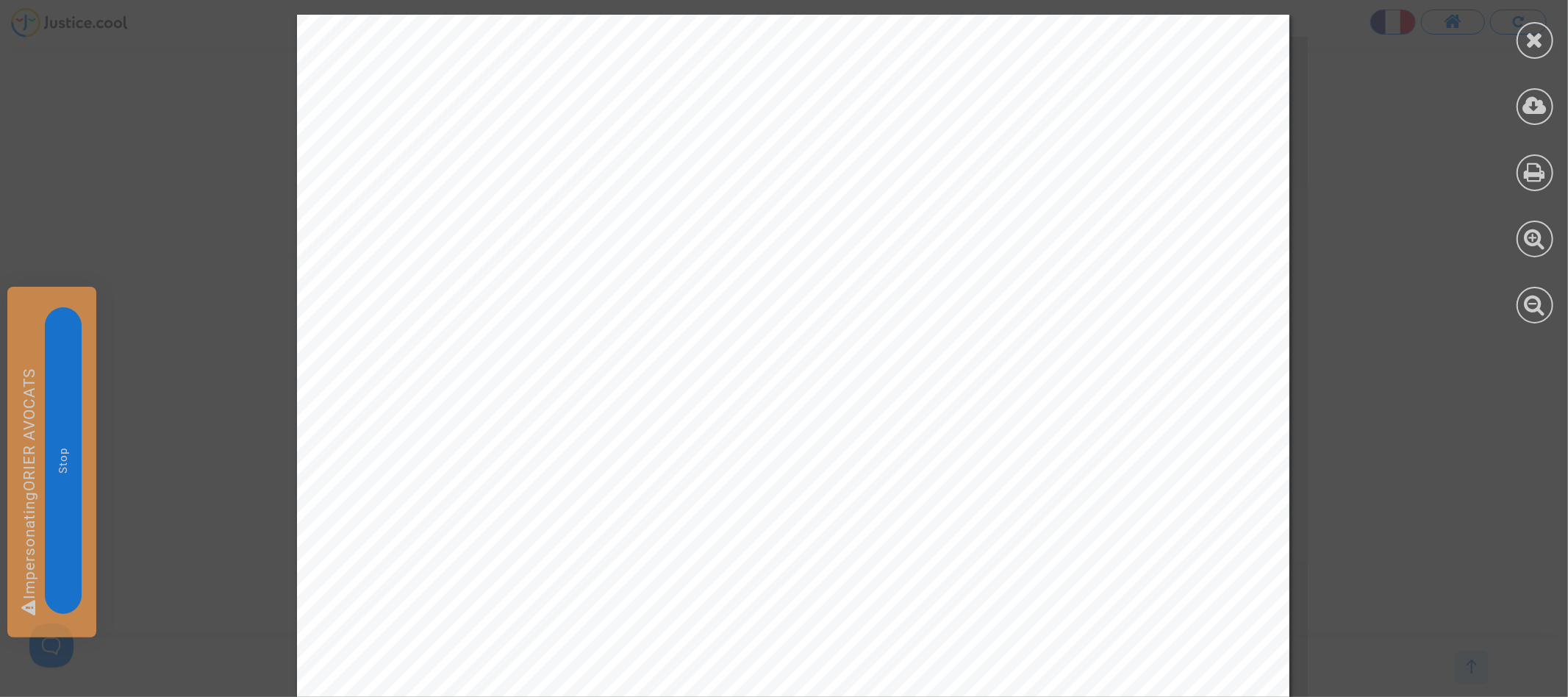
click at [1535, 58] on div at bounding box center [1535, 169] width 66 height 338
click at [1535, 50] on div at bounding box center [1535, 40] width 37 height 37
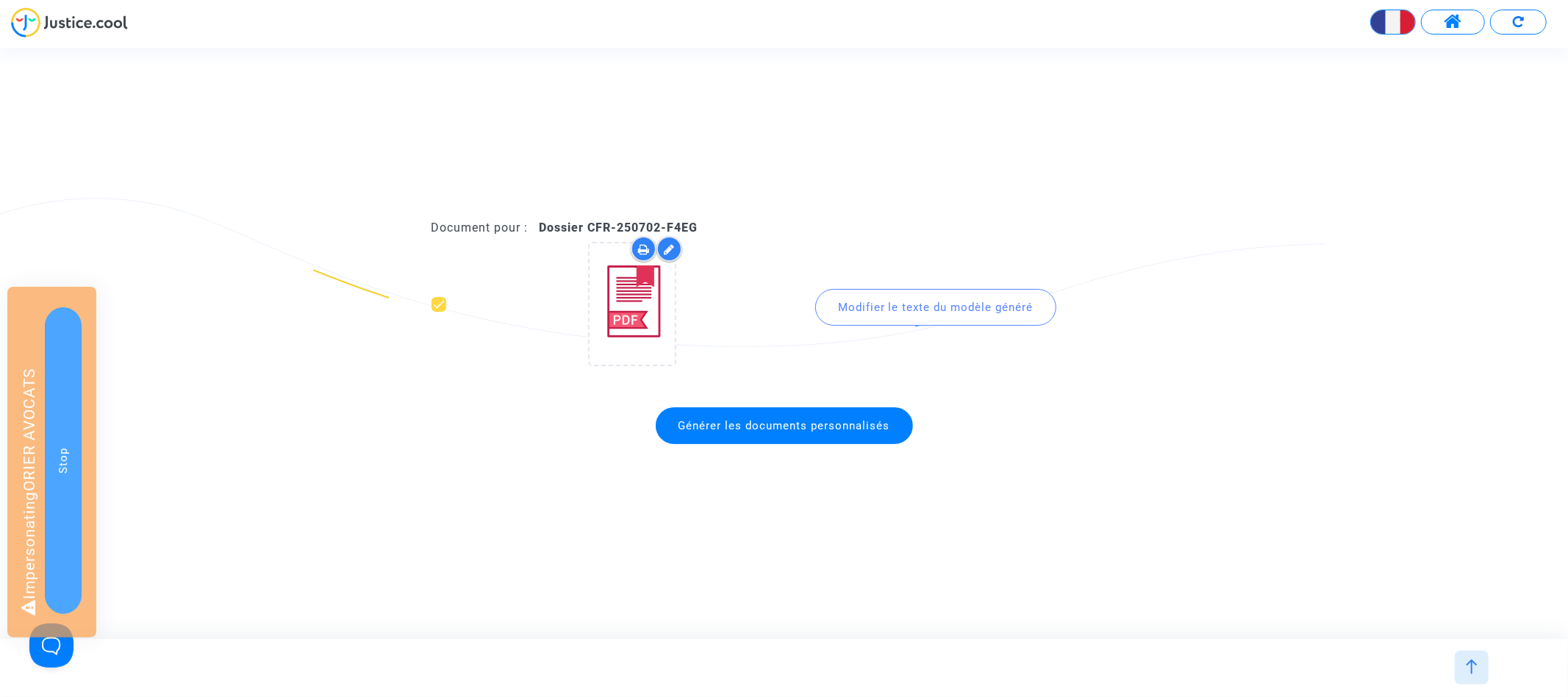
click at [1471, 680] on div at bounding box center [1471, 667] width 33 height 33
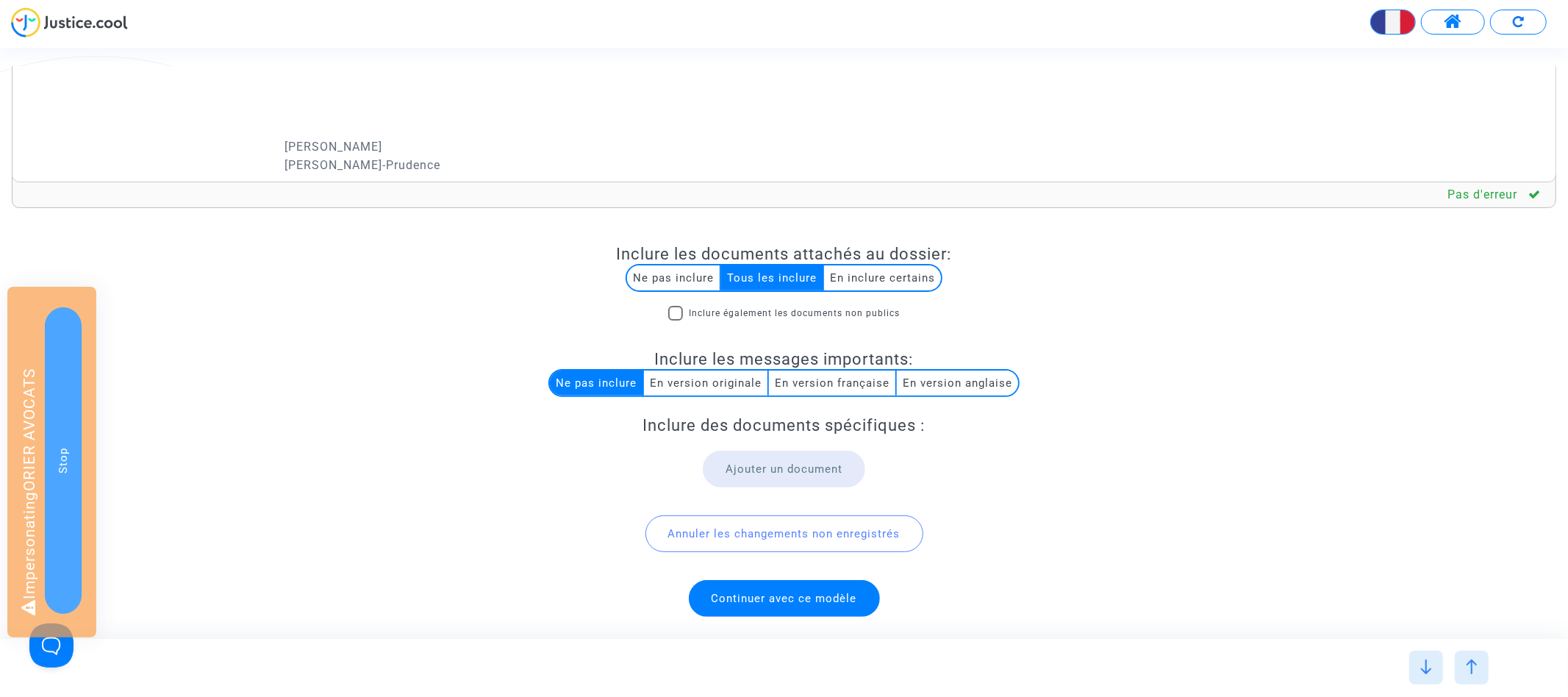
click at [733, 583] on span "Continuer avec ce modèle" at bounding box center [784, 598] width 191 height 37
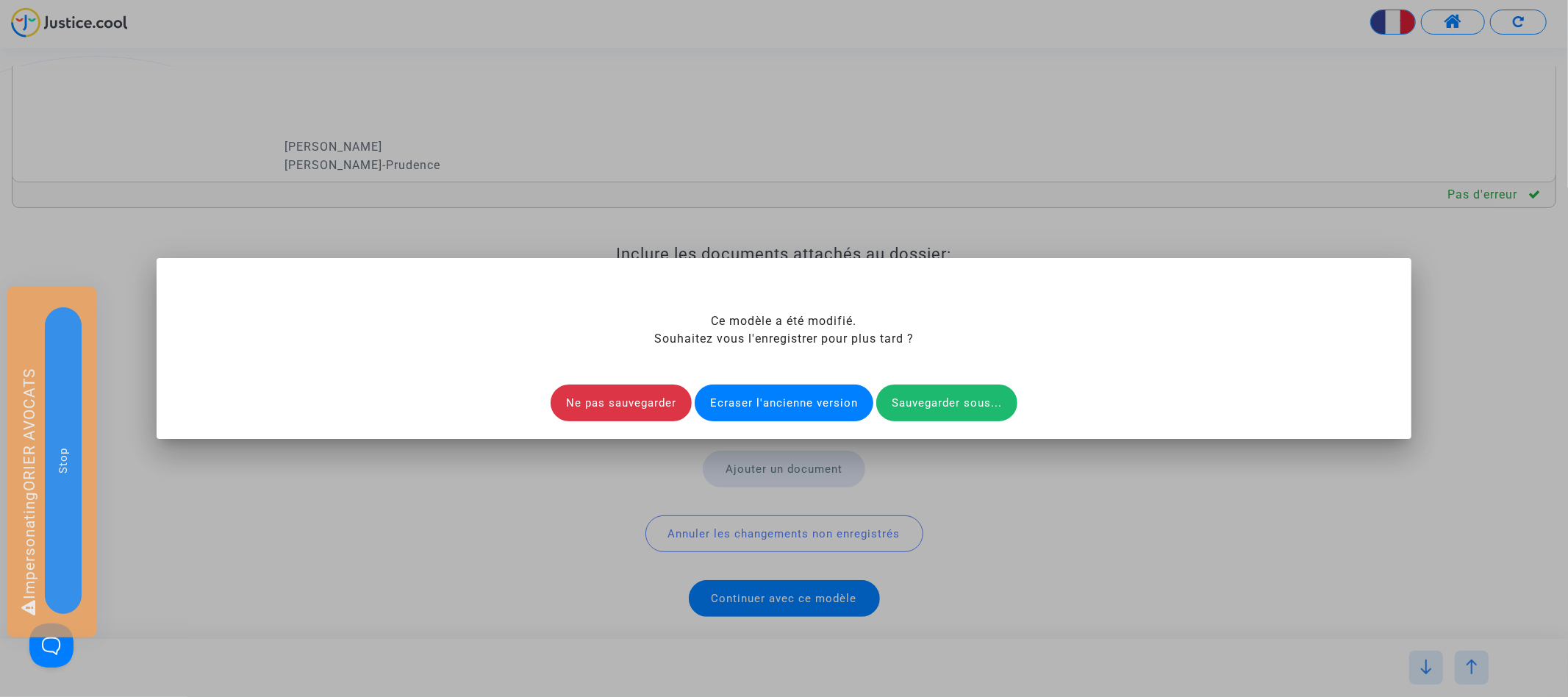
click at [759, 399] on div "Ecraser l'ancienne version" at bounding box center [784, 403] width 178 height 37
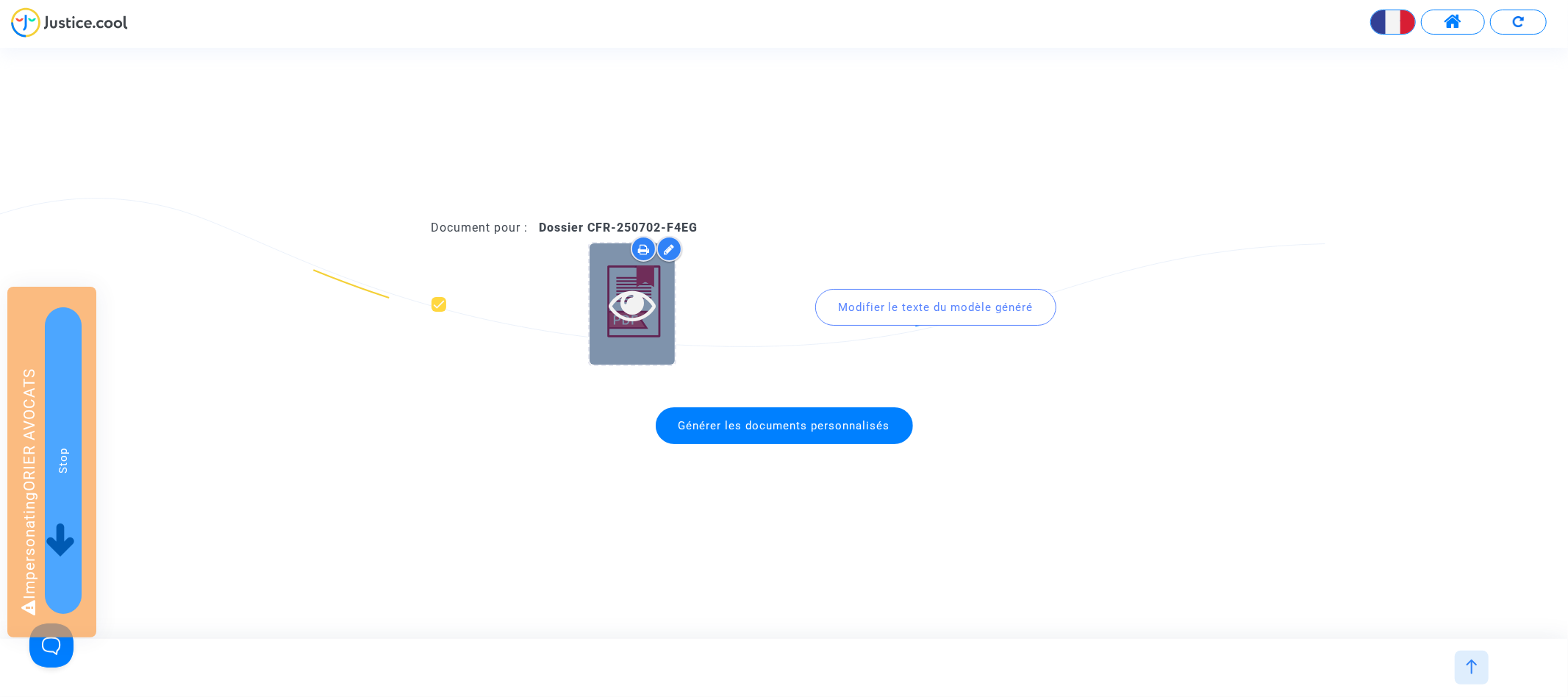
click at [629, 312] on icon at bounding box center [632, 304] width 48 height 47
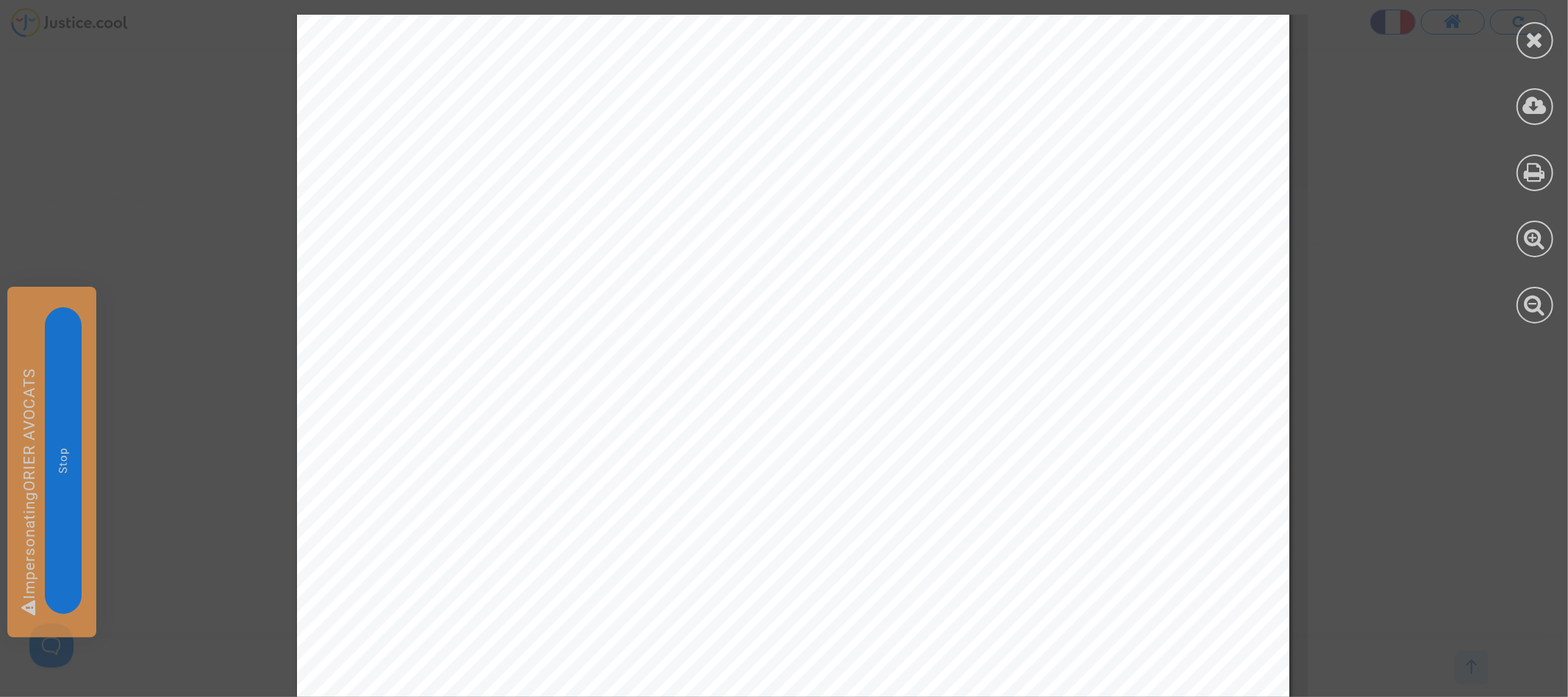
scroll to position [0, 0]
click at [1549, 35] on div at bounding box center [1535, 40] width 37 height 37
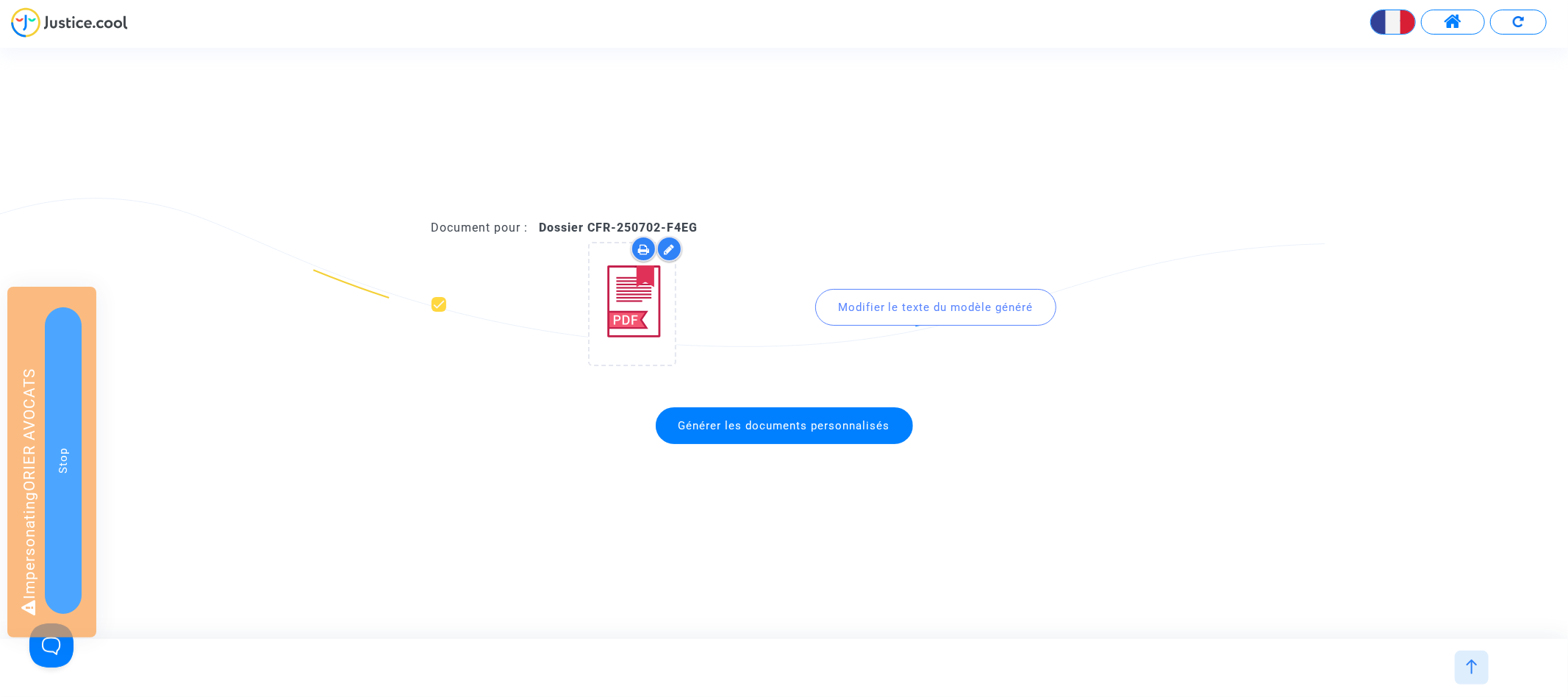
click at [1468, 671] on img at bounding box center [1471, 666] width 15 height 15
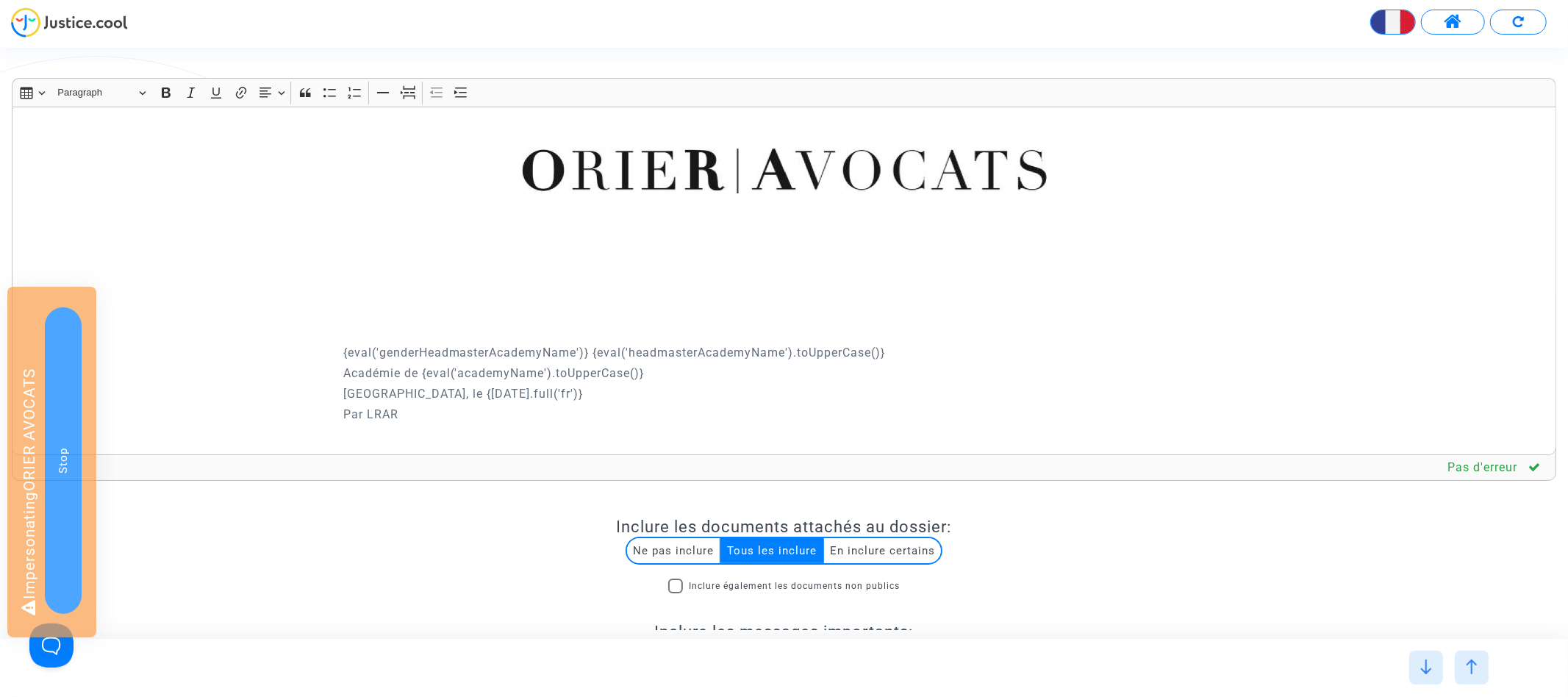
click at [916, 353] on p "{eval('genderHeadmasterAcademyName')} {eval('headmasterAcademyName').toUpperCas…" at bounding box center [946, 353] width 1206 height 19
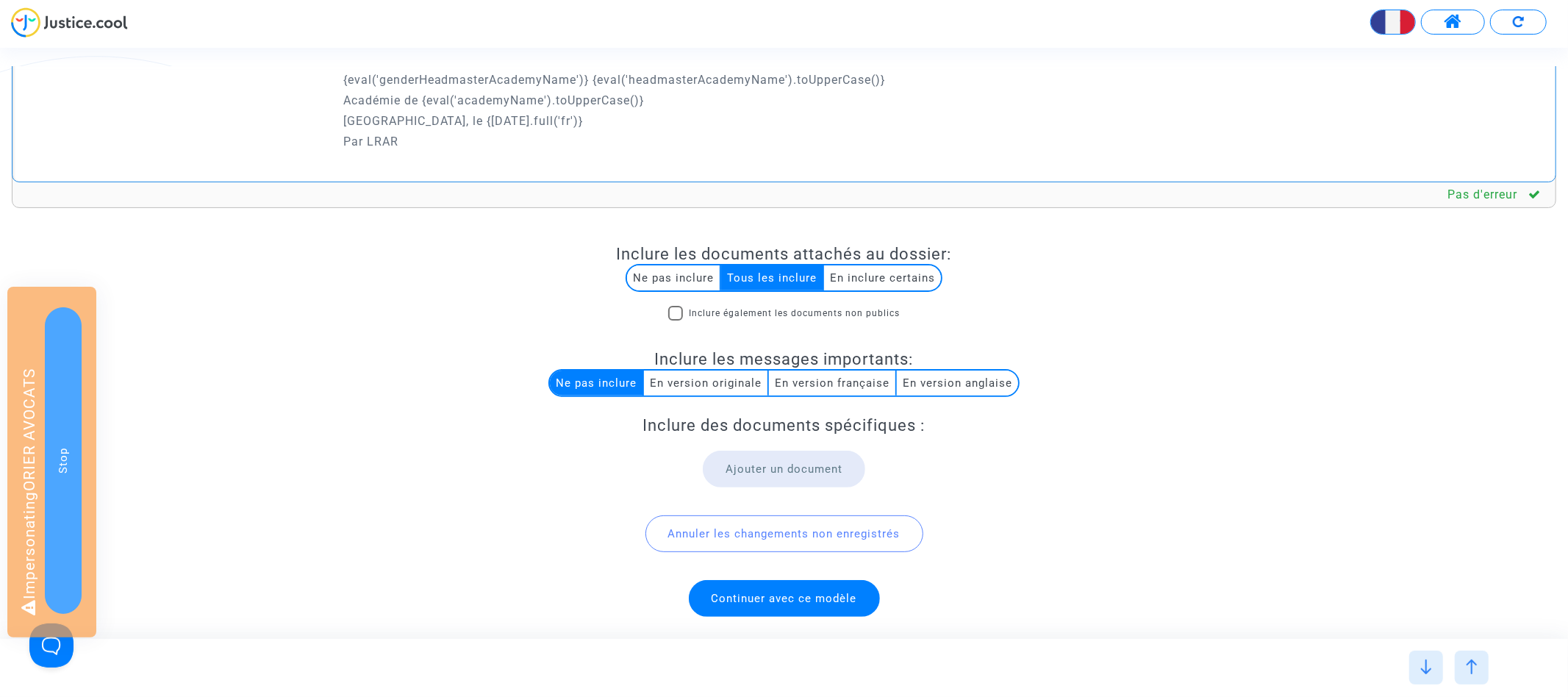
click at [771, 595] on span "Continuer avec ce modèle" at bounding box center [784, 598] width 146 height 13
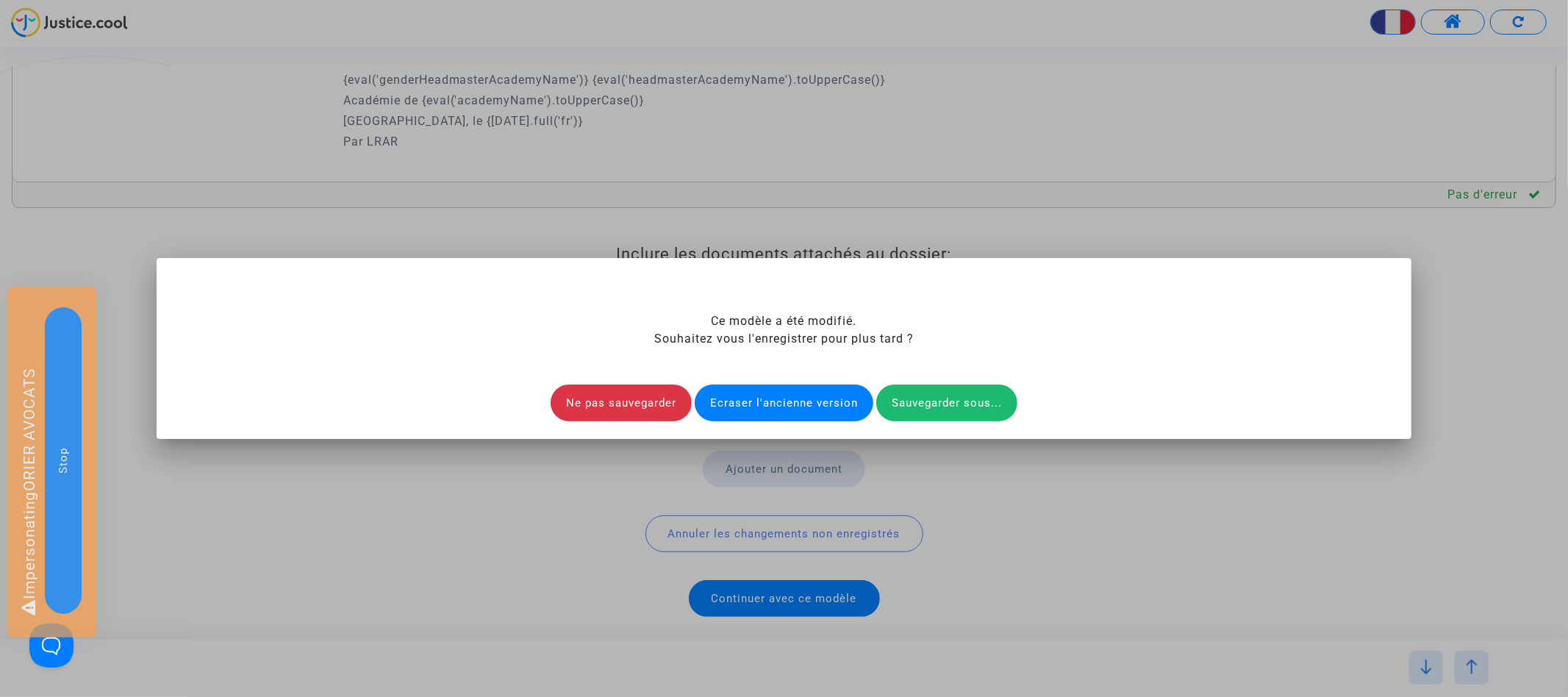
click at [804, 400] on div "Ecraser l'ancienne version" at bounding box center [784, 403] width 178 height 37
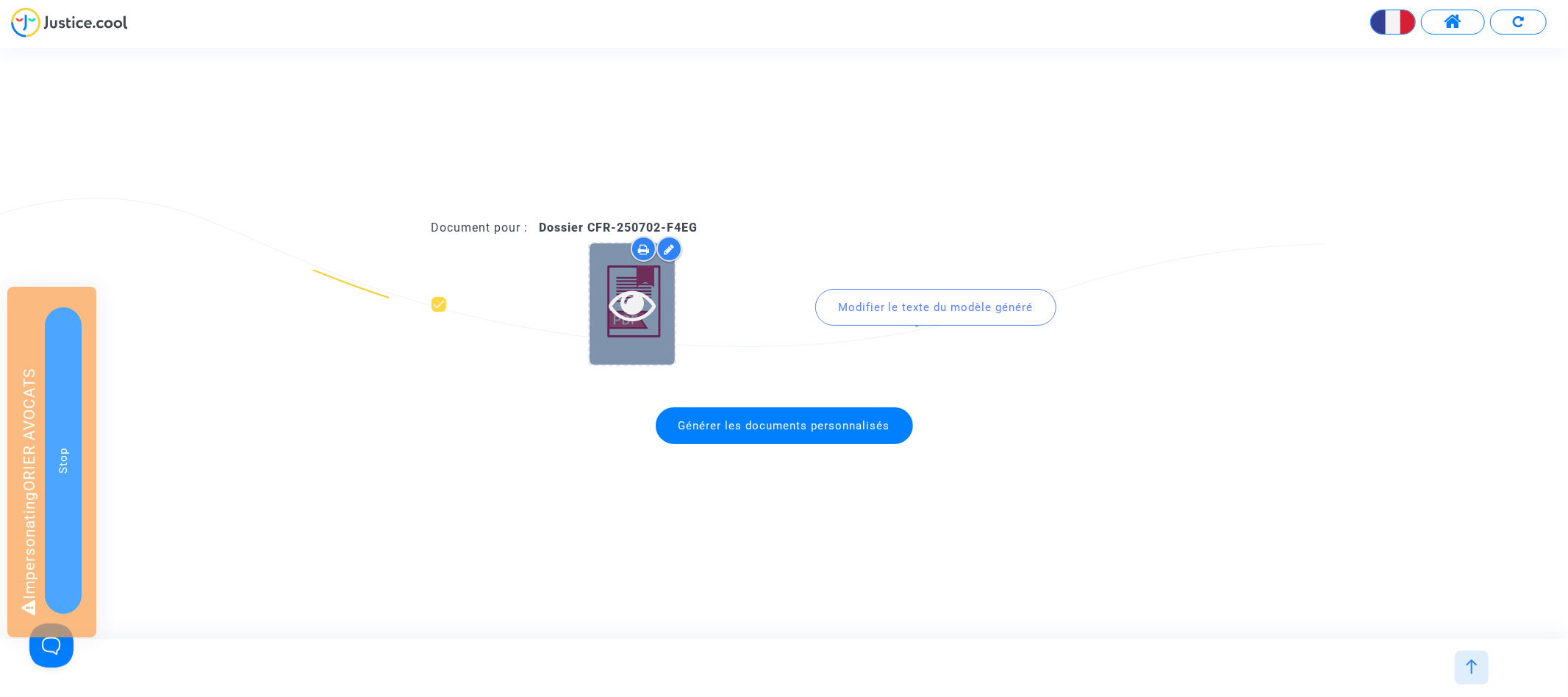
click at [615, 293] on icon at bounding box center [632, 304] width 48 height 47
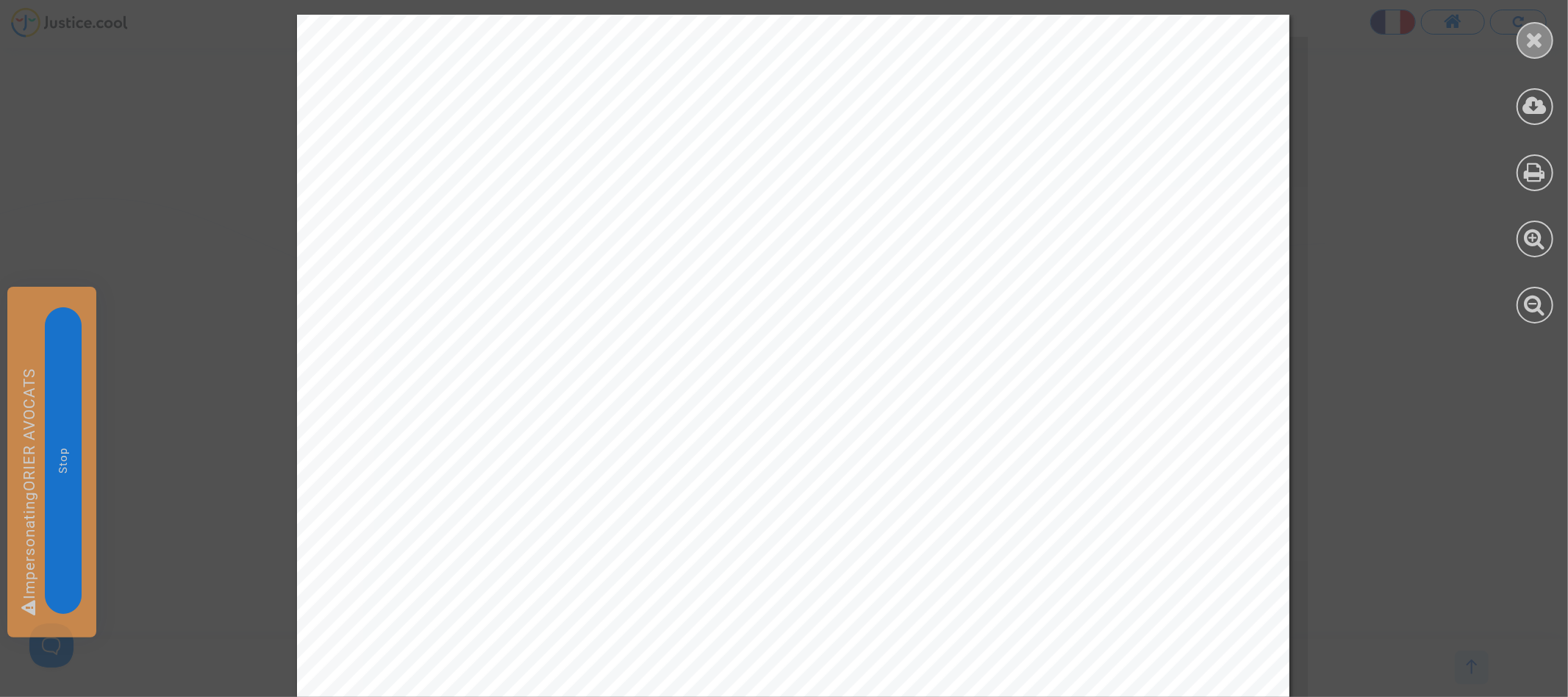
click at [1542, 48] on icon at bounding box center [1535, 40] width 19 height 22
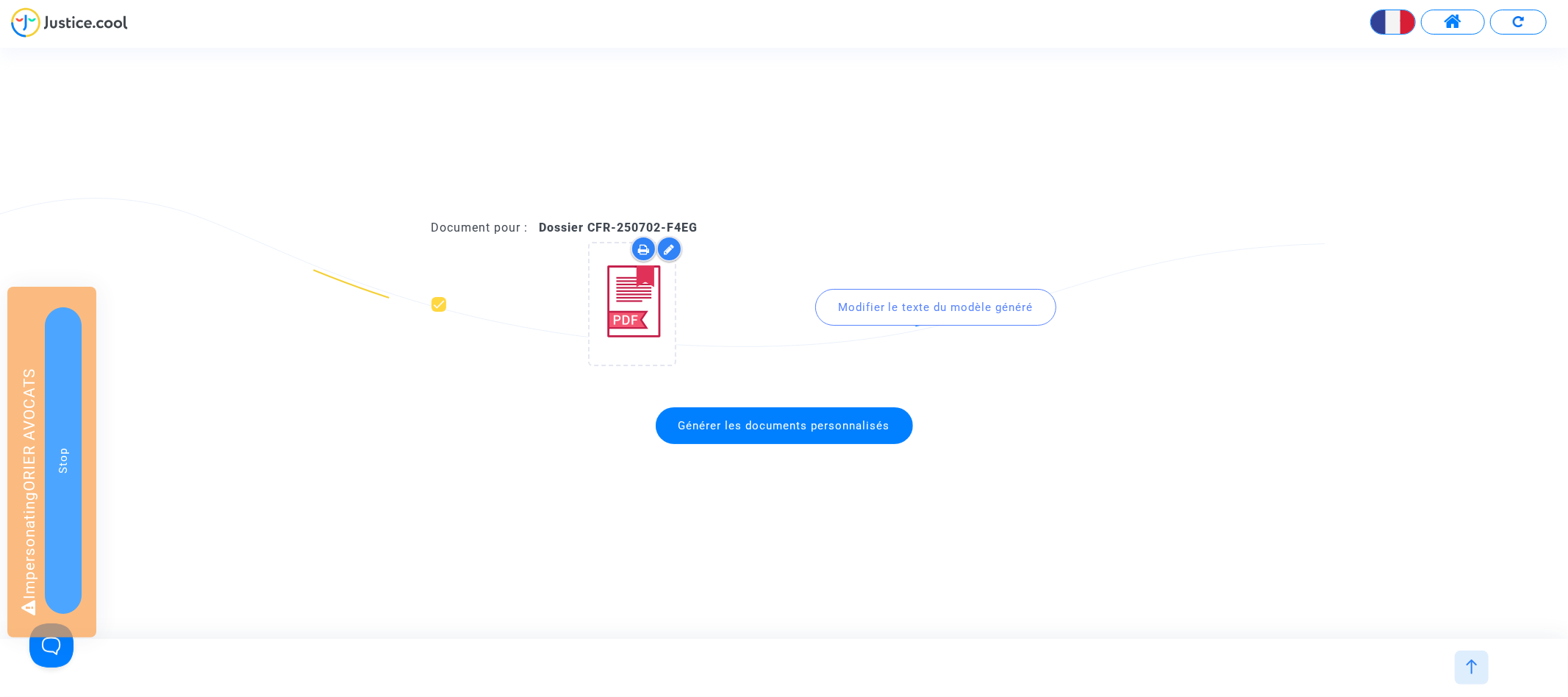
click at [1532, 29] on button at bounding box center [1518, 22] width 57 height 25
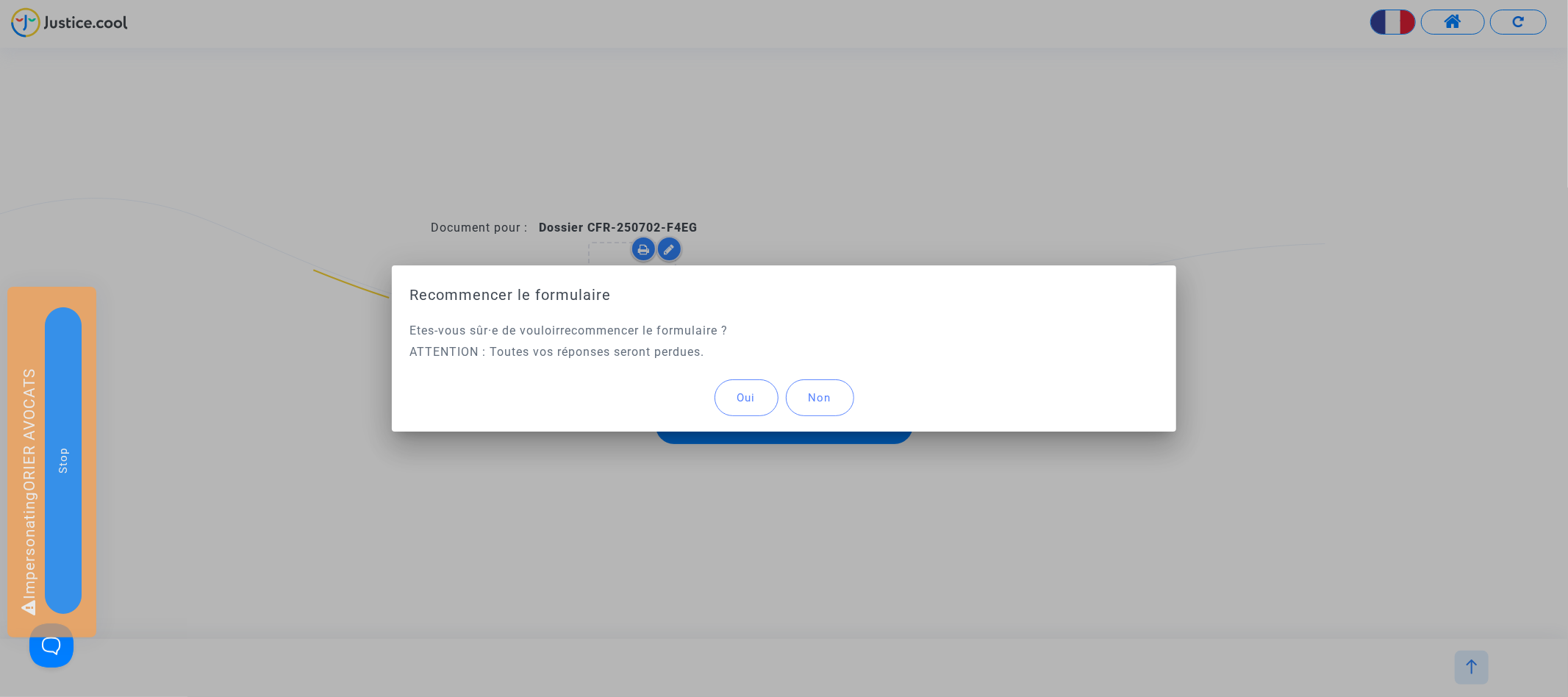
click at [735, 389] on button "Oui" at bounding box center [746, 397] width 64 height 37
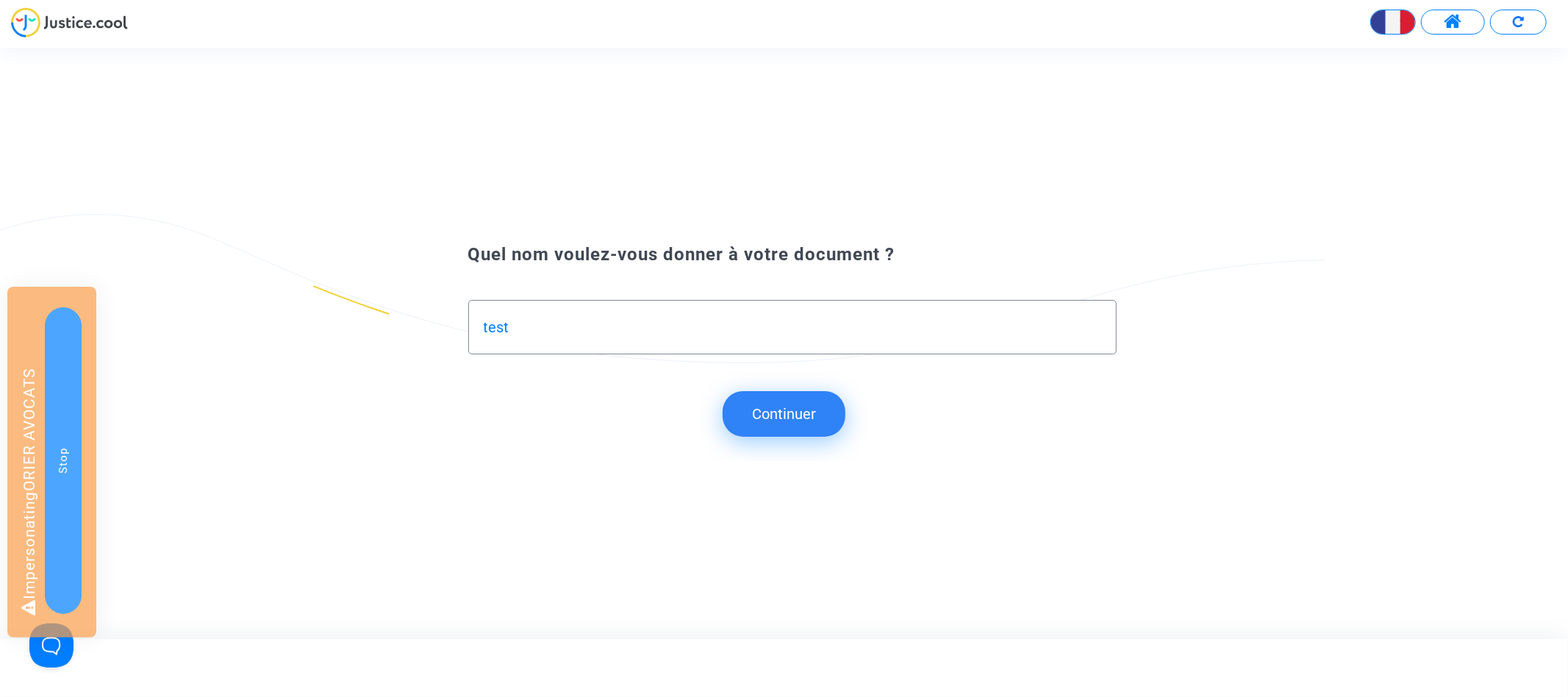
type input "test"
click at [830, 417] on button "Continuer" at bounding box center [784, 414] width 123 height 46
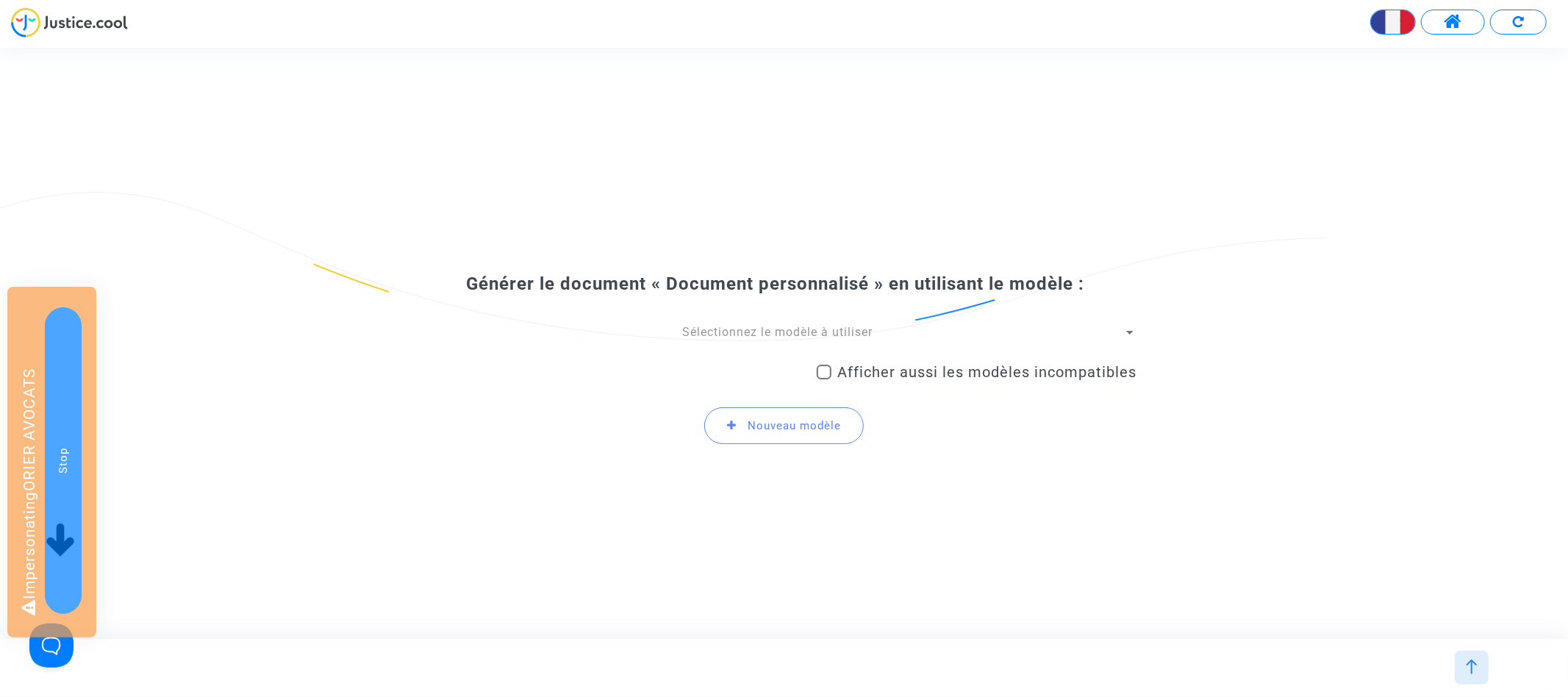
click at [753, 341] on div "Sélectionnez le modèle à utiliser Afficher aussi les modèles incompatibles Nouv…" at bounding box center [784, 390] width 706 height 132
click at [753, 329] on span "Sélectionnez le modèle à utiliser" at bounding box center [777, 332] width 190 height 14
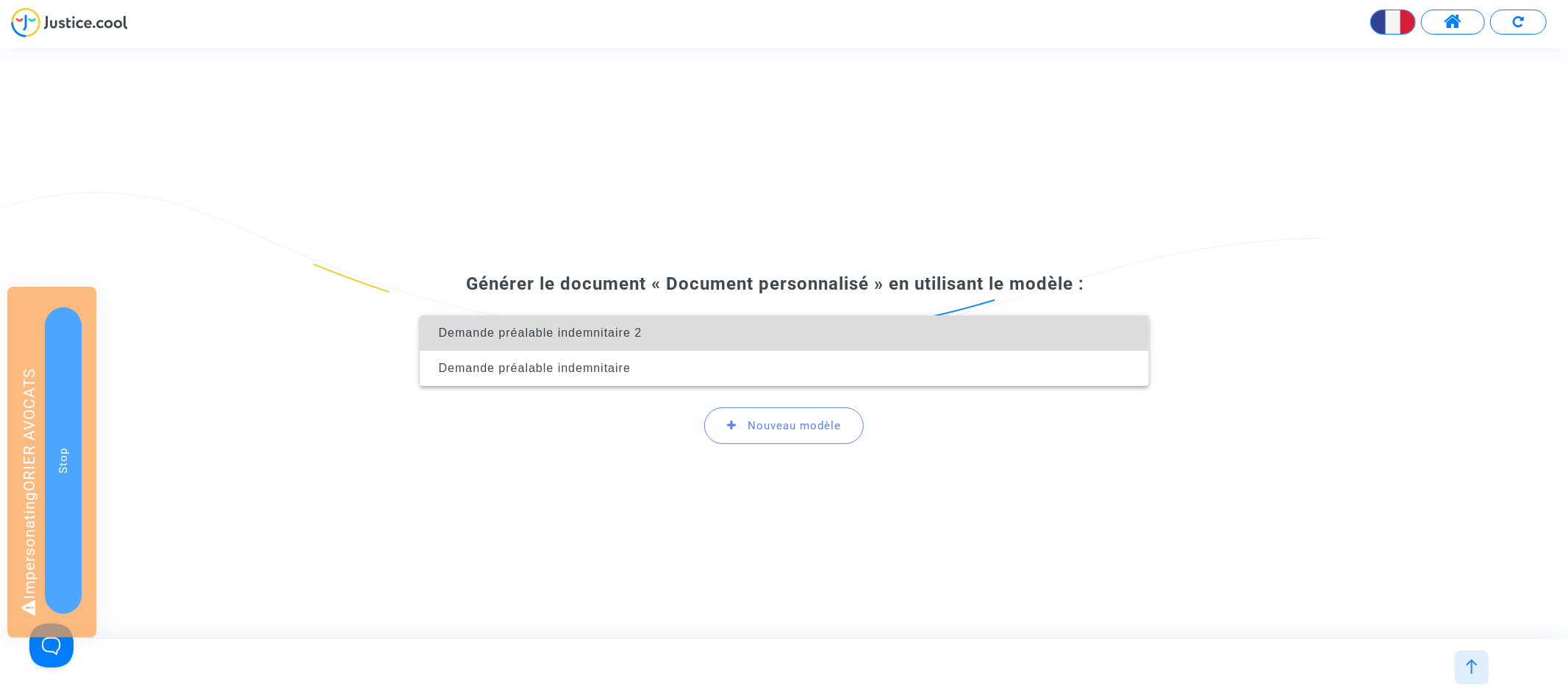
click at [720, 333] on span "Demande préalable indemnitaire 2" at bounding box center [784, 333] width 706 height 35
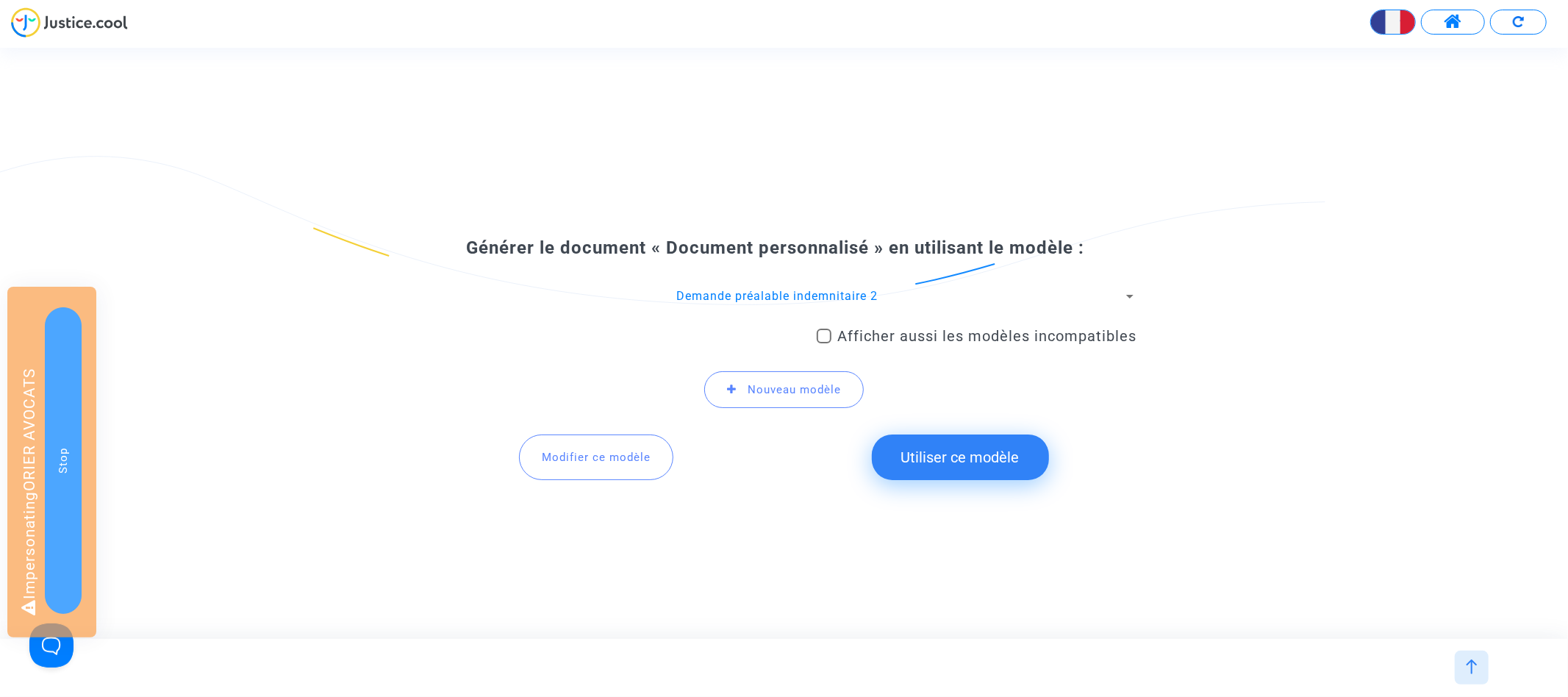
click at [939, 452] on button "Utiliser ce modèle" at bounding box center [960, 457] width 177 height 46
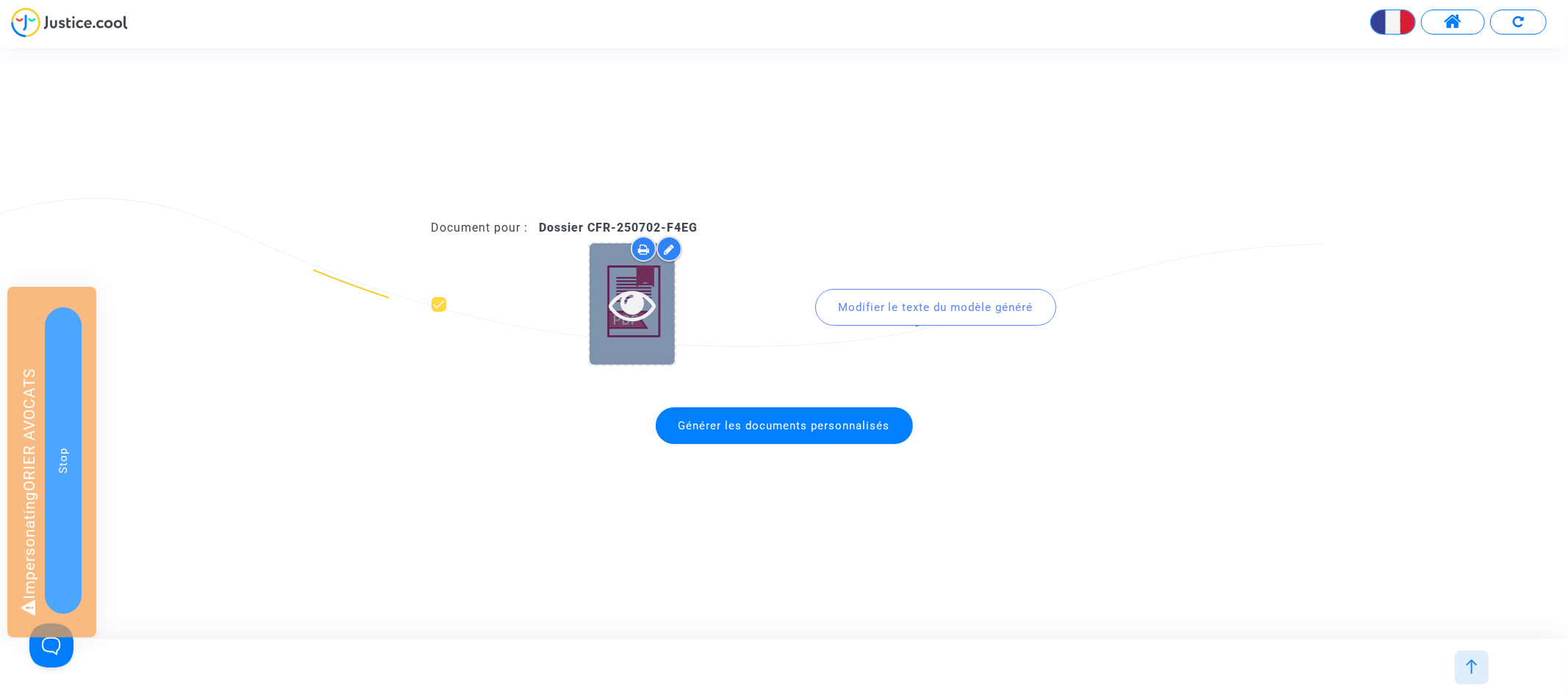
click at [622, 316] on icon at bounding box center [632, 304] width 48 height 47
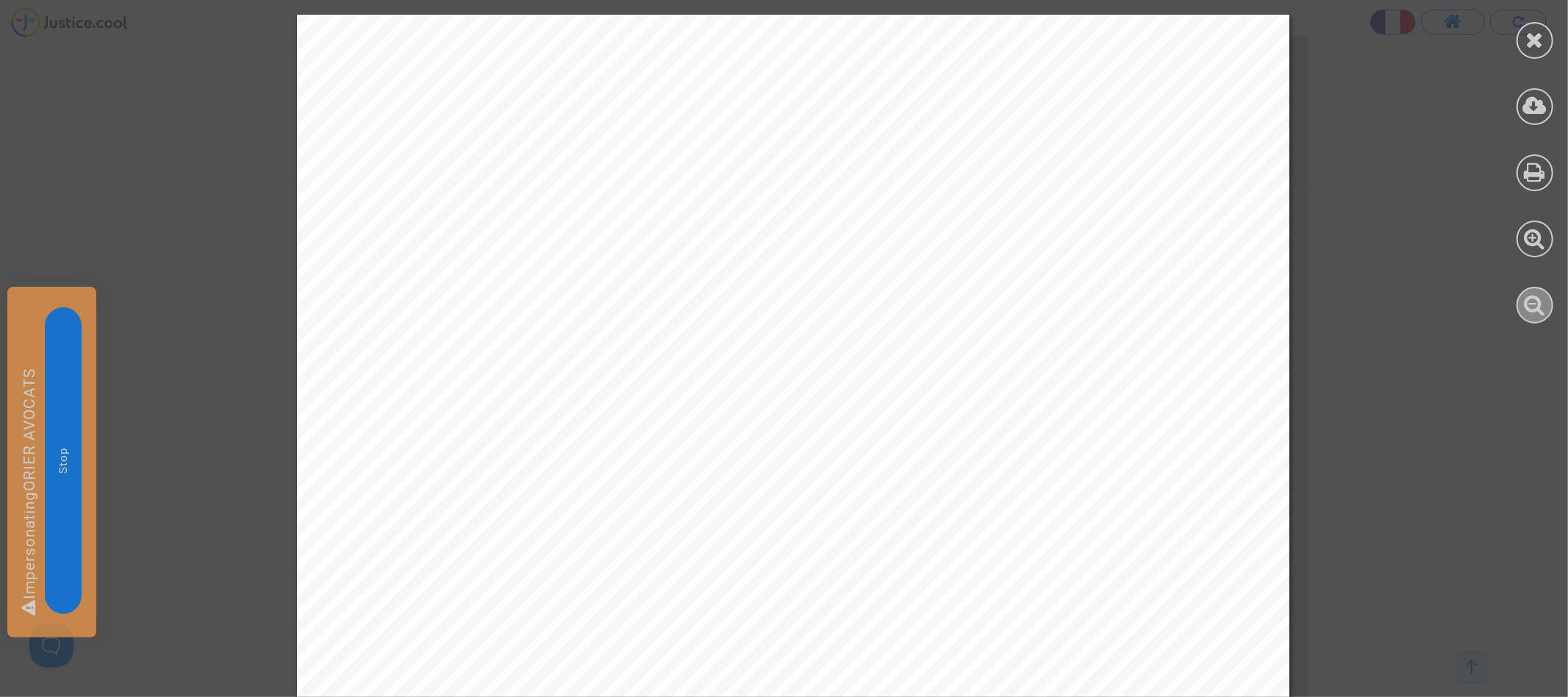
click at [1535, 315] on div at bounding box center [1535, 304] width 37 height 37
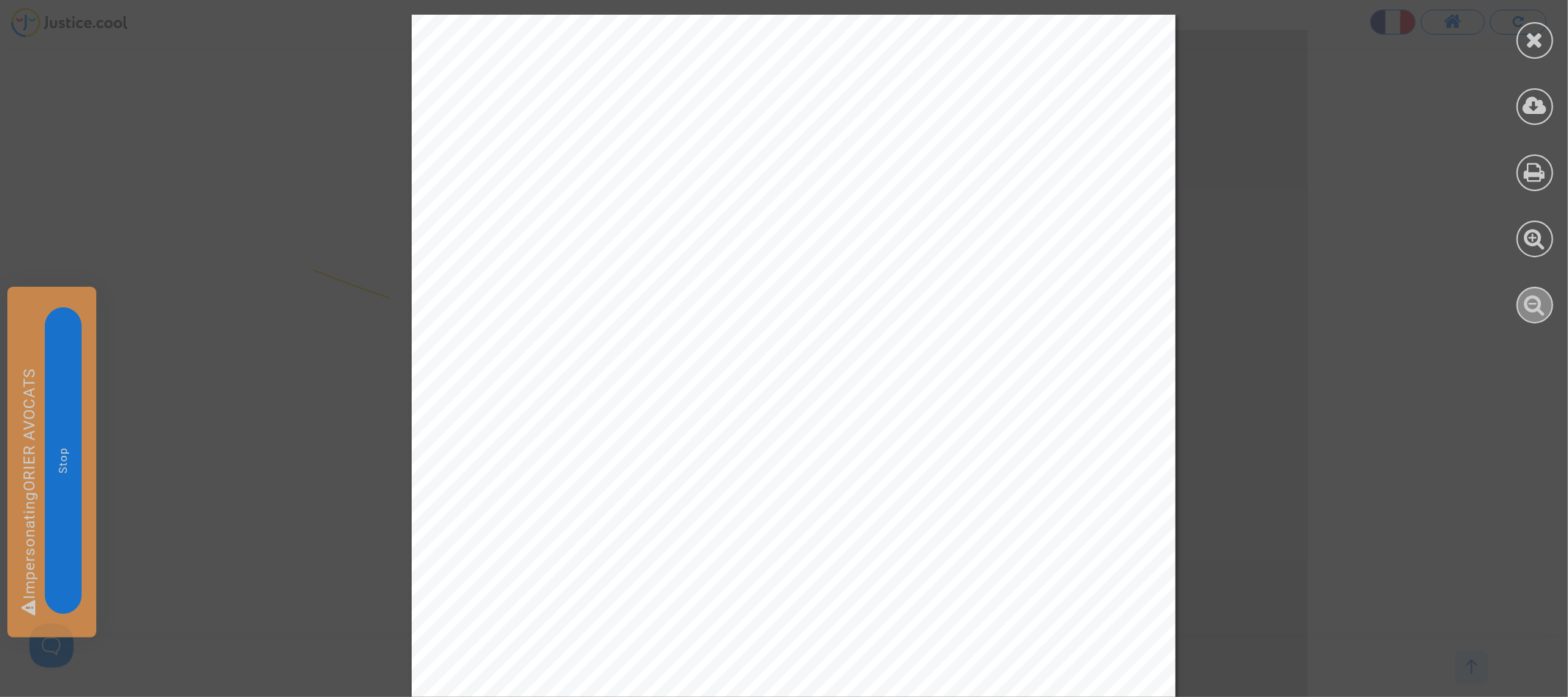
click at [1535, 315] on div at bounding box center [1535, 304] width 37 height 37
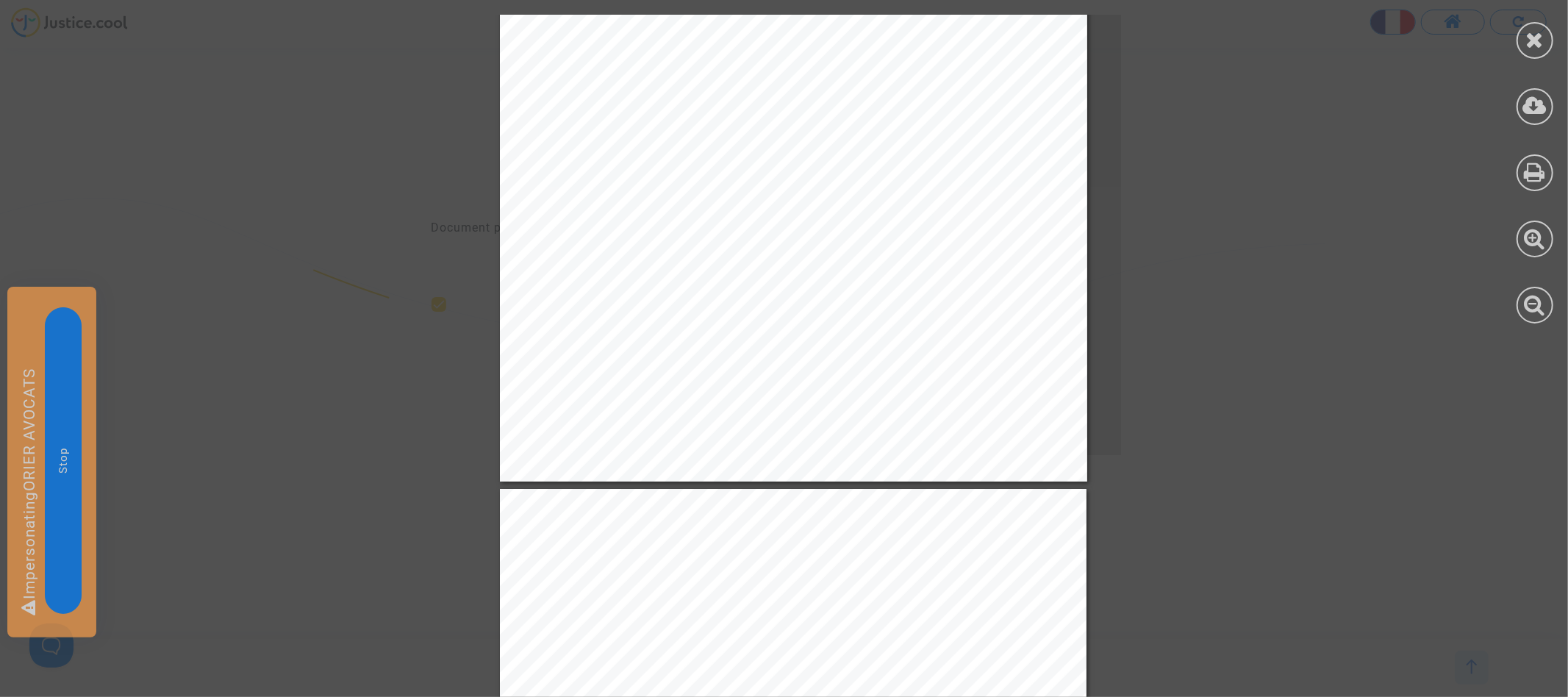
scroll to position [3029, 0]
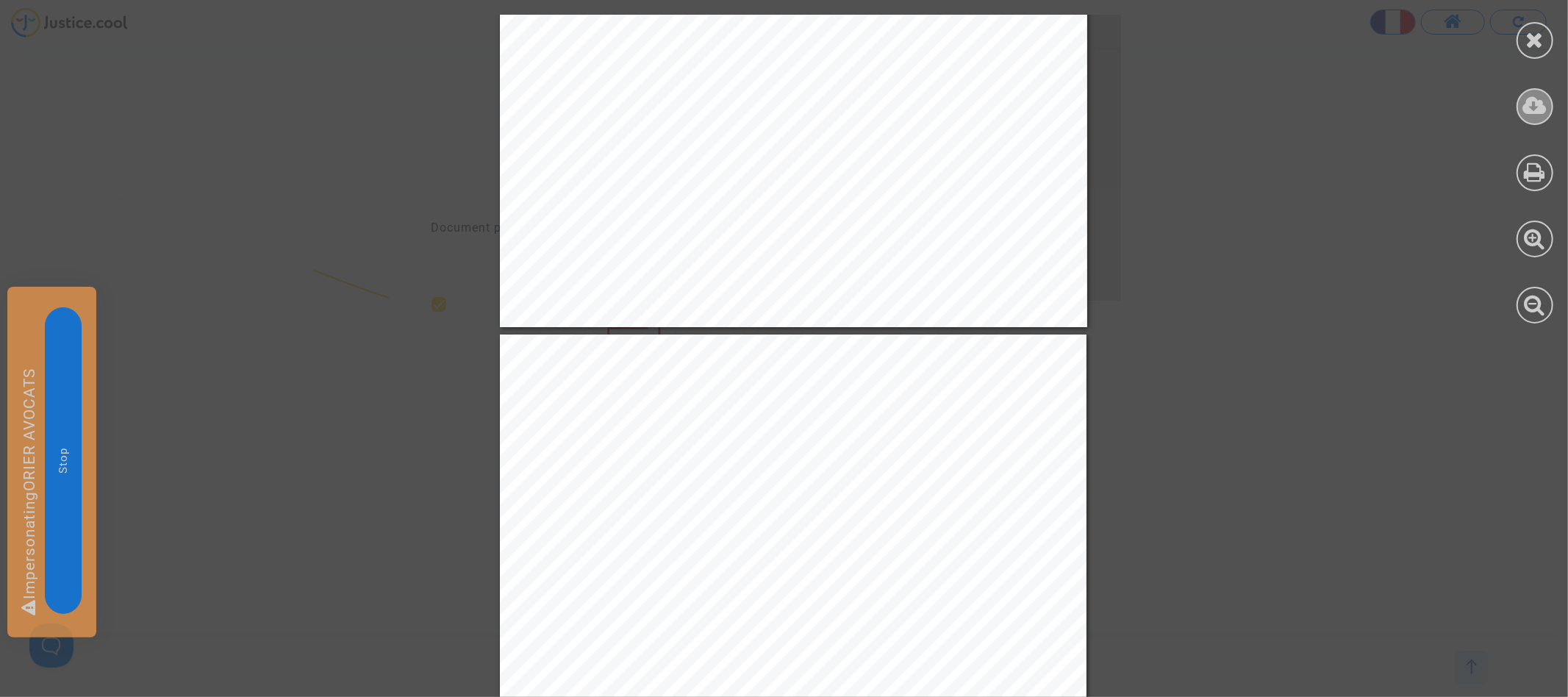
click at [1533, 100] on icon at bounding box center [1535, 106] width 24 height 22
click at [1535, 51] on div at bounding box center [1535, 40] width 37 height 37
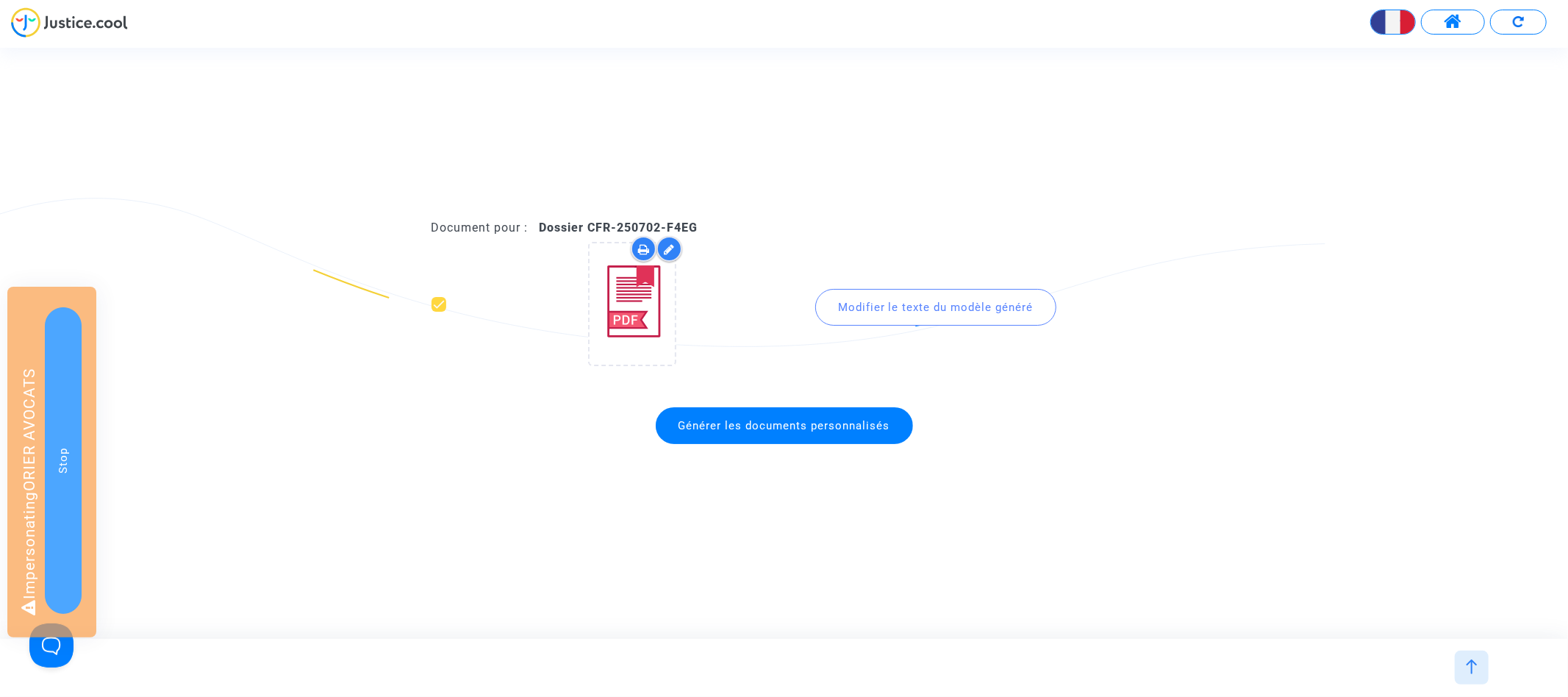
click at [1468, 662] on img at bounding box center [1471, 666] width 15 height 15
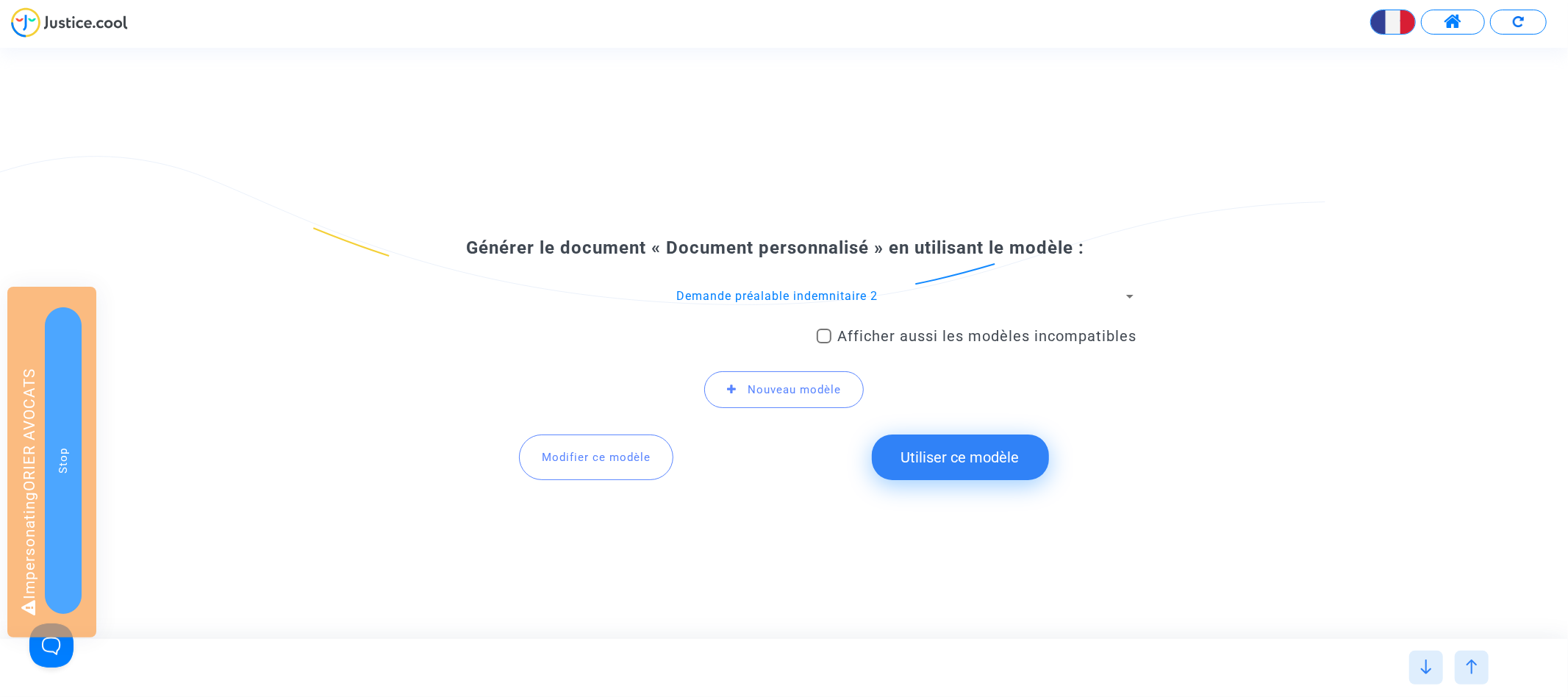
click at [610, 457] on span "Modifier ce modèle" at bounding box center [596, 456] width 109 height 13
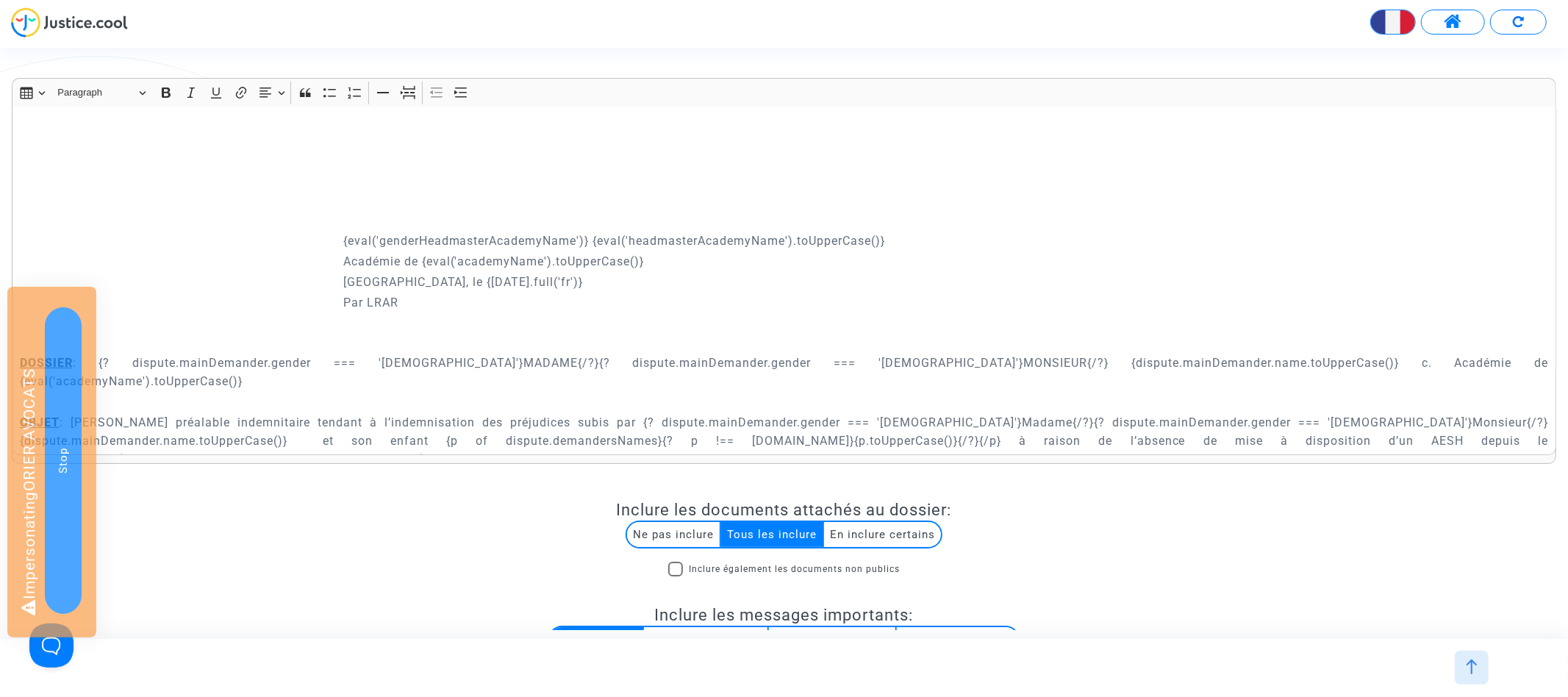
scroll to position [136, 0]
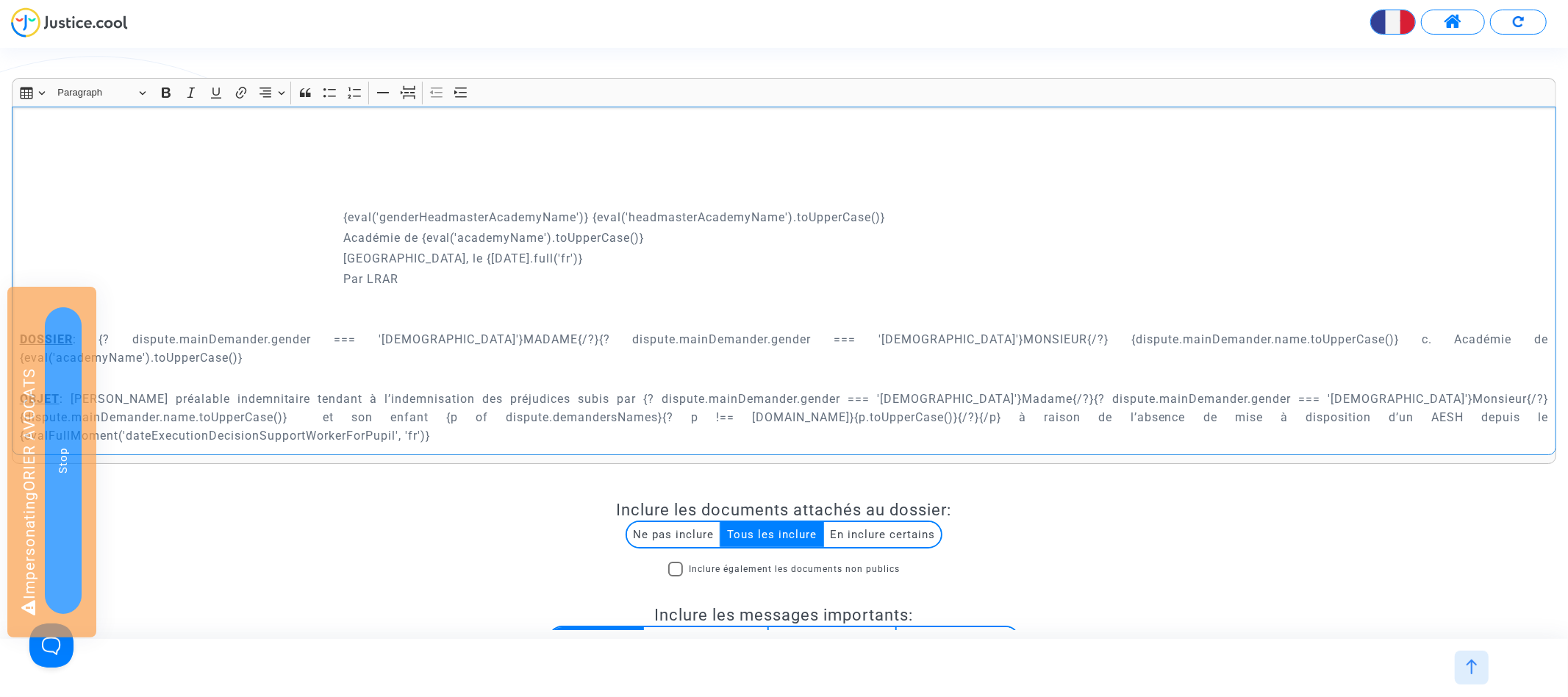
click at [399, 308] on p "​​​​​​​" at bounding box center [784, 308] width 1529 height 37
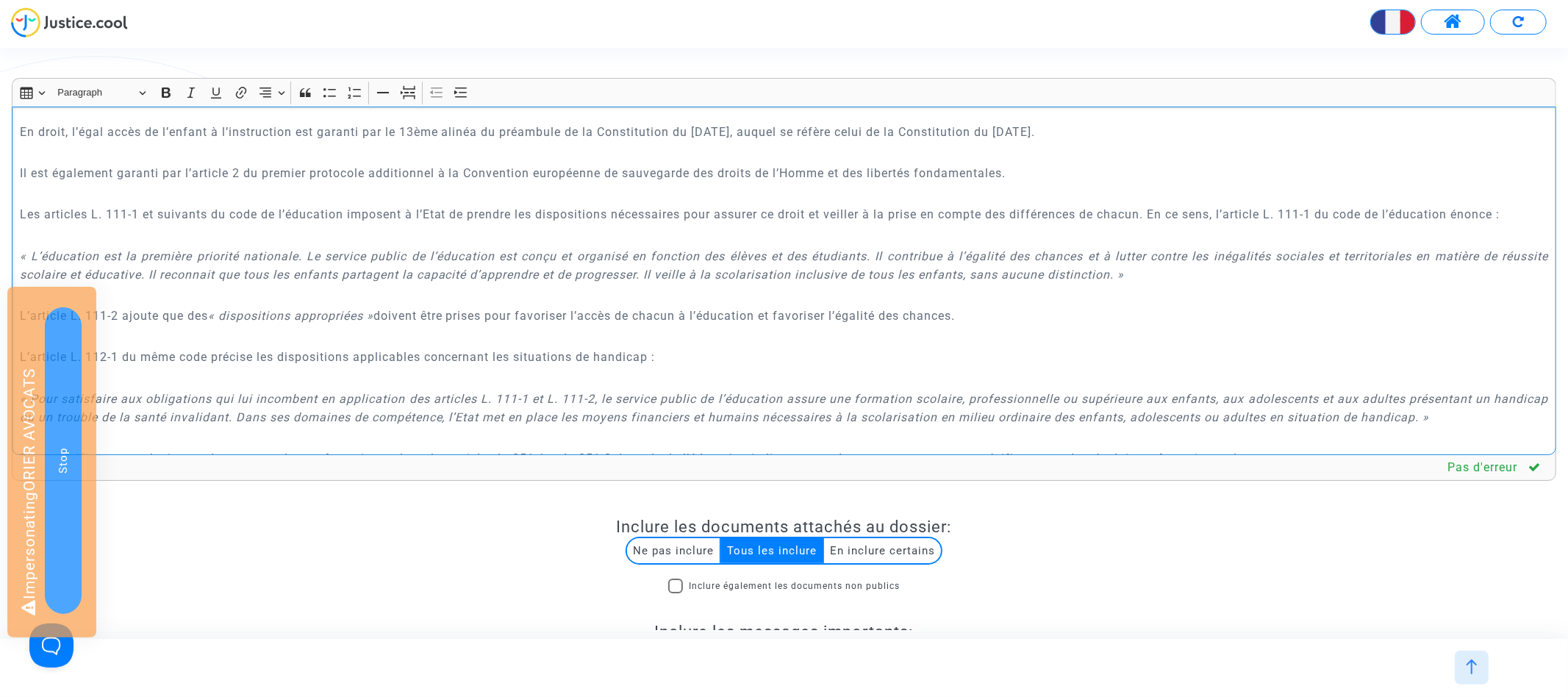
scroll to position [273, 0]
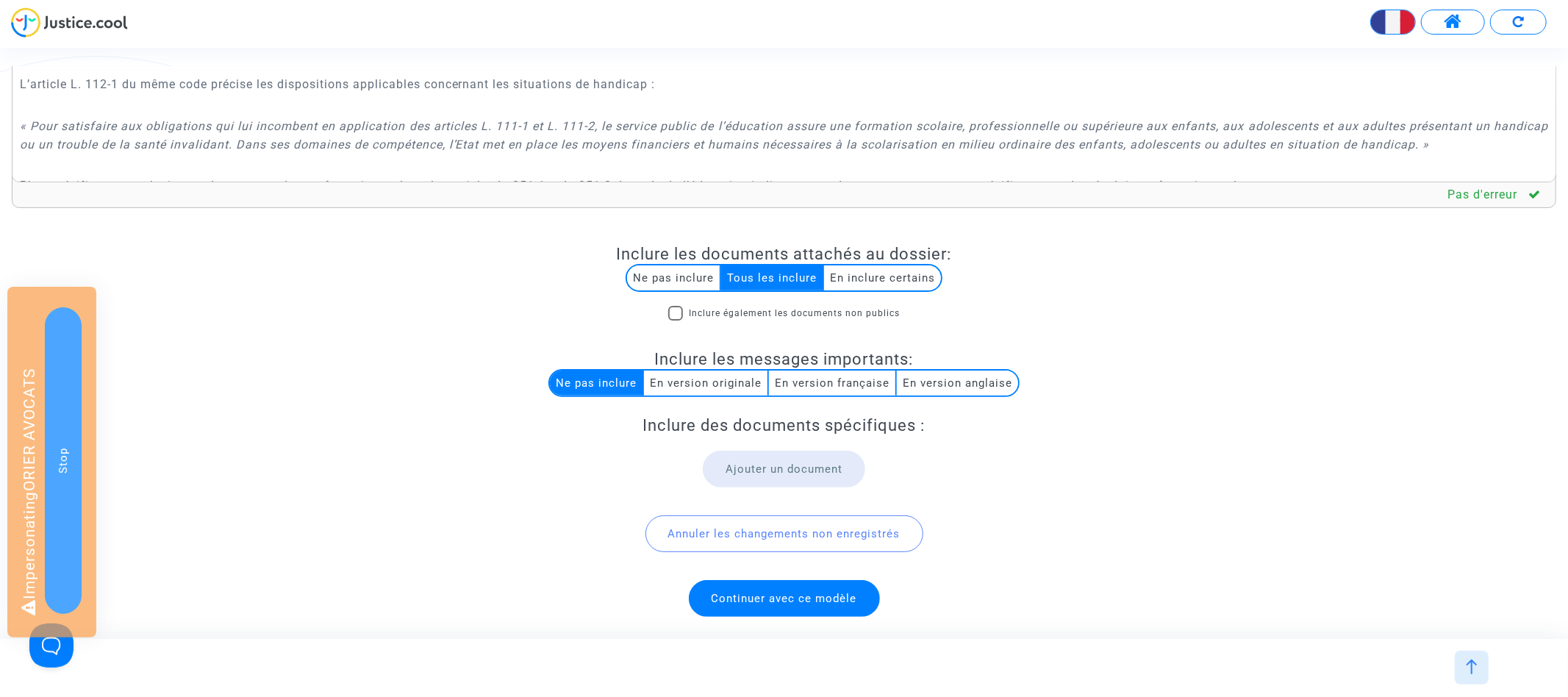
click at [763, 610] on span "Continuer avec ce modèle" at bounding box center [784, 598] width 191 height 37
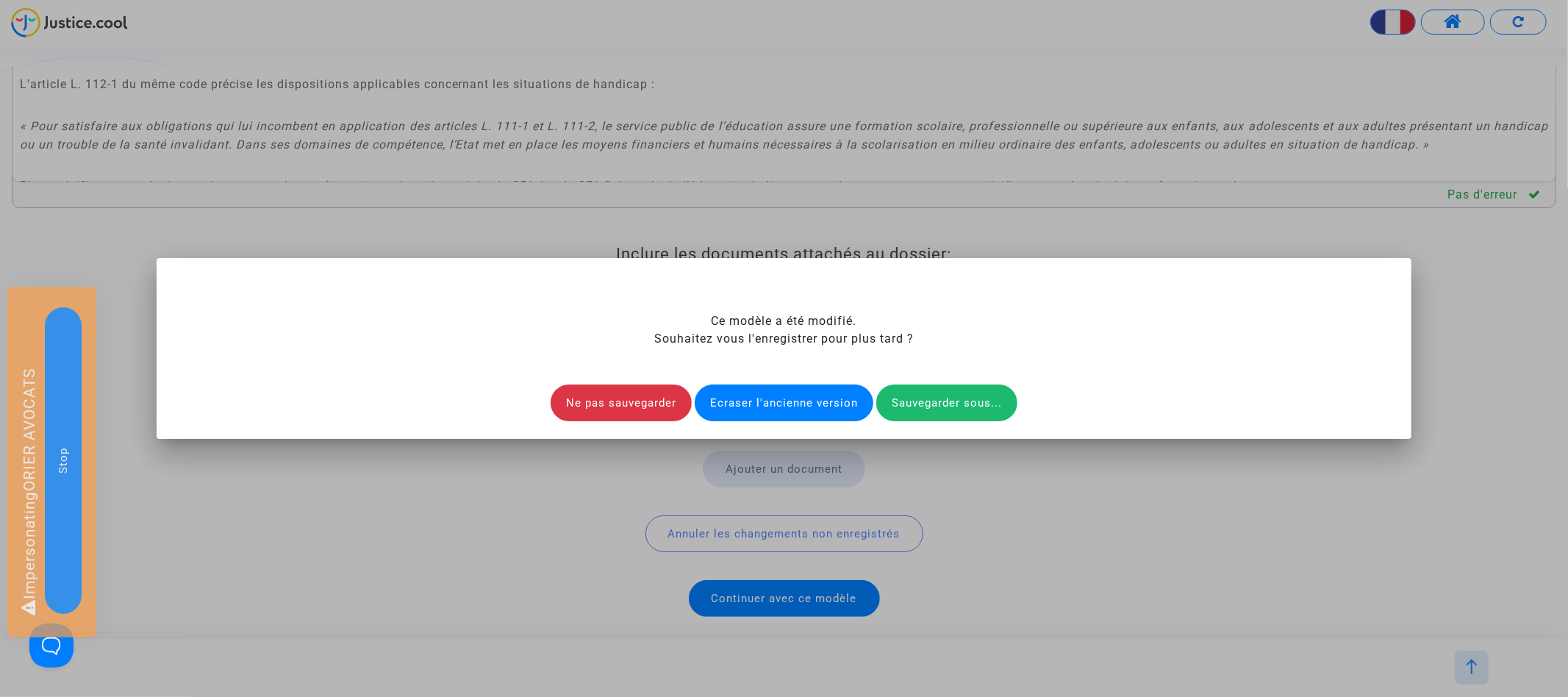
click at [784, 411] on div "Ecraser l'ancienne version" at bounding box center [784, 403] width 178 height 37
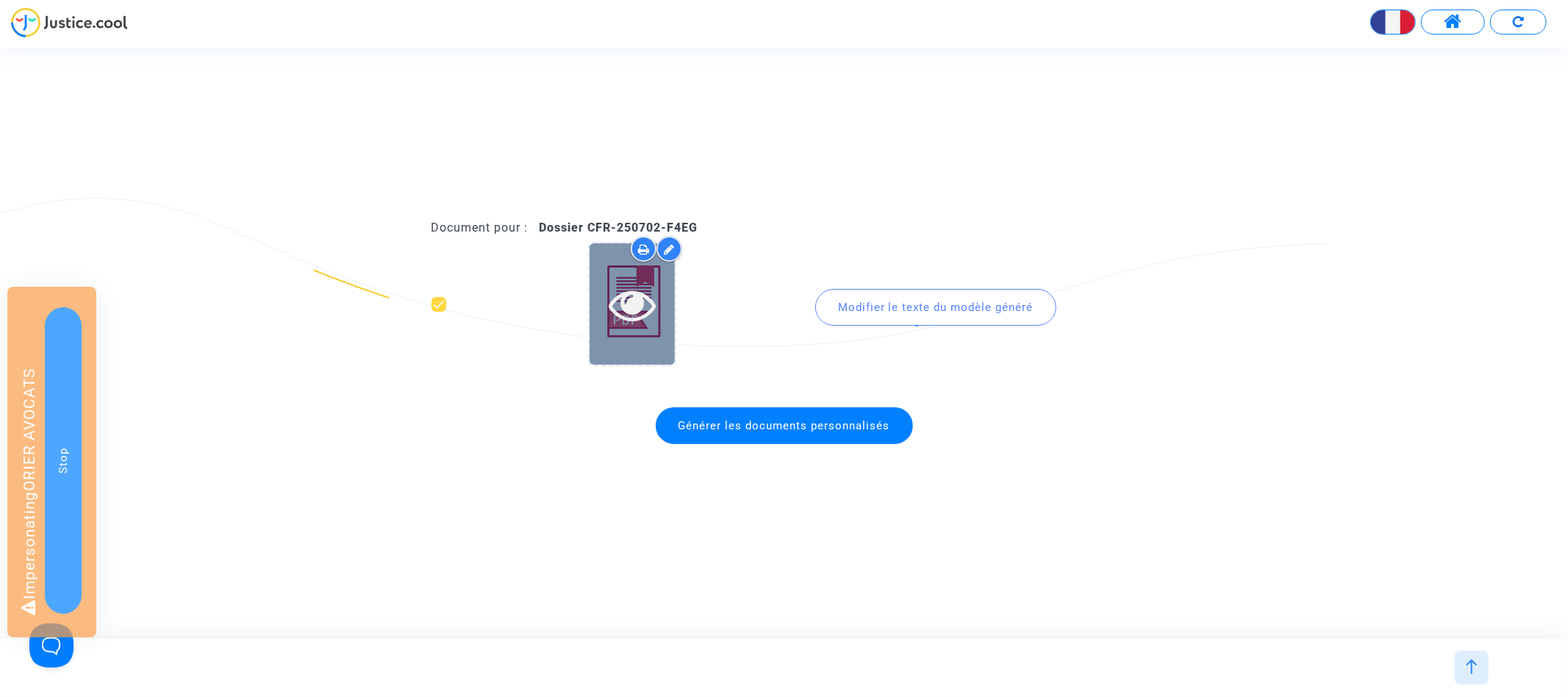
click at [601, 290] on div at bounding box center [632, 304] width 85 height 47
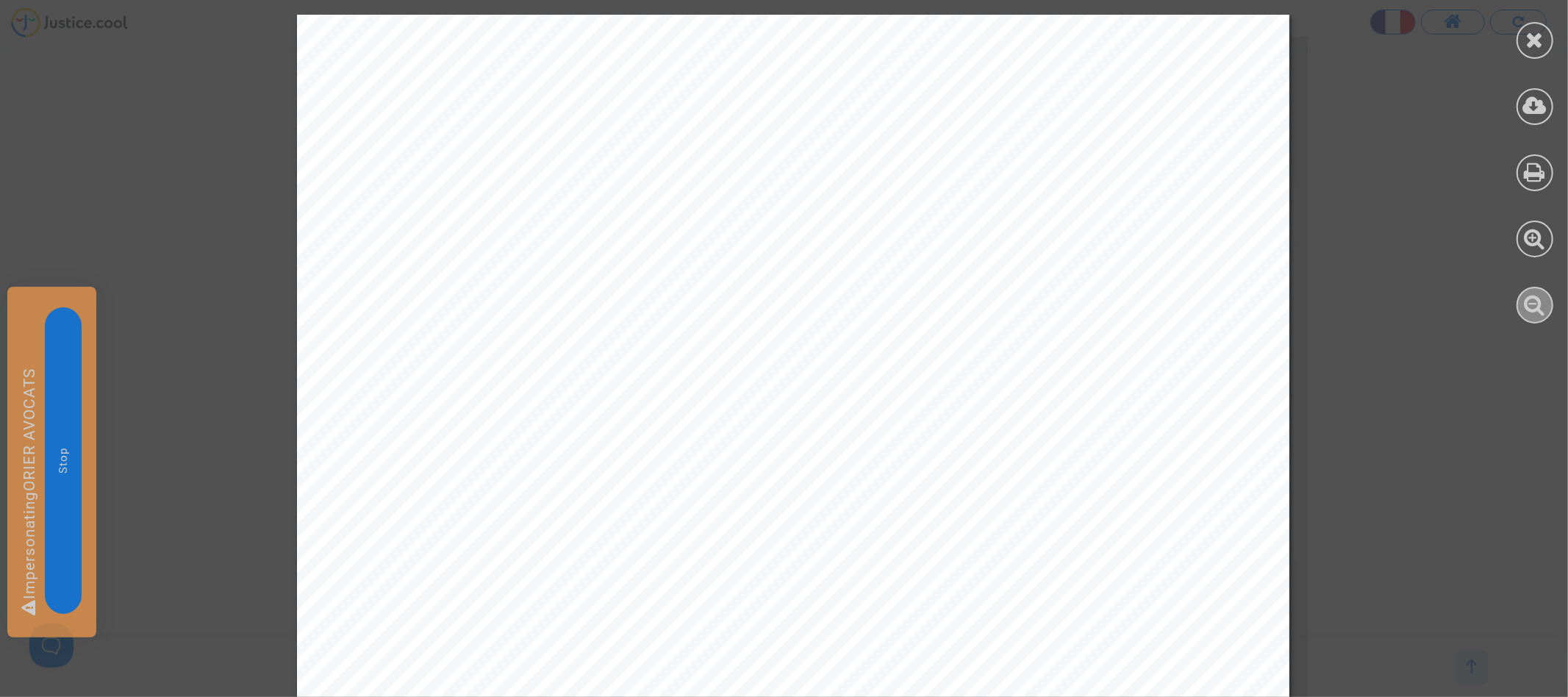
click at [1545, 307] on icon at bounding box center [1535, 304] width 21 height 22
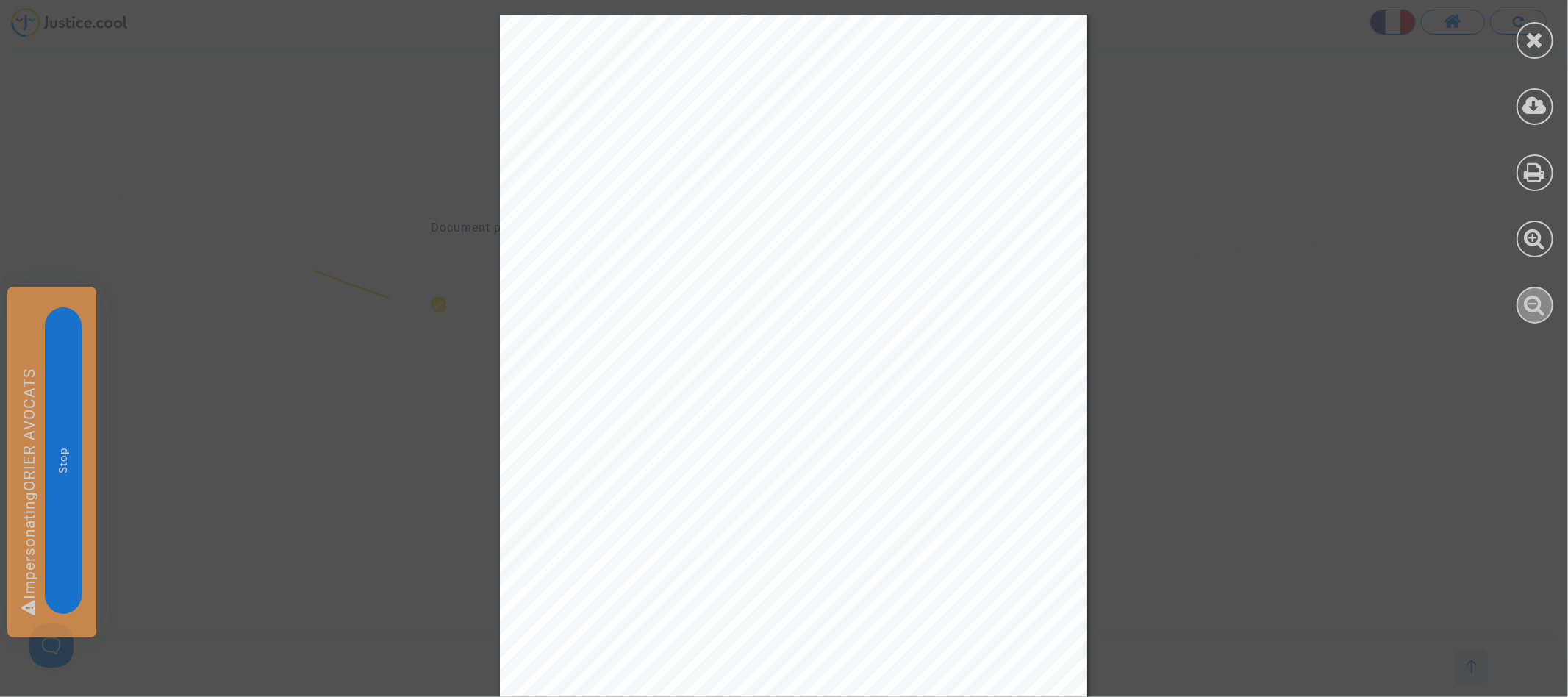
click at [1545, 307] on icon at bounding box center [1535, 304] width 21 height 22
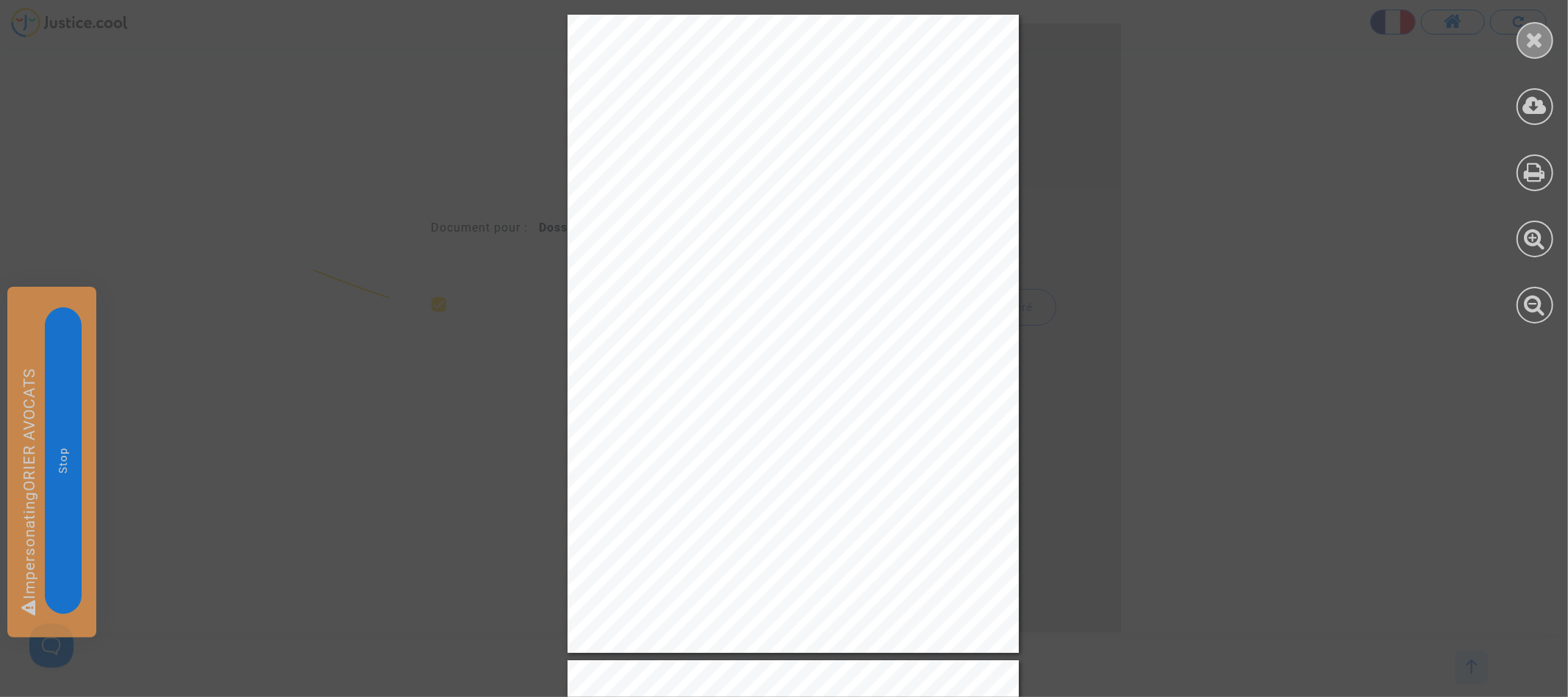
click at [1544, 44] on icon at bounding box center [1535, 40] width 19 height 22
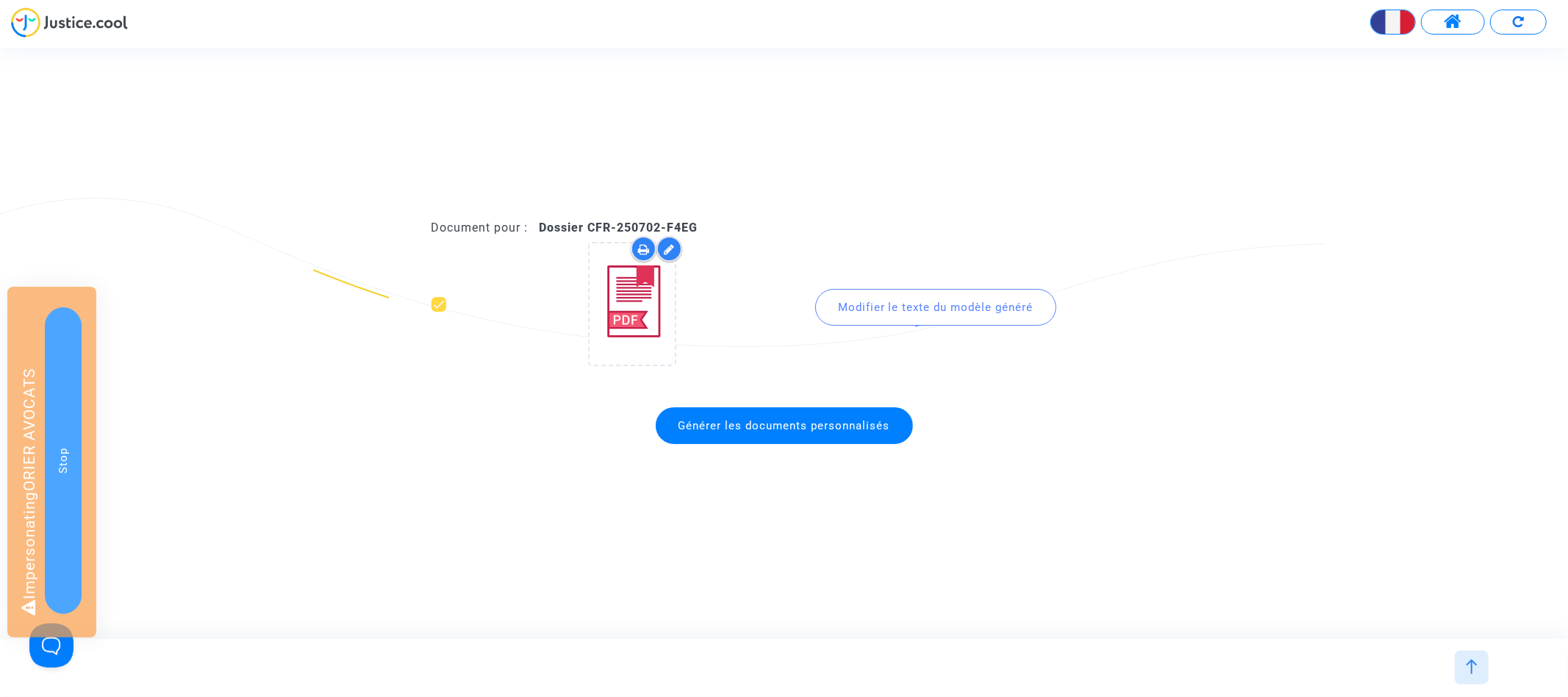
click at [1469, 663] on img at bounding box center [1471, 666] width 15 height 15
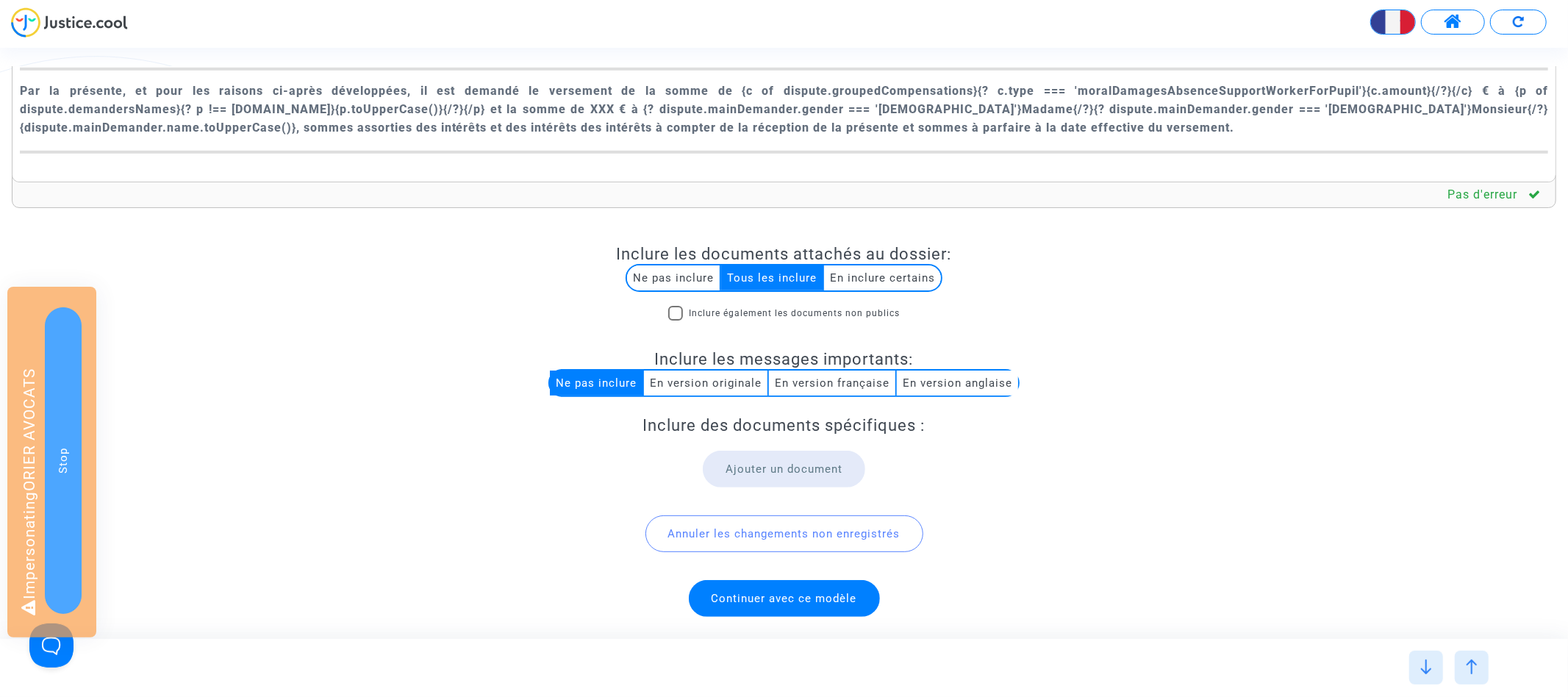
scroll to position [760, 0]
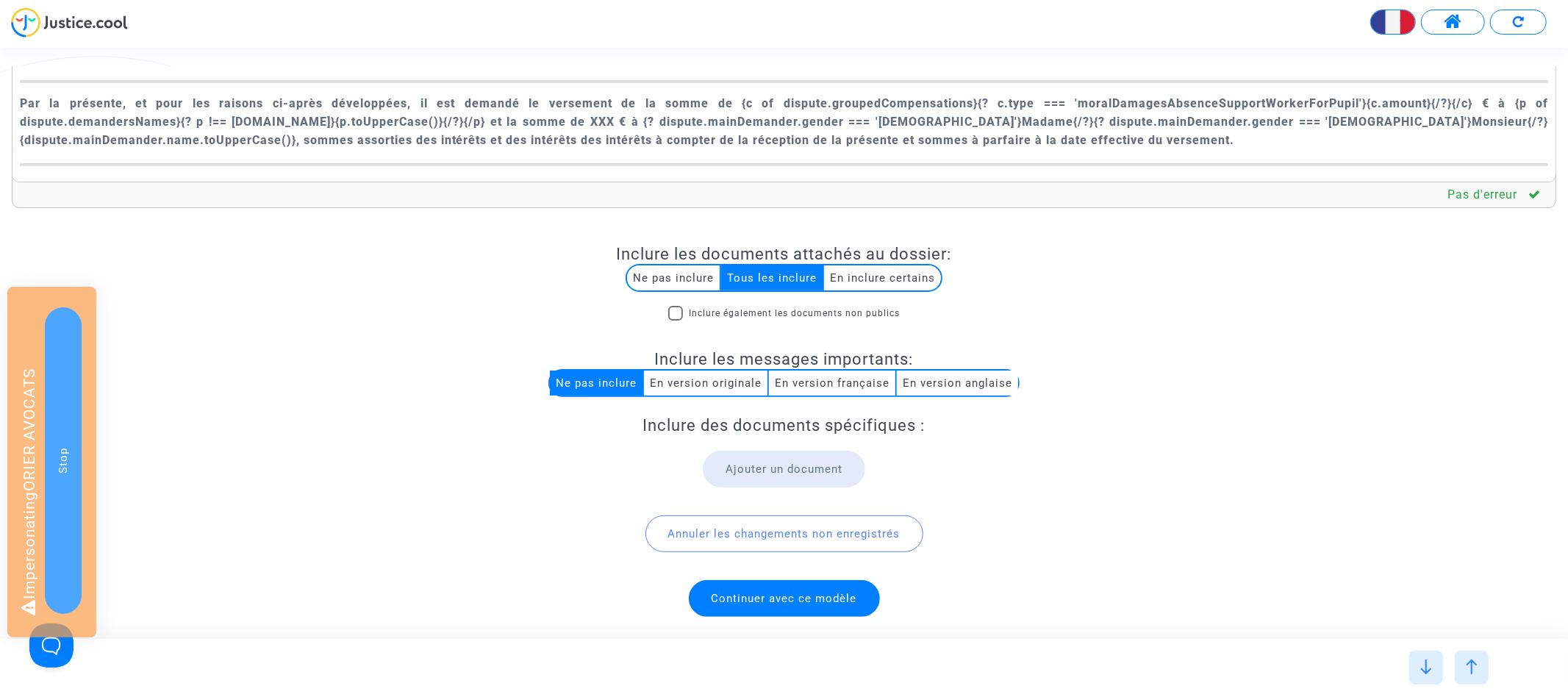
click at [435, 177] on p "Rich Text Editor, main" at bounding box center [784, 195] width 1529 height 37
click at [755, 586] on span "Continuer avec ce modèle" at bounding box center [784, 598] width 191 height 37
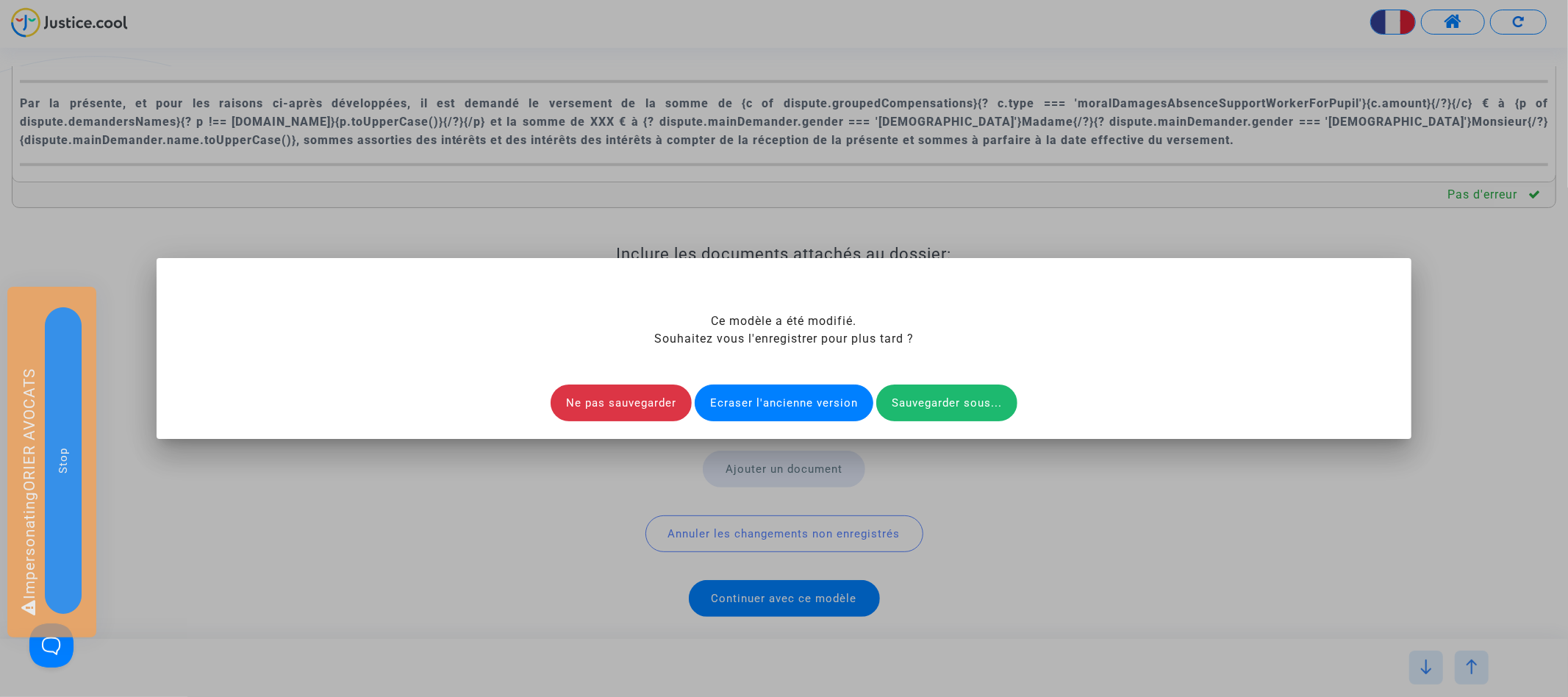
click at [789, 400] on div "Ecraser l'ancienne version" at bounding box center [784, 403] width 178 height 37
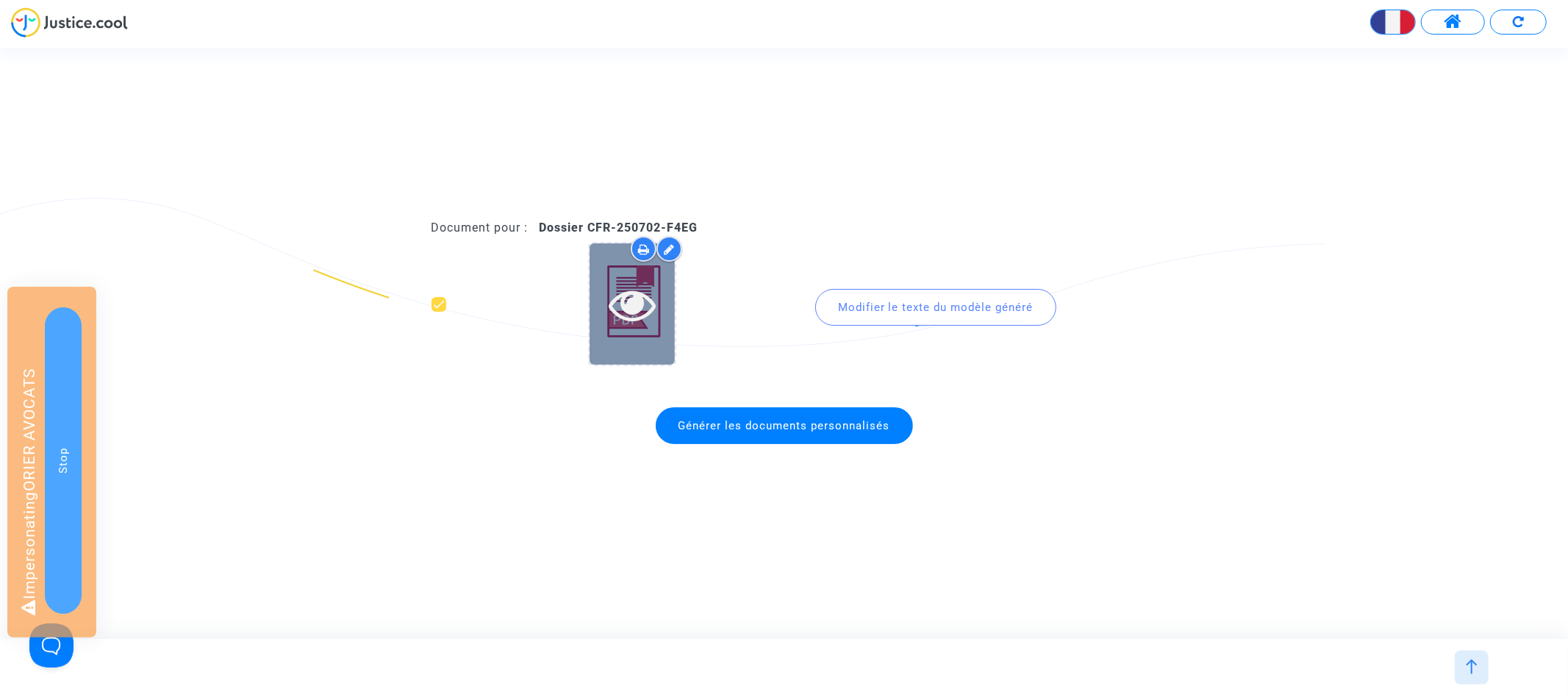
click at [643, 312] on icon at bounding box center [632, 304] width 48 height 47
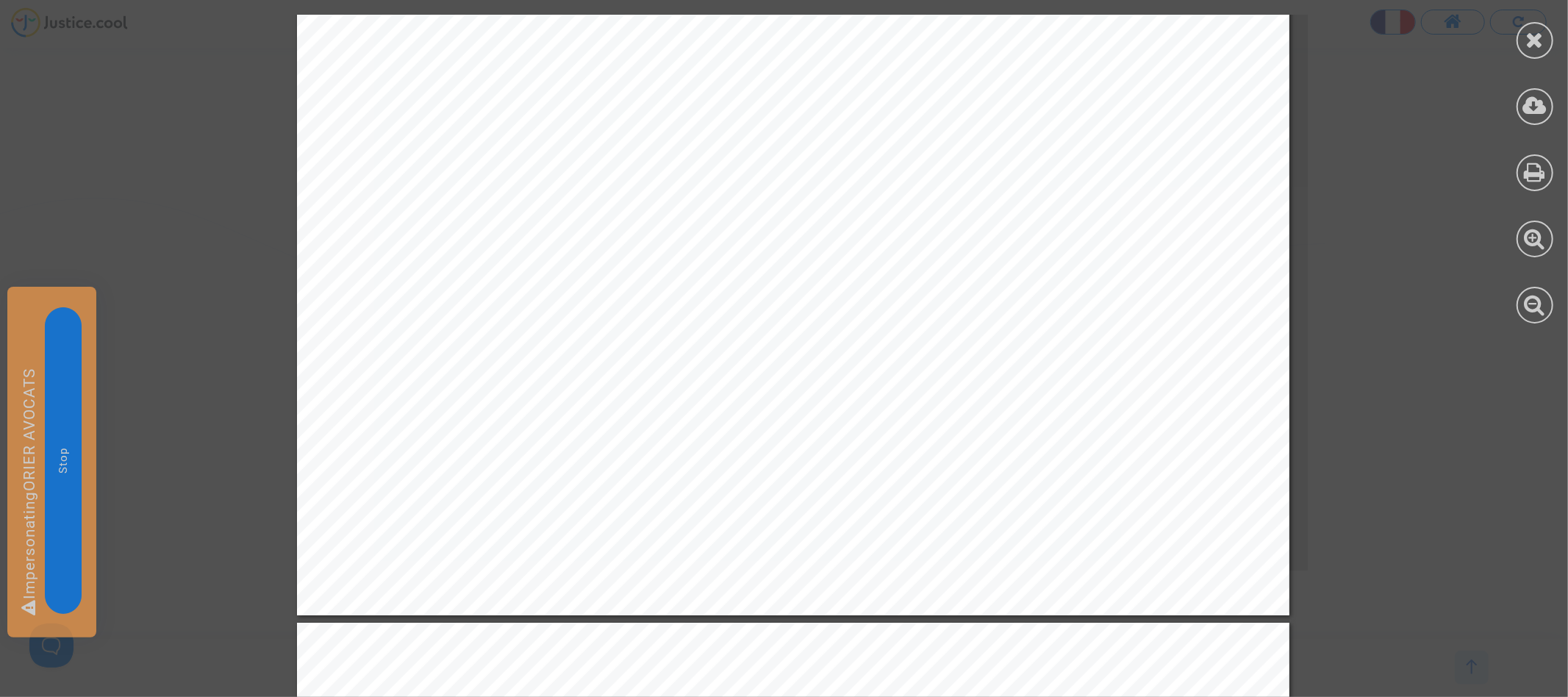
scroll to position [850, 0]
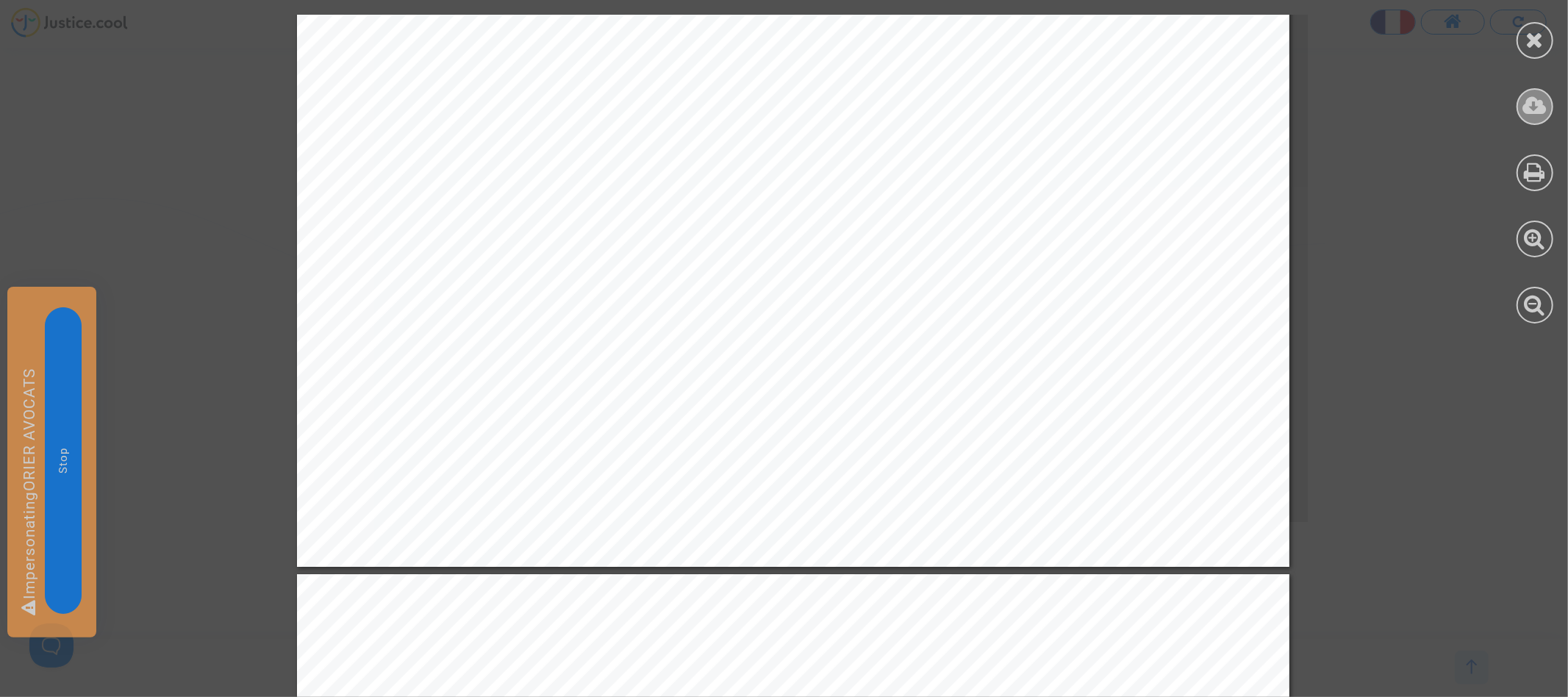
click at [1532, 107] on icon at bounding box center [1535, 106] width 24 height 22
drag, startPoint x: 1526, startPoint y: 37, endPoint x: 1502, endPoint y: 37, distance: 24.0
click at [1526, 37] on icon at bounding box center [1535, 40] width 19 height 22
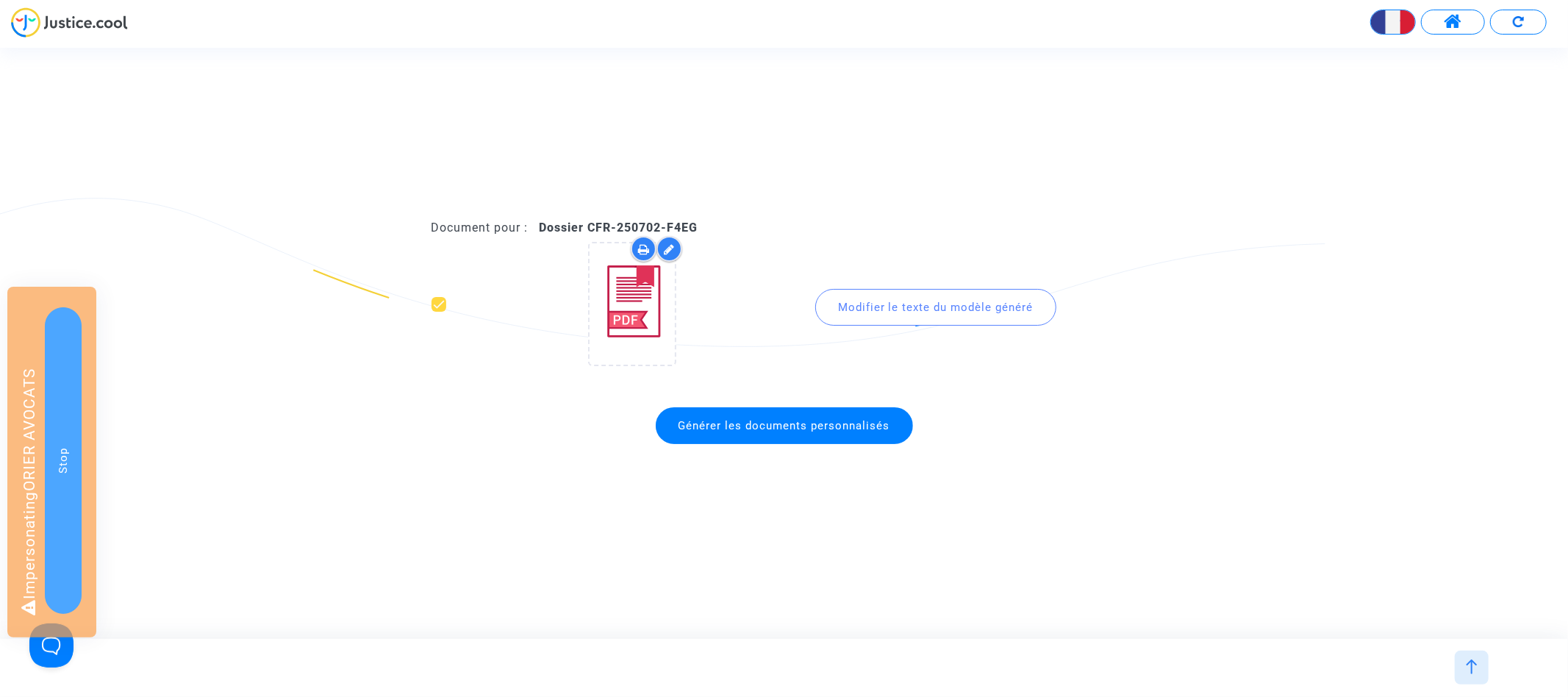
click at [1437, 23] on button at bounding box center [1453, 22] width 64 height 25
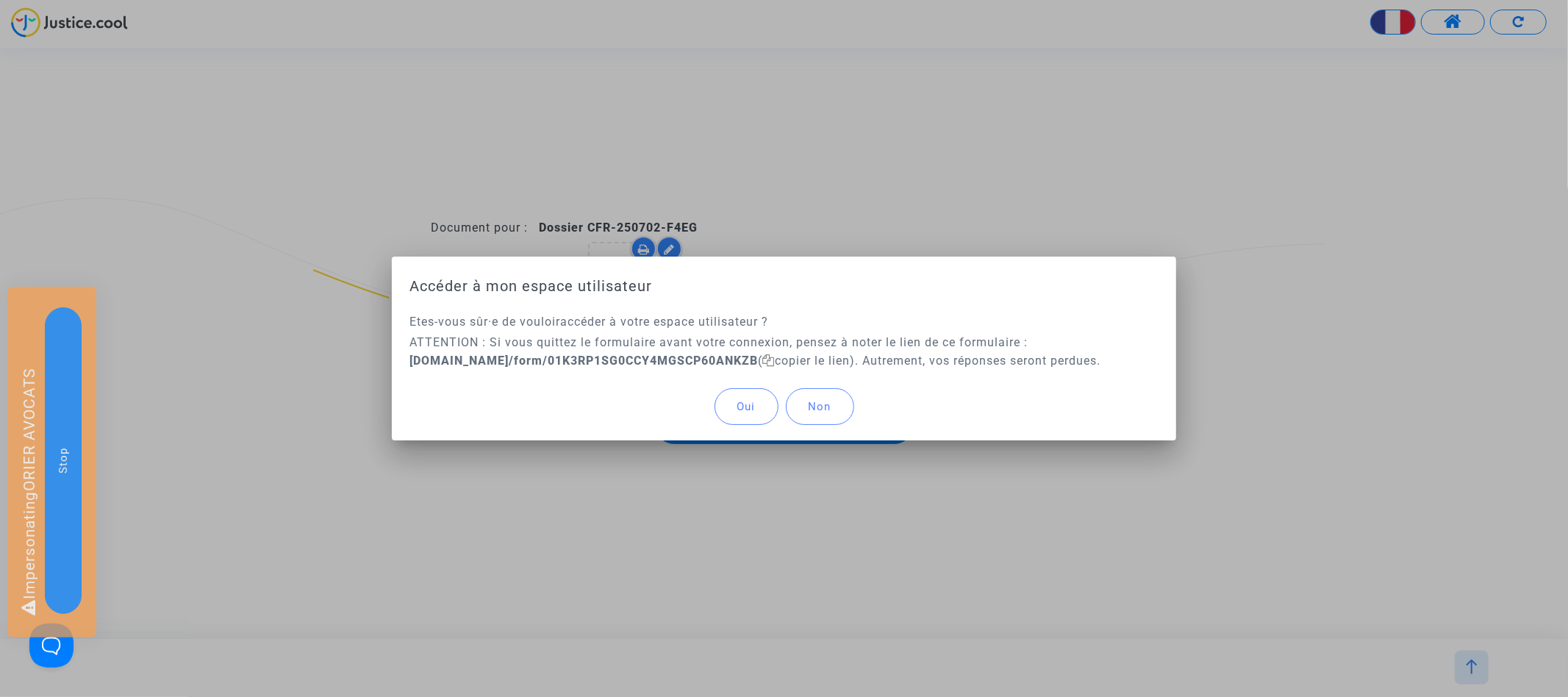
click at [746, 394] on button "Oui" at bounding box center [746, 406] width 64 height 37
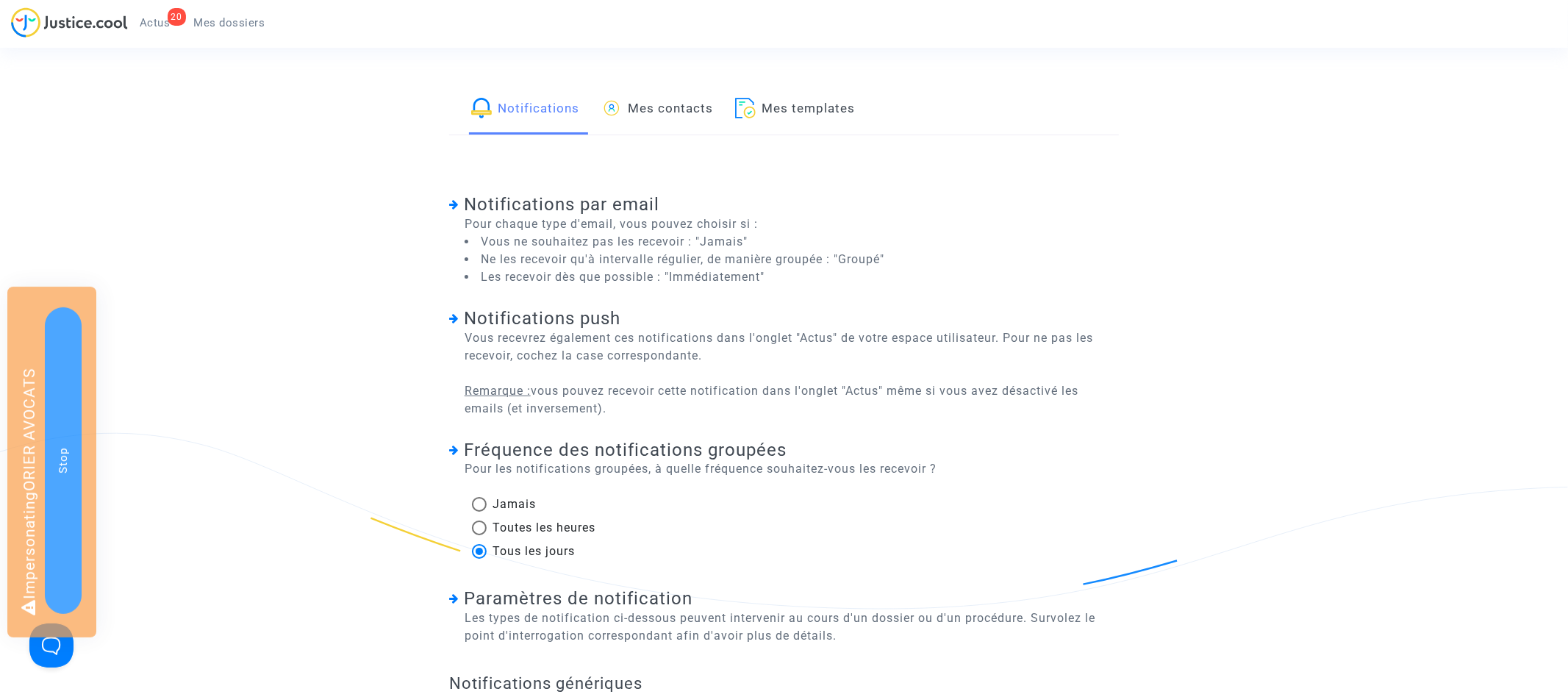
click at [840, 99] on link "Mes templates" at bounding box center [795, 110] width 120 height 50
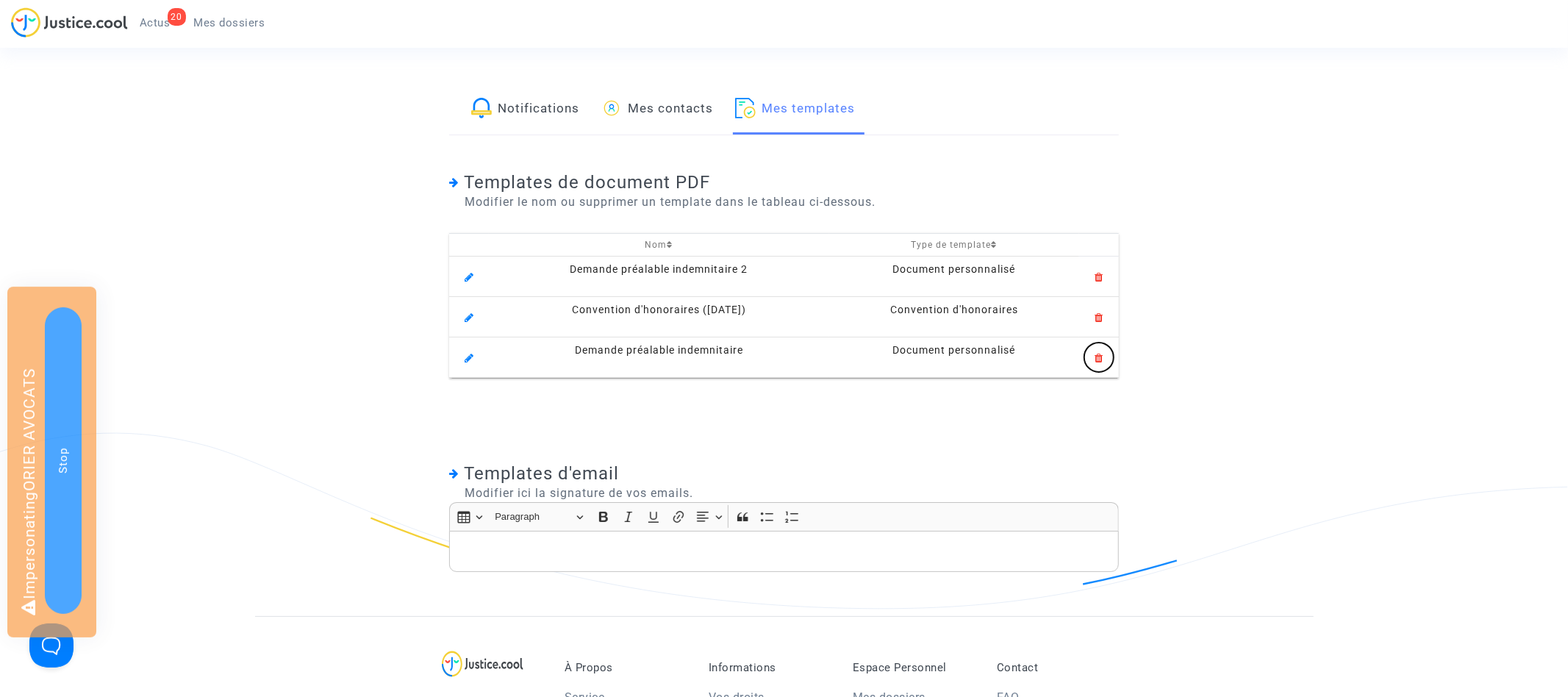
click at [1098, 355] on icon at bounding box center [1099, 355] width 8 height 12
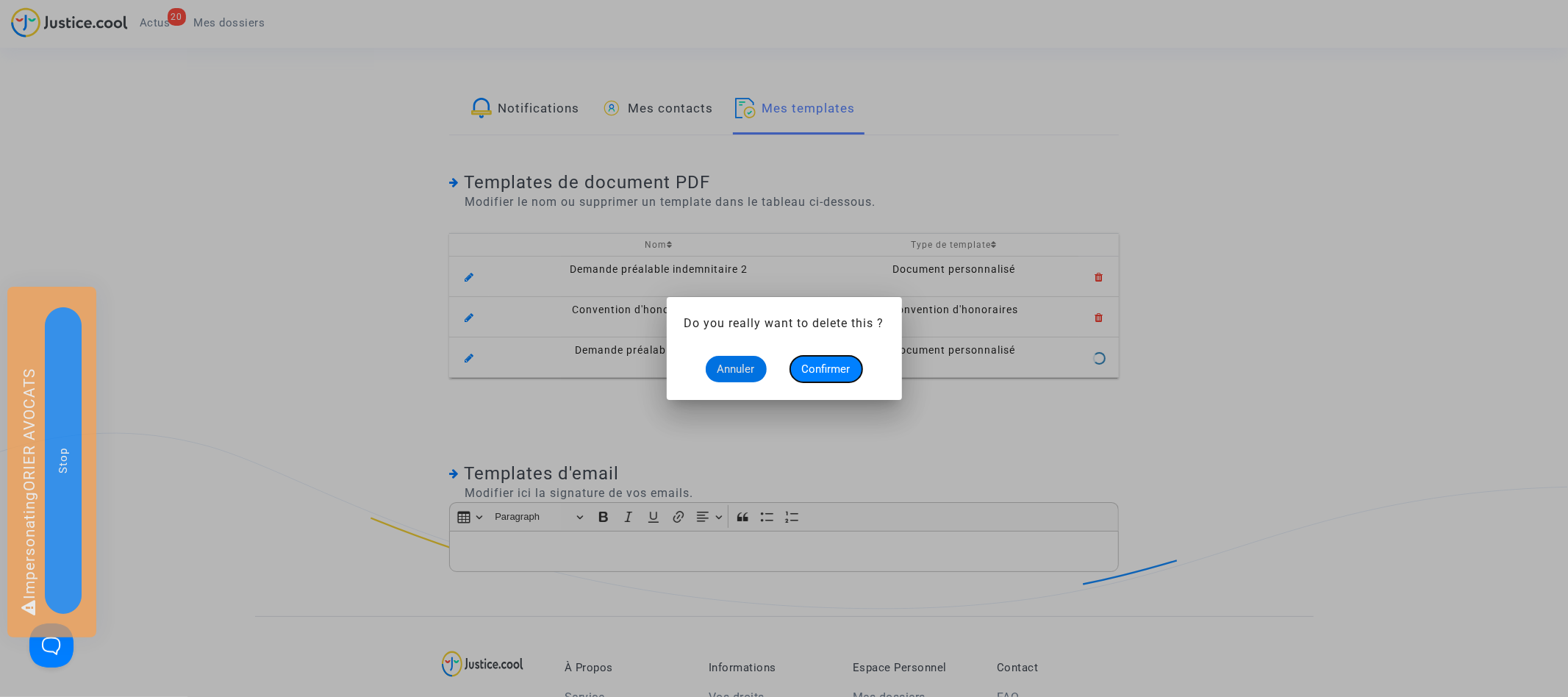
click at [836, 361] on button "Confirmer" at bounding box center [826, 369] width 72 height 26
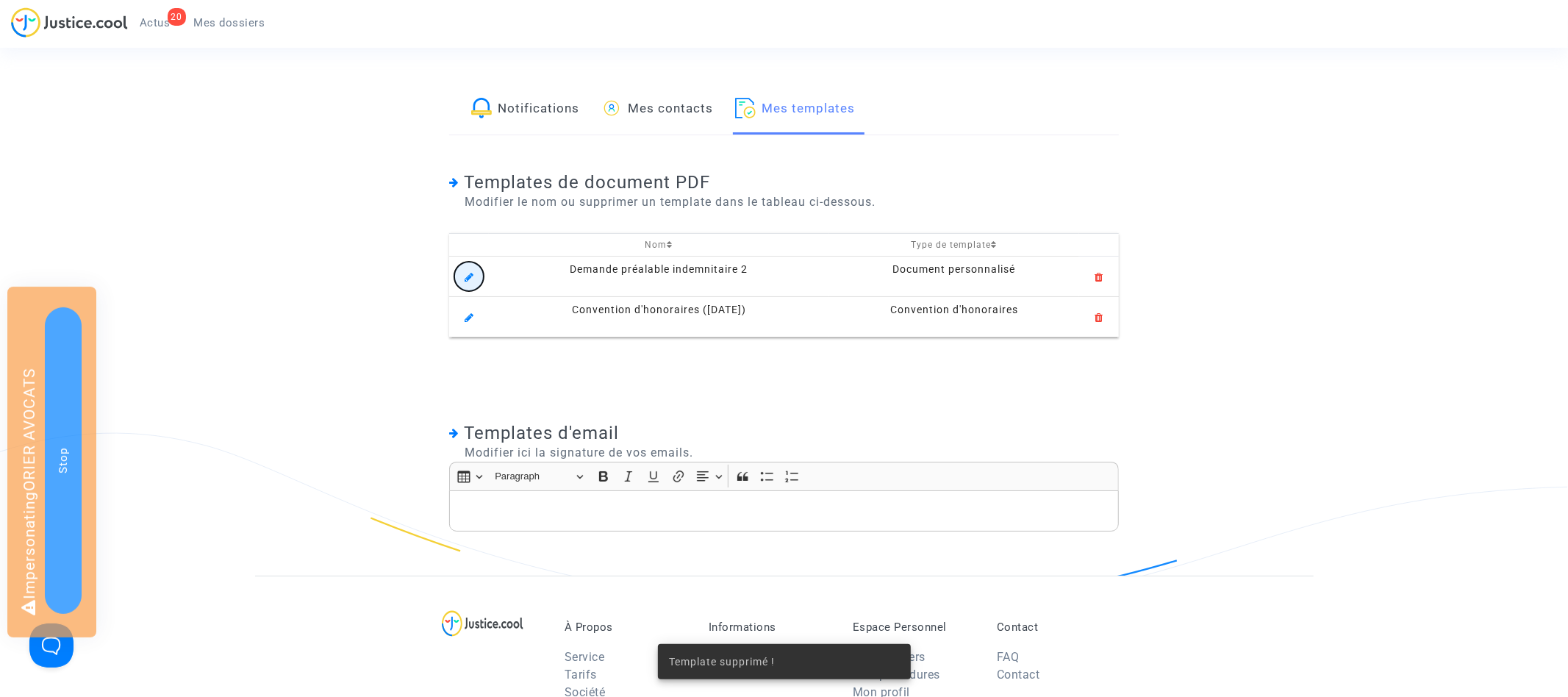
click at [464, 279] on icon at bounding box center [468, 274] width 9 height 12
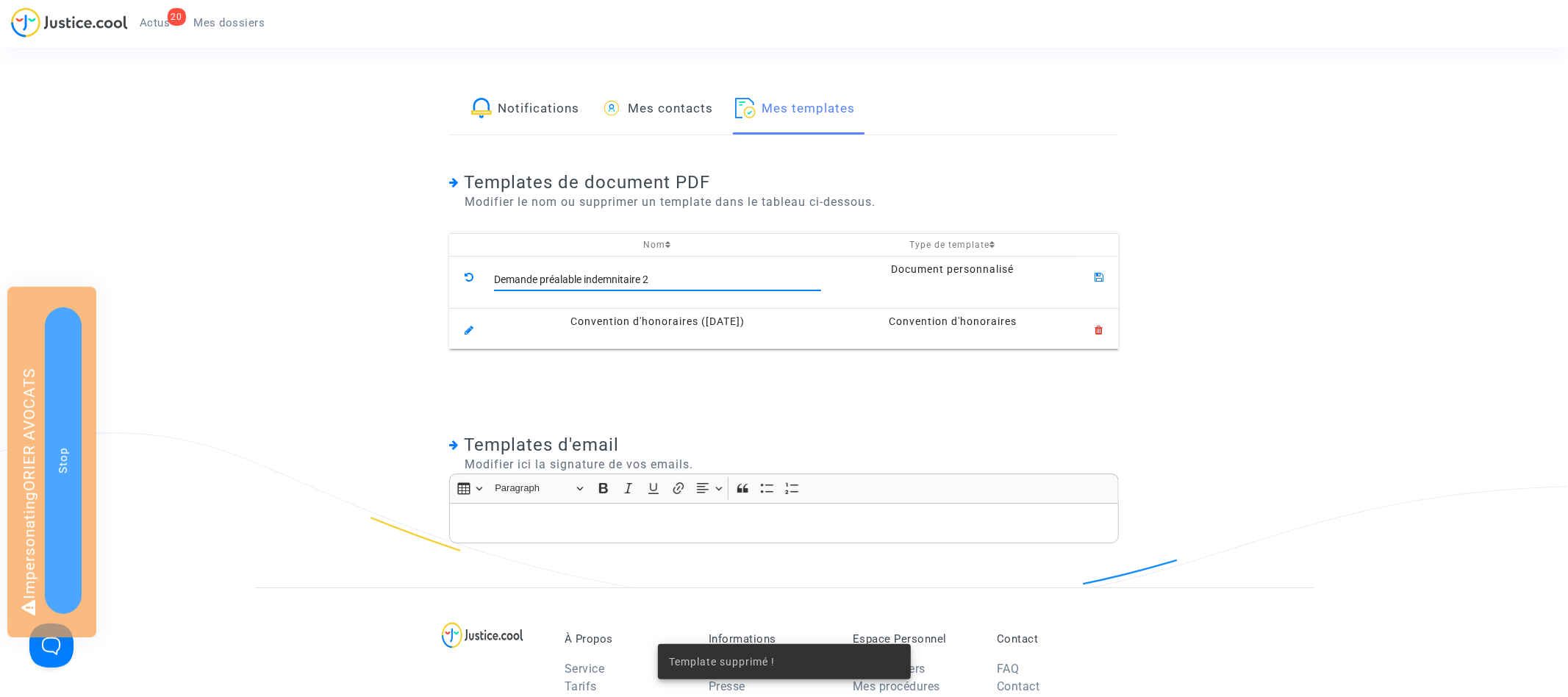
click at [717, 283] on input "Demande préalable indemnitaire 2" at bounding box center [657, 280] width 327 height 12
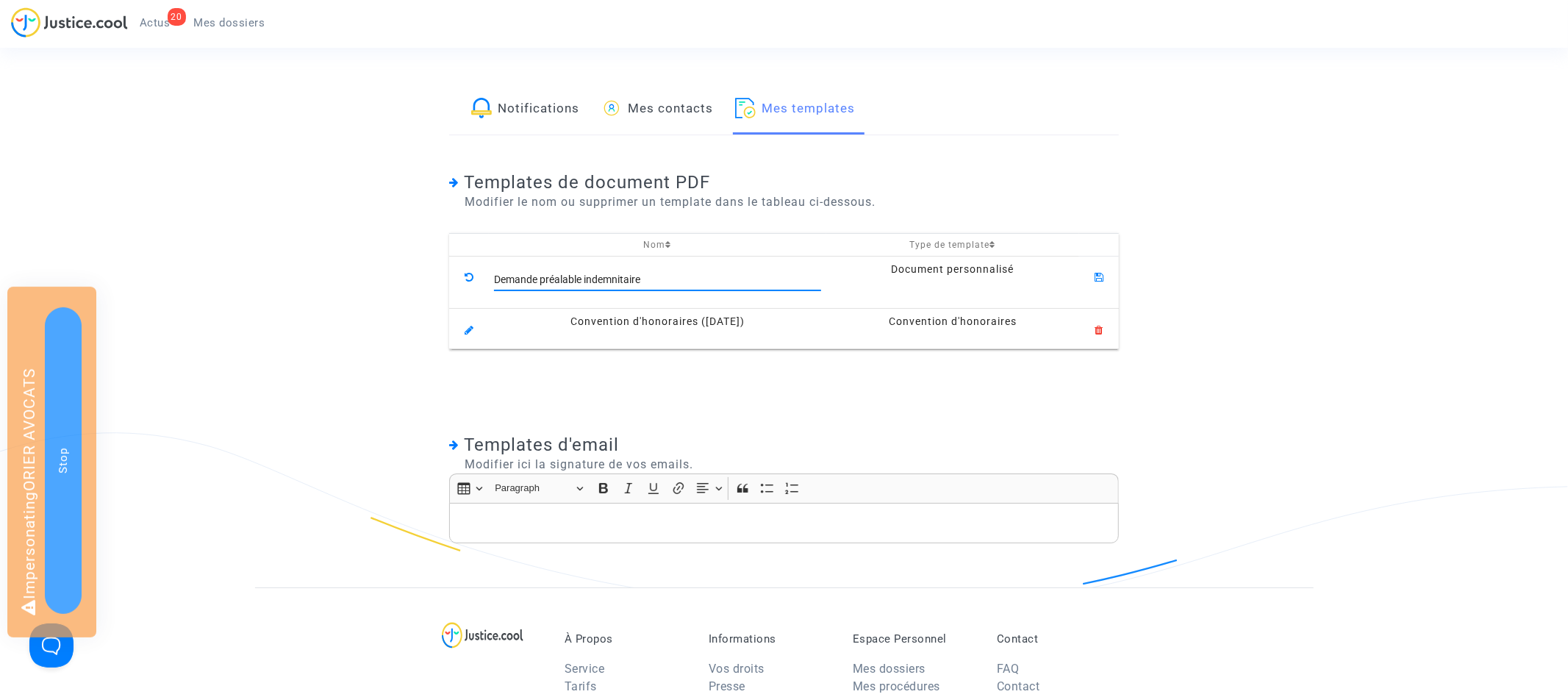
type input "Demande préalable indemnitaire"
click at [1100, 276] on icon at bounding box center [1098, 274] width 9 height 12
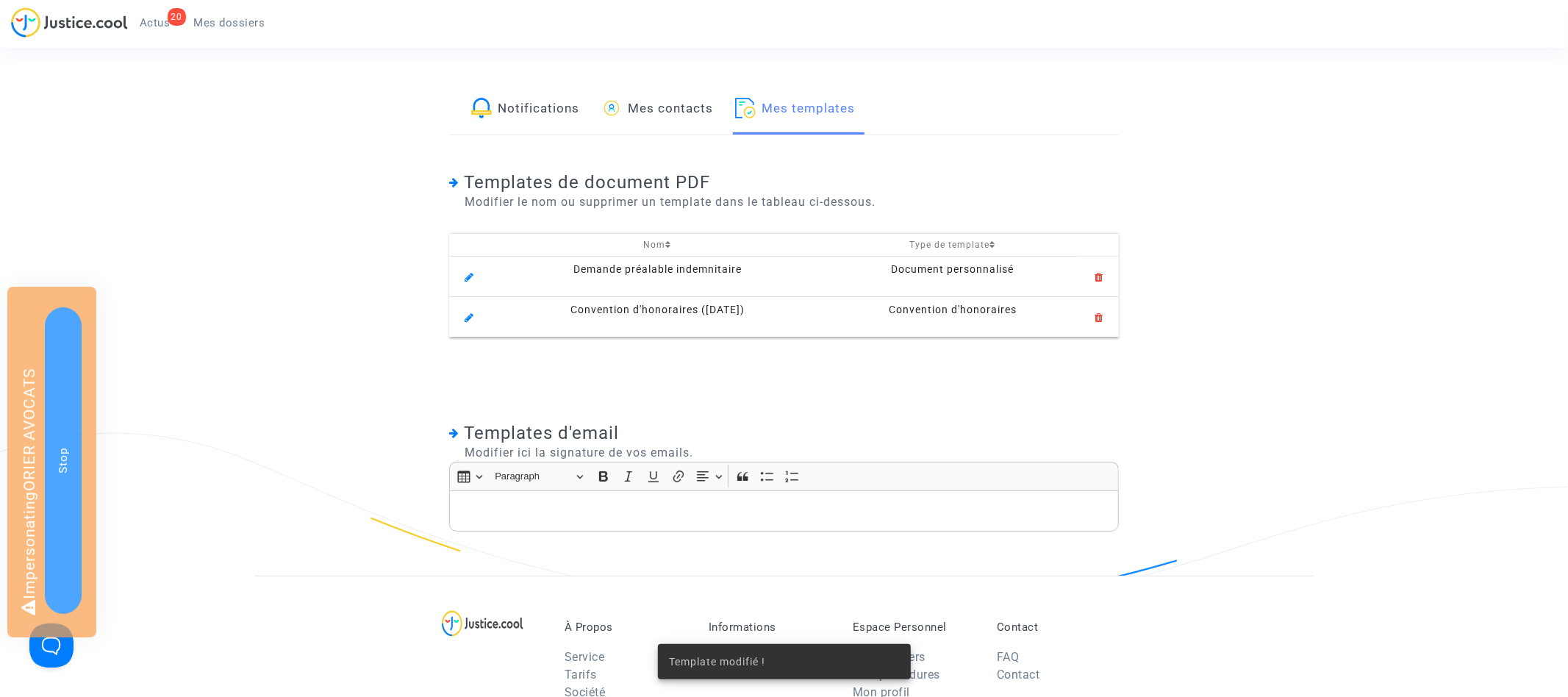
click at [248, 20] on span "Mes dossiers" at bounding box center [230, 23] width 72 height 13
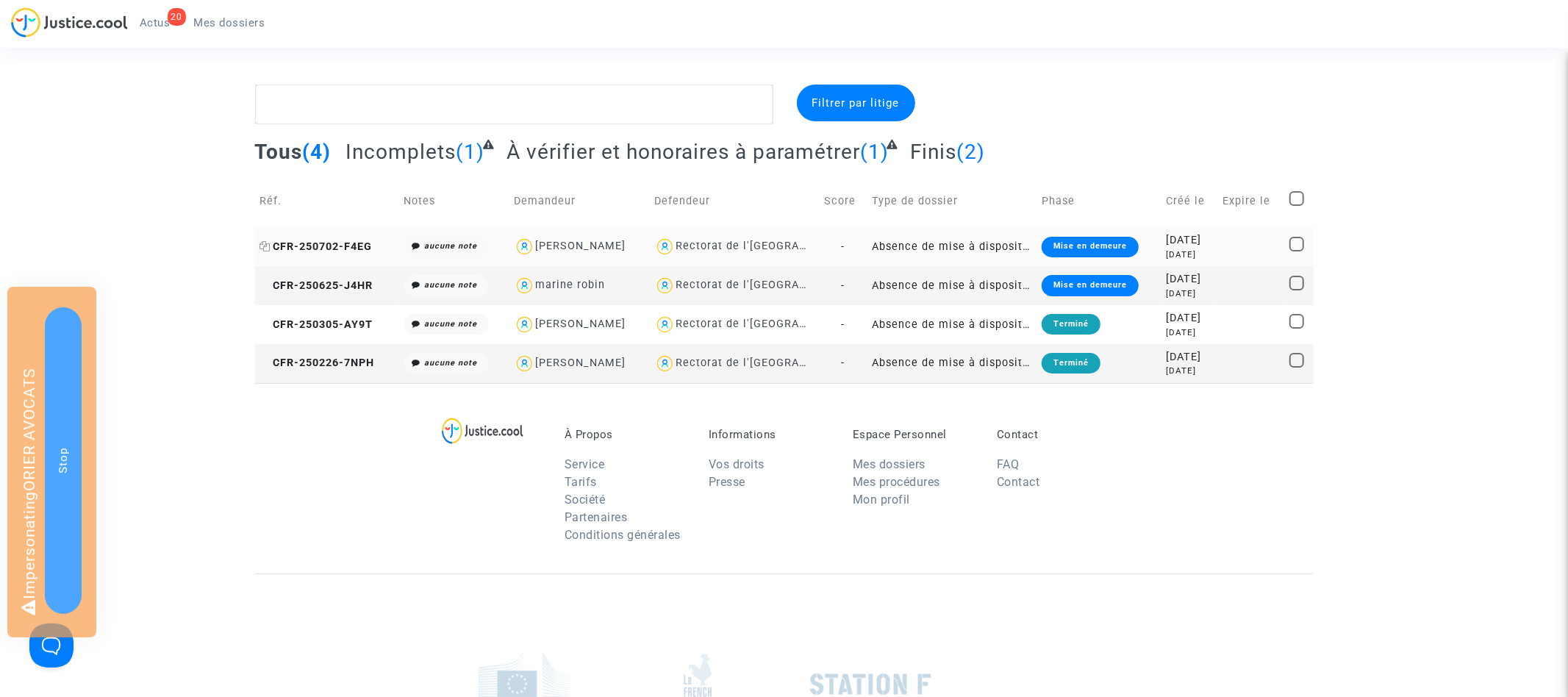
click at [351, 250] on span "CFR-250702-F4EG" at bounding box center [316, 247] width 112 height 12
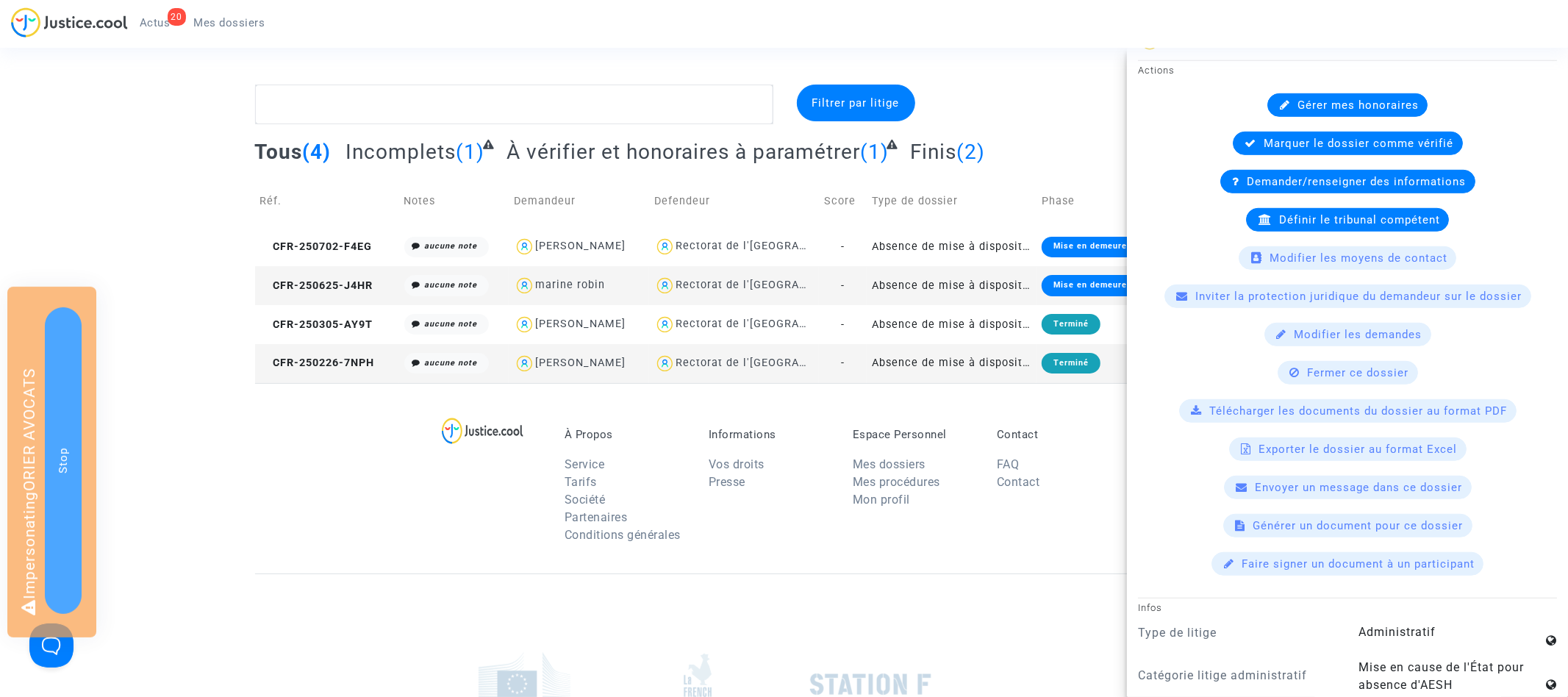
scroll to position [682, 0]
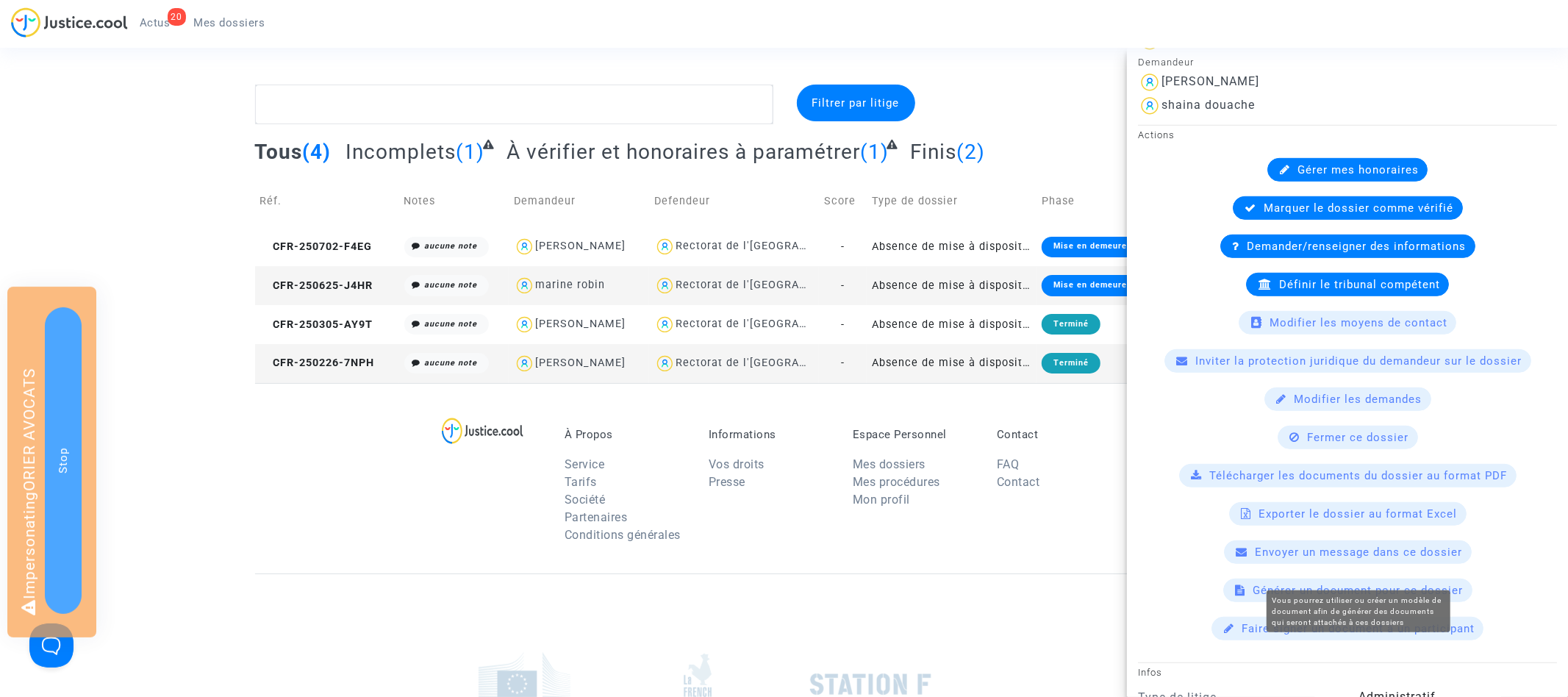
click at [1346, 583] on span "Générer un document pour ce dossier" at bounding box center [1358, 590] width 210 height 13
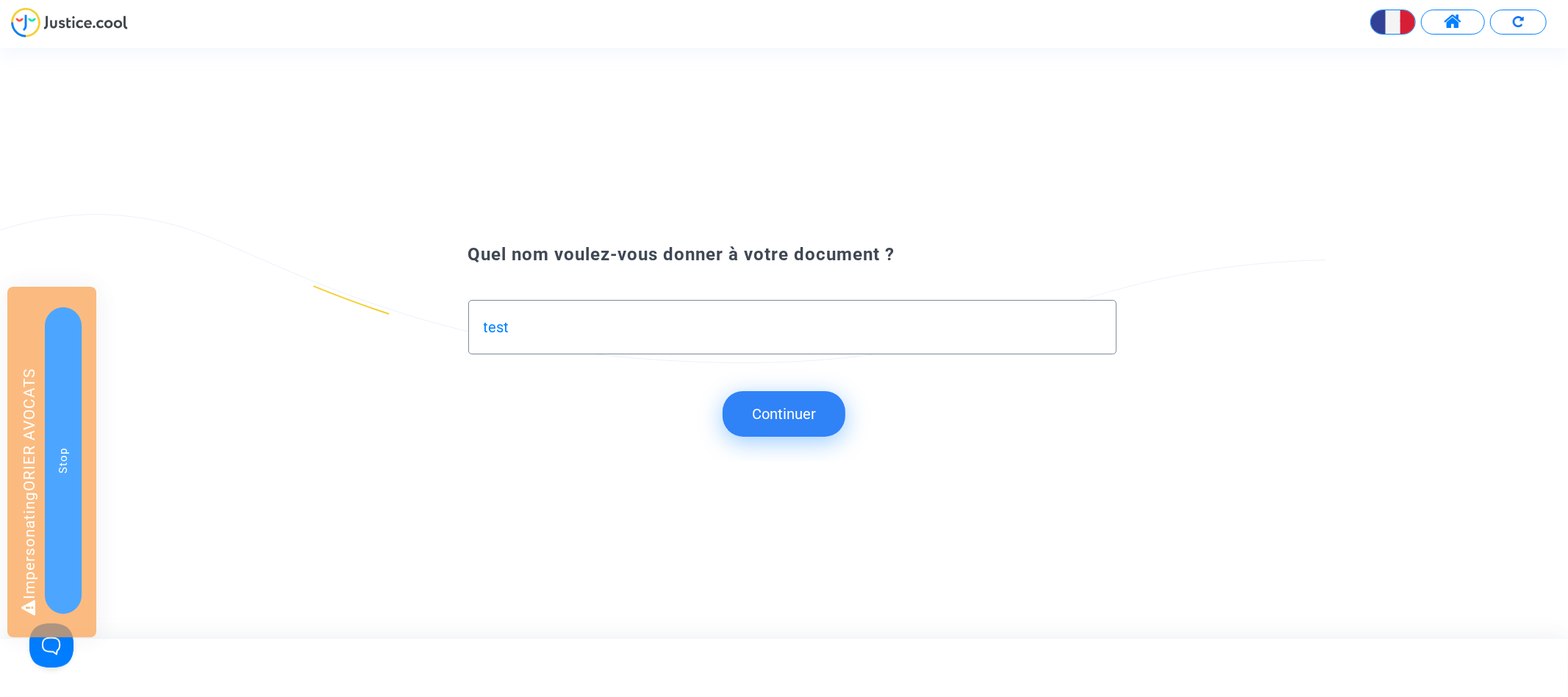
type input "test"
click at [774, 403] on button "Continuer" at bounding box center [784, 414] width 123 height 46
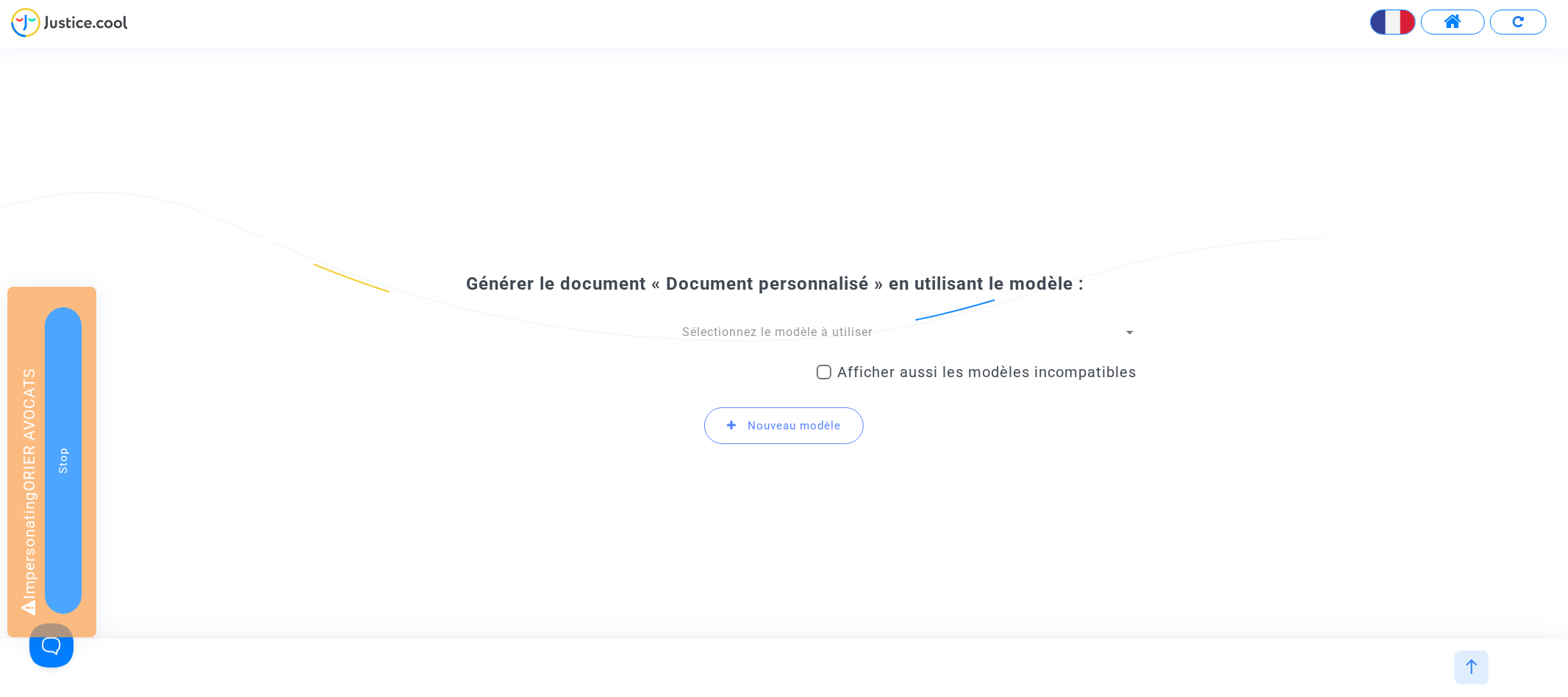
click at [738, 318] on div "Générer le document « Document personnalisé » en utilisant le modèle : Sélectio…" at bounding box center [784, 364] width 706 height 184
click at [855, 358] on div "Afficher aussi les modèles incompatibles" at bounding box center [976, 375] width 319 height 38
click at [855, 364] on span "Afficher aussi les modèles incompatibles" at bounding box center [987, 371] width 299 height 18
click at [824, 379] on input "Afficher aussi les modèles incompatibles" at bounding box center [823, 379] width 1 height 1
checkbox input "true"
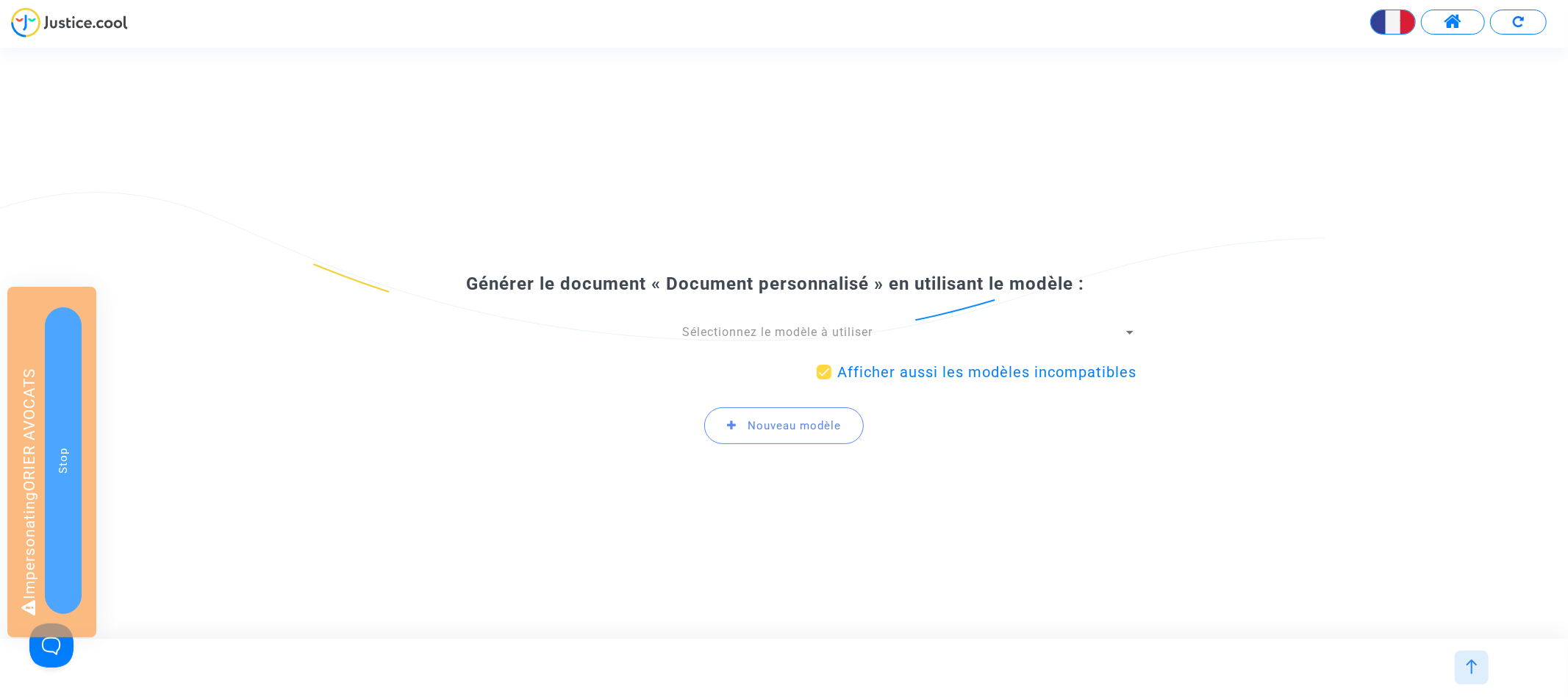
click at [801, 327] on span "Sélectionnez le modèle à utiliser" at bounding box center [777, 332] width 190 height 14
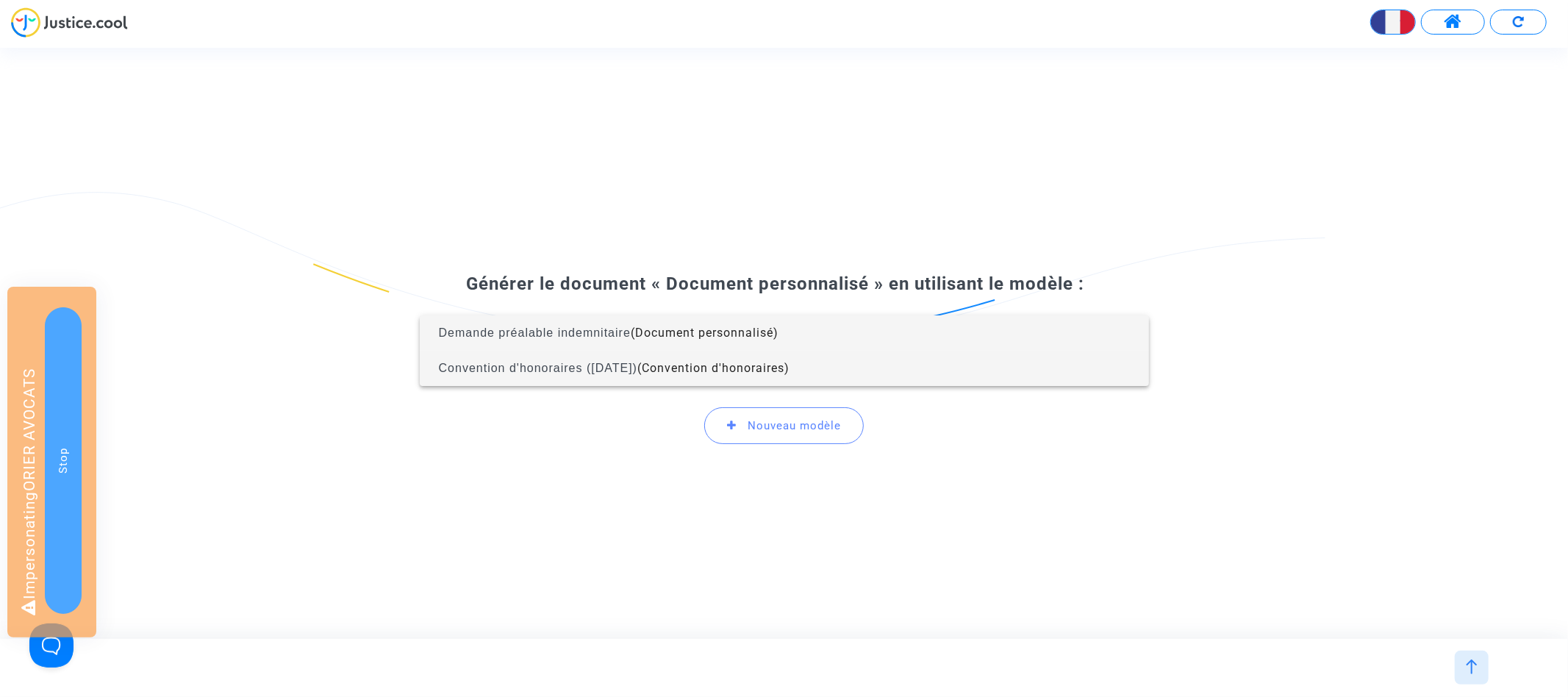
click at [729, 354] on span "Convention d'honoraires (2025-06-30) (Convention d'honoraires)" at bounding box center [784, 368] width 706 height 35
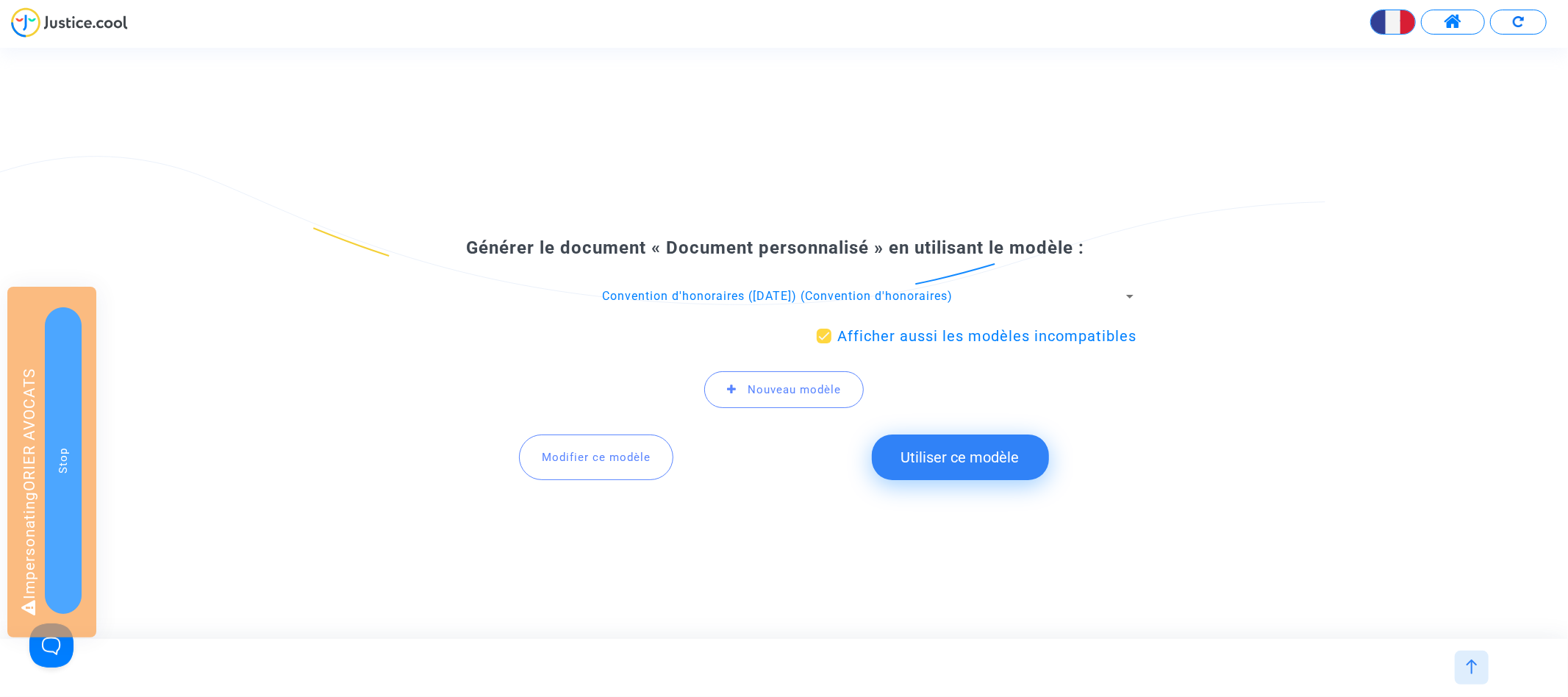
click at [905, 463] on button "Utiliser ce modèle" at bounding box center [960, 457] width 177 height 46
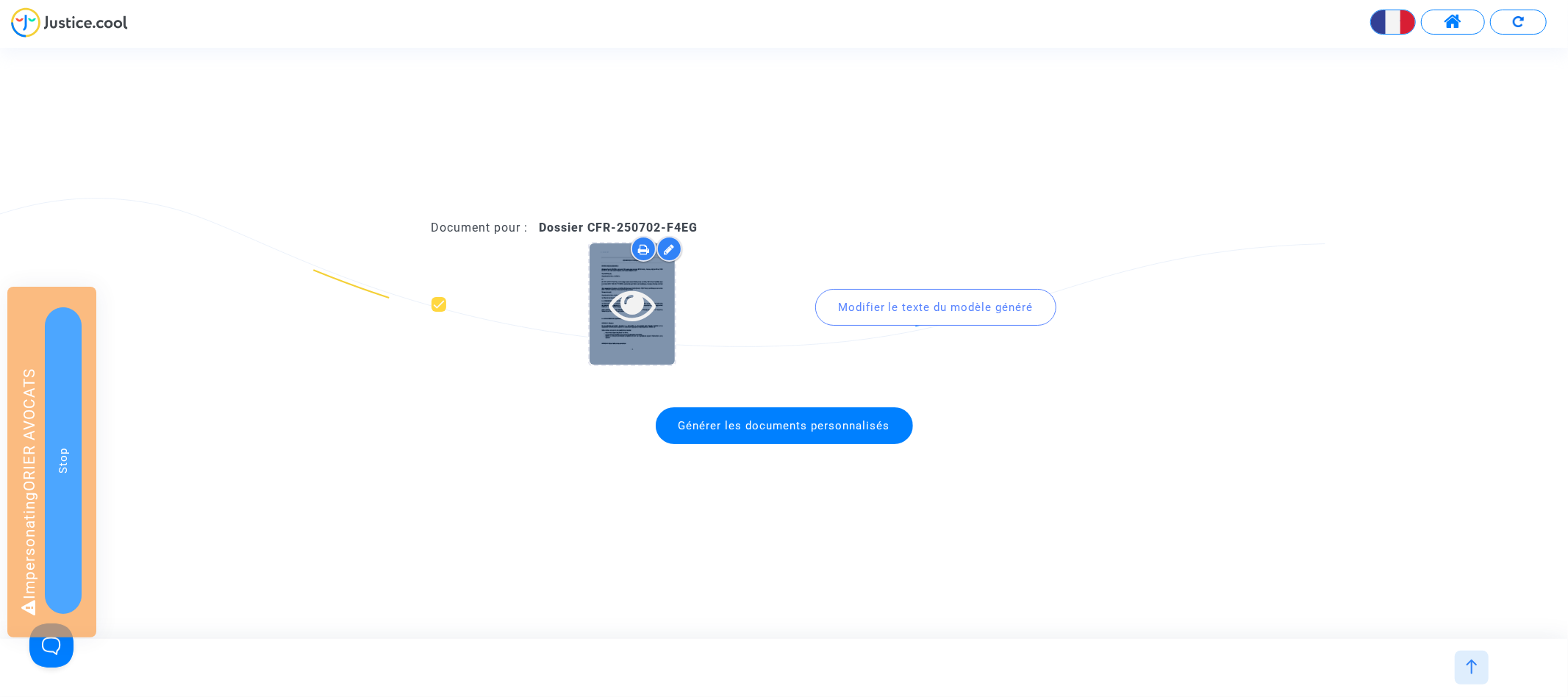
click at [632, 319] on icon at bounding box center [632, 304] width 48 height 47
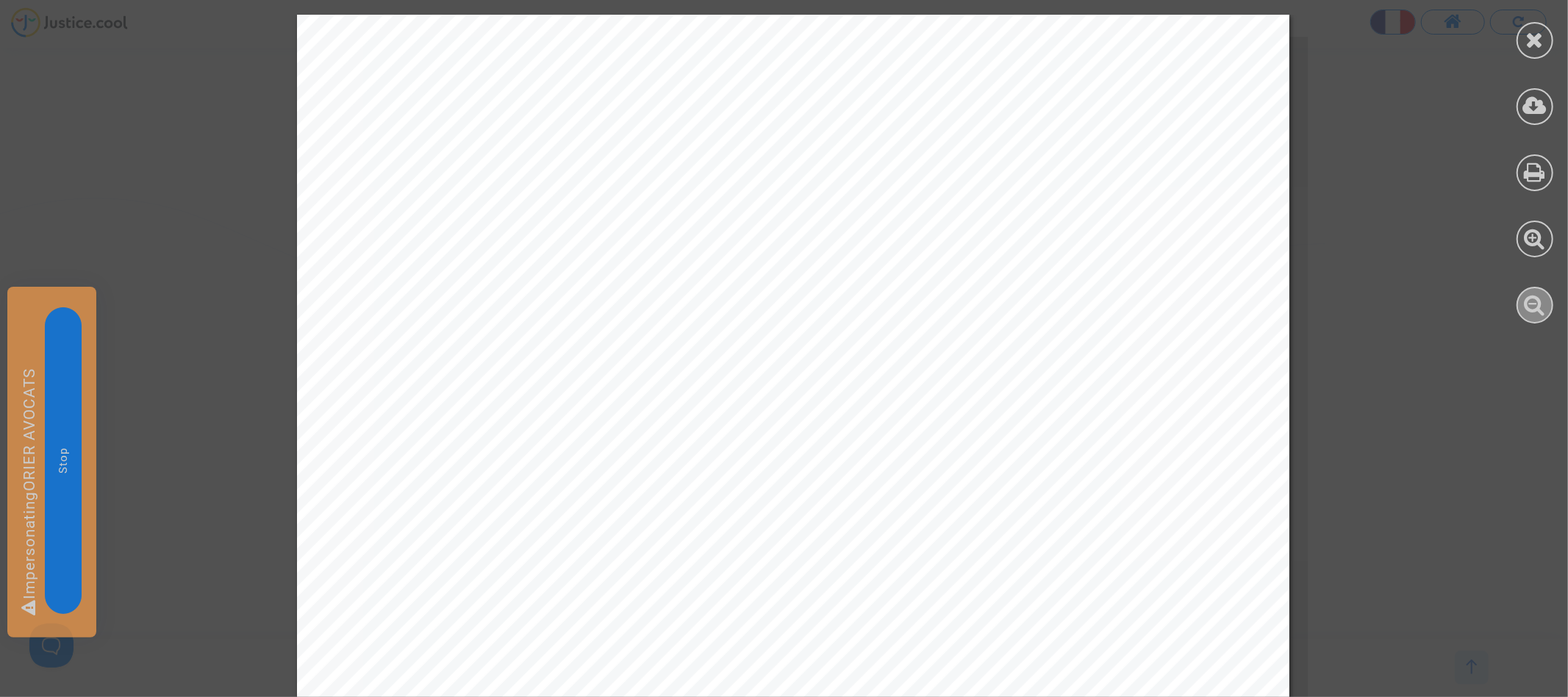
click at [1538, 320] on div at bounding box center [1535, 304] width 37 height 37
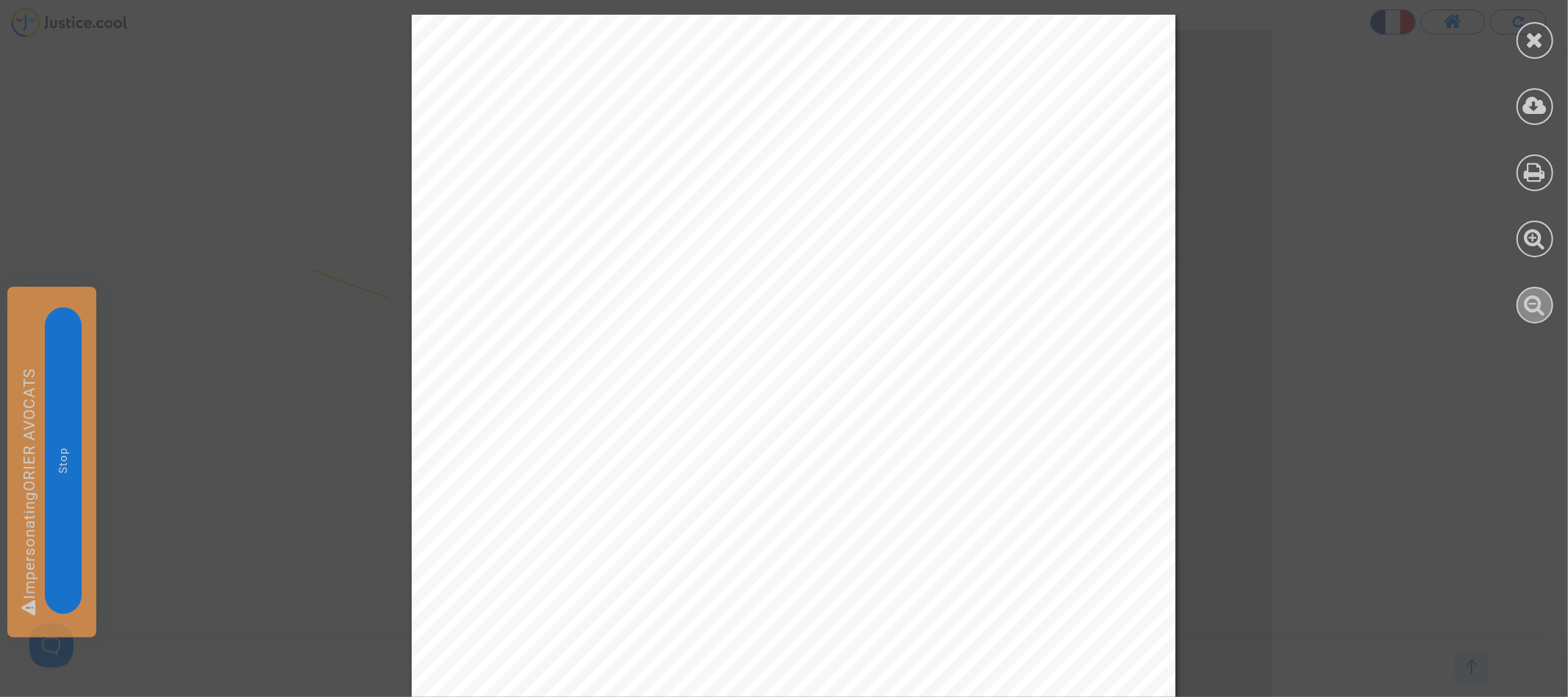
click at [1538, 320] on div at bounding box center [1535, 304] width 37 height 37
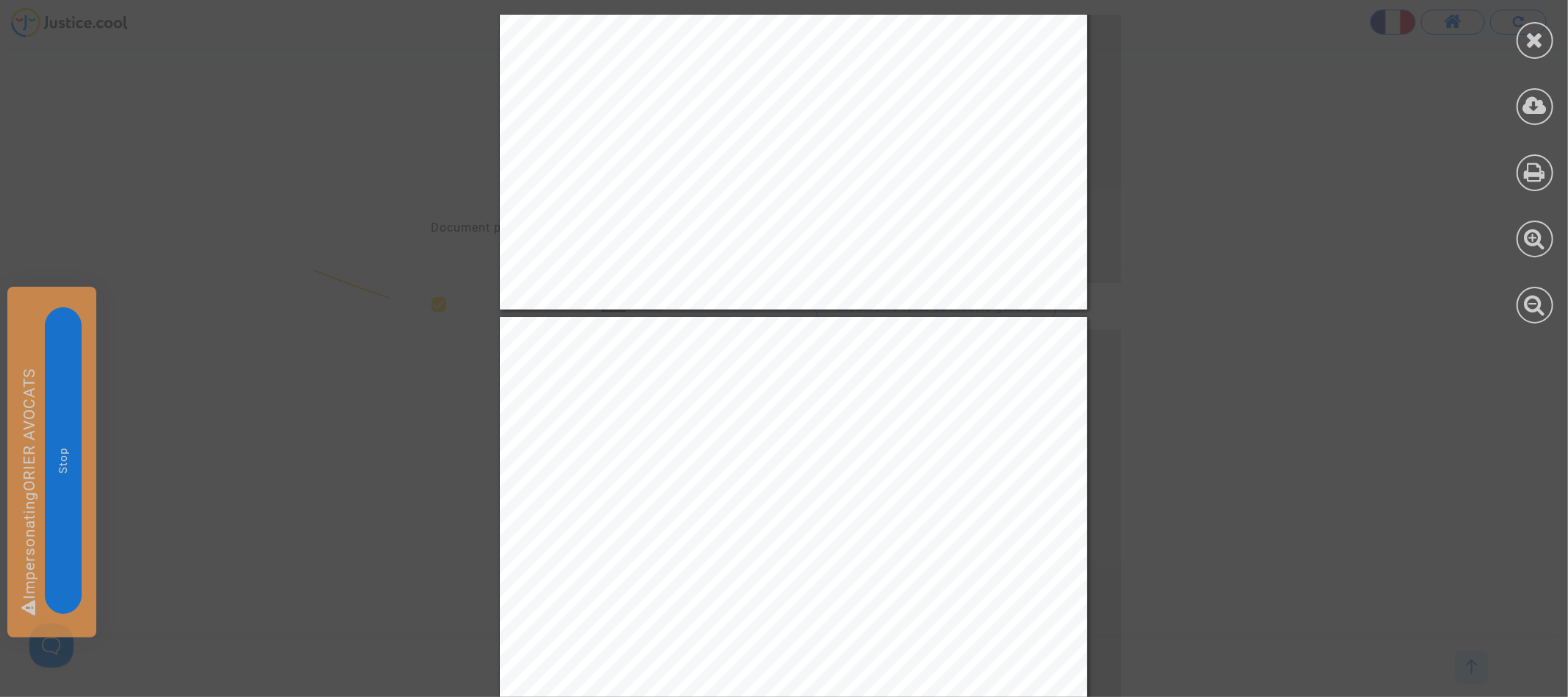
scroll to position [931, 0]
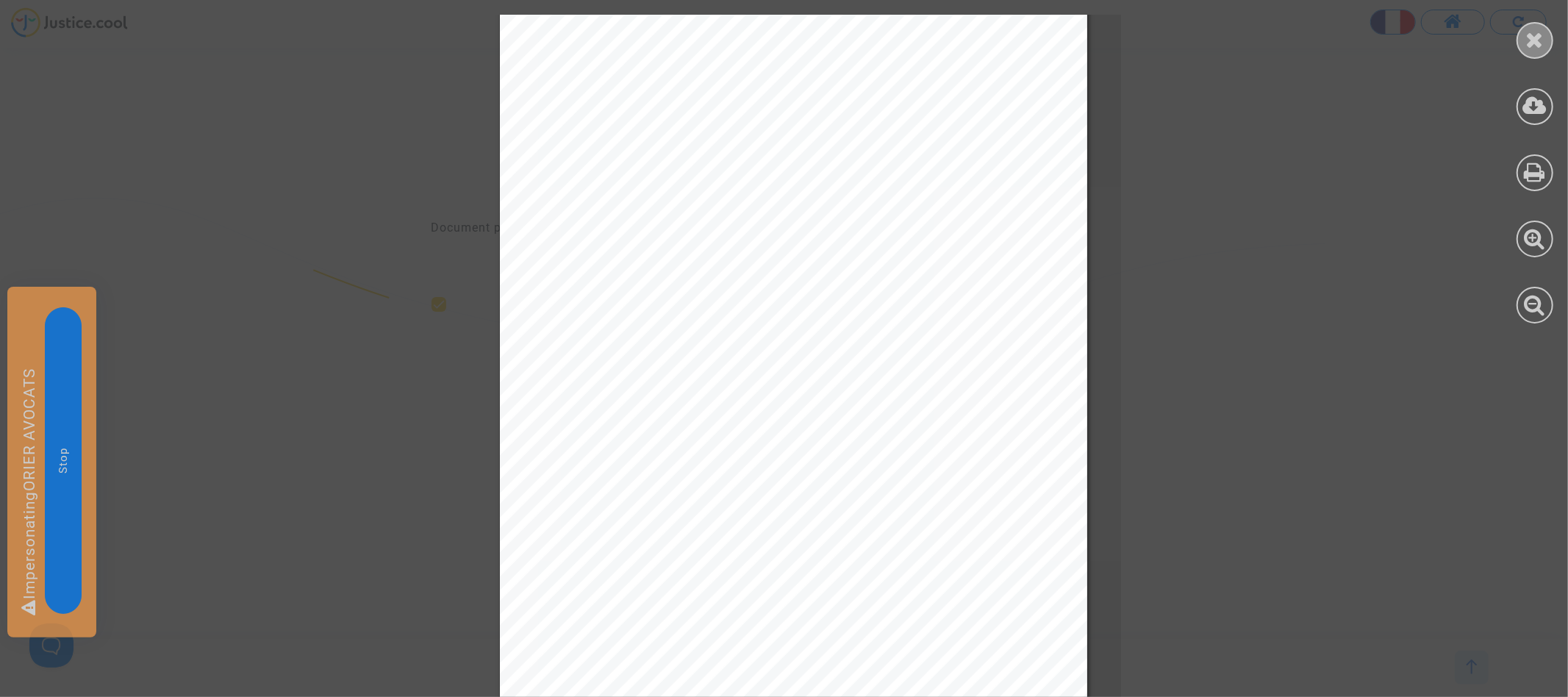
click at [1542, 48] on icon at bounding box center [1535, 40] width 19 height 22
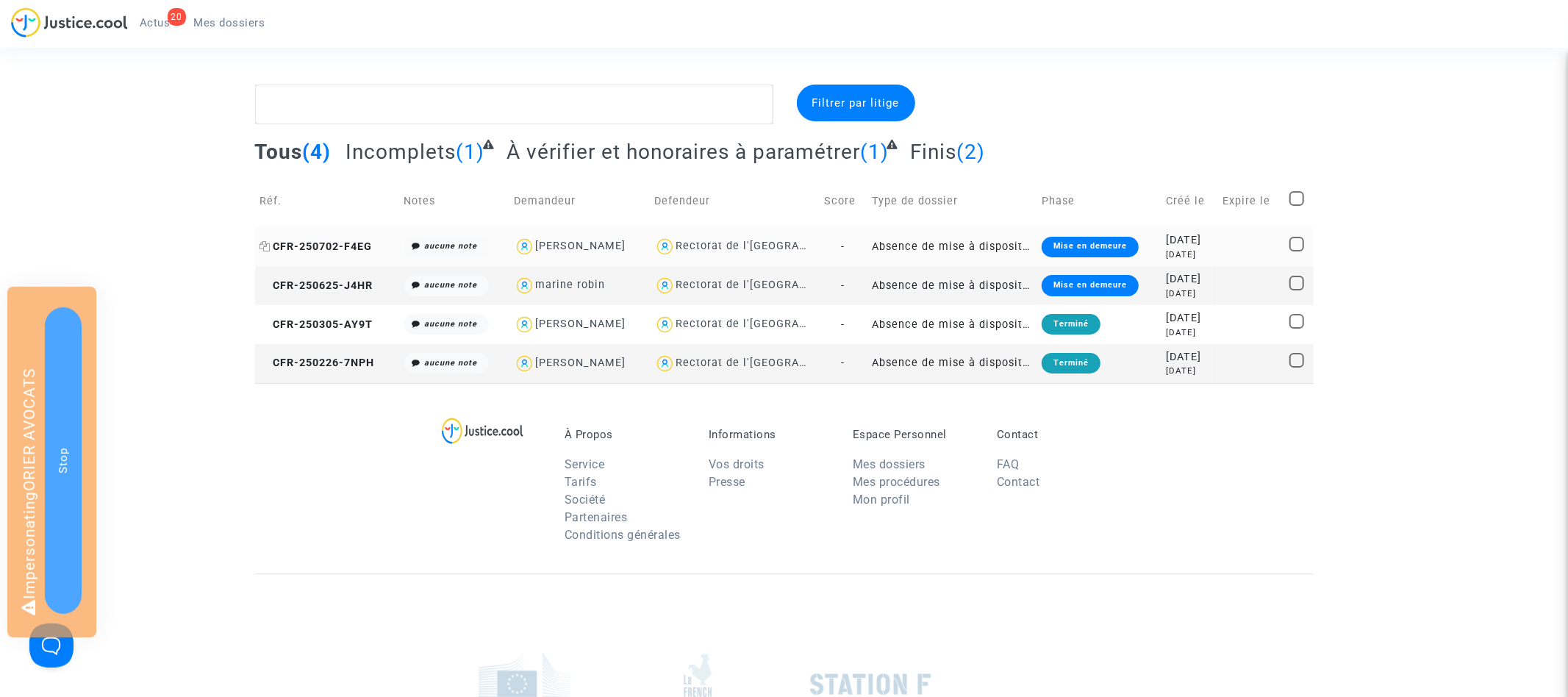
click at [326, 249] on span "CFR-250702-F4EG" at bounding box center [316, 247] width 112 height 12
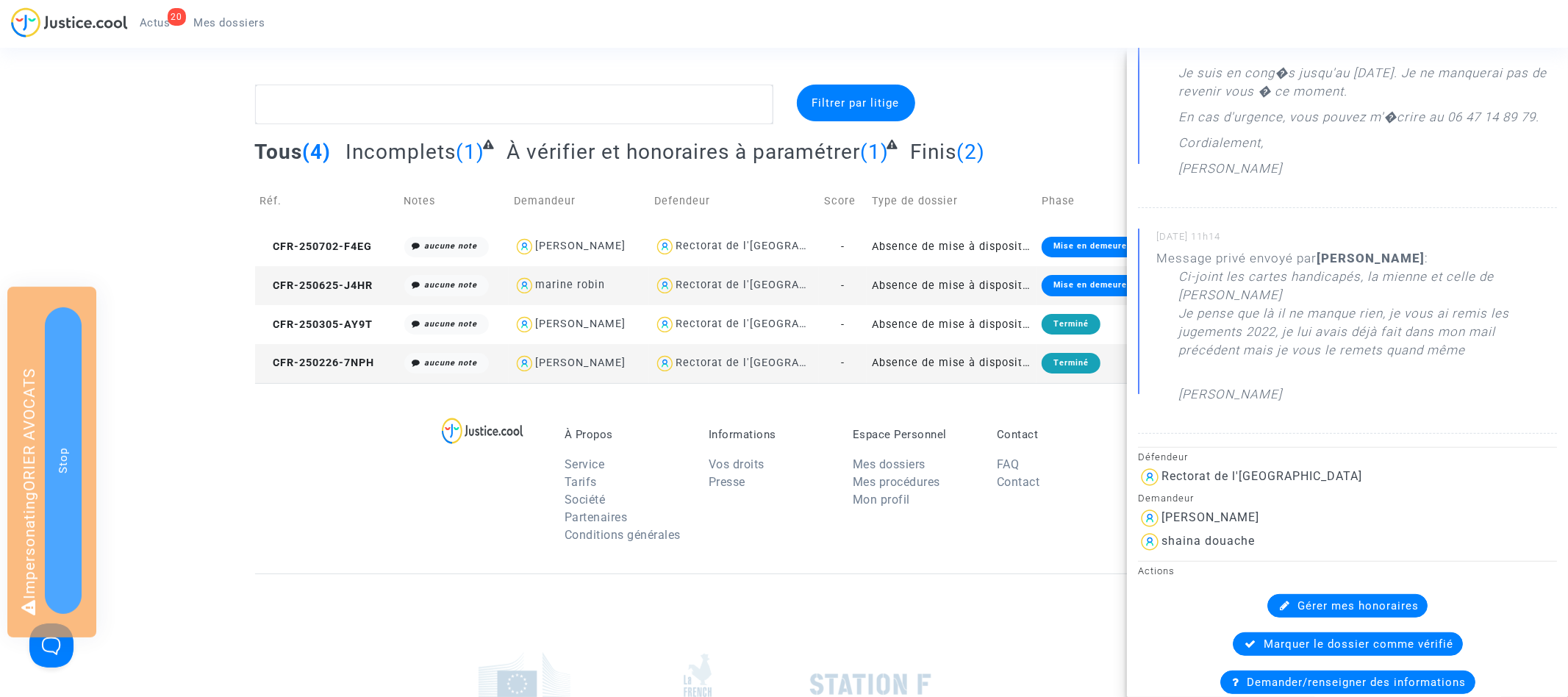
scroll to position [351, 0]
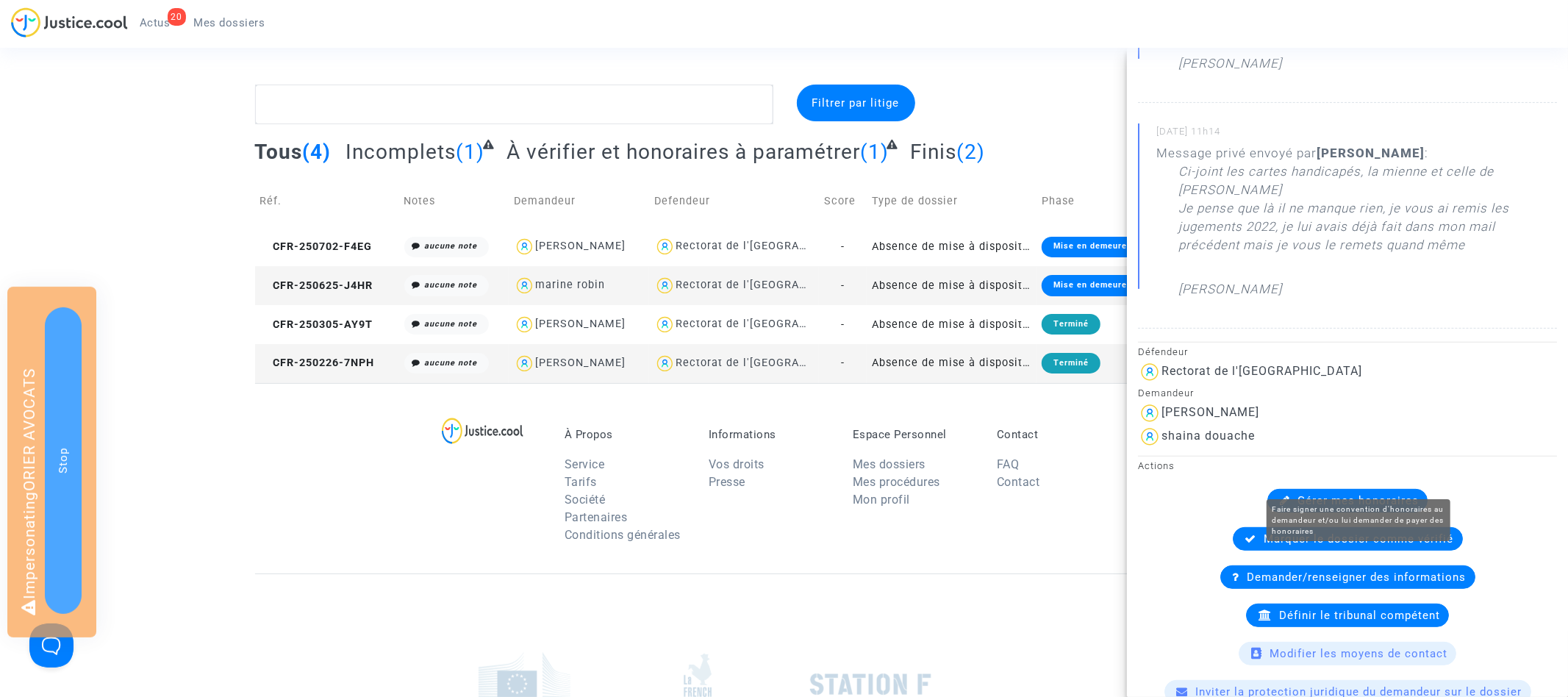
click at [1362, 494] on span "Gérer mes honoraires" at bounding box center [1358, 500] width 122 height 13
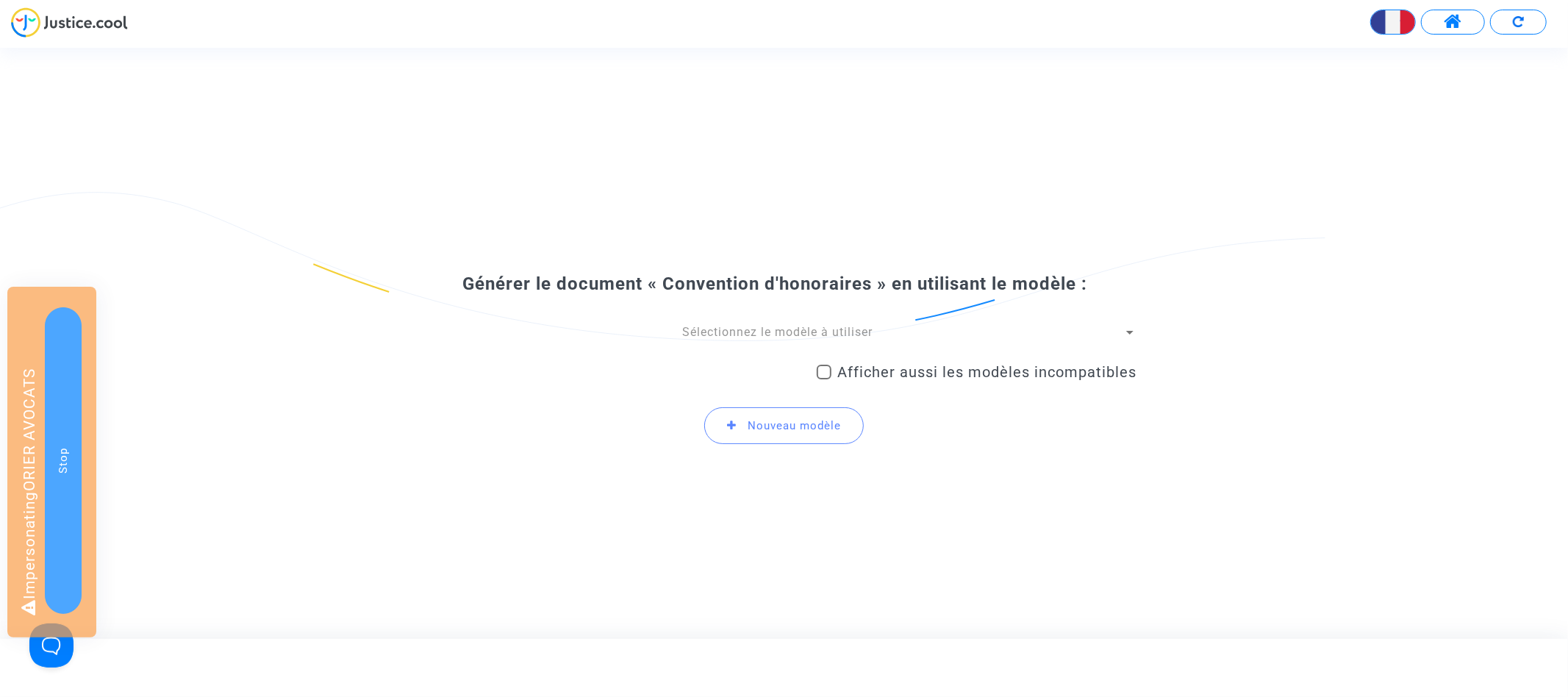
click at [797, 333] on span "Sélectionnez le modèle à utiliser" at bounding box center [777, 332] width 190 height 14
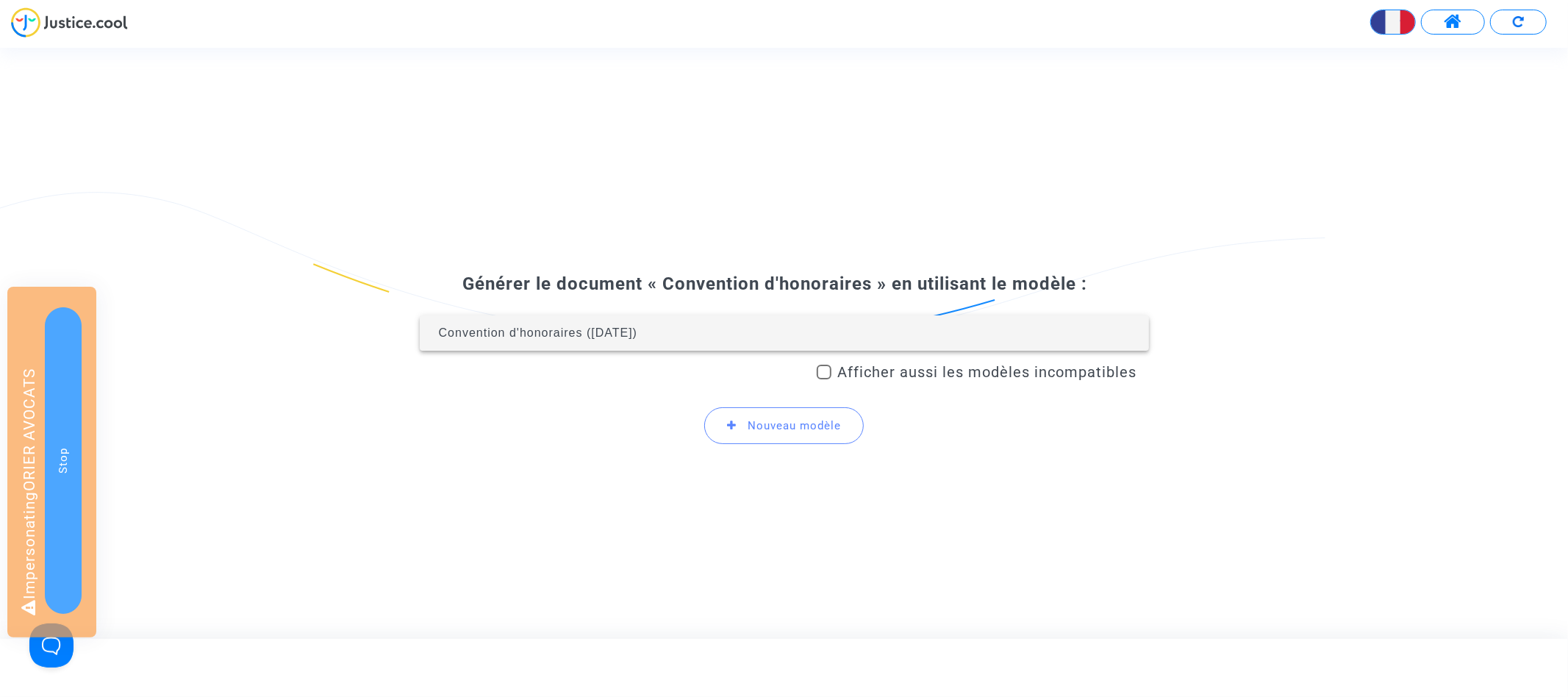
click at [762, 333] on span "Convention d'honoraires (2025-06-30)" at bounding box center [784, 333] width 706 height 35
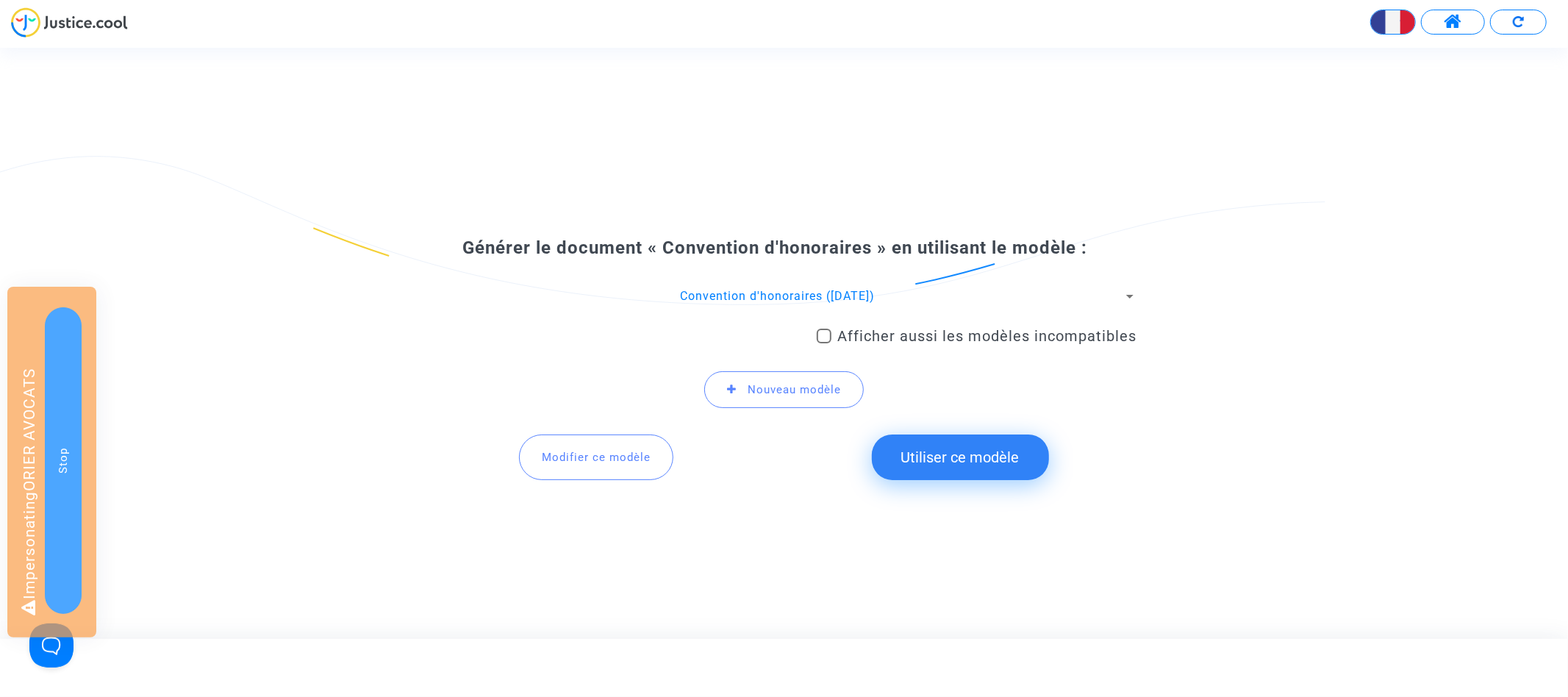
click at [946, 449] on button "Utiliser ce modèle" at bounding box center [960, 457] width 177 height 46
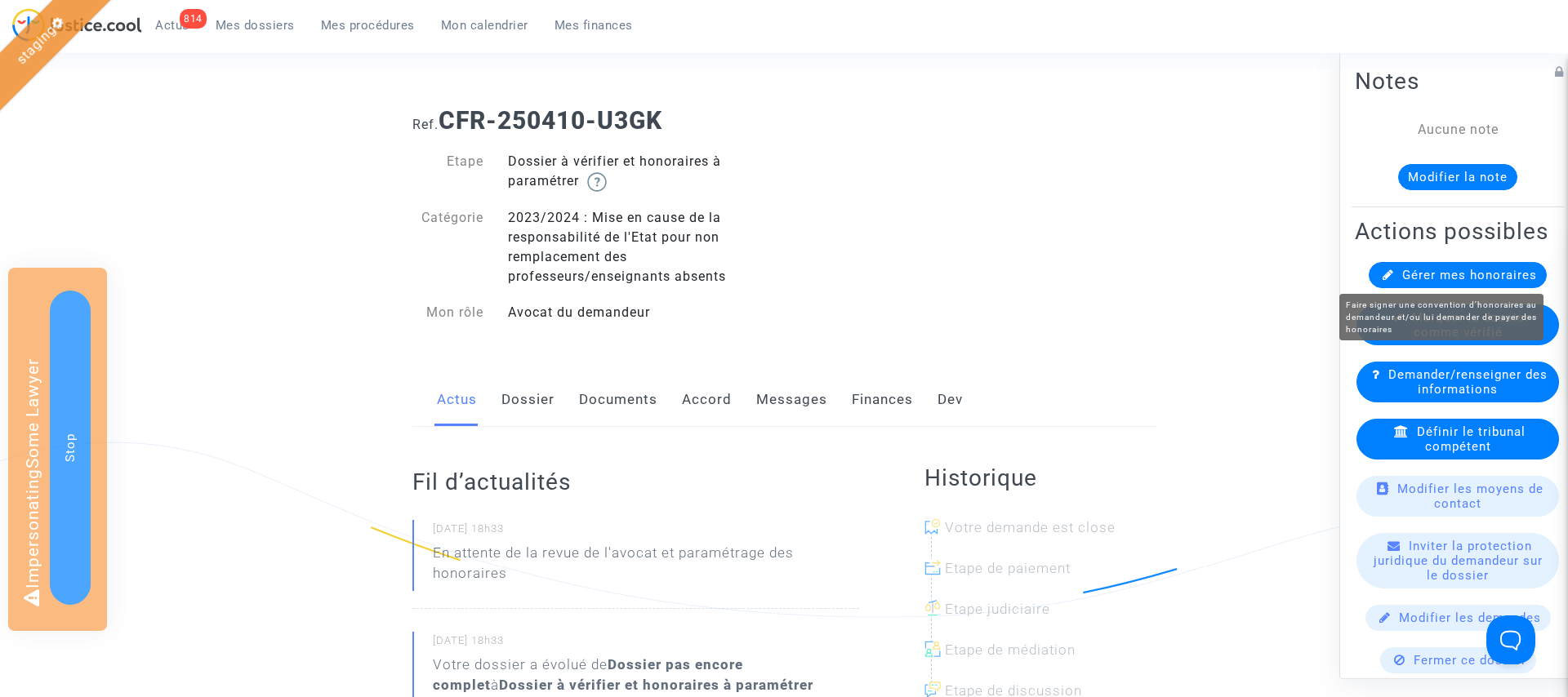
click at [1484, 275] on span "Gérer mes honoraires" at bounding box center [1469, 275] width 135 height 15
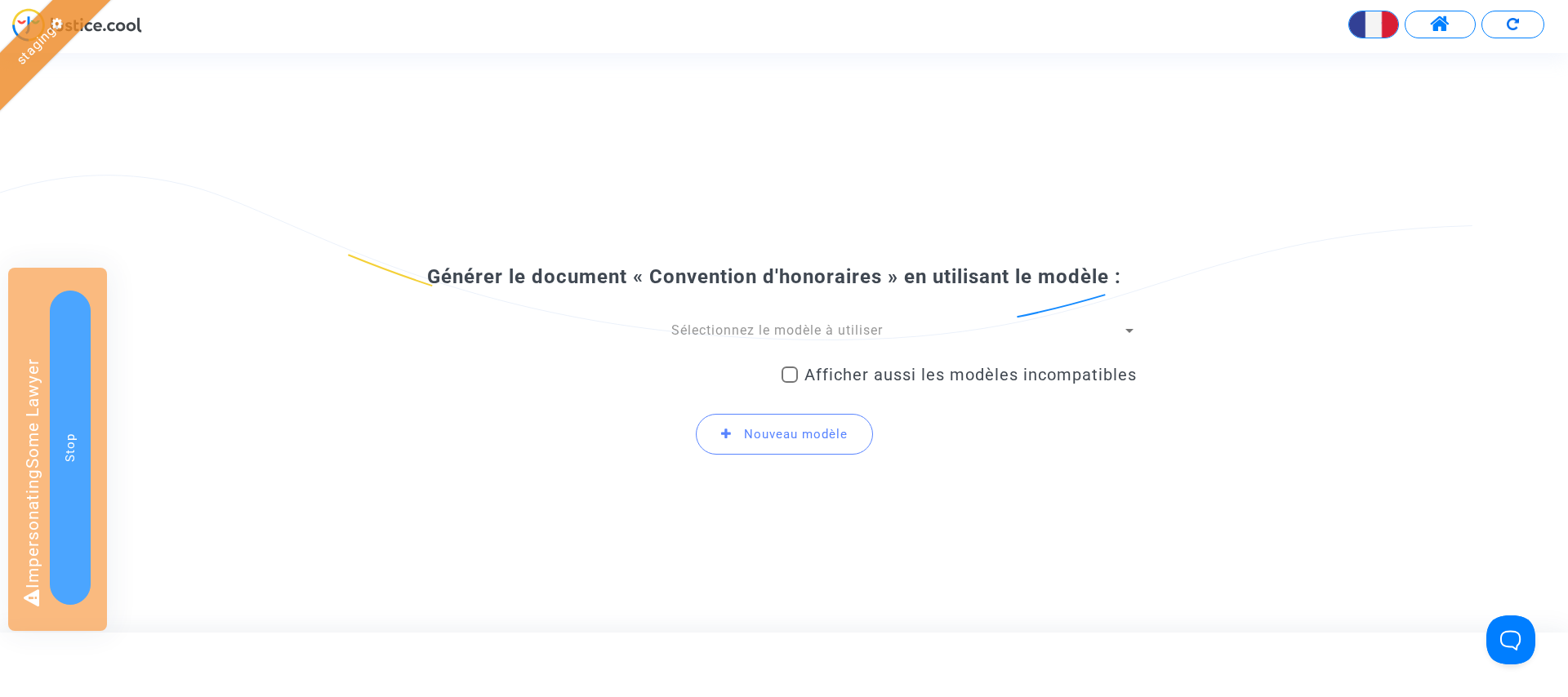
click at [744, 329] on span "Sélectionnez le modèle à utiliser" at bounding box center [777, 330] width 211 height 16
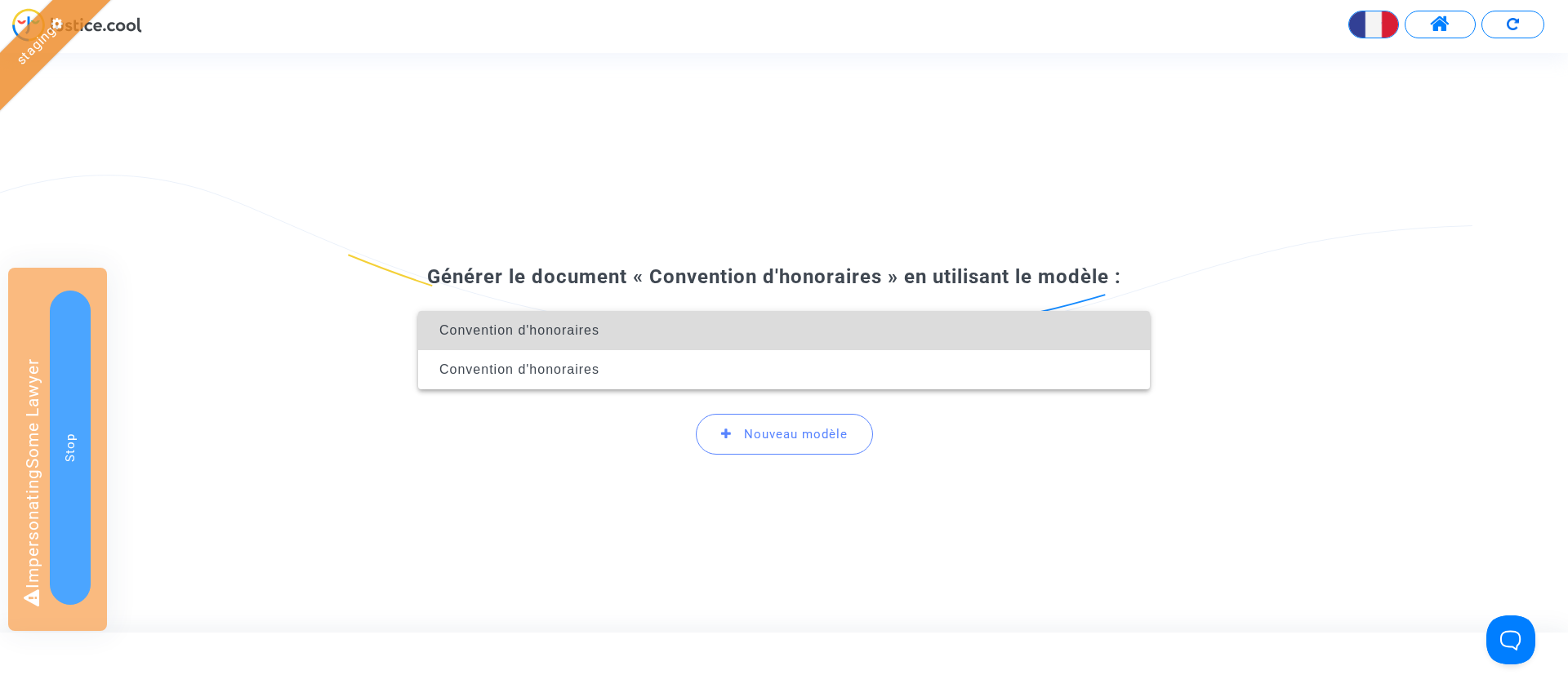
click at [727, 335] on span "Convention d'honoraires" at bounding box center [783, 330] width 705 height 39
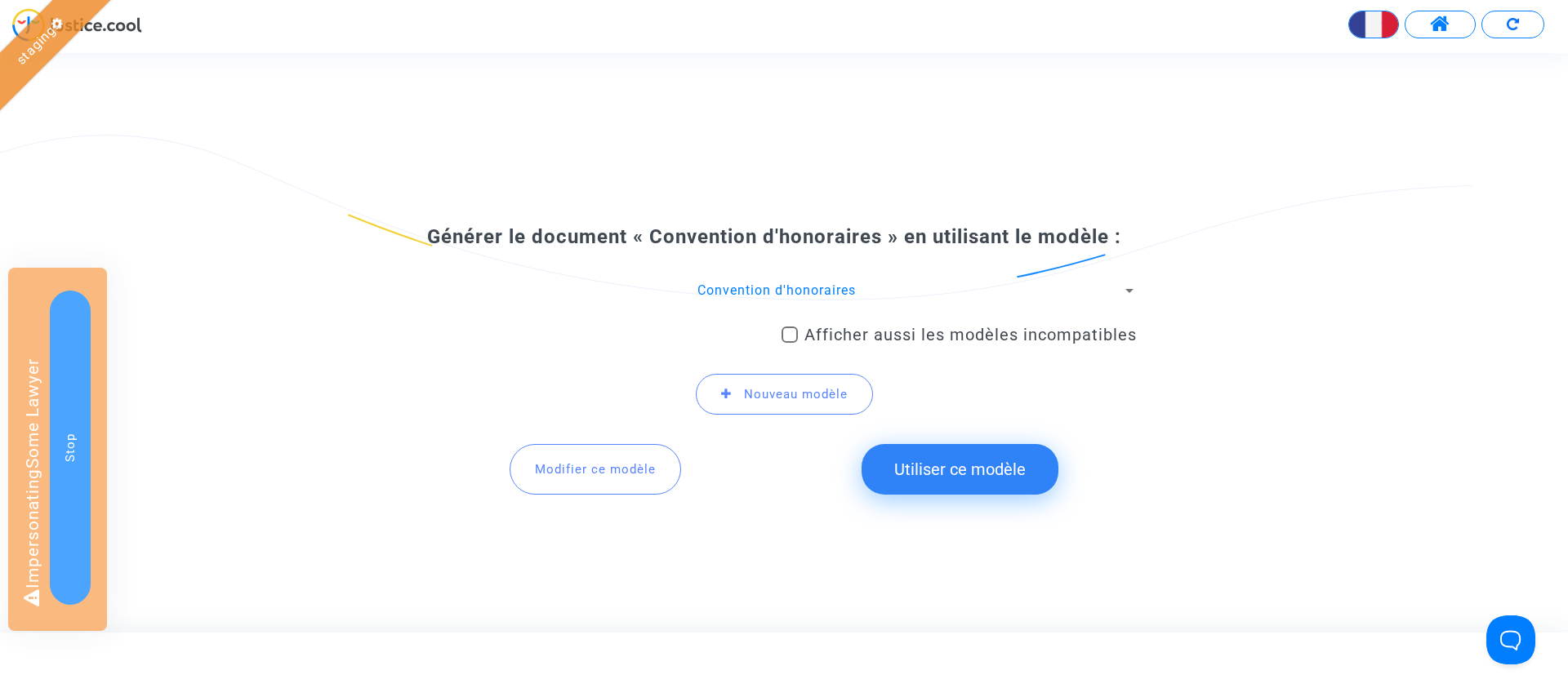
click at [928, 465] on button "Utiliser ce modèle" at bounding box center [960, 469] width 196 height 51
